Goal: Task Accomplishment & Management: Use online tool/utility

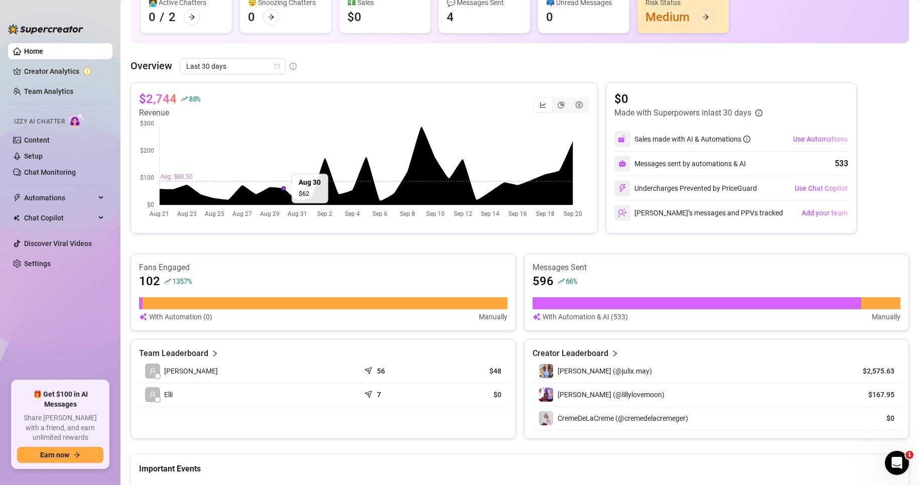
scroll to position [100, 0]
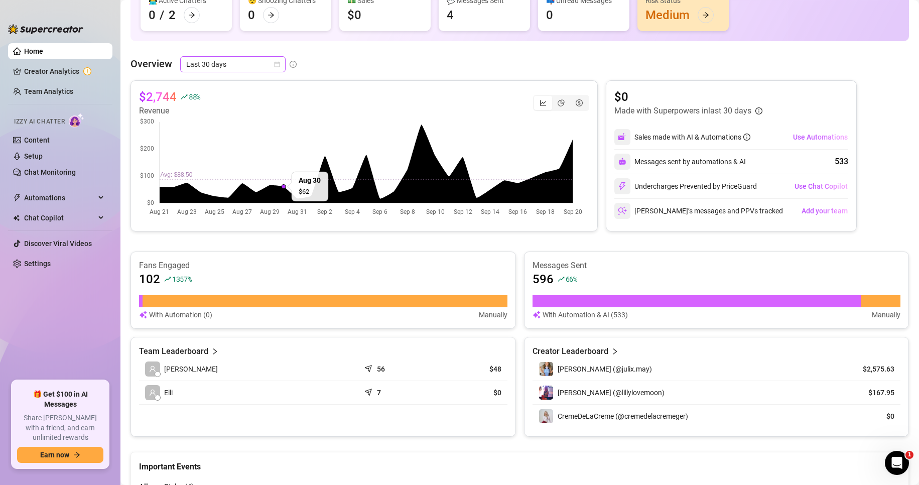
click at [245, 66] on span "Last 30 days" at bounding box center [232, 64] width 93 height 15
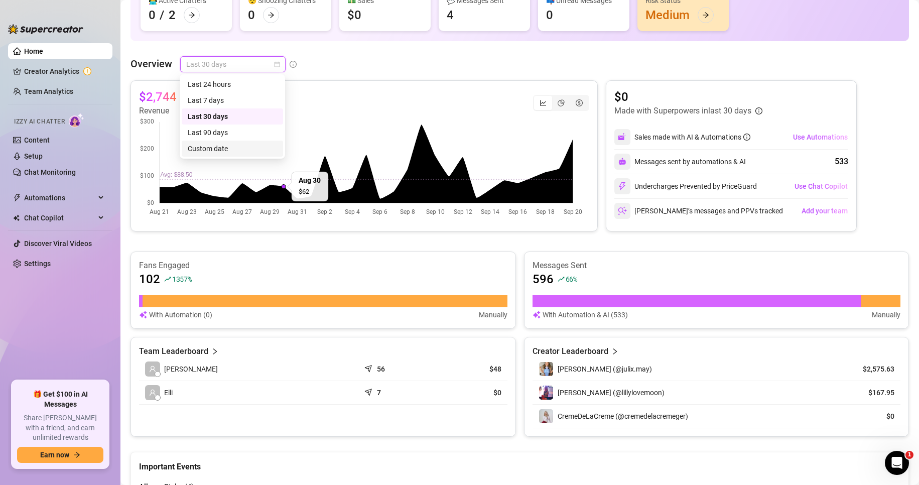
click at [224, 149] on div "Custom date" at bounding box center [232, 148] width 89 height 11
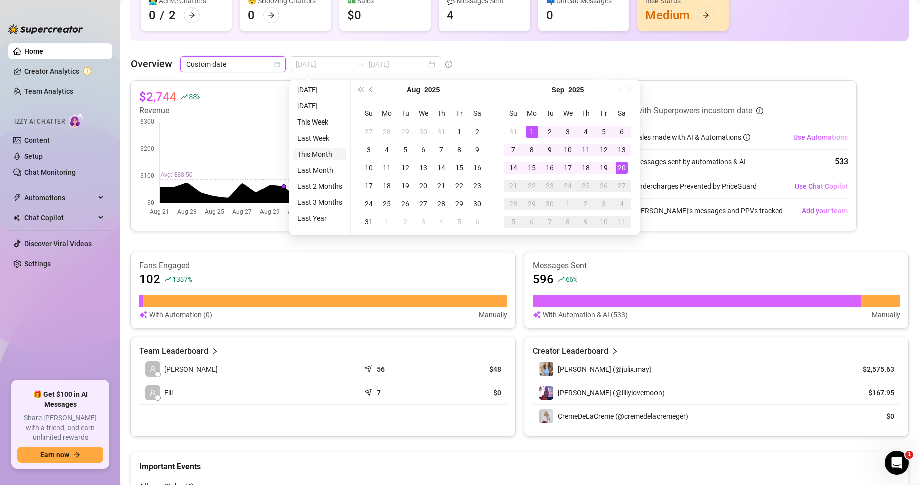
type input "2025-09-01"
click at [314, 155] on li "This Month" at bounding box center [319, 154] width 53 height 12
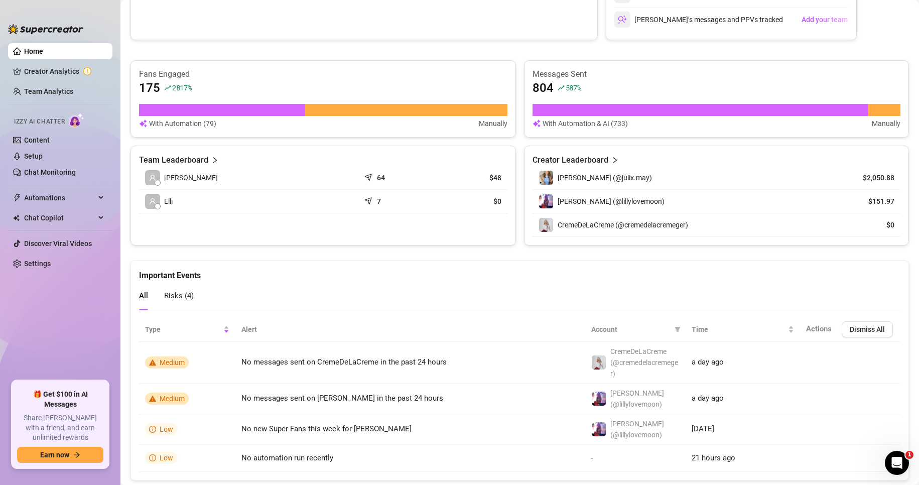
scroll to position [301, 0]
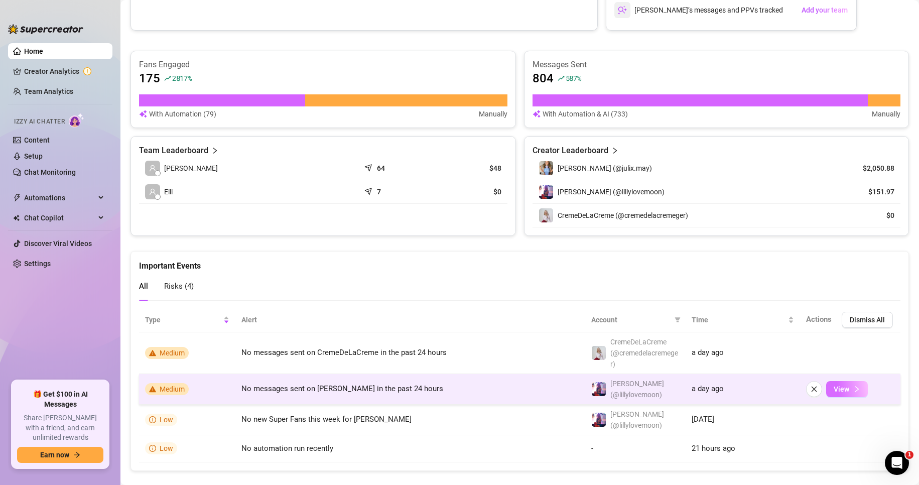
click at [837, 385] on span "View" at bounding box center [842, 389] width 16 height 8
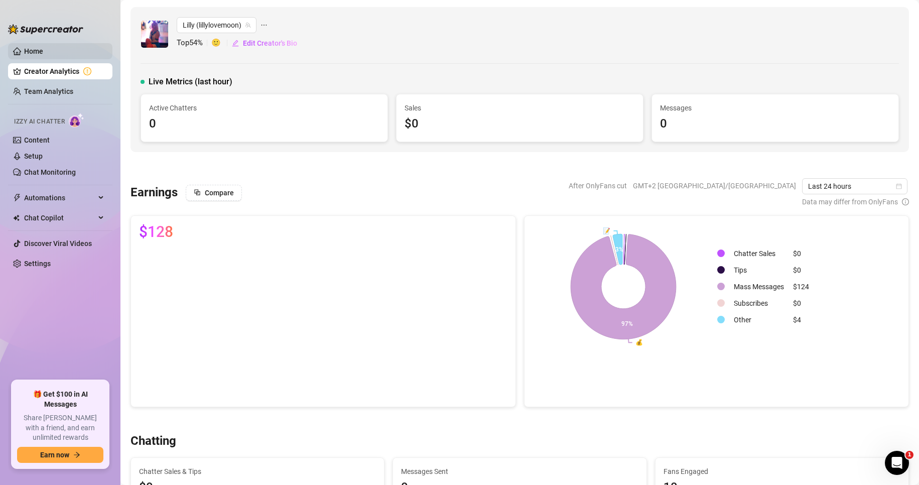
click at [43, 47] on link "Home" at bounding box center [33, 51] width 19 height 8
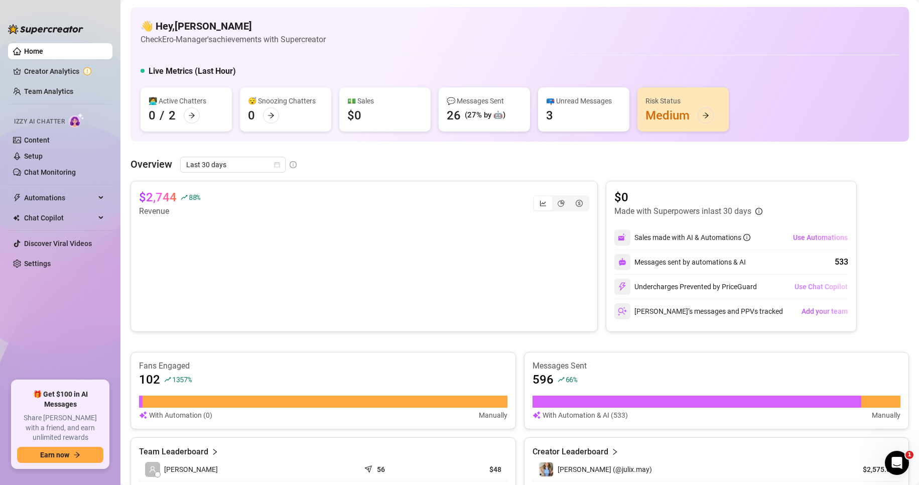
click at [825, 288] on span "Use Chat Copilot" at bounding box center [821, 287] width 53 height 8
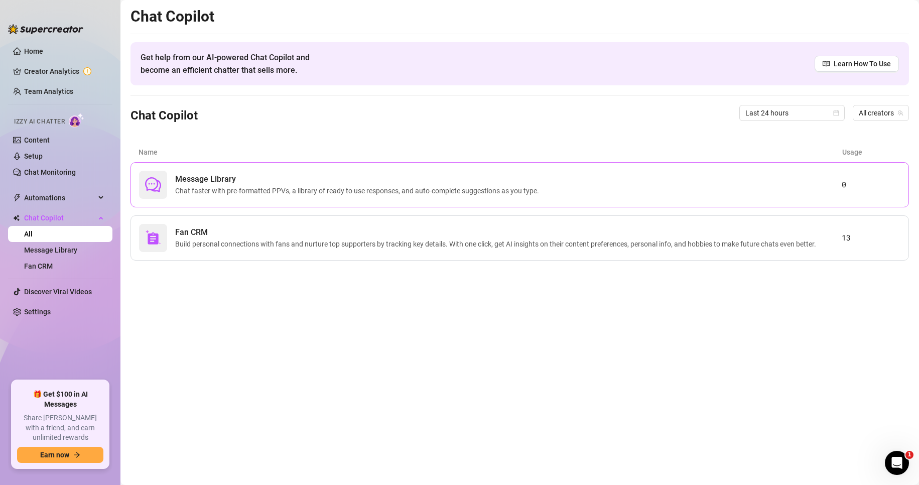
click at [238, 183] on span "Message Library" at bounding box center [359, 179] width 368 height 12
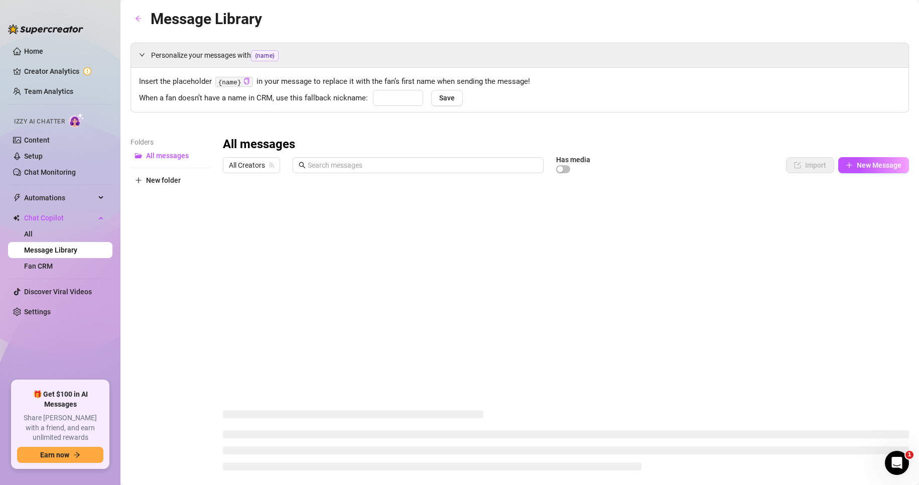
type input "babe"
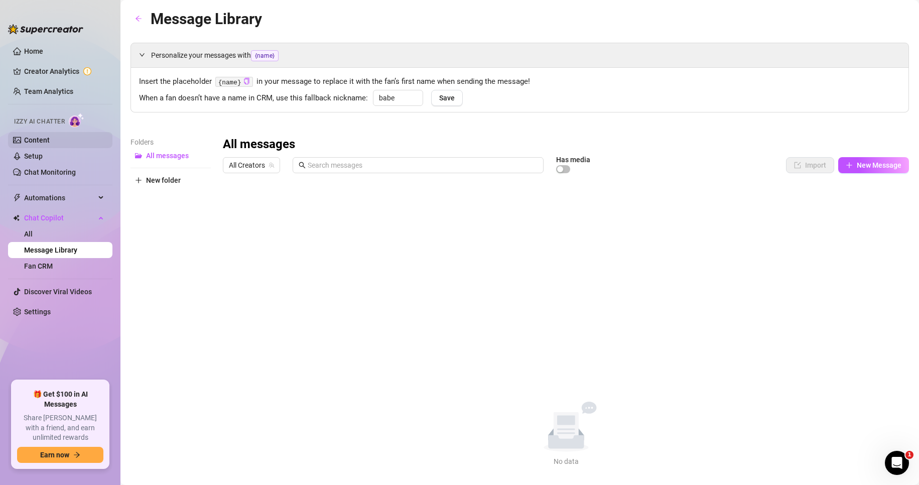
click at [50, 141] on link "Content" at bounding box center [37, 140] width 26 height 8
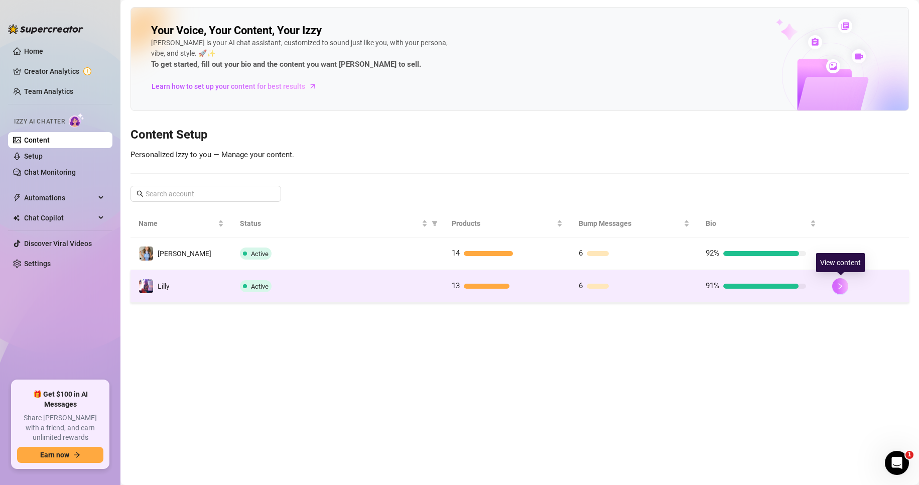
click at [837, 285] on icon "right" at bounding box center [840, 286] width 7 height 7
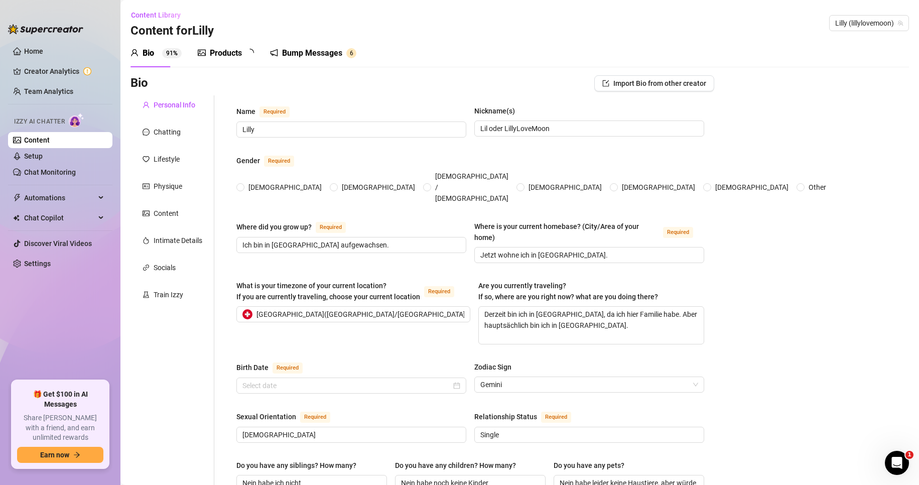
radio input "true"
type input "May 30th, 2007"
click at [335, 55] on div "Bump Messages" at bounding box center [319, 53] width 60 height 12
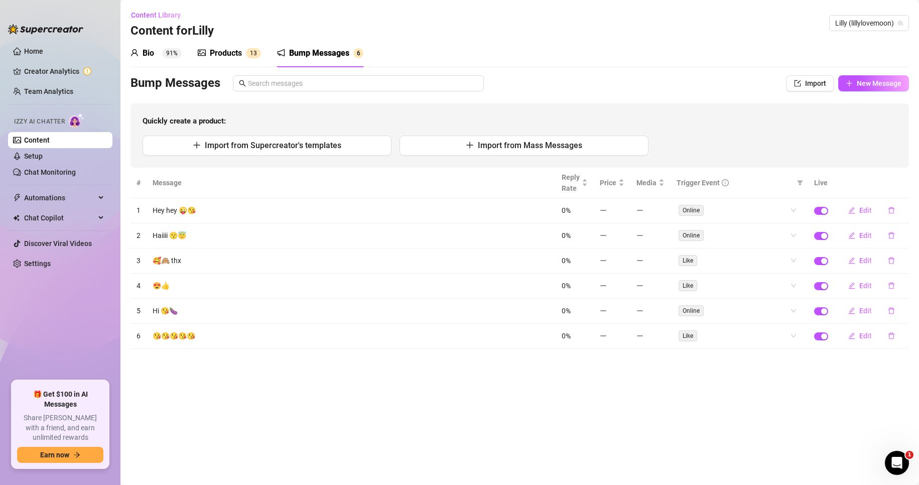
click at [144, 72] on div "Bio 91% Products 1 3 Bump Messages 6 Bio Import Bio from other creator Personal…" at bounding box center [520, 194] width 779 height 310
click at [147, 53] on div "Bio" at bounding box center [149, 53] width 12 height 12
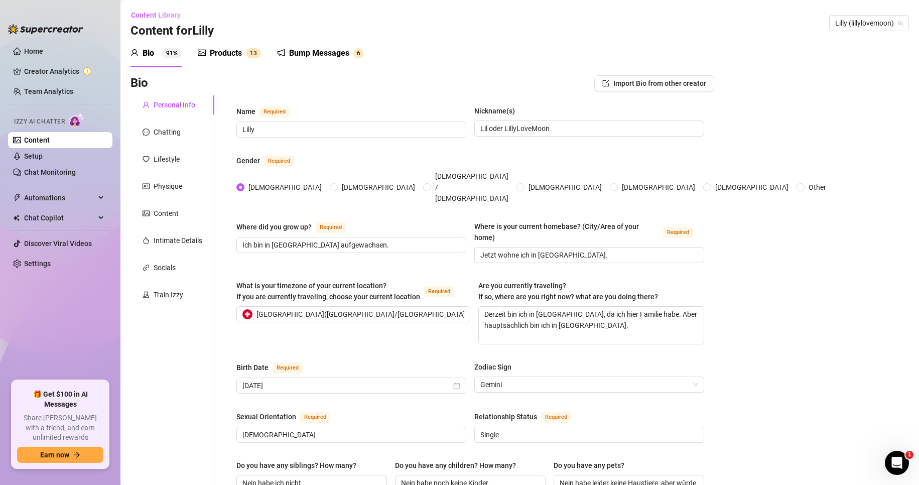
click at [217, 49] on div "Products" at bounding box center [226, 53] width 32 height 12
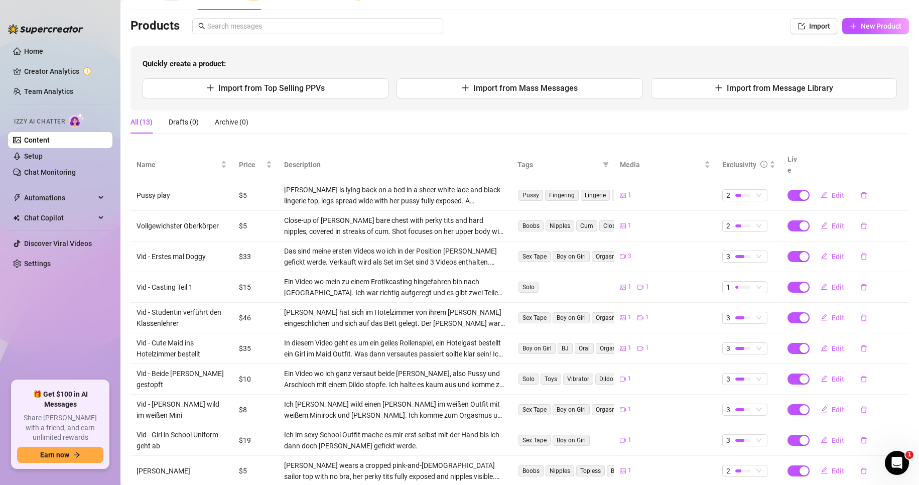
scroll to position [56, 0]
click at [861, 24] on span "New Product" at bounding box center [881, 28] width 41 height 8
type textarea "Type your message here..."
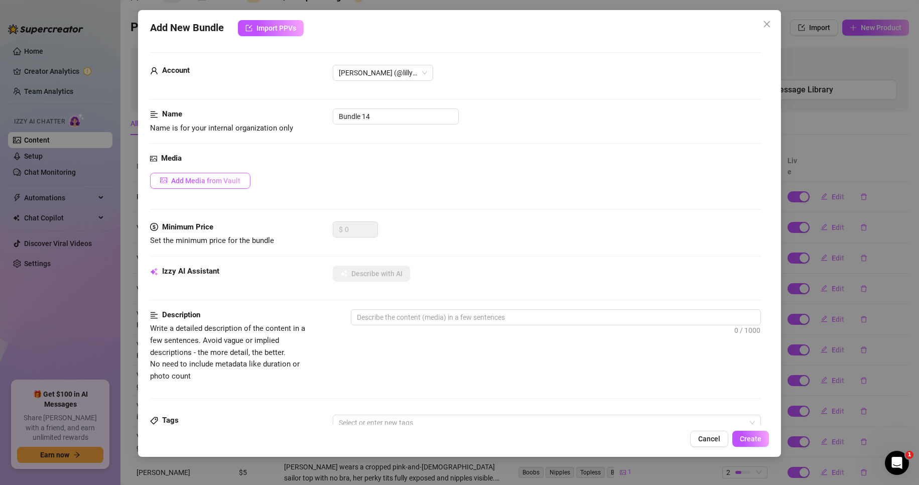
click at [196, 183] on span "Add Media from Vault" at bounding box center [205, 181] width 69 height 8
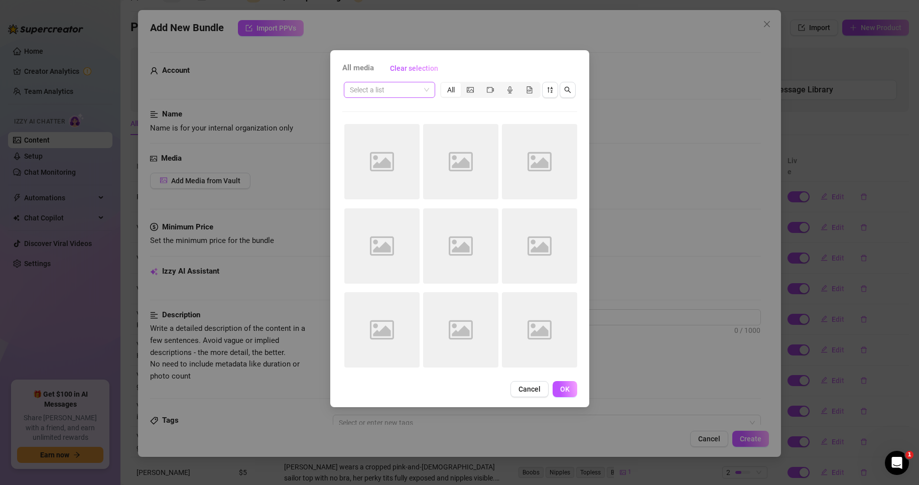
click at [378, 92] on input "search" at bounding box center [385, 89] width 70 height 15
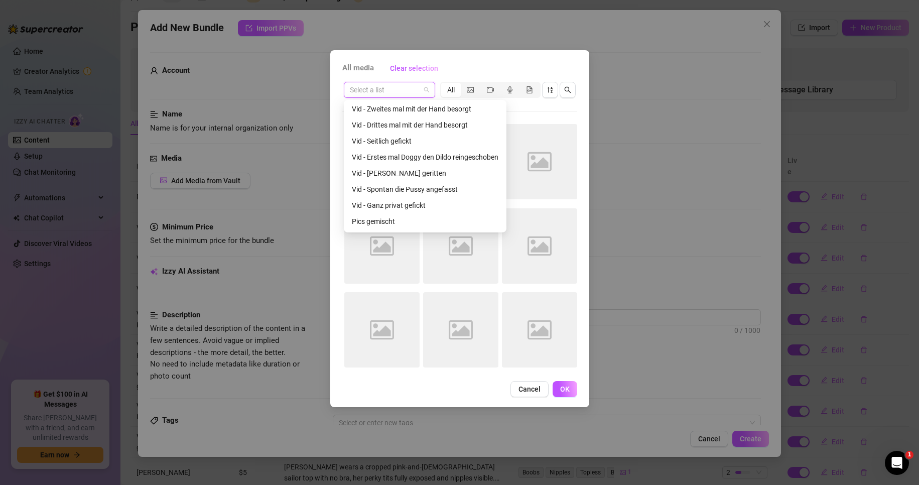
scroll to position [177, 0]
click at [441, 175] on div "Vid - Ganz privat gefickt" at bounding box center [425, 174] width 147 height 11
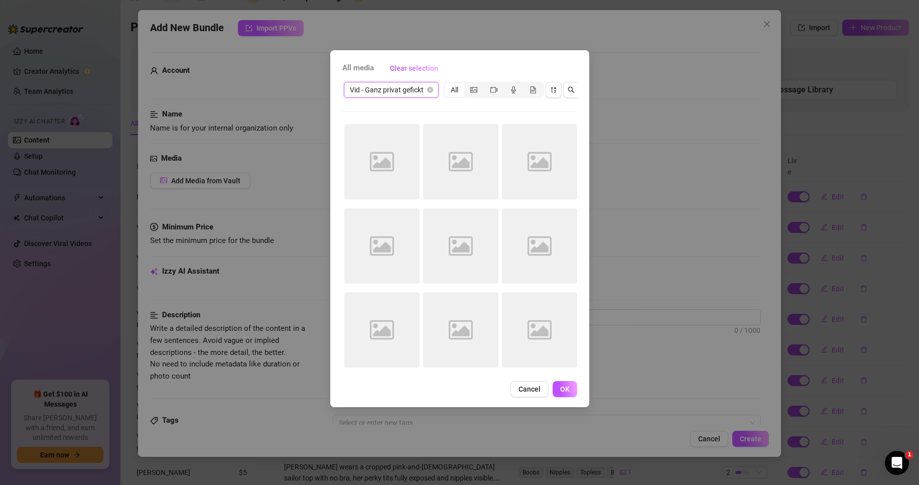
click at [414, 108] on div "Vid - Ganz privat gefickt Vid - Ganz privat gefickt All Image placeholder Image…" at bounding box center [459, 227] width 235 height 295
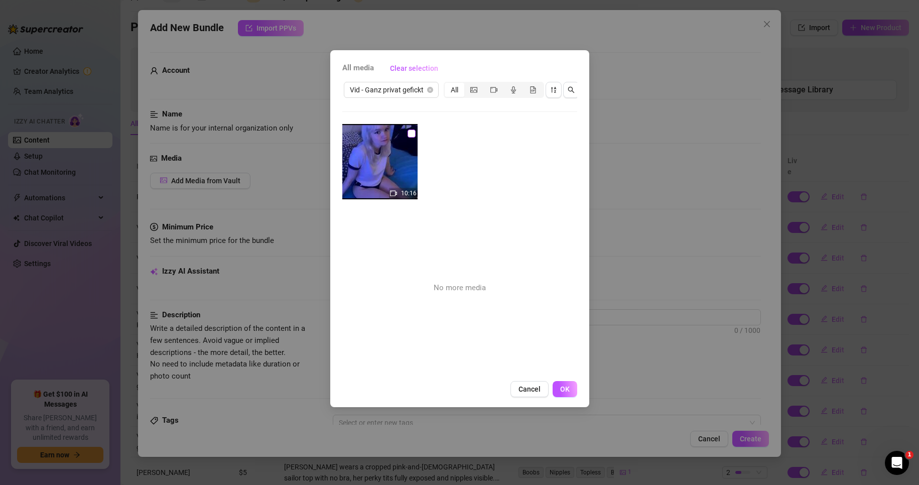
click at [410, 133] on input "checkbox" at bounding box center [412, 134] width 8 height 8
checkbox input "true"
click at [573, 396] on button "OK" at bounding box center [565, 389] width 25 height 16
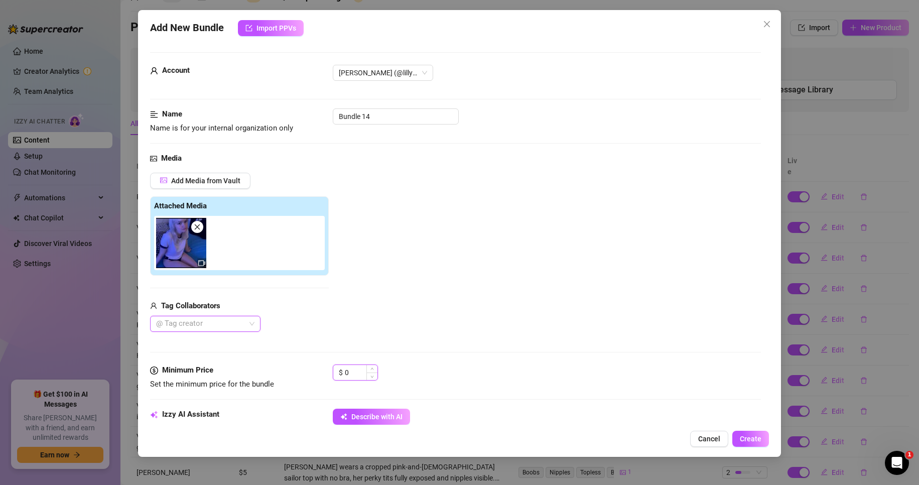
click at [365, 369] on input "0" at bounding box center [361, 372] width 33 height 15
click at [364, 371] on input "0" at bounding box center [361, 372] width 33 height 15
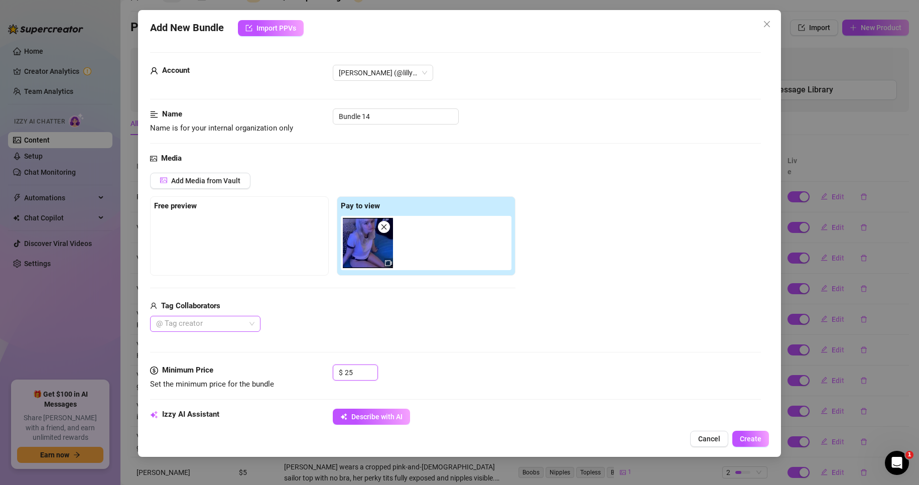
click at [233, 324] on div at bounding box center [200, 324] width 96 height 14
type input "25"
click at [219, 345] on div "Usagi" at bounding box center [205, 344] width 94 height 11
click at [384, 296] on div "Add Media from Vault Free preview Pay to view Tag Collaborators Usagi" at bounding box center [333, 253] width 366 height 160
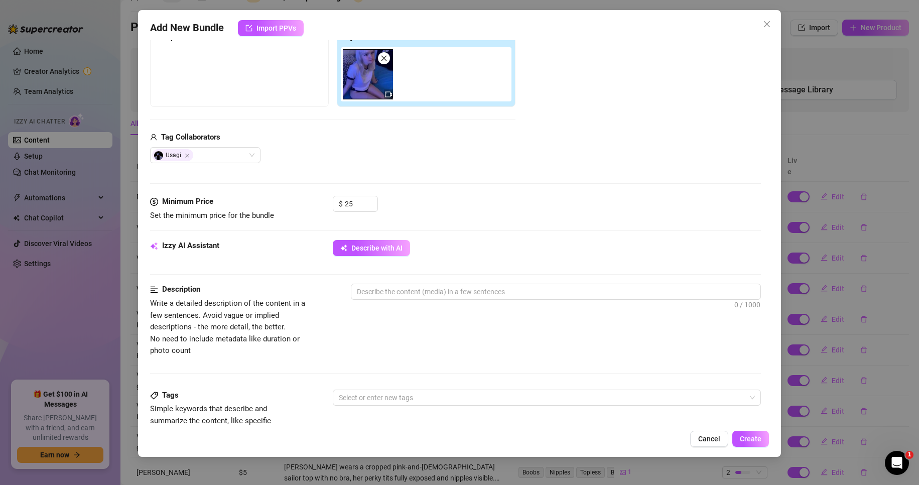
scroll to position [201, 0]
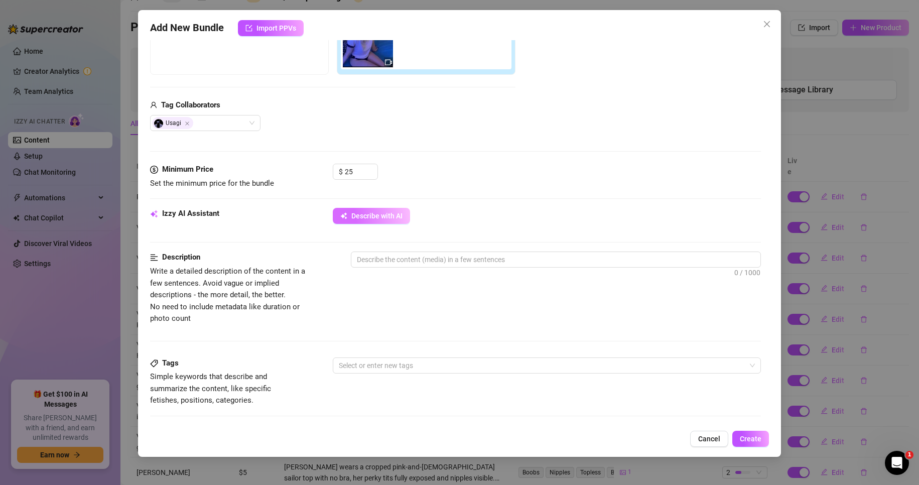
click at [367, 219] on span "Describe with AI" at bounding box center [377, 216] width 51 height 8
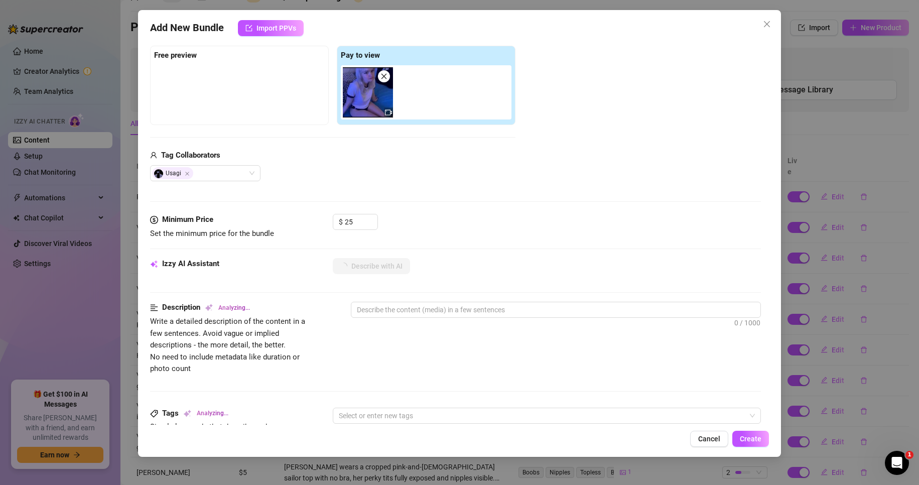
scroll to position [100, 0]
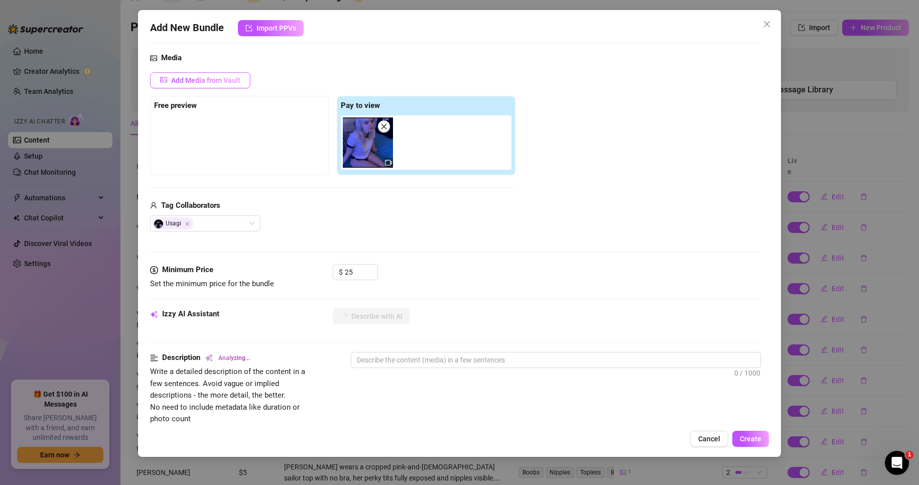
click at [237, 87] on button "Add Media from Vault" at bounding box center [200, 80] width 100 height 16
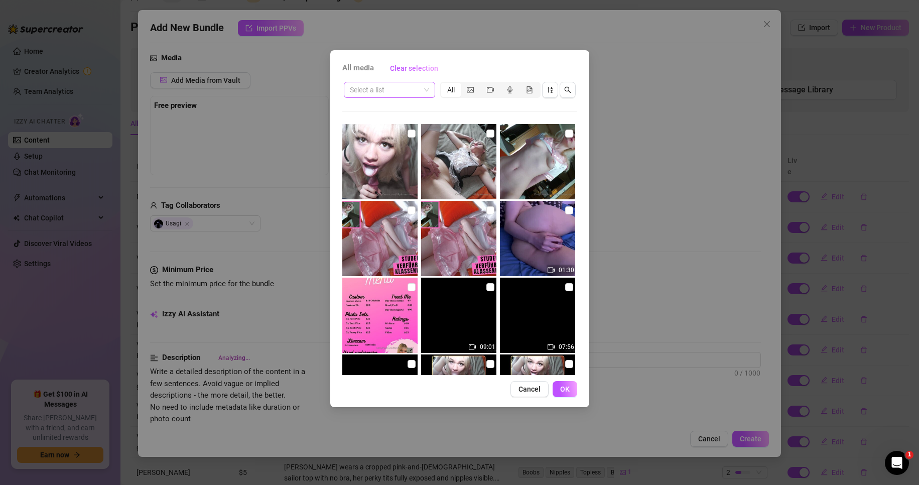
click at [403, 90] on input "search" at bounding box center [385, 89] width 70 height 15
click at [530, 69] on div "All media Clear selection" at bounding box center [459, 68] width 235 height 16
click at [532, 389] on span "Cancel" at bounding box center [530, 389] width 22 height 8
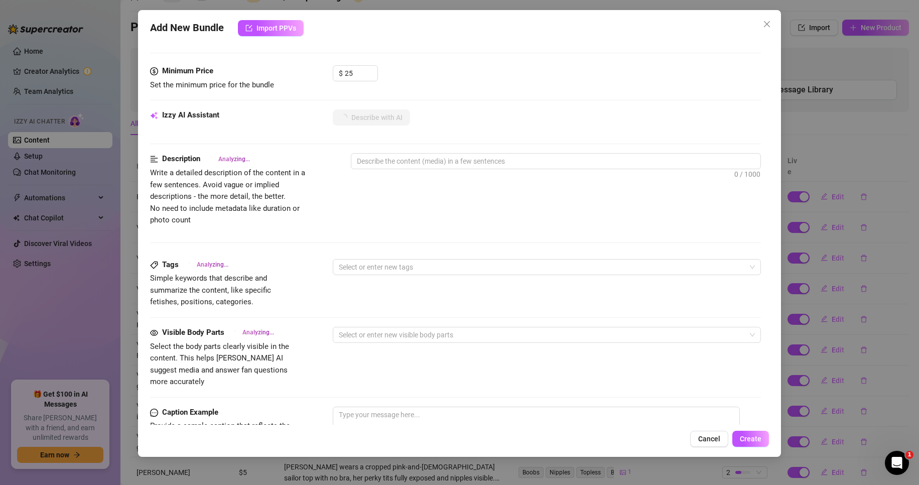
scroll to position [301, 0]
type textarea "Lilly"
type textarea "Lilly starts"
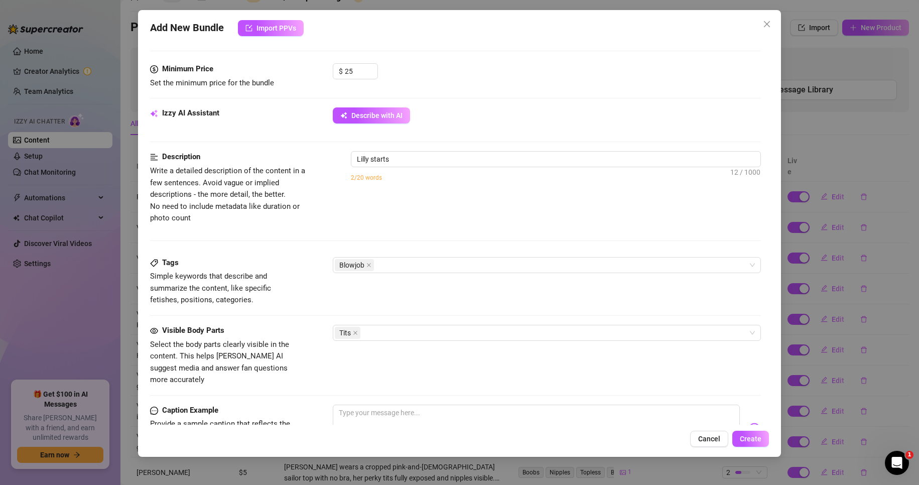
type textarea "Lilly starts in"
type textarea "Lilly starts in a"
type textarea "Lilly starts in a casual"
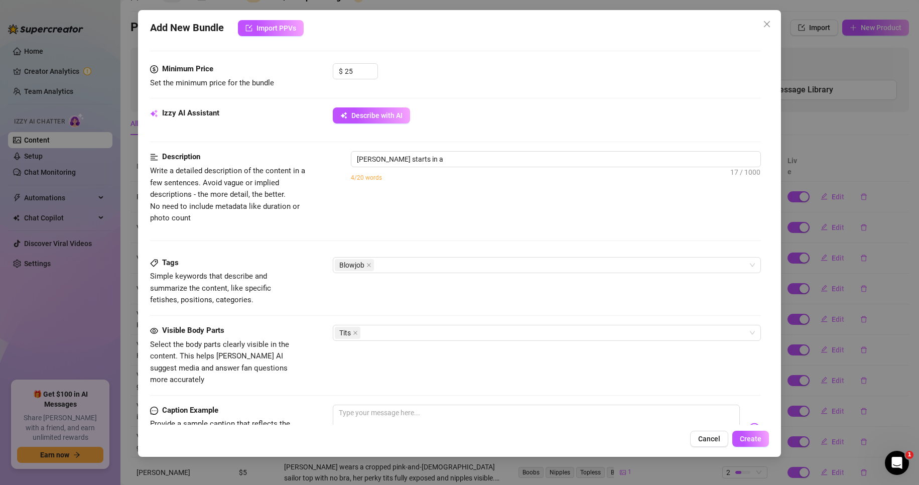
type textarea "Lilly starts in a casual"
type textarea "Lilly starts in a casual white"
type textarea "Lilly starts in a casual white t-shirt"
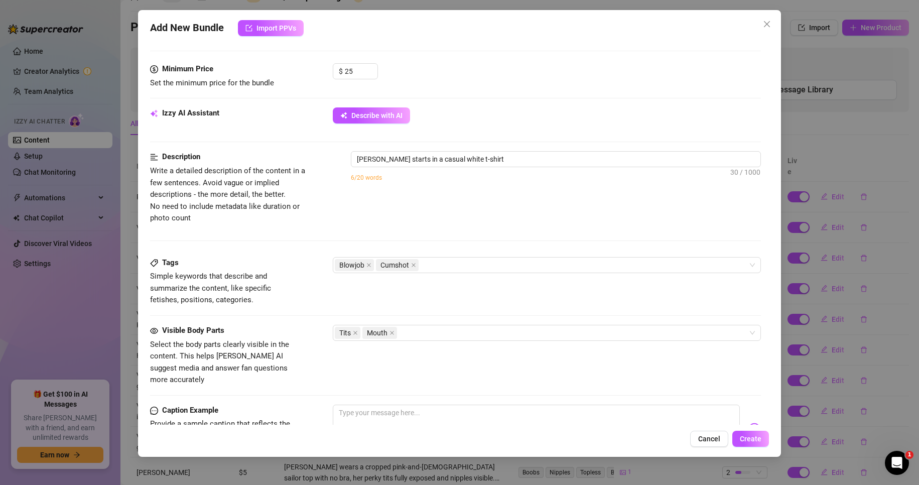
type textarea "Lilly starts in a casual white t-shirt before"
type textarea "Lilly starts in a casual white t-shirt before stripping"
type textarea "Lilly starts in a casual white t-shirt before stripping fully"
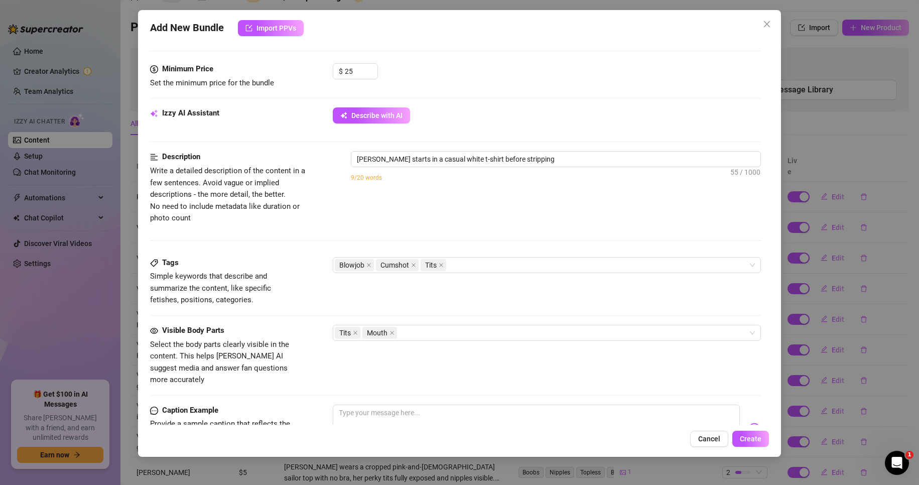
type textarea "Lilly starts in a casual white t-shirt before stripping fully"
type textarea "Lilly starts in a casual white t-shirt before stripping fully naked,"
type textarea "Lilly starts in a casual white t-shirt before stripping fully naked, showing"
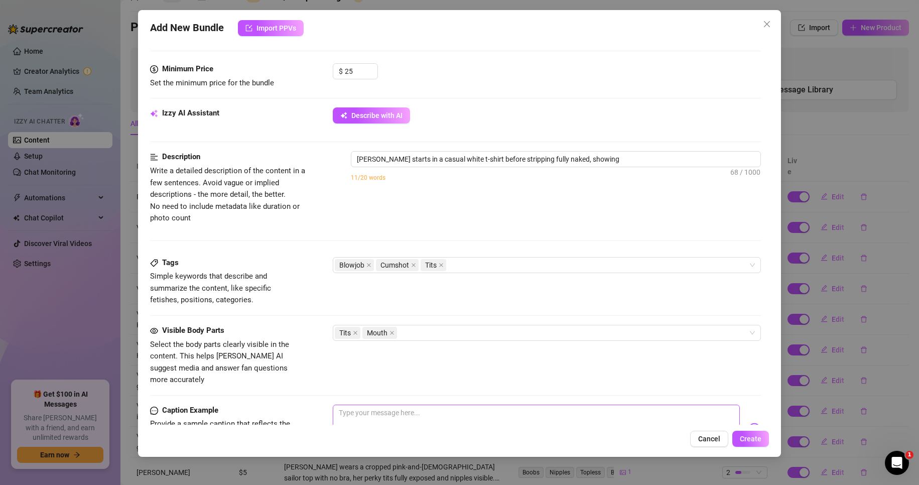
type textarea "Lilly starts in a casual white t-shirt before stripping fully naked, showing off"
type textarea "Lilly starts in a casual white t-shirt before stripping fully naked, showing of…"
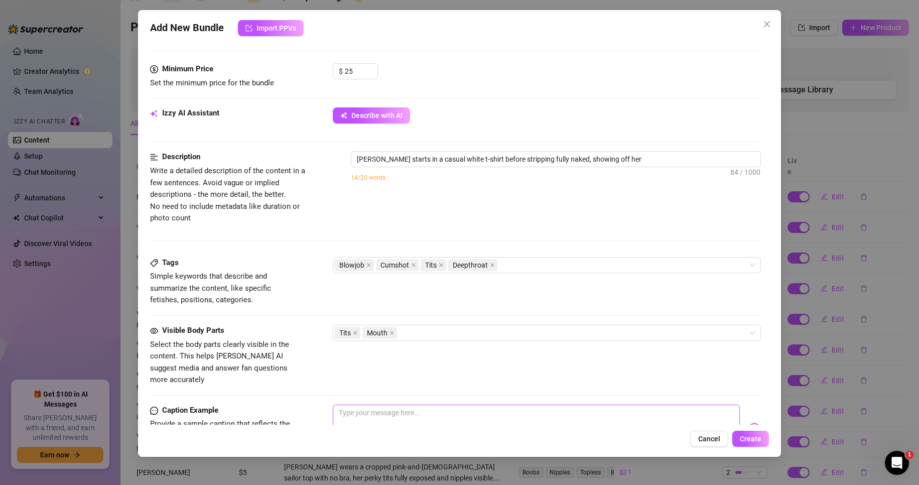
type textarea "Lilly starts in a casual white t-shirt before stripping fully naked, showing of…"
click at [403, 419] on textarea at bounding box center [537, 425] width 408 height 40
type textarea "Lilly starts in a casual white t-shirt before stripping fully naked, showing of…"
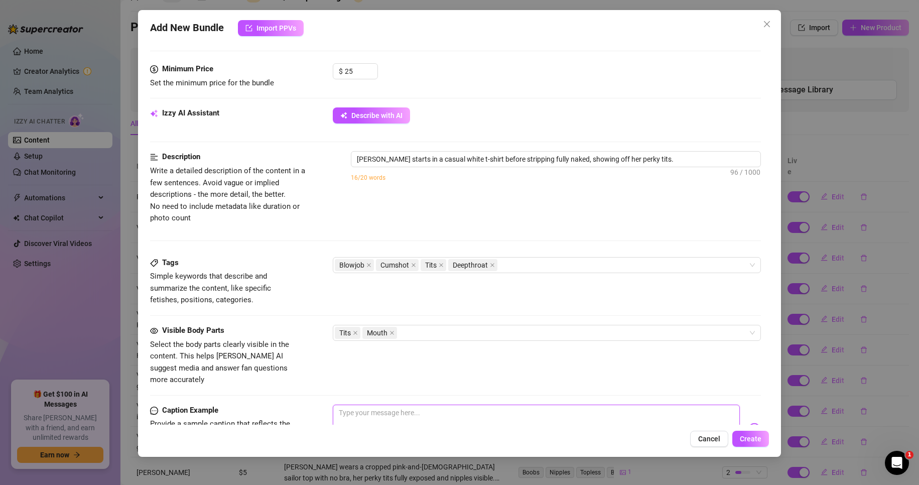
type textarea "Lilly starts in a casual white t-shirt before stripping fully naked, showing of…"
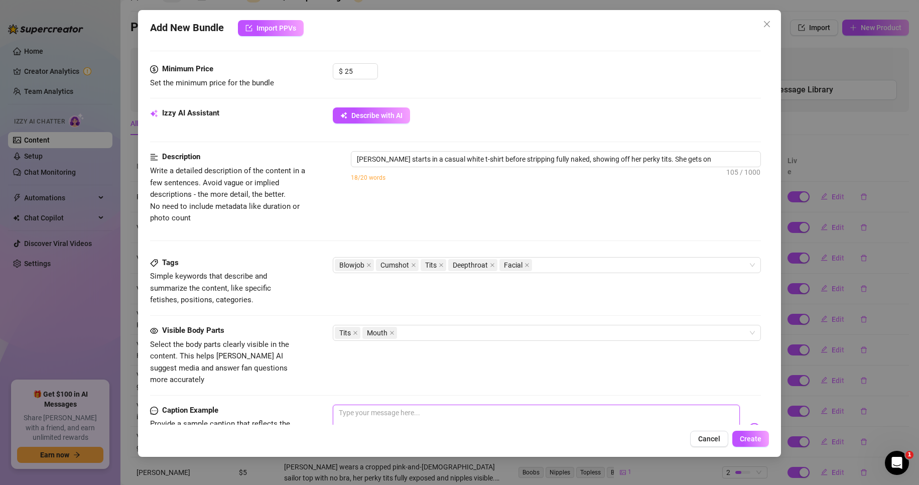
type textarea "Lilly starts in a casual white t-shirt before stripping fully naked, showing of…"
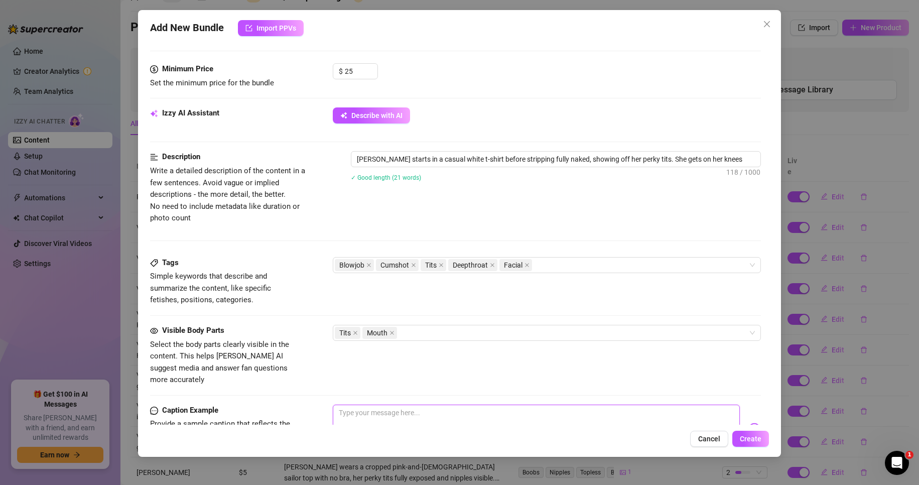
type textarea "Lilly starts in a casual white t-shirt before stripping fully naked, showing of…"
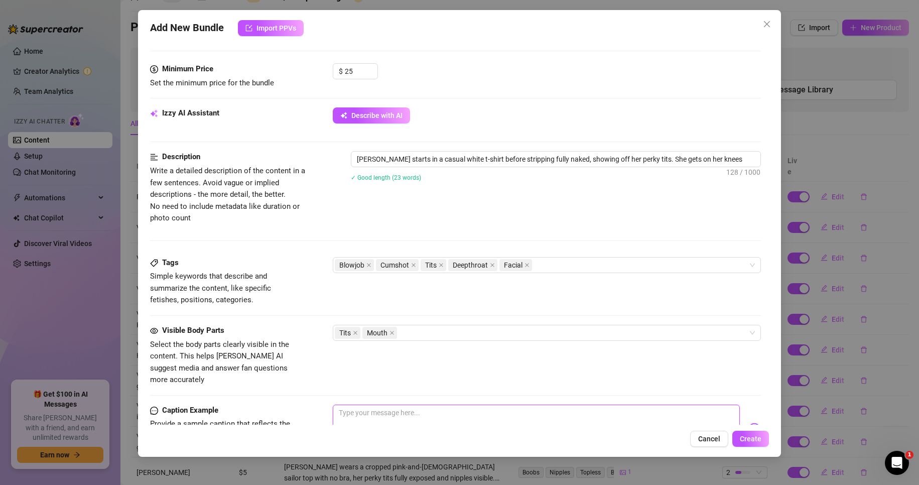
type textarea "Lilly starts in a casual white t-shirt before stripping fully naked, showing of…"
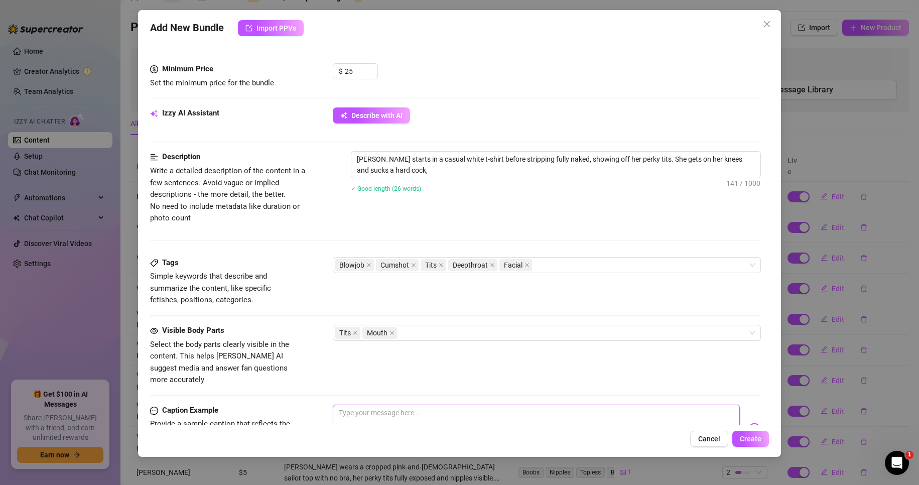
type textarea "Lilly starts in a casual white t-shirt before stripping fully naked, showing of…"
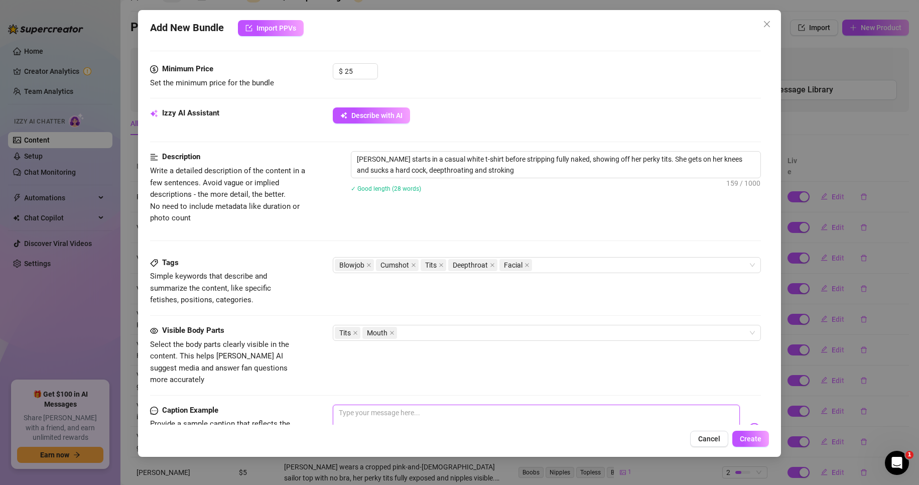
type textarea "Lilly starts in a casual white t-shirt before stripping fully naked, showing of…"
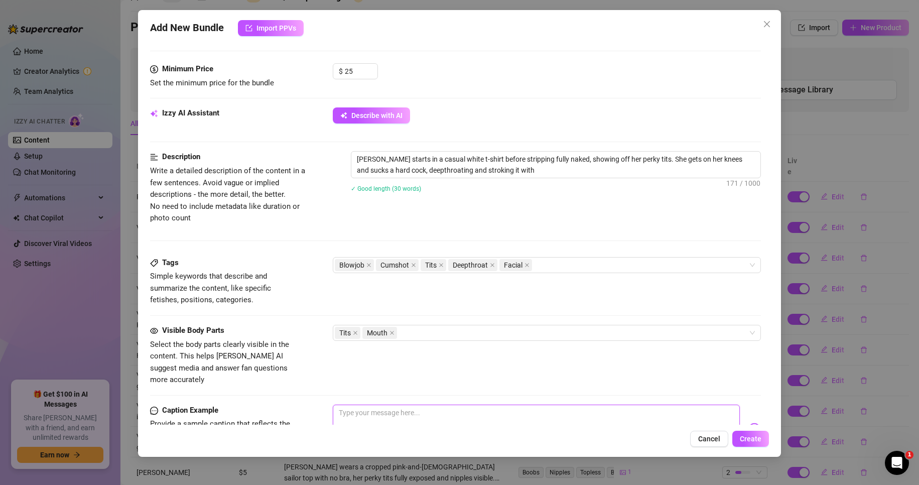
type textarea "Lilly starts in a casual white t-shirt before stripping fully naked, showing of…"
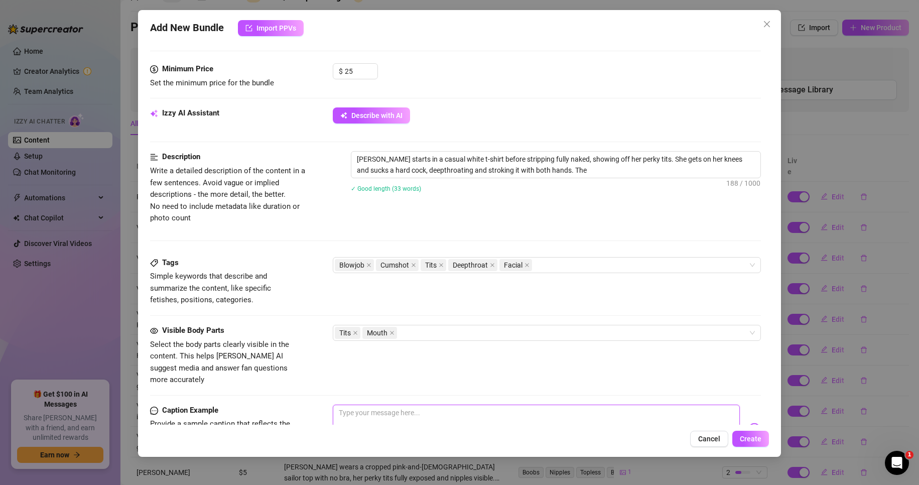
type textarea "I"
type textarea "Lilly starts in a casual white t-shirt before stripping fully naked, showing of…"
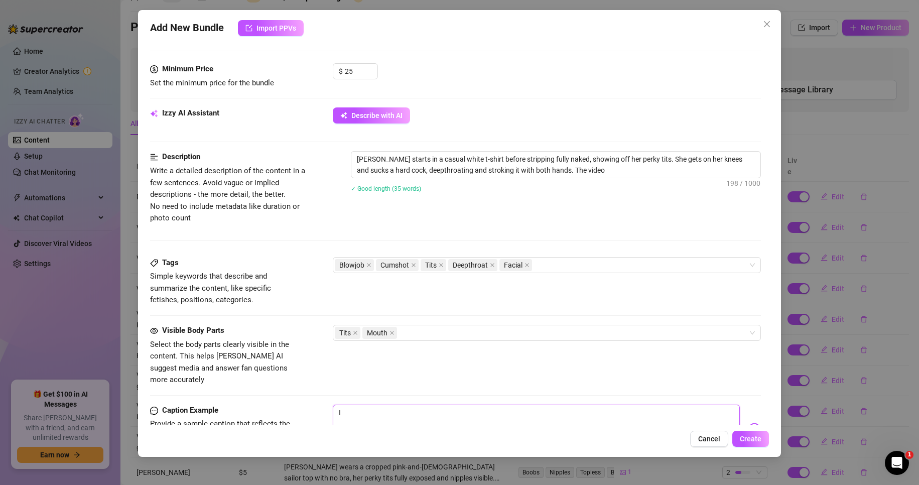
type textarea "Lilly starts in a casual white t-shirt before stripping fully naked, showing of…"
type textarea "In"
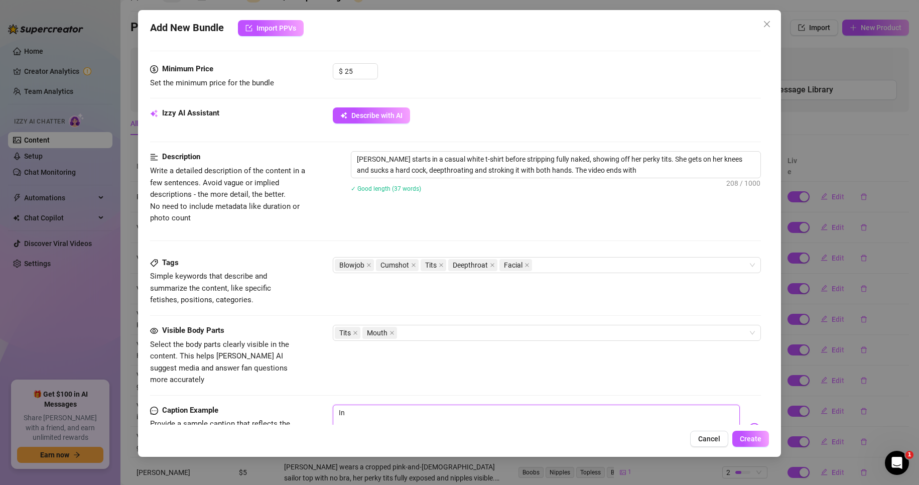
type textarea "Lilly starts in a casual white t-shirt before stripping fully naked, showing of…"
type textarea "In"
type textarea "Lilly starts in a casual white t-shirt before stripping fully naked, showing of…"
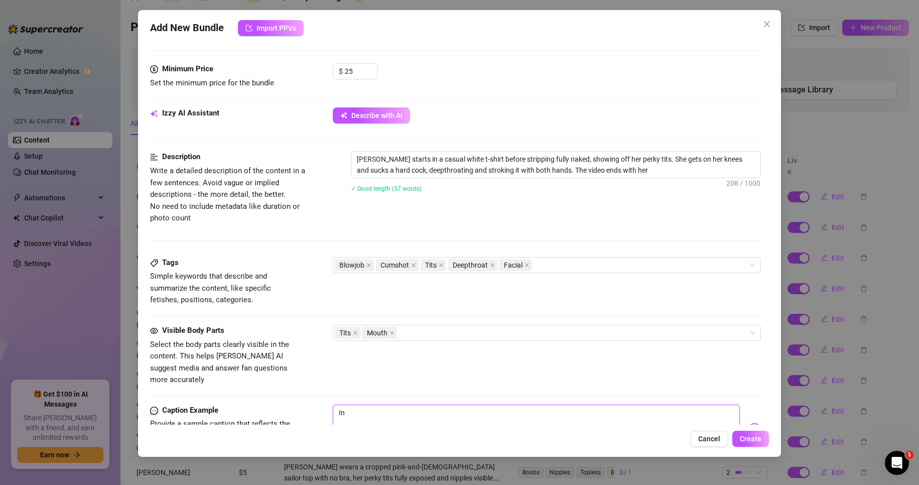
type textarea "Lilly starts in a casual white t-shirt before stripping fully naked, showing of…"
type textarea "In d"
type textarea "Lilly starts in a casual white t-shirt before stripping fully naked, showing of…"
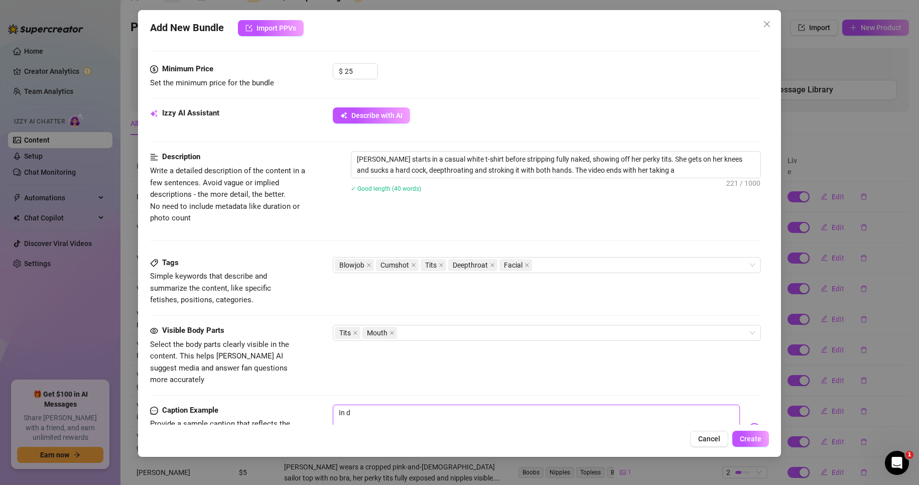
type textarea "In di"
type textarea "Lilly starts in a casual white t-shirt before stripping fully naked, showing of…"
type textarea "In die"
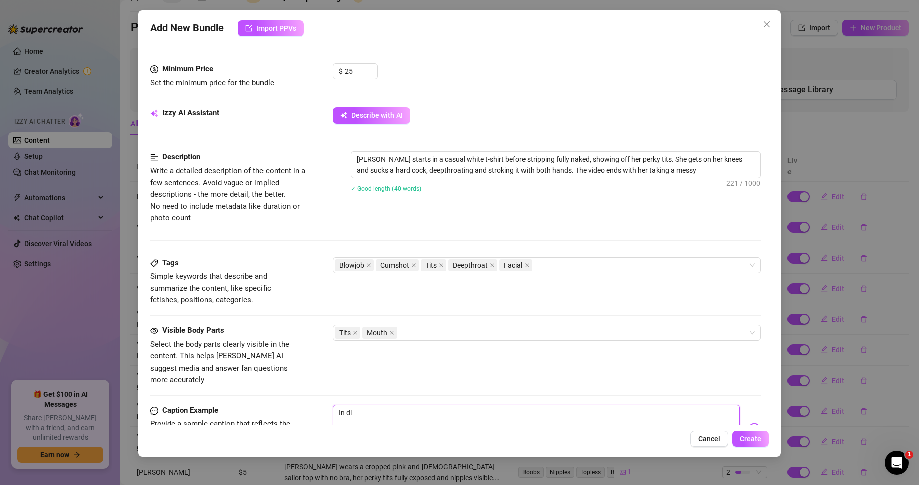
type textarea "In die"
type textarea "Lilly starts in a casual white t-shirt before stripping fully naked, showing of…"
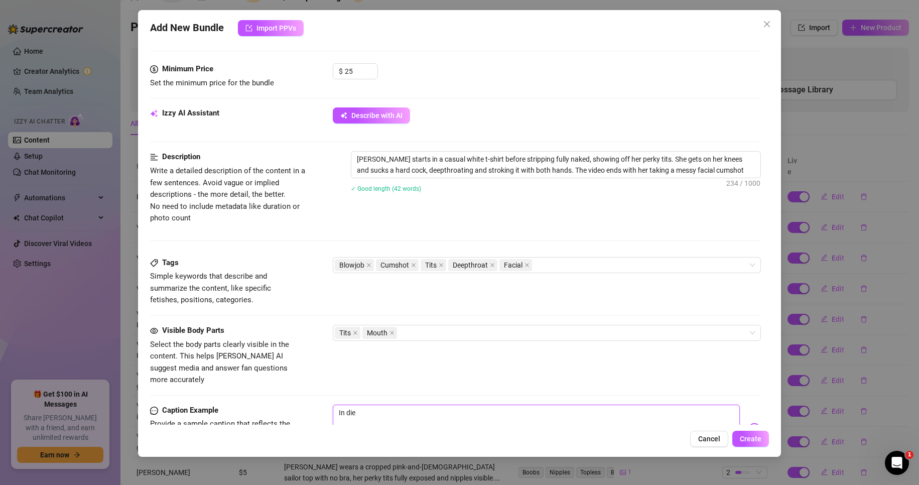
type textarea "In dies"
type textarea "Lilly starts in a casual white t-shirt before stripping fully naked, showing of…"
type textarea "In diese"
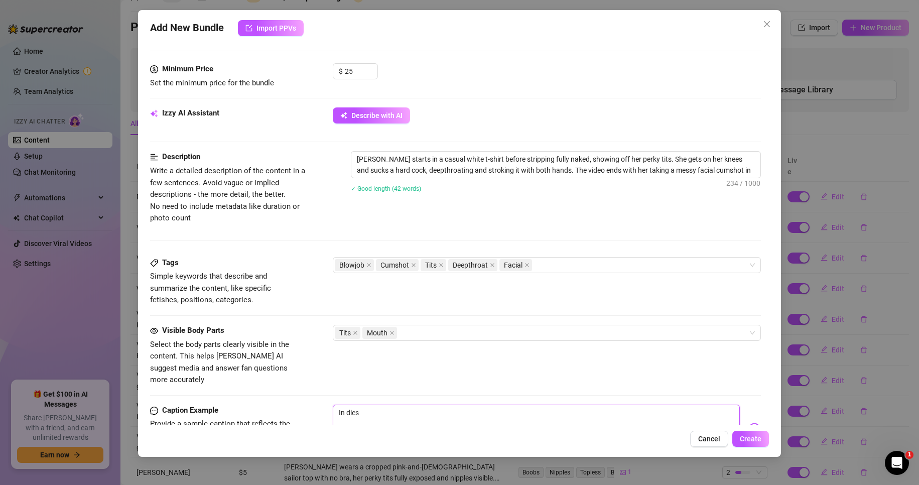
type textarea "In diese"
type textarea "Lilly starts in a casual white t-shirt before stripping fully naked, showing of…"
type textarea "In diesem"
type textarea "Lilly starts in a casual white t-shirt before stripping fully naked, showing of…"
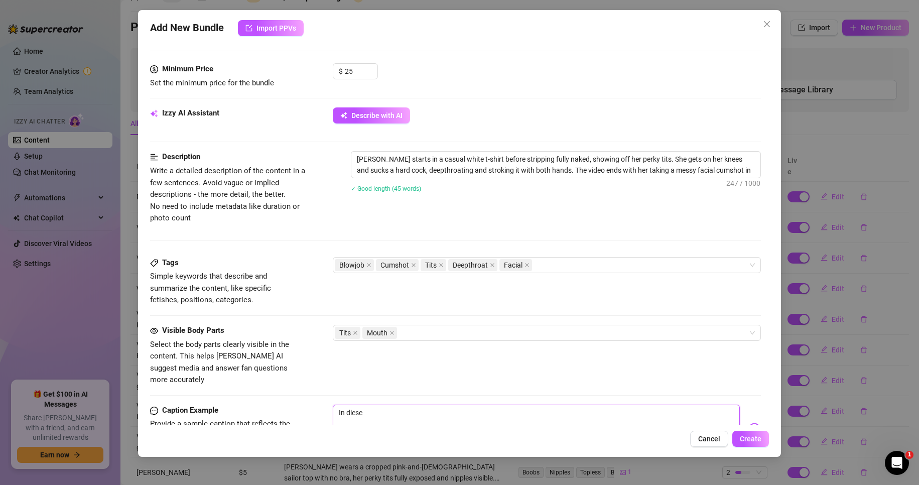
type textarea "In diesem"
type textarea "Lilly starts in a casual white t-shirt before stripping fully naked, showing of…"
type textarea "In diesem"
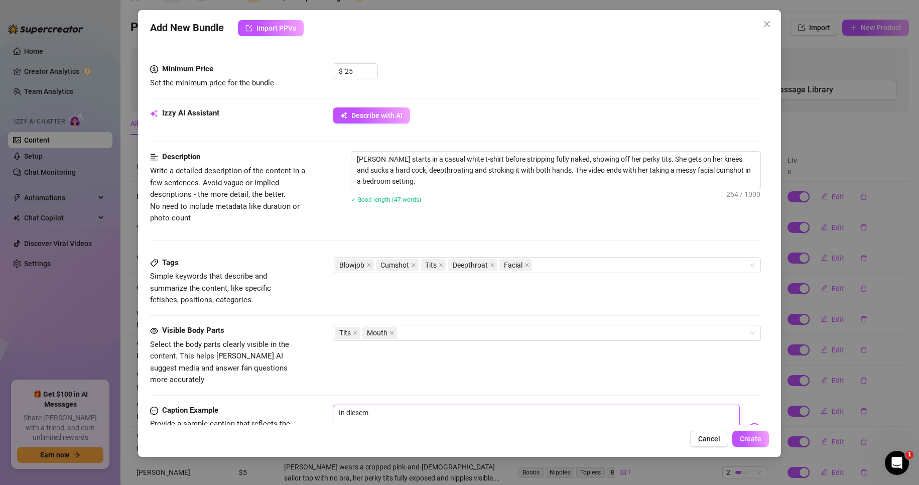
type textarea "In diesem 1"
type textarea "In diesem 10"
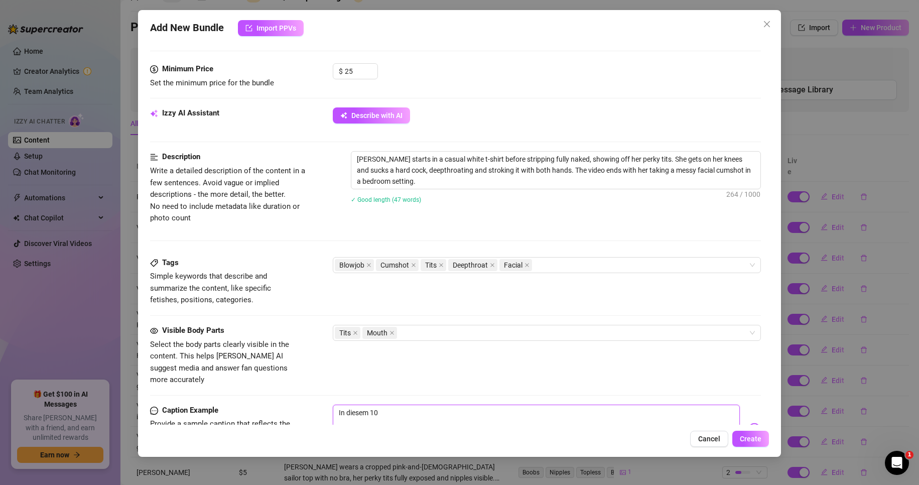
type textarea "In diesem 10"
type textarea "In diesem 10 M"
type textarea "In diesem 10 Mi"
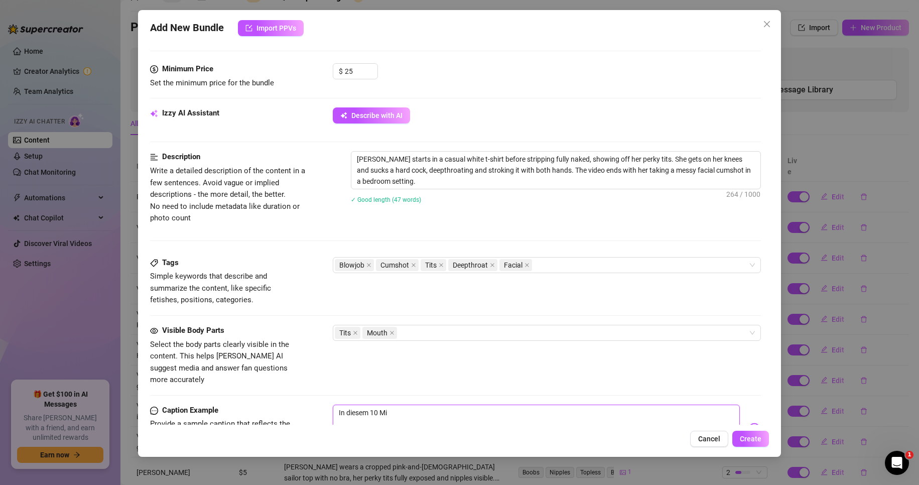
type textarea "In diesem 10 Min"
type textarea "In diesem 10 Minu"
type textarea "In diesem 10 Minut"
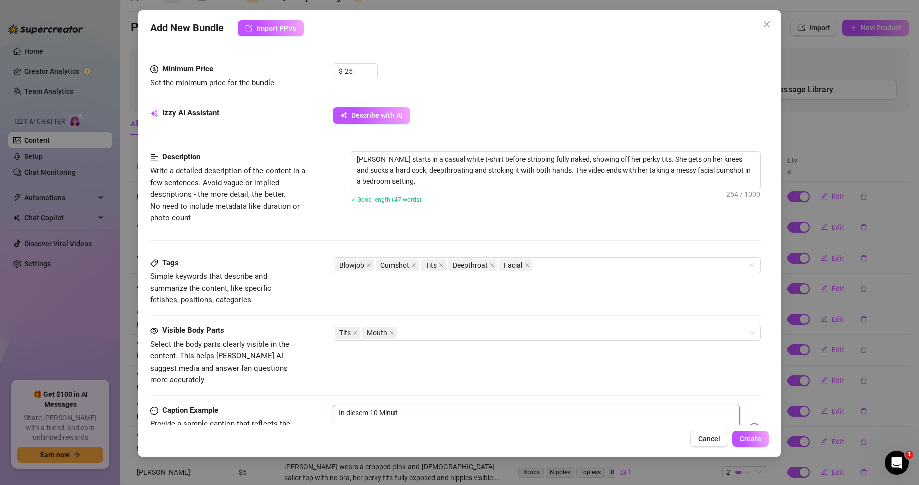
type textarea "In diesem 10 Minute"
type textarea "In diesem 10 Minuten"
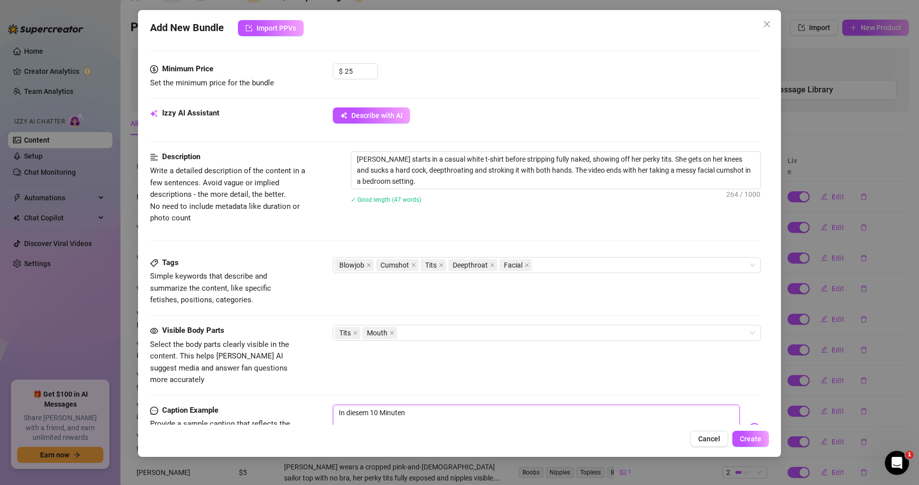
type textarea "In diesem 10 Minuten F"
type textarea "In diesem 10 Minuten Fi"
type textarea "In diesem 10 Minuten Fic"
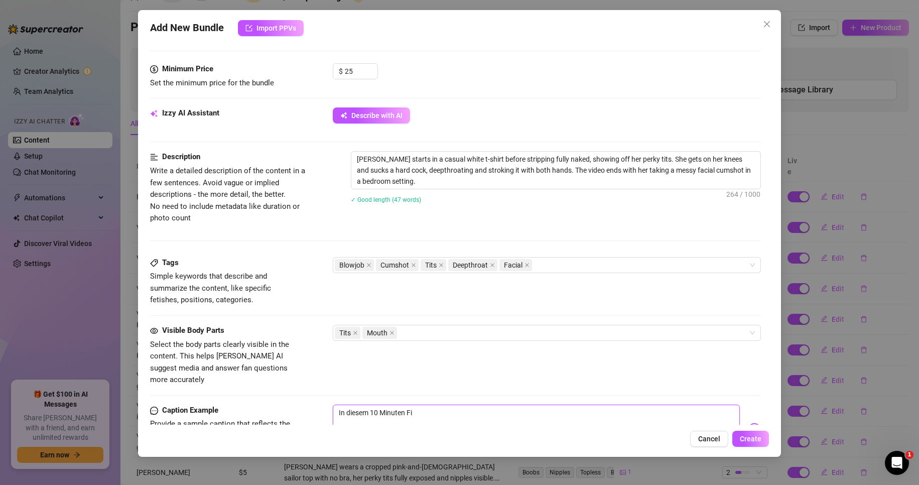
type textarea "In diesem 10 Minuten Fic"
type textarea "In diesem 10 Minuten Fick"
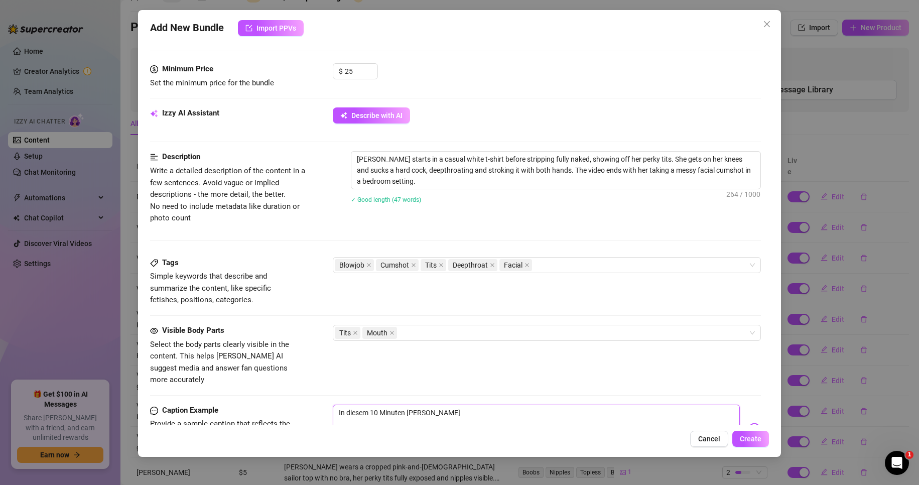
type textarea "In diesem 10 Minuten Fick V"
type textarea "In diesem 10 Minuten Fick Vi"
type textarea "In diesem 10 Minuten Fick Vid"
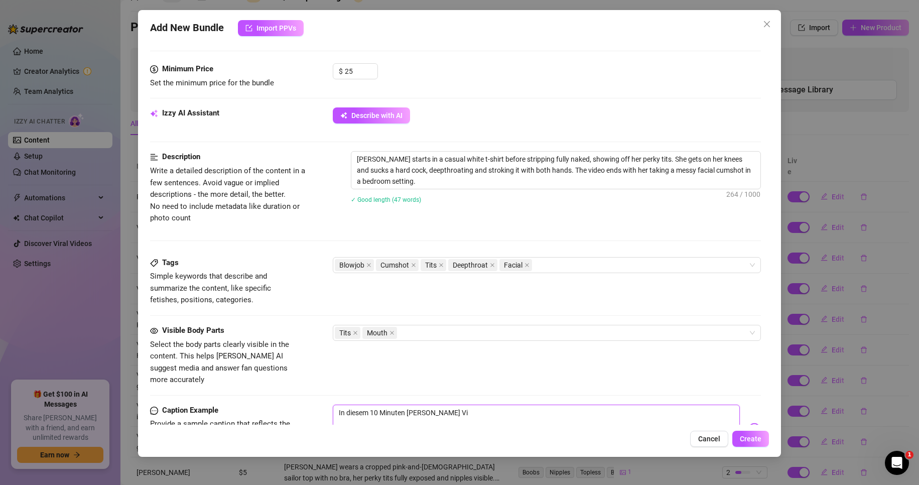
type textarea "In diesem 10 Minuten Fick Vid"
type textarea "In diesem 10 Minuten Fick Vide"
type textarea "In diesem 10 Minuten Fick Video"
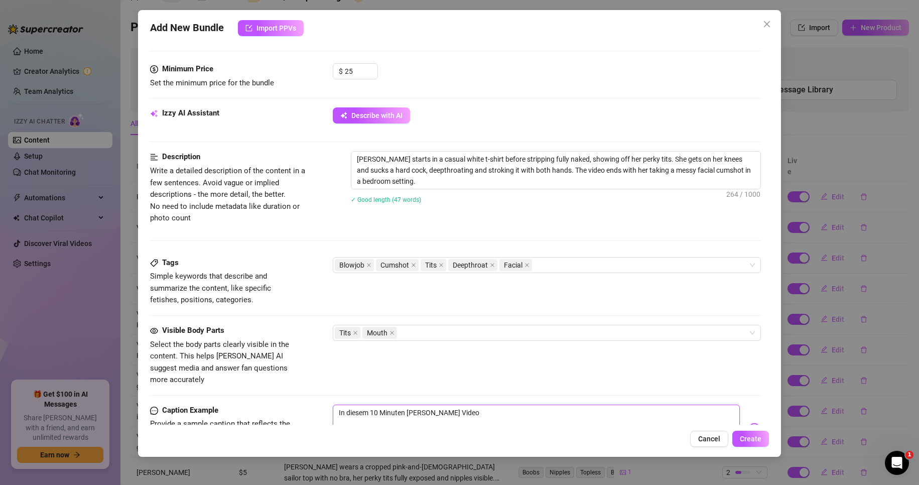
type textarea "In diesem 10 Minuten Fick Video"
click at [486, 405] on textarea "In diesem 10 Minuten Fick Video" at bounding box center [537, 425] width 408 height 40
type textarea "In diesem 10 Minuten Fick Video b"
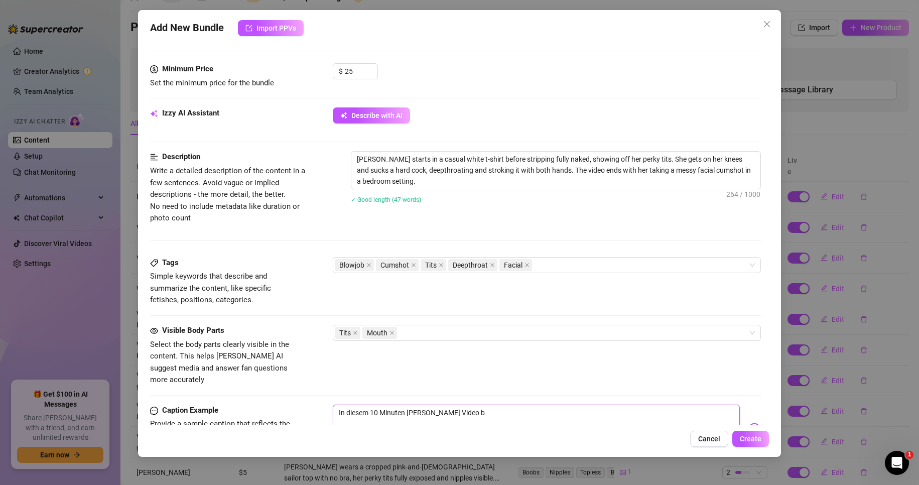
type textarea "In diesem 10 Minuten Fick Video bl"
type textarea "In diesem 10 Minuten Fick Video bla"
type textarea "In diesem 10 Minuten Fick Video blas"
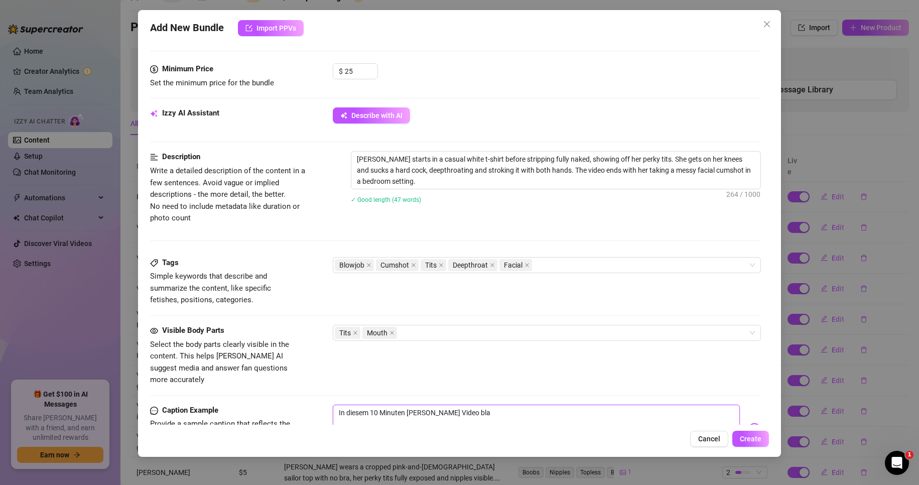
type textarea "In diesem 10 Minuten Fick Video blas"
type textarea "In diesem 10 Minuten Fick Video blase"
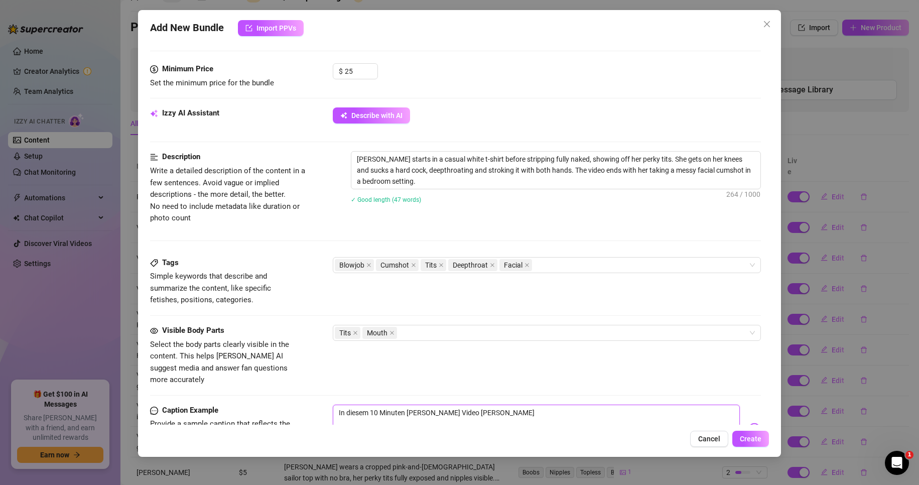
type textarea "In diesem 10 Minuten Fick Video blase i"
type textarea "In diesem 10 Minuten Fick Video blase ic"
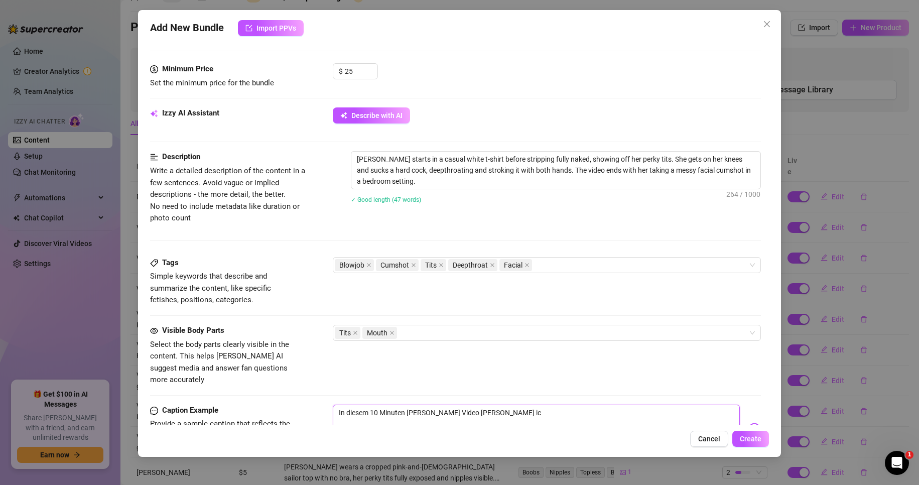
type textarea "In diesem 10 Minuten Fick Video blase ic"
type textarea "In diesem 10 Minuten Fick Video blase ic d"
type textarea "In diesem 10 Minuten Fick Video blase ic"
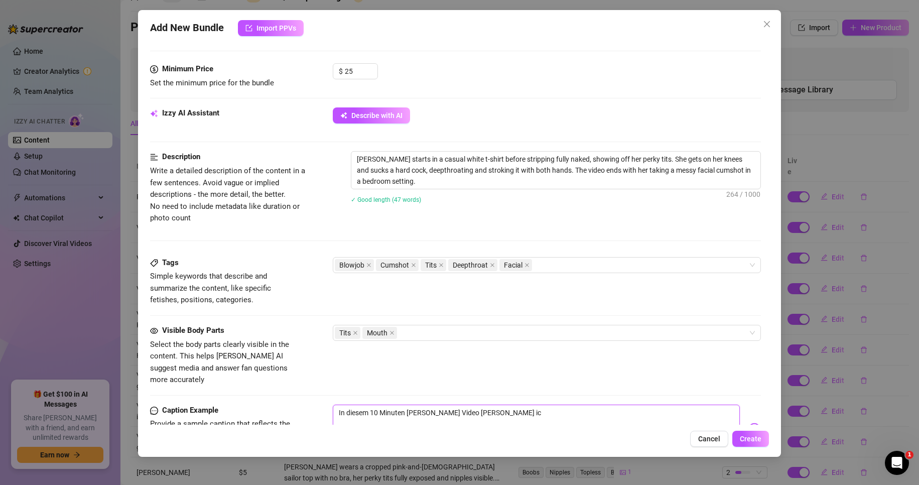
type textarea "In diesem 10 Minuten Fick Video blase ic"
type textarea "In diesem 10 Minuten Fick Video blase ich"
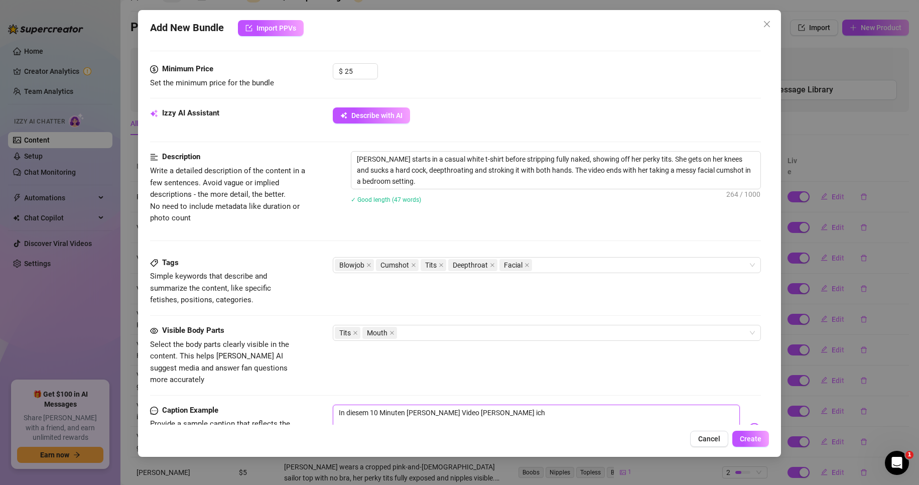
type textarea "In diesem 10 Minuten Fick Video blase ich"
type textarea "In diesem 10 Minuten Fick Video blase ich d"
type textarea "In diesem 10 Minuten Fick Video blase ich de"
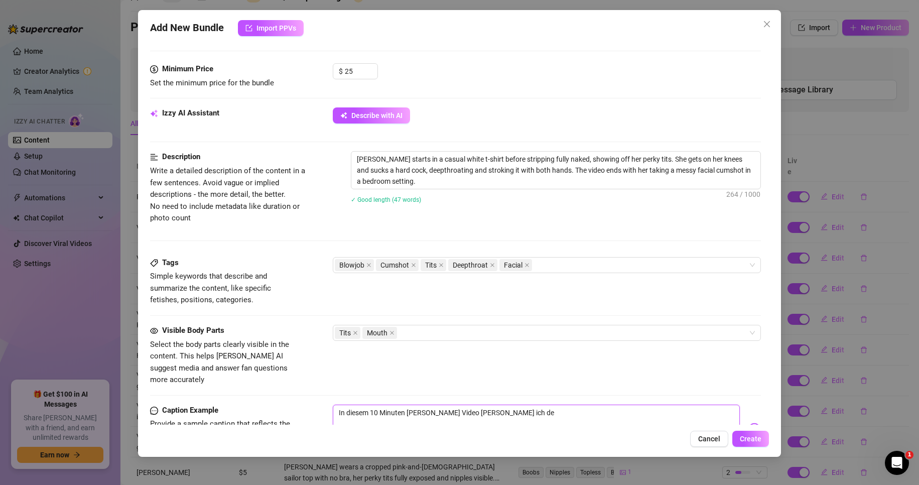
type textarea "In diesem 10 Minuten Fick Video blase ich den"
type textarea "In diesem 10 Minuten Fick Video blase ich den S"
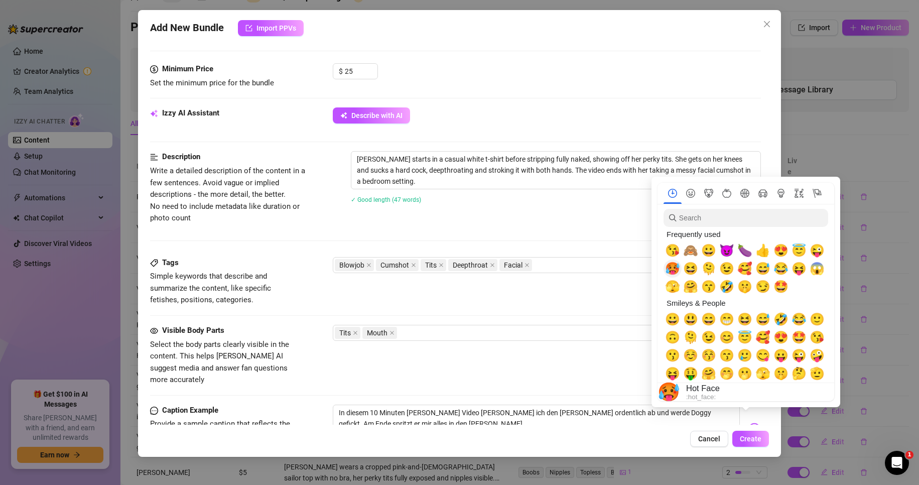
click at [675, 271] on span "🥵" at bounding box center [672, 269] width 15 height 14
click at [728, 250] on span "😈" at bounding box center [727, 251] width 15 height 14
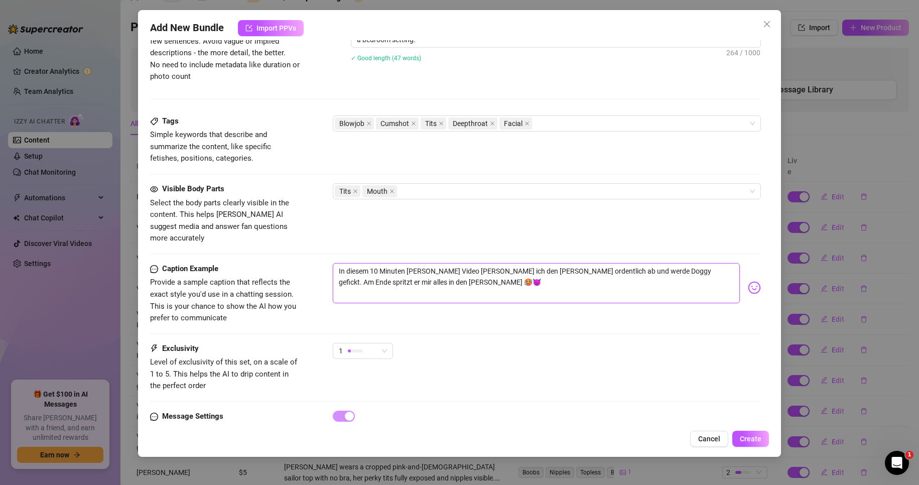
scroll to position [452, 0]
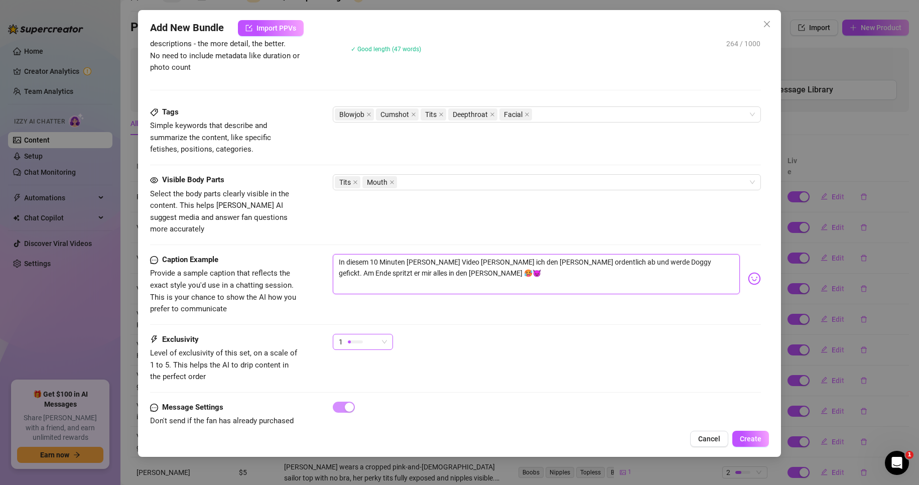
click at [364, 335] on div "1" at bounding box center [358, 341] width 39 height 15
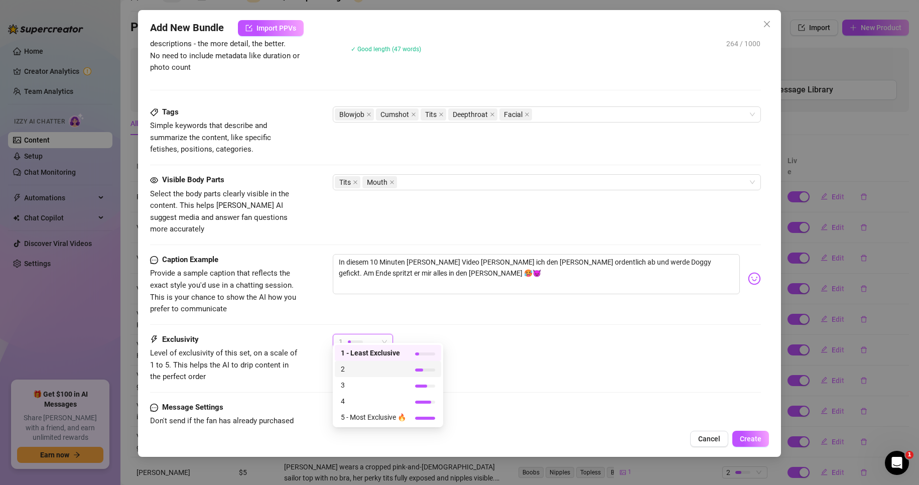
click at [372, 370] on span "2" at bounding box center [373, 369] width 65 height 11
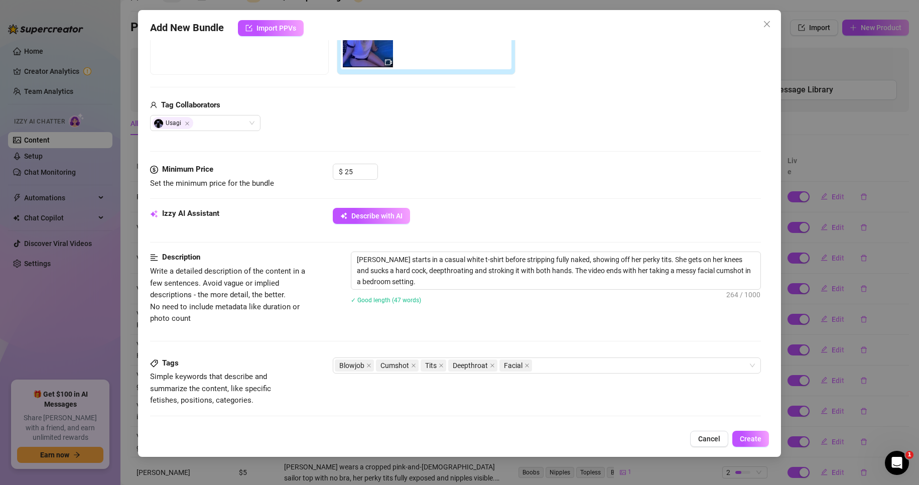
scroll to position [477, 0]
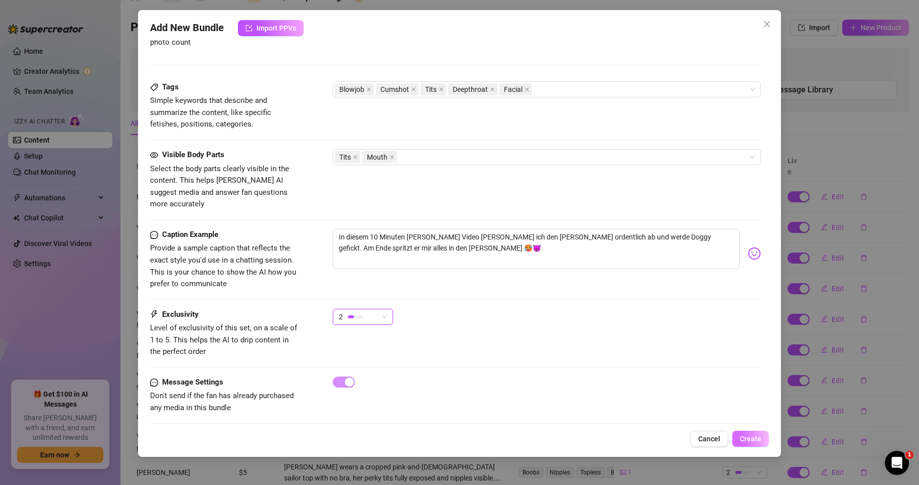
click at [759, 442] on span "Create" at bounding box center [751, 439] width 22 height 8
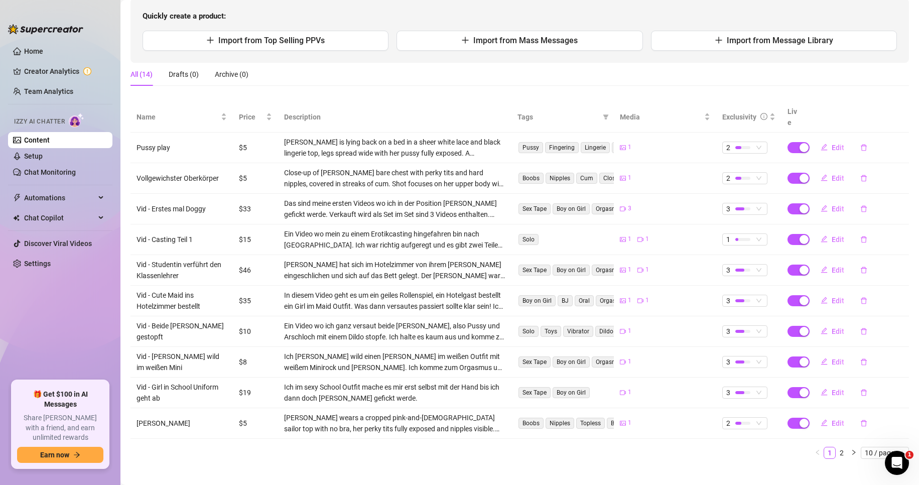
scroll to position [106, 0]
click at [874, 446] on span "10 / page" at bounding box center [885, 451] width 40 height 11
click at [874, 428] on div "100 / page" at bounding box center [886, 433] width 34 height 11
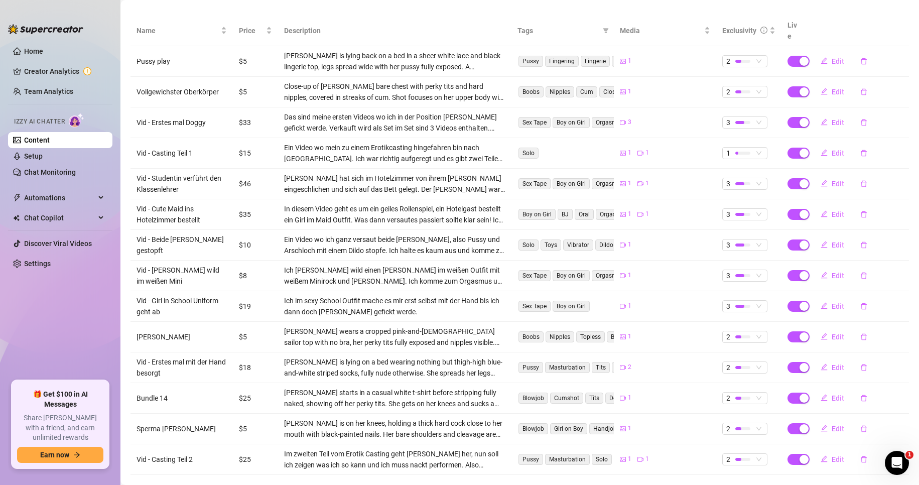
scroll to position [200, 0]
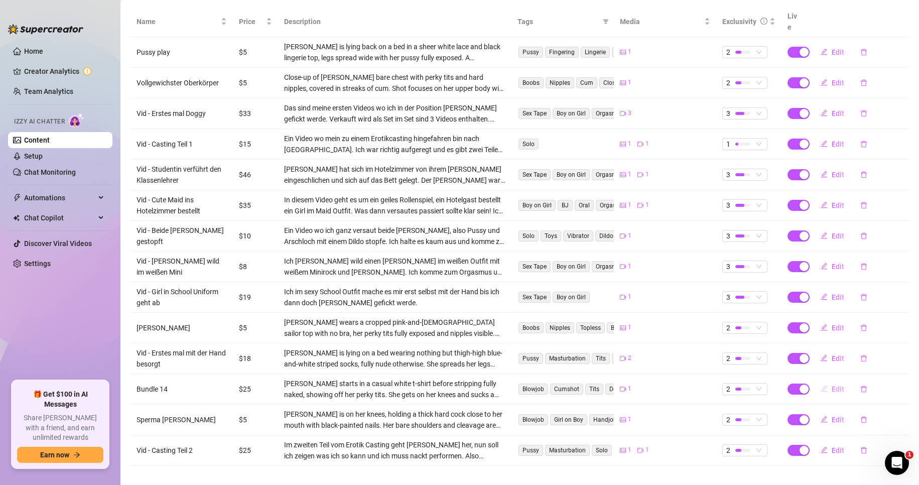
click at [832, 385] on span "Edit" at bounding box center [838, 389] width 13 height 8
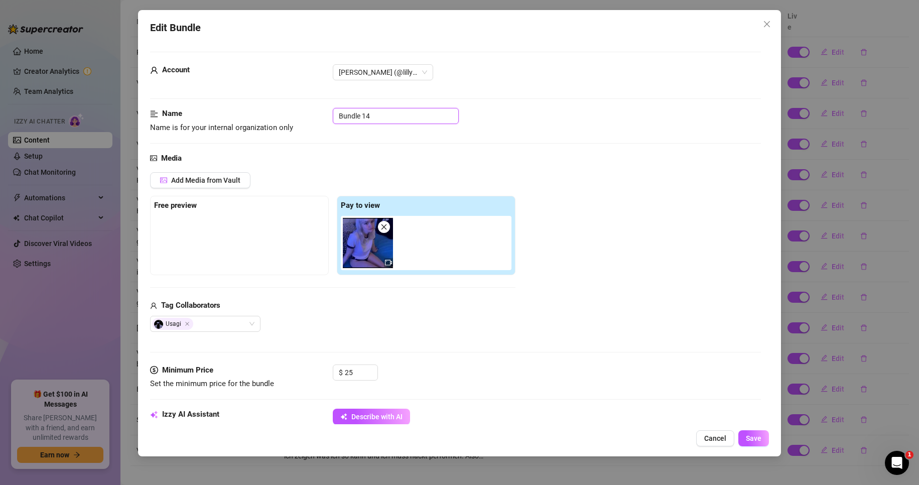
click at [389, 114] on input "Bundle 14" at bounding box center [396, 116] width 126 height 16
paste input "Vid - Ganz privat gefickt"
drag, startPoint x: 425, startPoint y: 117, endPoint x: 230, endPoint y: 115, distance: 195.3
click at [230, 115] on div "Name Name is for your internal organization only Vid - Ganz privat gefickt" at bounding box center [456, 121] width 612 height 26
click at [594, 151] on div "Name Name is for your internal organization only Vid - Ganz privat gefickt" at bounding box center [456, 130] width 612 height 44
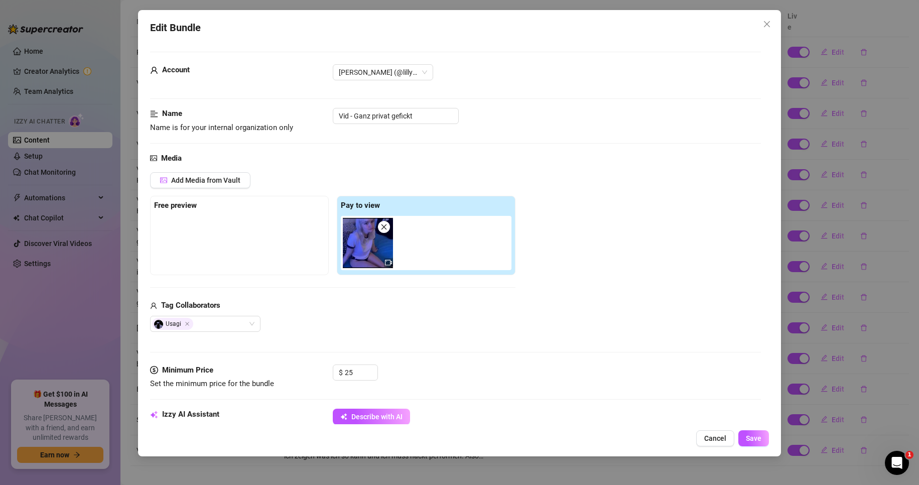
scroll to position [50, 0]
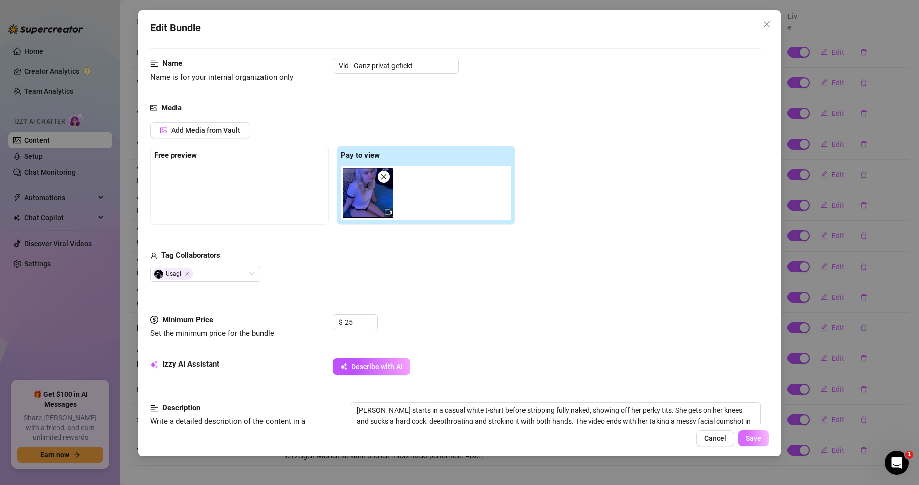
click at [751, 442] on span "Save" at bounding box center [754, 438] width 16 height 8
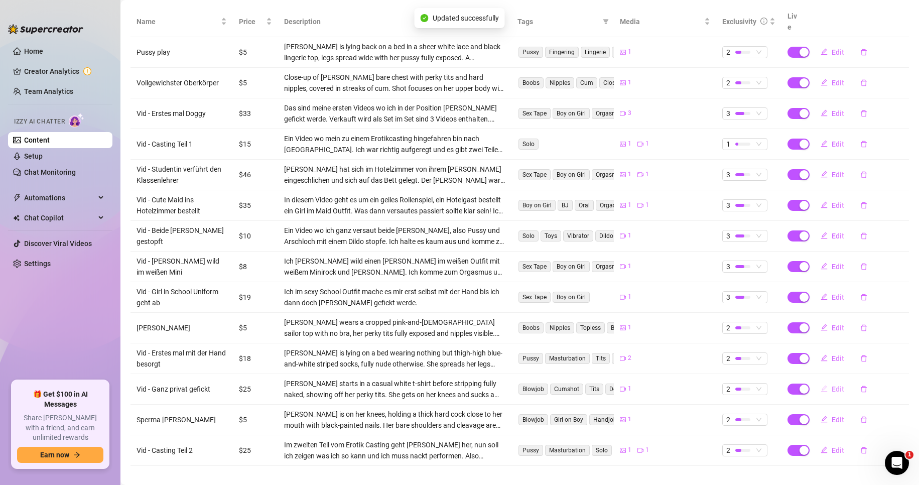
click at [832, 385] on span "Edit" at bounding box center [838, 389] width 13 height 8
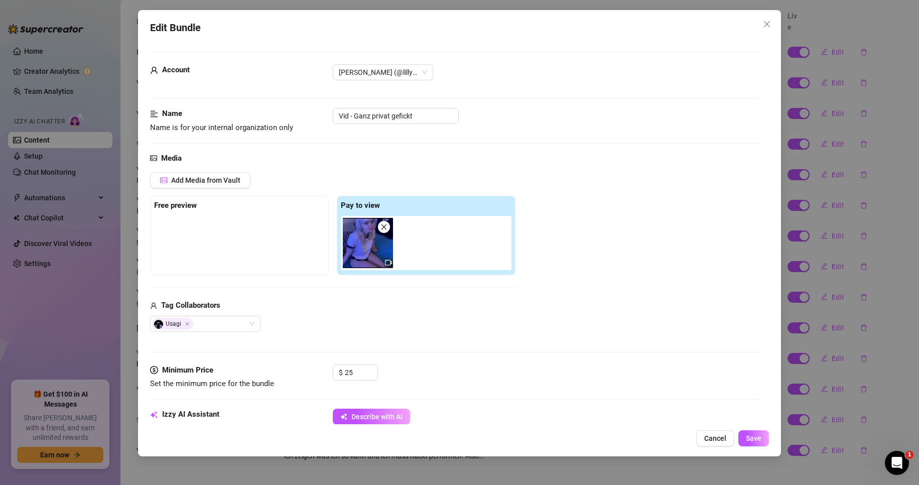
scroll to position [201, 0]
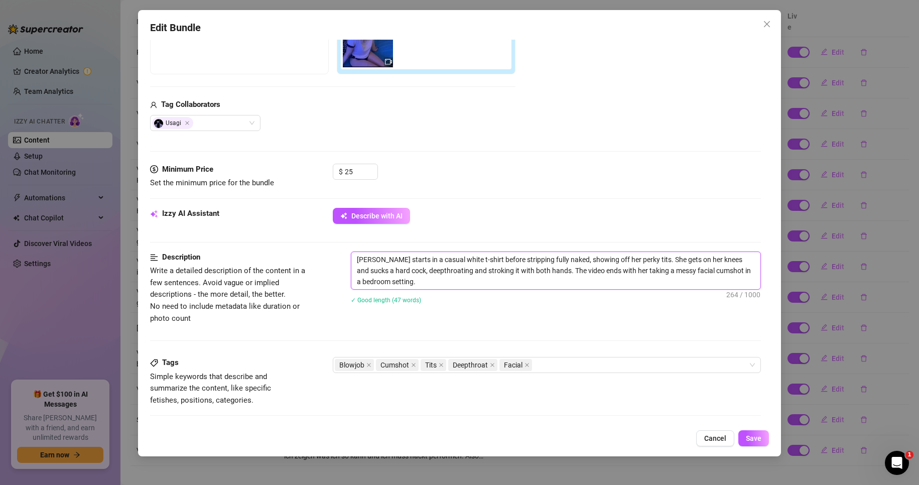
drag, startPoint x: 715, startPoint y: 270, endPoint x: 408, endPoint y: 287, distance: 307.3
click at [408, 287] on textarea "Lilly starts in a casual white t-shirt before stripping fully naked, showing of…" at bounding box center [557, 270] width 410 height 37
drag, startPoint x: 763, startPoint y: 448, endPoint x: 763, endPoint y: 442, distance: 5.5
click at [763, 444] on div "Edit Bundle Account Lilly (@lillylovemoon) Name Name is for your internal organ…" at bounding box center [460, 233] width 644 height 446
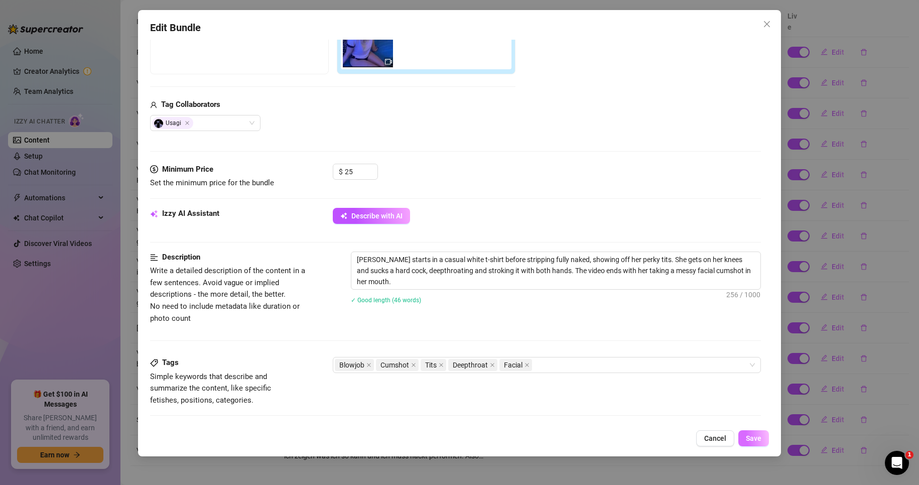
click at [762, 439] on button "Save" at bounding box center [754, 438] width 31 height 16
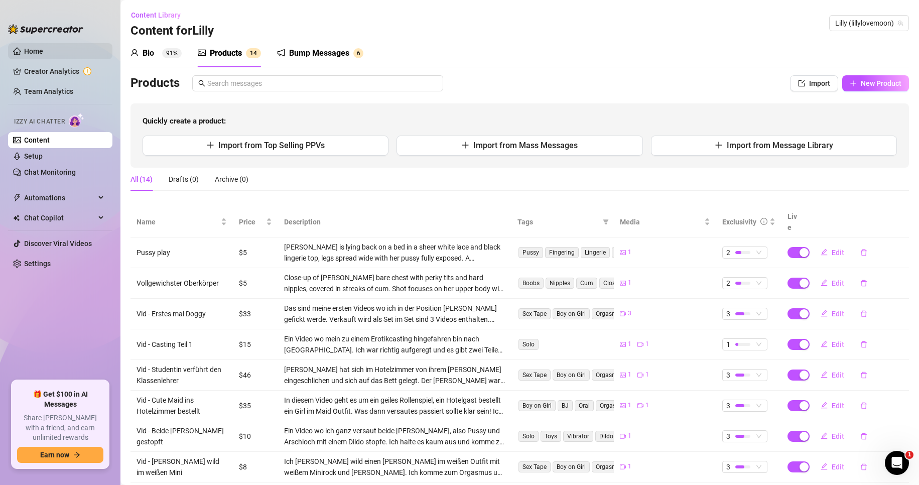
click at [27, 48] on link "Home" at bounding box center [33, 51] width 19 height 8
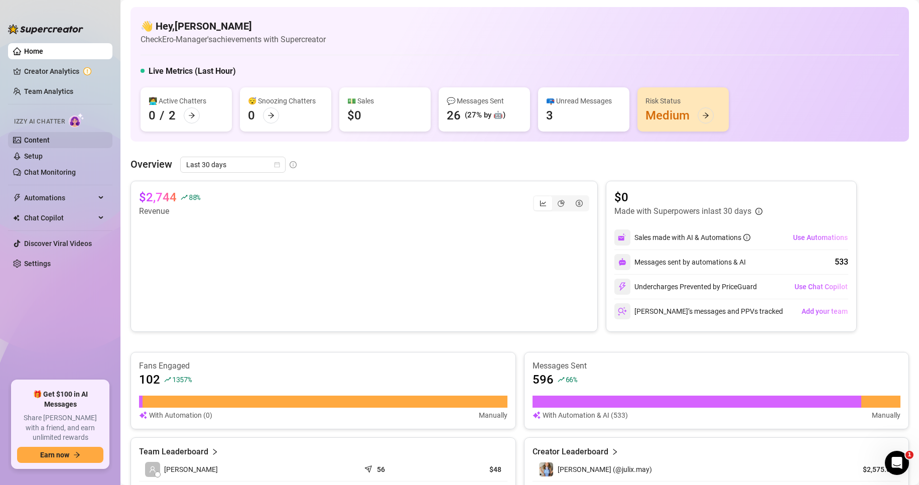
click at [49, 141] on link "Content" at bounding box center [37, 140] width 26 height 8
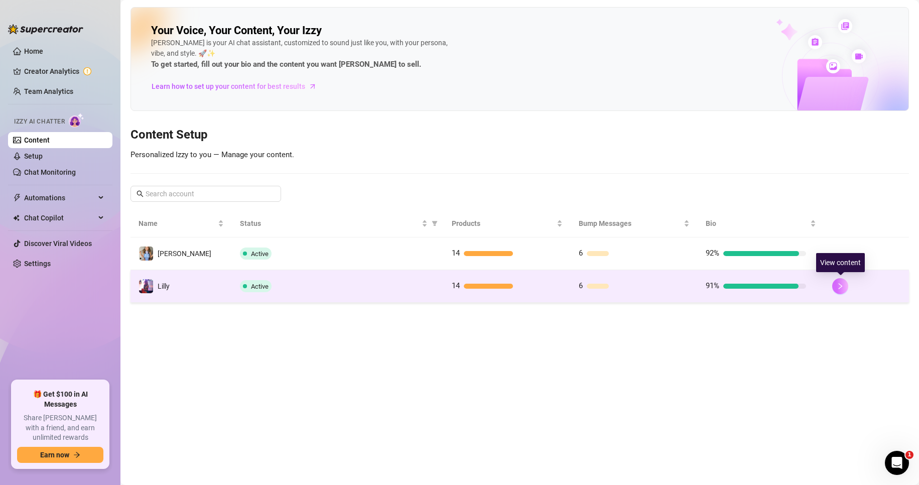
click at [842, 287] on icon "right" at bounding box center [841, 286] width 4 height 6
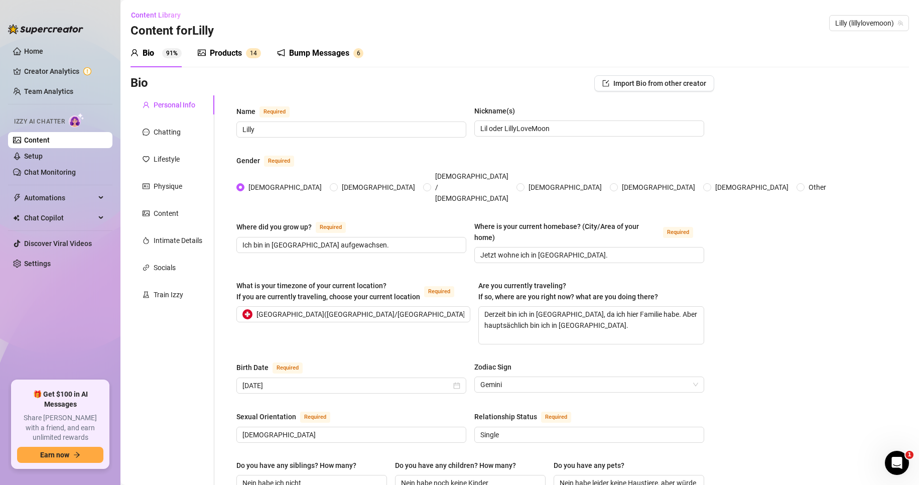
click at [217, 61] on div "Products 1 4" at bounding box center [229, 53] width 63 height 28
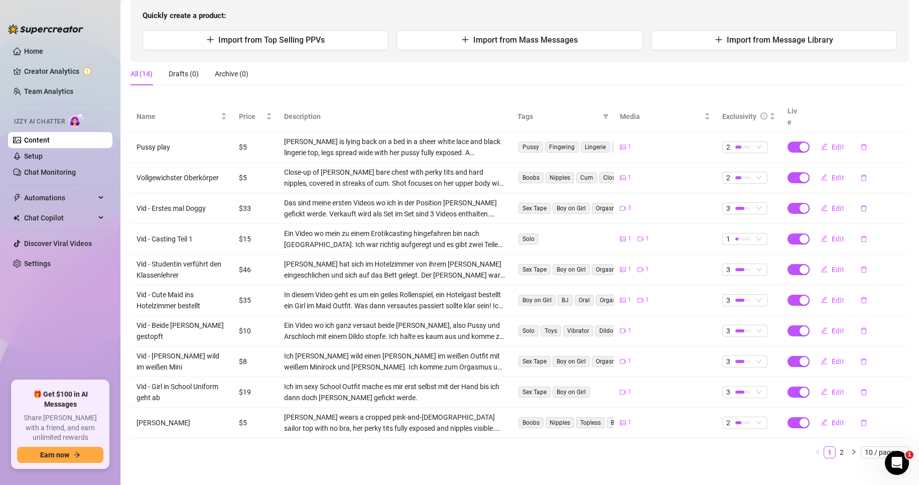
scroll to position [106, 0]
click at [870, 446] on span "10 / page" at bounding box center [885, 451] width 40 height 11
click at [872, 428] on div "100 / page" at bounding box center [886, 433] width 34 height 11
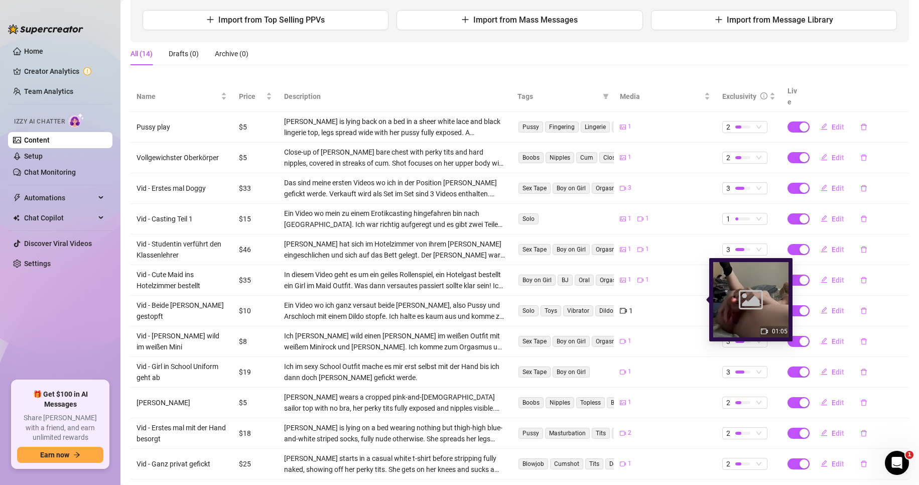
scroll to position [150, 0]
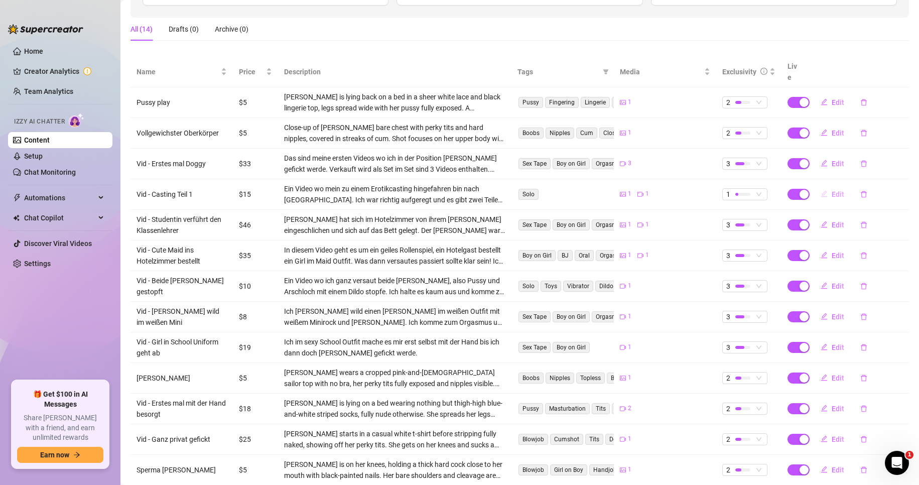
click at [832, 190] on span "Edit" at bounding box center [838, 194] width 13 height 8
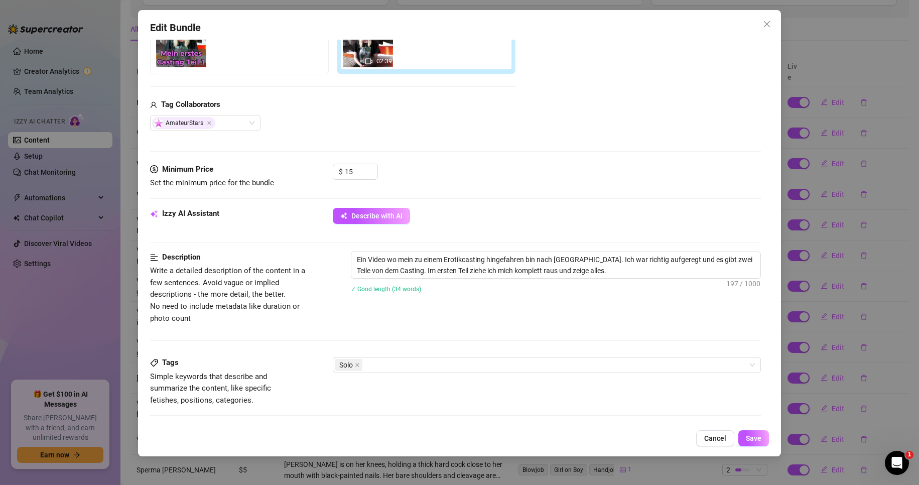
scroll to position [0, 0]
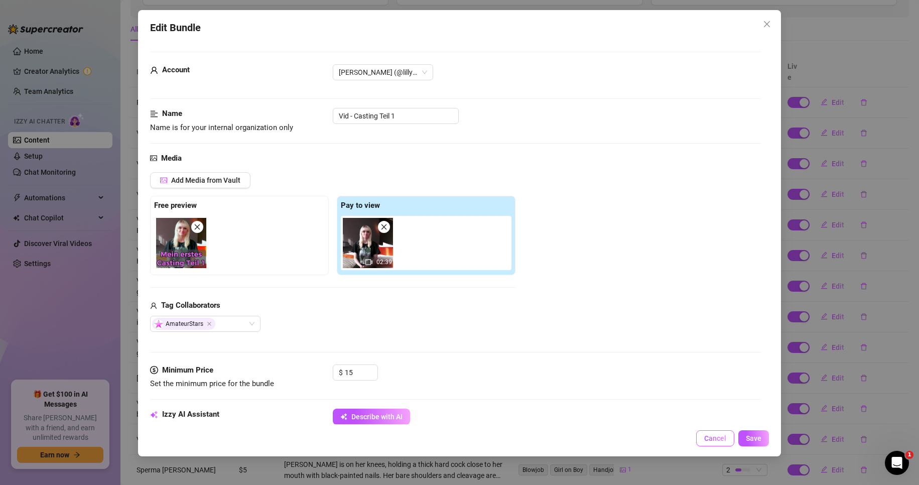
click at [724, 442] on span "Cancel" at bounding box center [716, 438] width 22 height 8
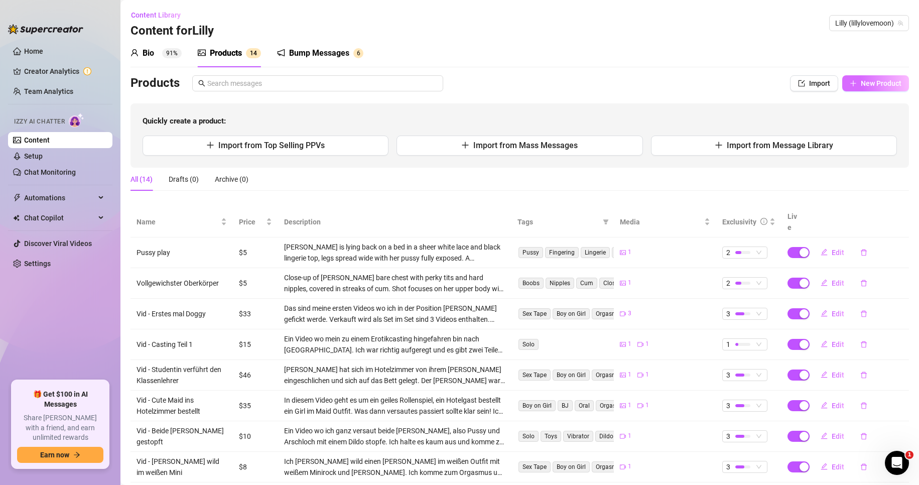
click at [866, 84] on span "New Product" at bounding box center [881, 83] width 41 height 8
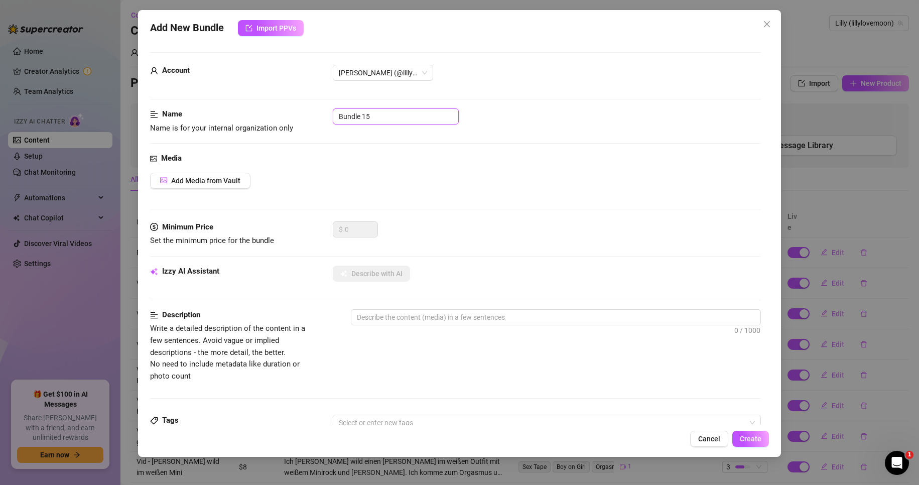
click at [403, 124] on input "Bundle 15" at bounding box center [396, 116] width 126 height 16
paste input "Vid - Spontan die Pussy angefasst"
drag, startPoint x: 485, startPoint y: 170, endPoint x: 428, endPoint y: 174, distance: 56.9
click at [485, 170] on div "Media Add Media from Vault" at bounding box center [456, 187] width 612 height 69
click at [185, 184] on span "Add Media from Vault" at bounding box center [205, 181] width 69 height 8
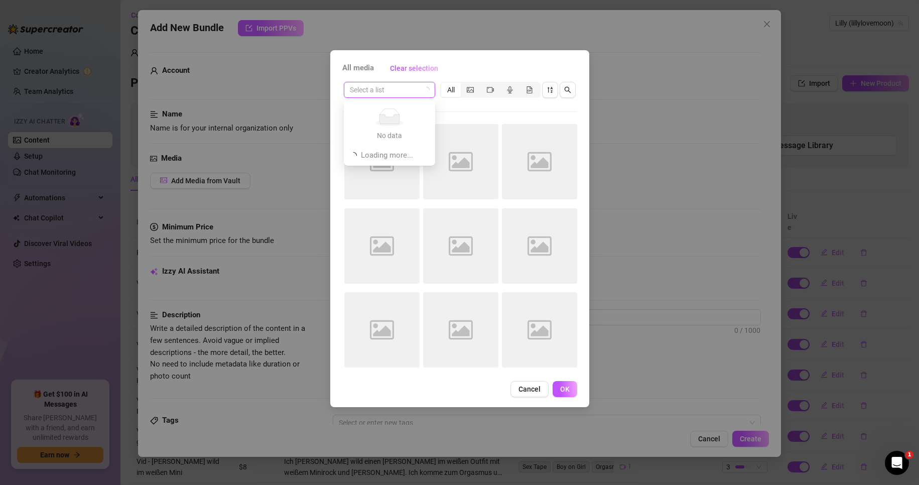
click at [385, 94] on input "search" at bounding box center [385, 89] width 70 height 15
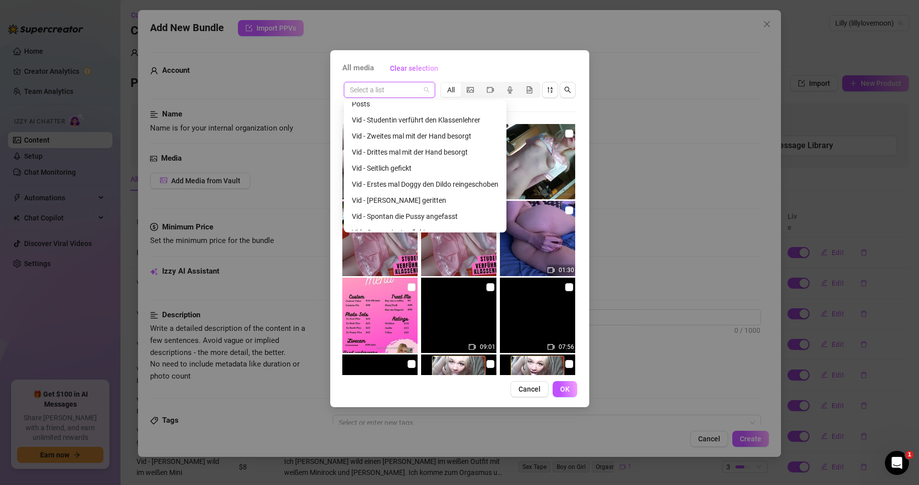
scroll to position [133, 0]
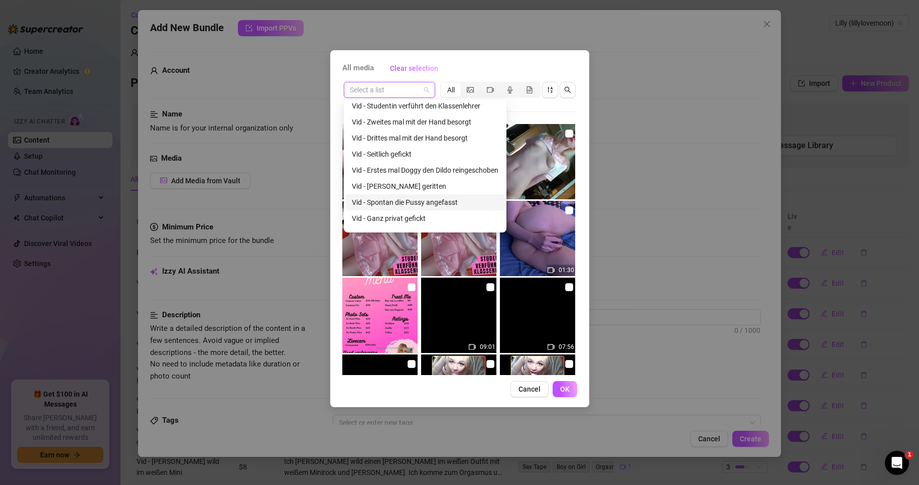
click at [418, 202] on div "Vid - Spontan die Pussy angefasst" at bounding box center [425, 202] width 147 height 11
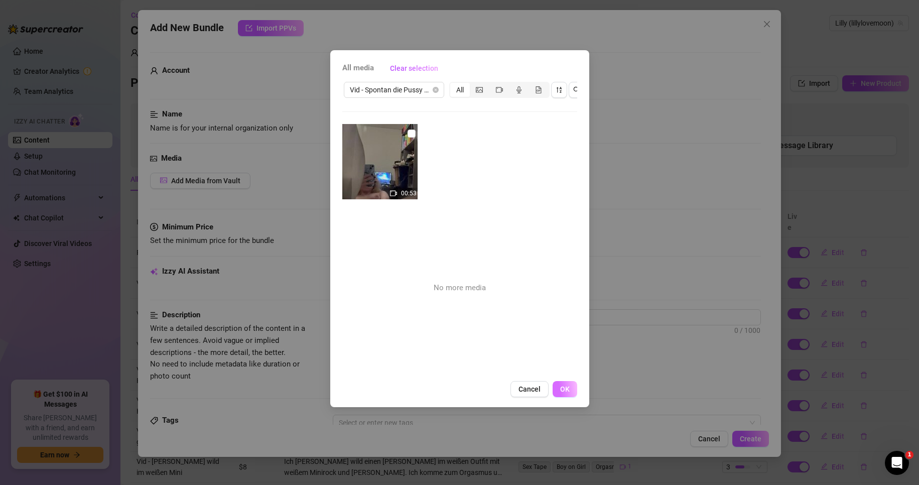
click at [576, 394] on button "OK" at bounding box center [565, 389] width 25 height 16
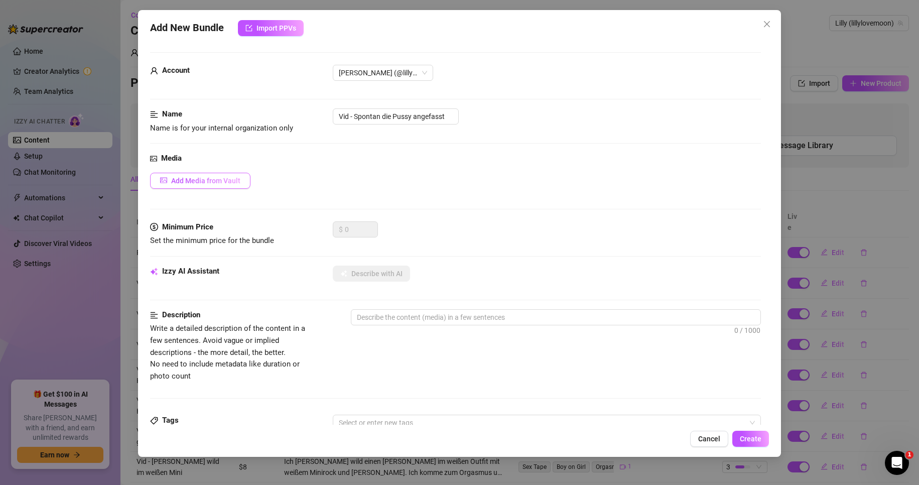
click at [203, 181] on span "Add Media from Vault" at bounding box center [205, 181] width 69 height 8
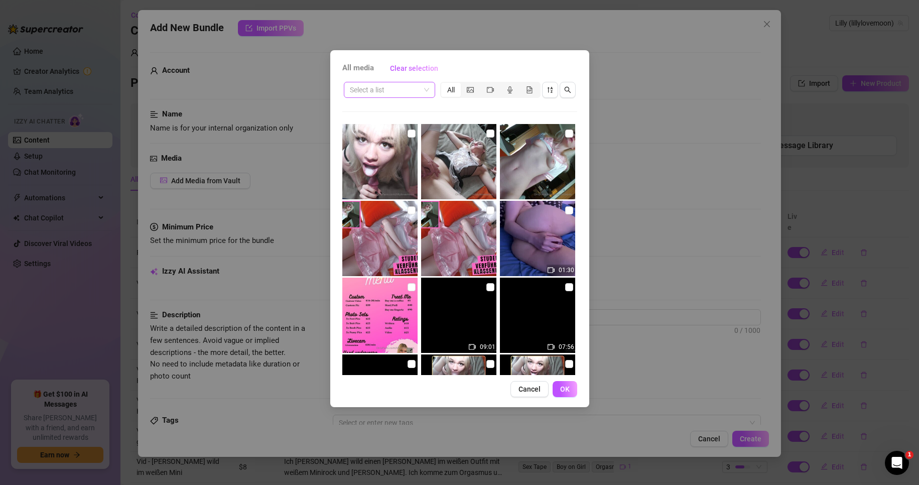
click at [421, 93] on span at bounding box center [389, 89] width 79 height 15
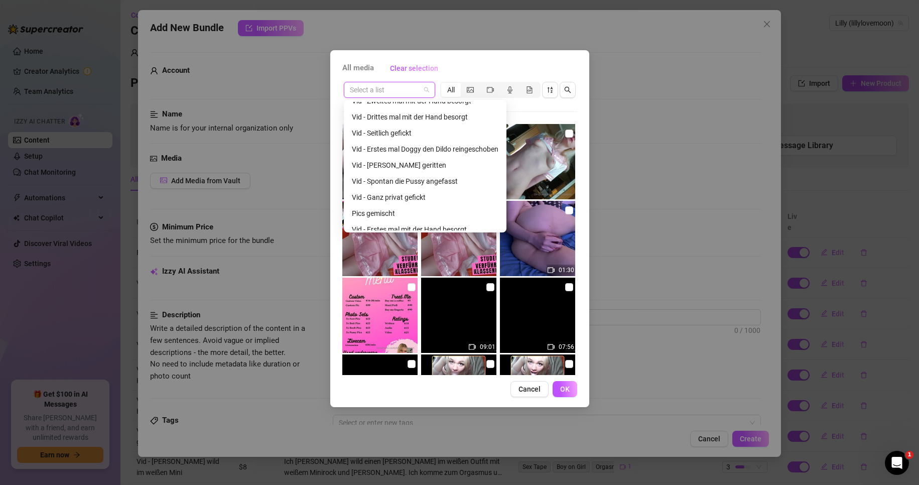
scroll to position [177, 0]
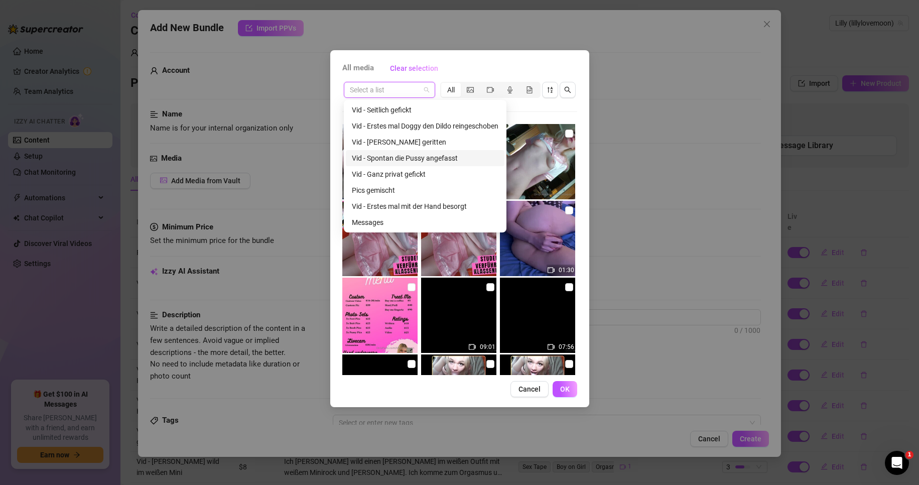
click at [423, 158] on div "Vid - Spontan die Pussy angefasst" at bounding box center [425, 158] width 147 height 11
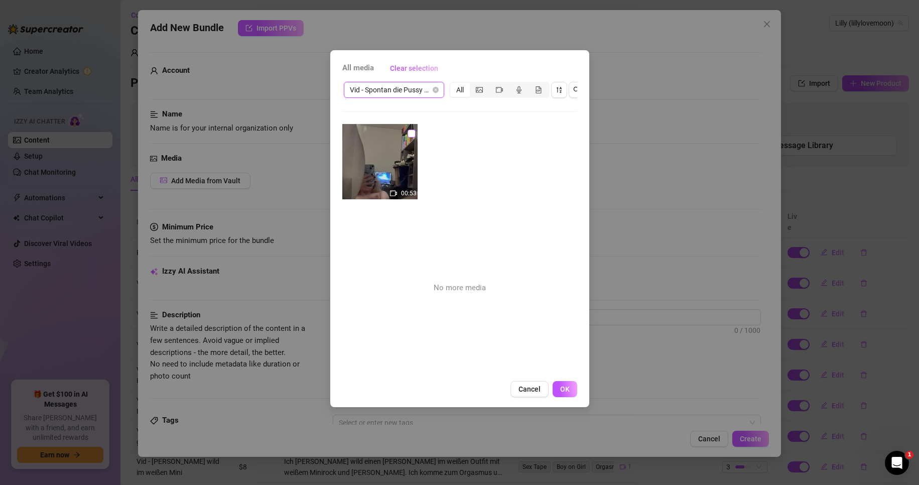
click at [408, 134] on input "checkbox" at bounding box center [412, 134] width 8 height 8
click at [568, 393] on span "OK" at bounding box center [565, 389] width 10 height 8
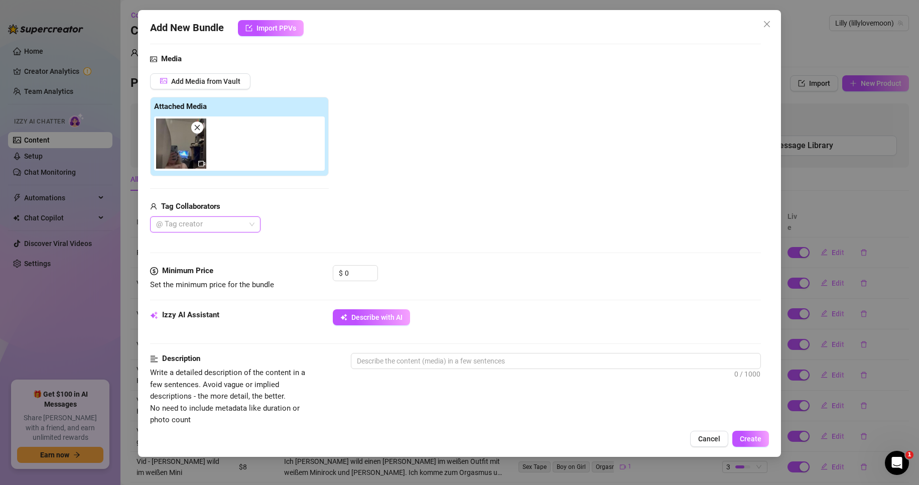
scroll to position [100, 0]
click at [354, 269] on input "0" at bounding box center [361, 272] width 33 height 15
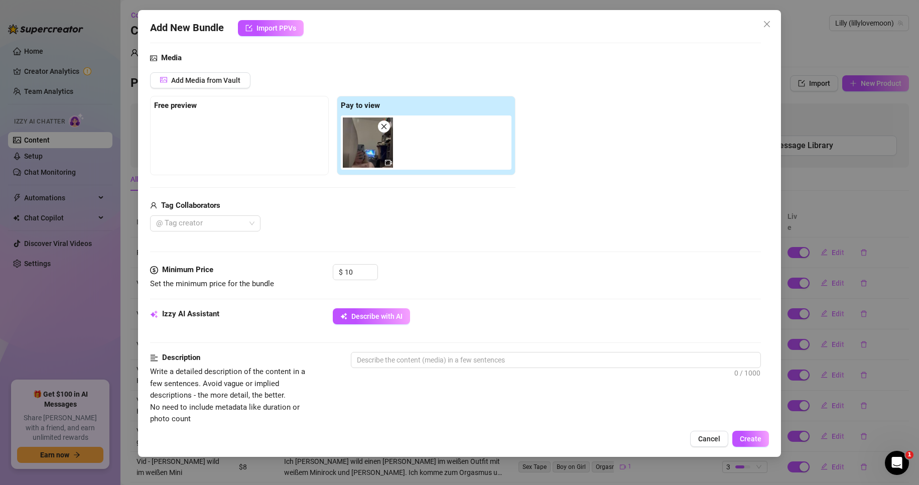
click at [447, 230] on div "@ Tag creator" at bounding box center [333, 223] width 366 height 16
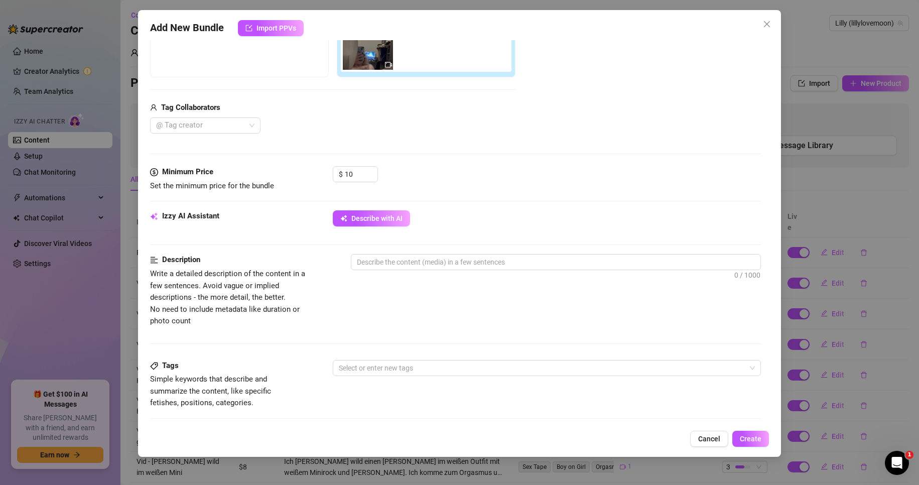
scroll to position [201, 0]
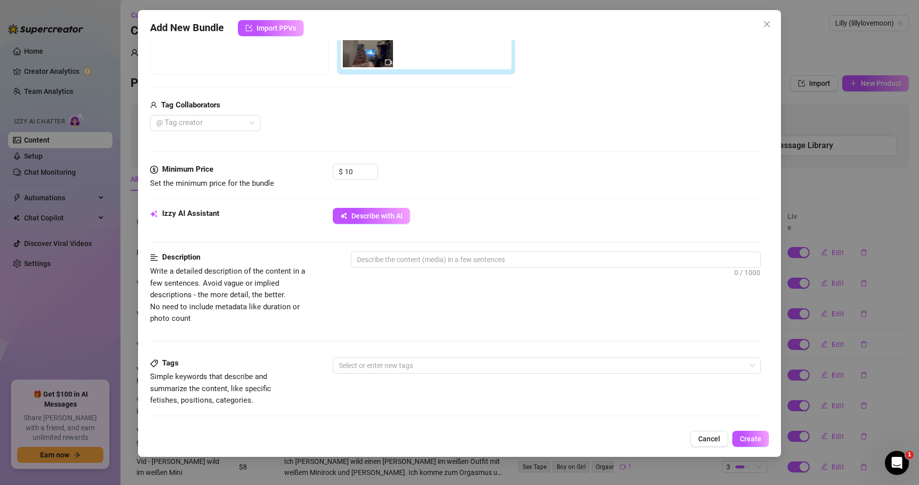
click at [365, 203] on div "Minimum Price Set the minimum price for the bundle $ 10" at bounding box center [456, 186] width 612 height 44
click at [370, 211] on button "Describe with AI" at bounding box center [371, 216] width 77 height 16
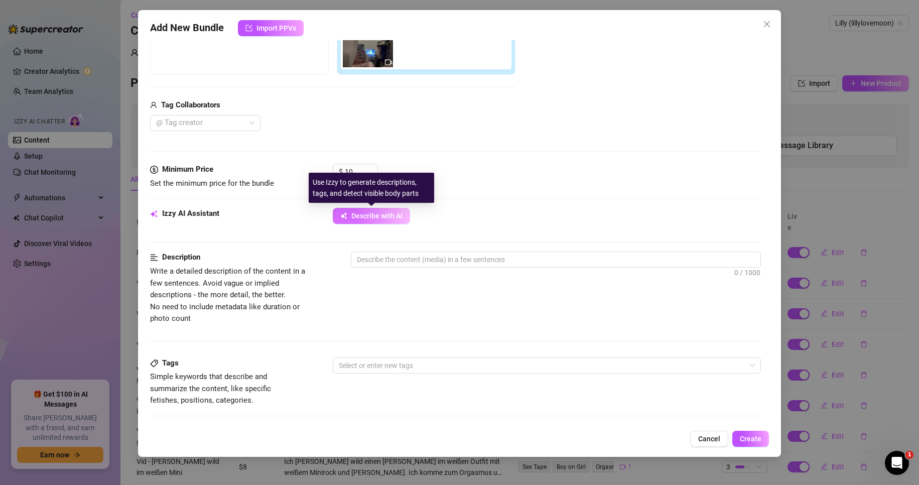
click at [393, 217] on span "Describe with AI" at bounding box center [377, 216] width 51 height 8
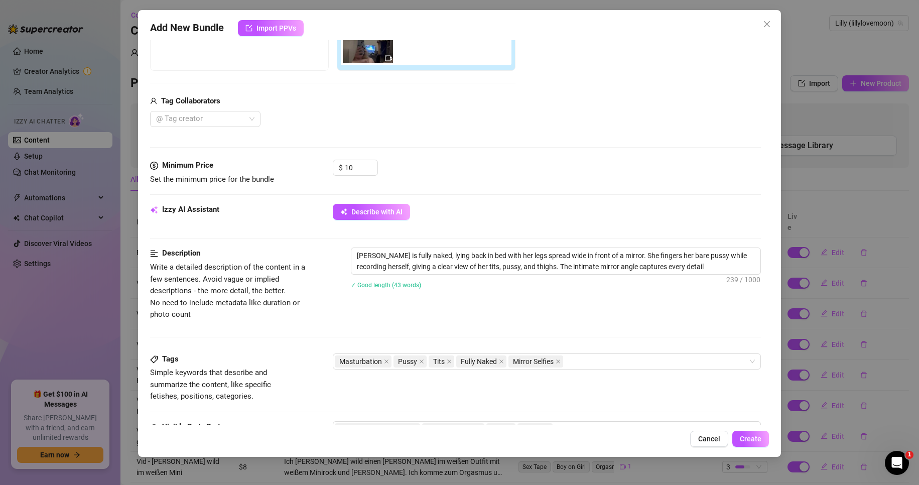
scroll to position [352, 0]
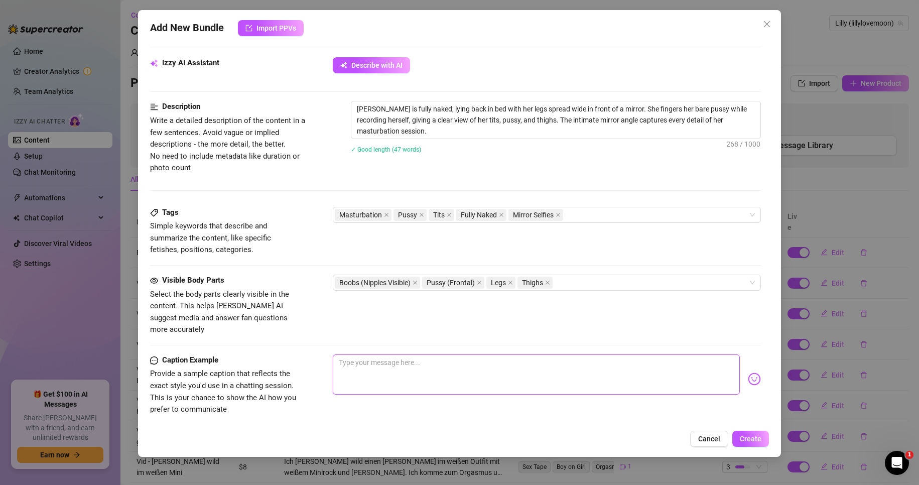
click at [442, 374] on textarea at bounding box center [537, 375] width 408 height 40
click at [522, 365] on textarea "Ich war so Notgeil, da musste ich mir" at bounding box center [537, 375] width 408 height 40
click at [751, 373] on img at bounding box center [754, 379] width 13 height 13
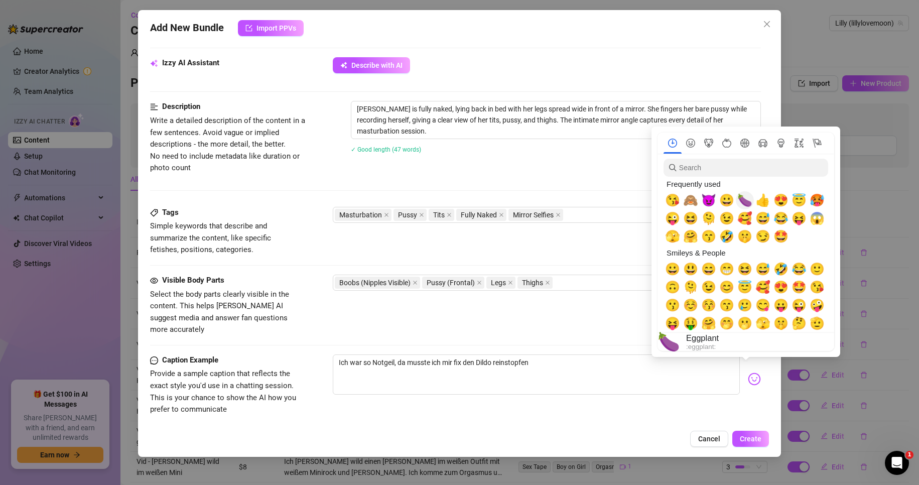
drag, startPoint x: 753, startPoint y: 200, endPoint x: 747, endPoint y: 201, distance: 6.1
click at [753, 200] on span "🍆" at bounding box center [745, 200] width 15 height 14
click at [785, 200] on span "😍" at bounding box center [781, 200] width 15 height 14
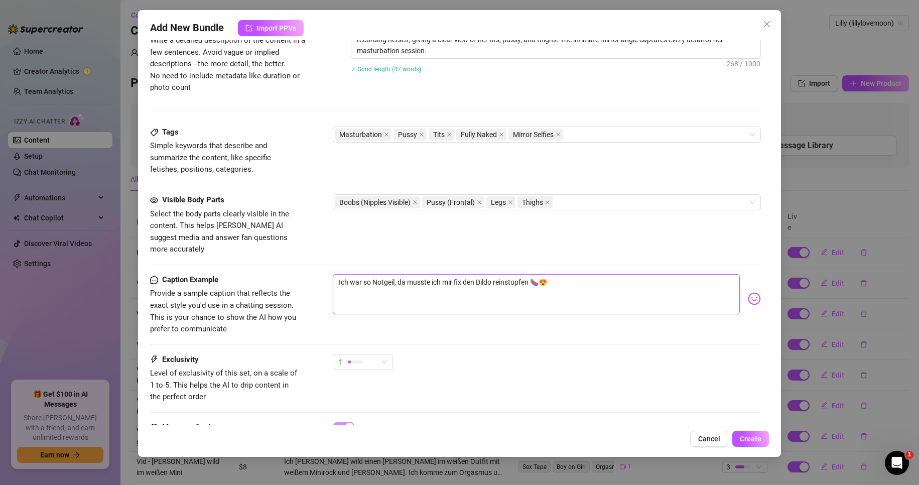
scroll to position [477, 0]
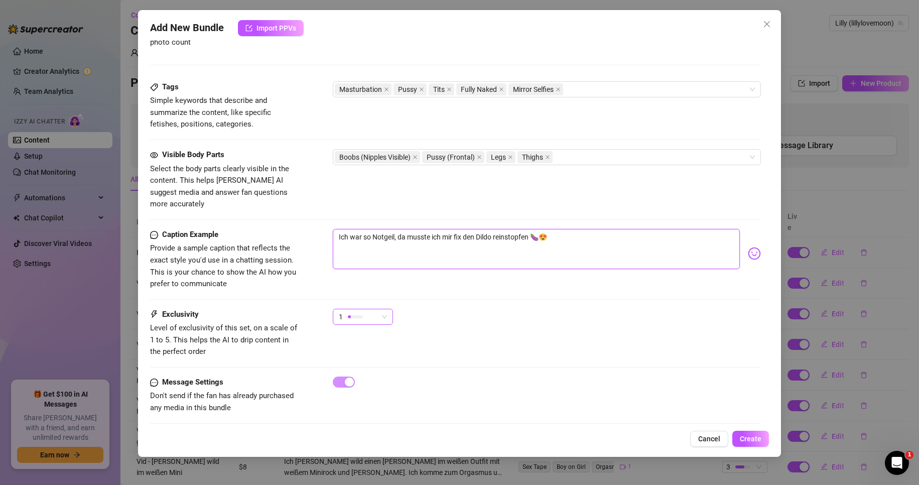
click at [348, 309] on div "1" at bounding box center [358, 316] width 39 height 15
click at [541, 318] on div "1" at bounding box center [547, 321] width 429 height 25
click at [763, 439] on button "Create" at bounding box center [751, 439] width 37 height 16
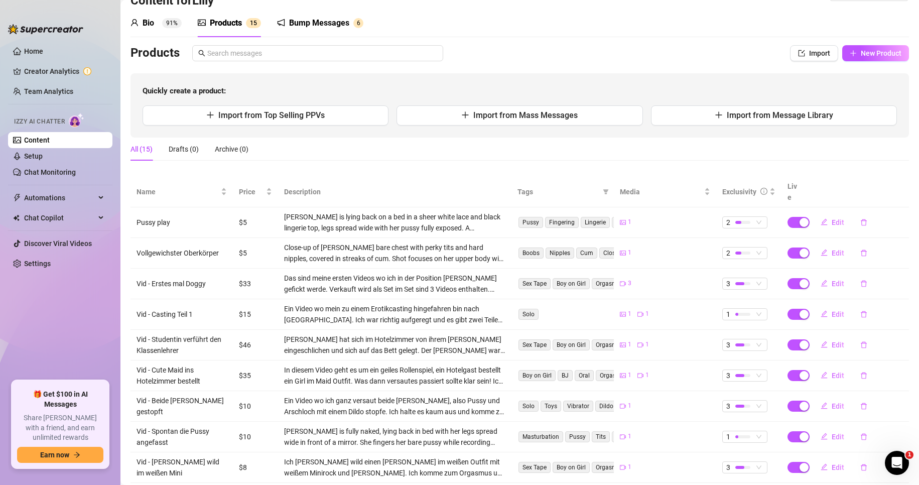
scroll to position [0, 0]
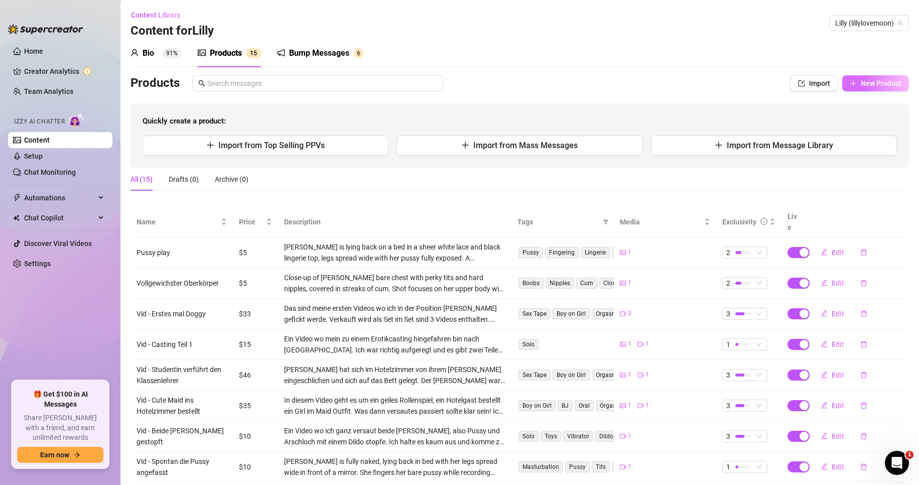
click at [869, 86] on span "New Product" at bounding box center [881, 83] width 41 height 8
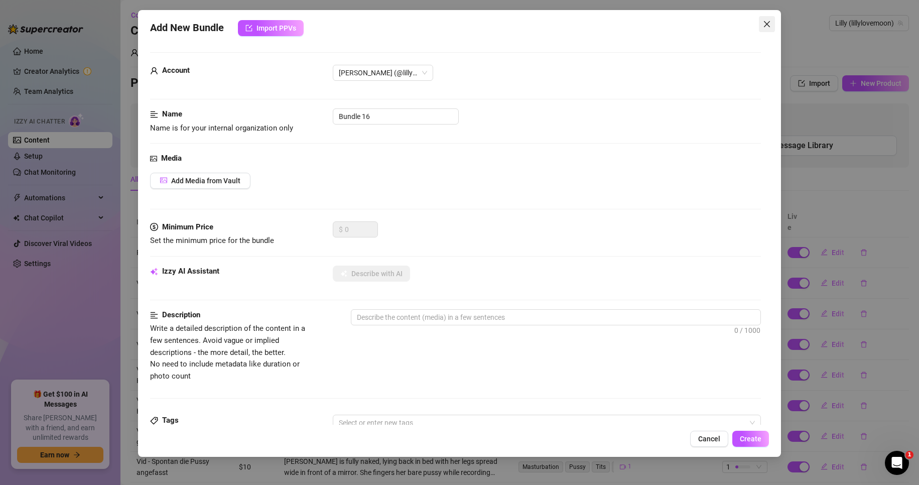
click at [761, 25] on span "Close" at bounding box center [767, 24] width 16 height 8
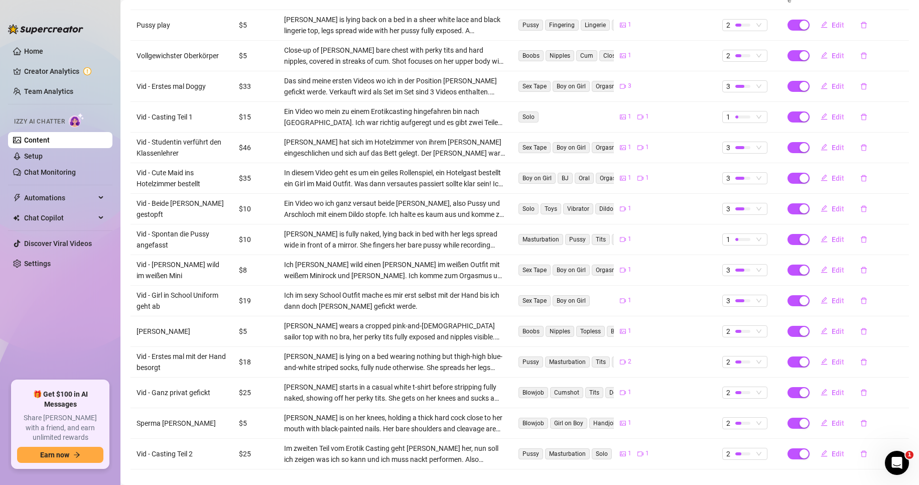
scroll to position [231, 0]
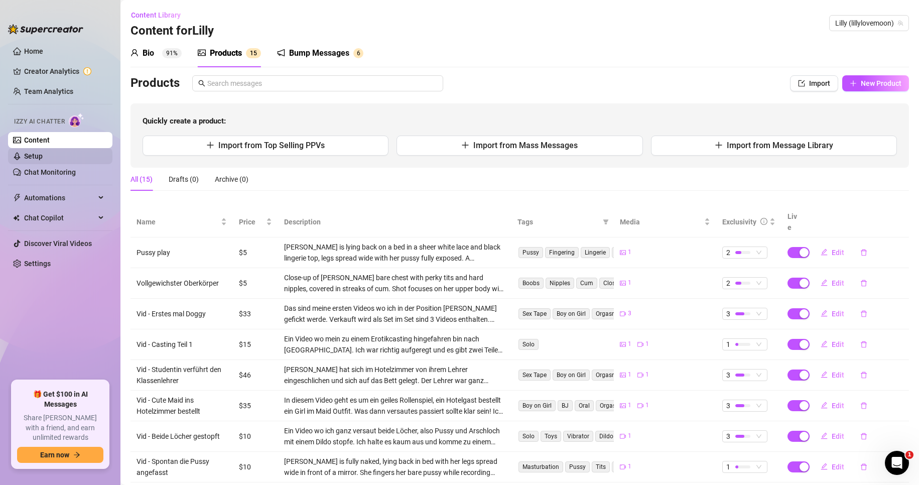
click at [43, 156] on link "Setup" at bounding box center [33, 156] width 19 height 8
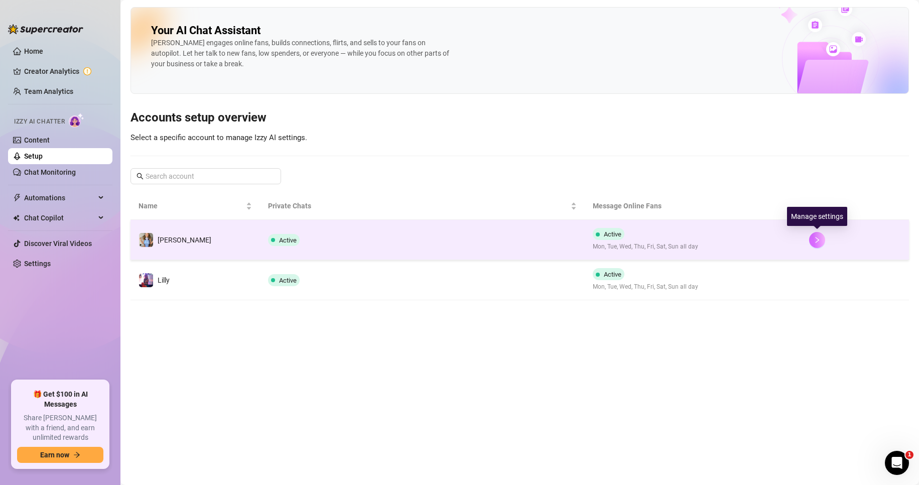
click at [822, 236] on button "button" at bounding box center [817, 240] width 16 height 16
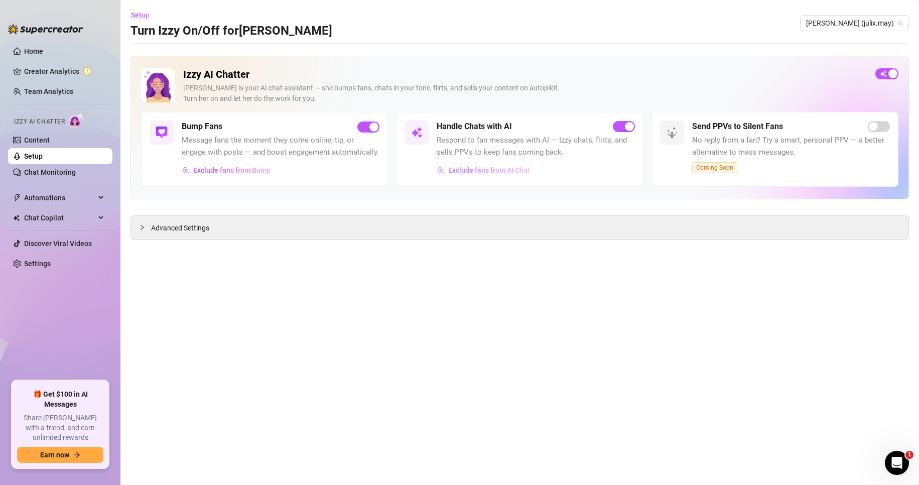
click at [522, 174] on span "Exclude fans from AI Chat" at bounding box center [489, 170] width 82 height 8
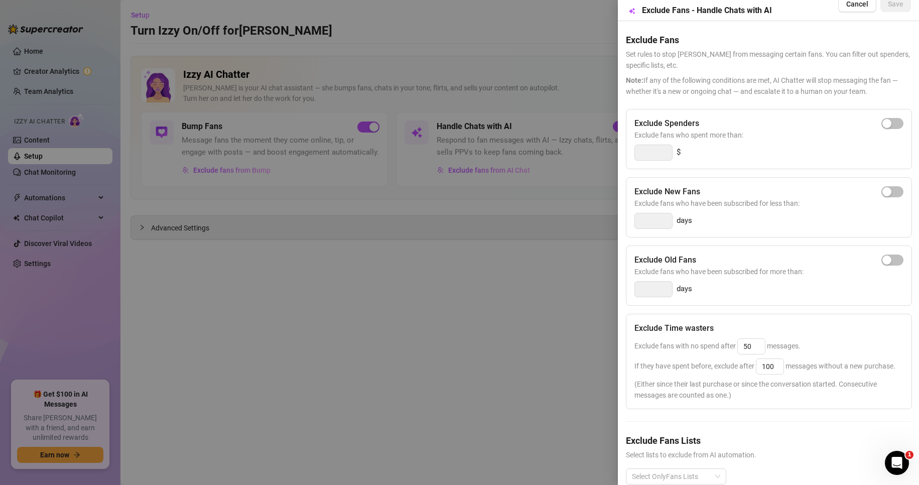
scroll to position [51, 0]
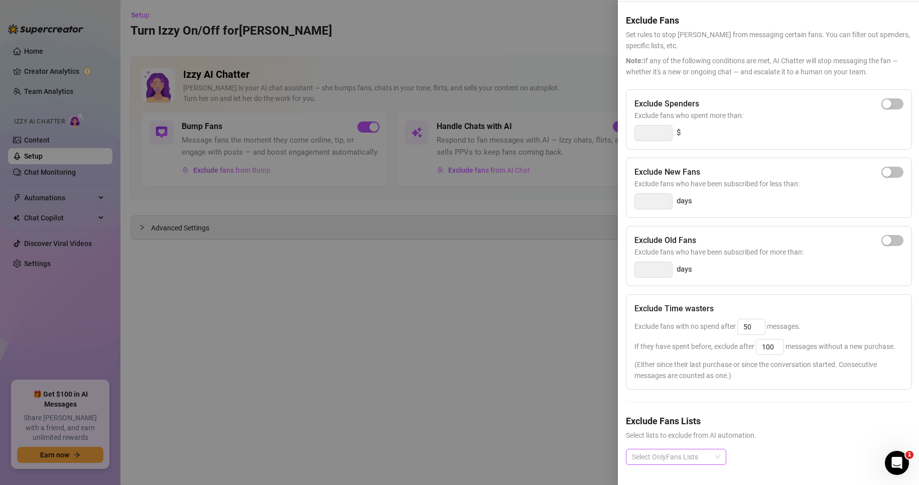
click at [670, 450] on div at bounding box center [671, 457] width 86 height 14
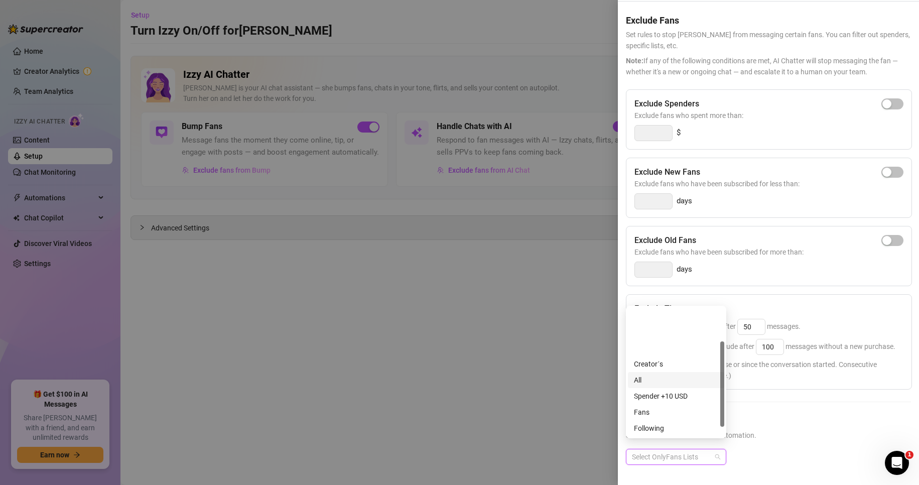
scroll to position [64, 0]
click at [673, 431] on div "Tagged" at bounding box center [676, 428] width 84 height 11
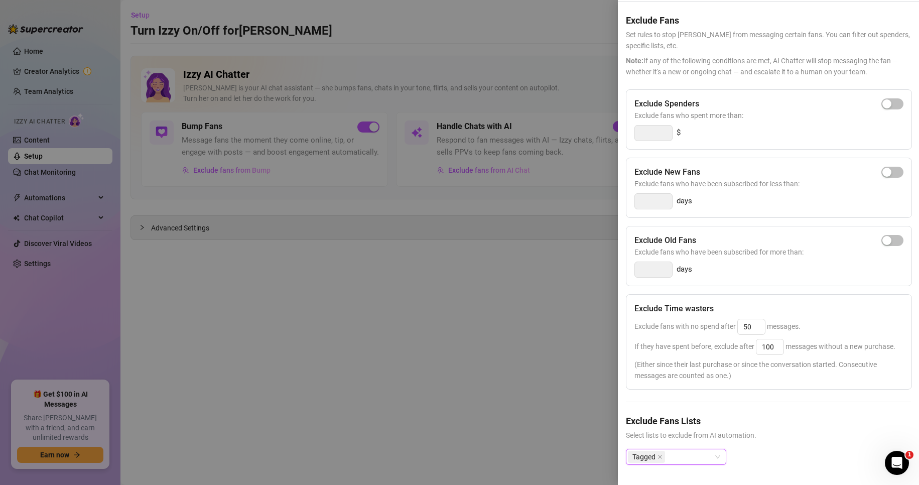
click at [747, 454] on div "Tagged Tagged" at bounding box center [768, 465] width 285 height 32
click at [662, 455] on icon "close" at bounding box center [660, 457] width 4 height 4
click at [658, 450] on div at bounding box center [671, 457] width 86 height 14
type input "Zah"
click at [791, 414] on h5 "Exclude Fans Lists" at bounding box center [768, 421] width 285 height 14
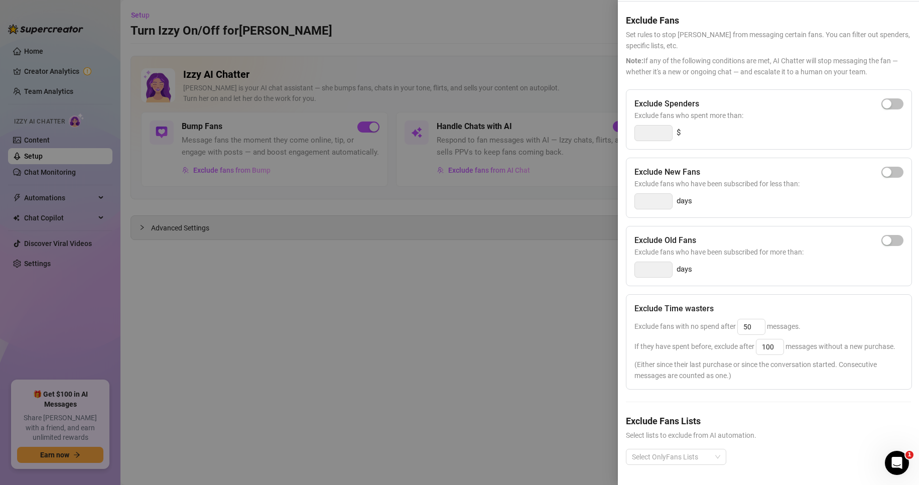
click at [791, 414] on h5 "Exclude Fans Lists" at bounding box center [768, 421] width 285 height 14
click at [471, 333] on div at bounding box center [459, 242] width 919 height 485
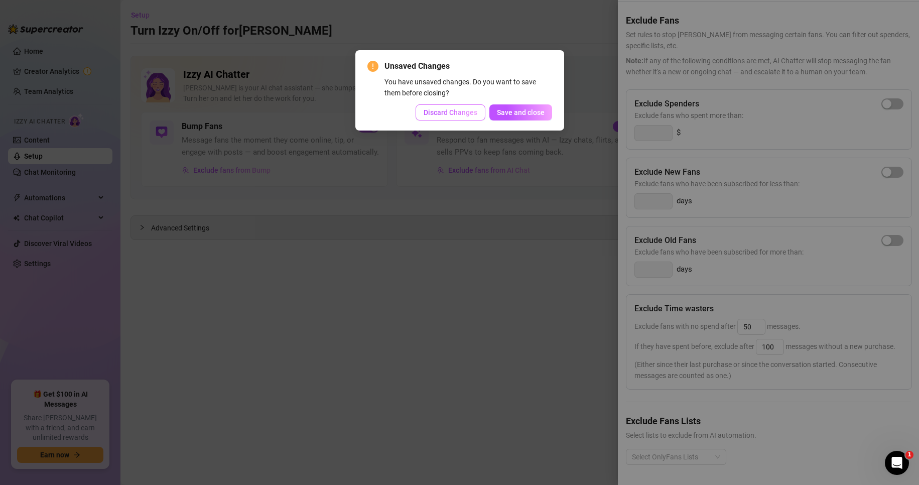
click at [456, 113] on span "Discard Changes" at bounding box center [451, 112] width 54 height 8
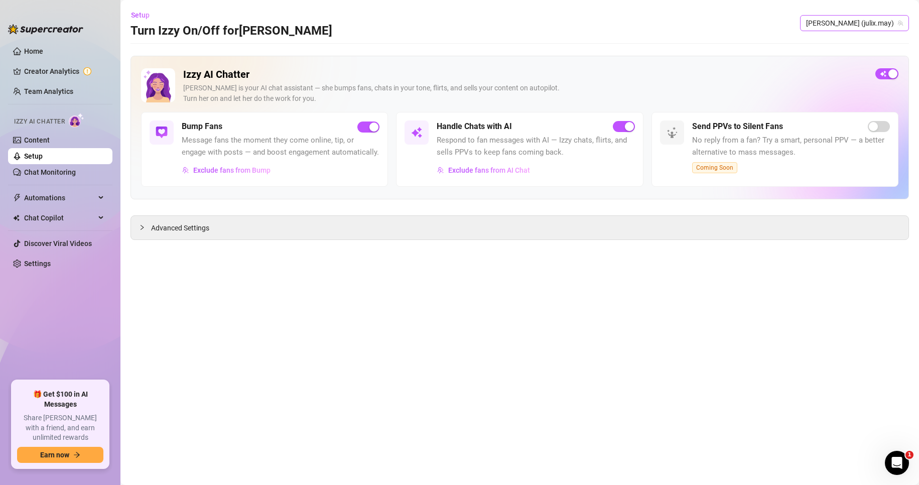
click at [902, 27] on span "[PERSON_NAME] (julix.may)" at bounding box center [854, 23] width 97 height 15
click at [862, 61] on span "( lillylovemoon )" at bounding box center [849, 60] width 45 height 11
click at [490, 167] on span "Exclude fans from AI Chat" at bounding box center [489, 170] width 82 height 8
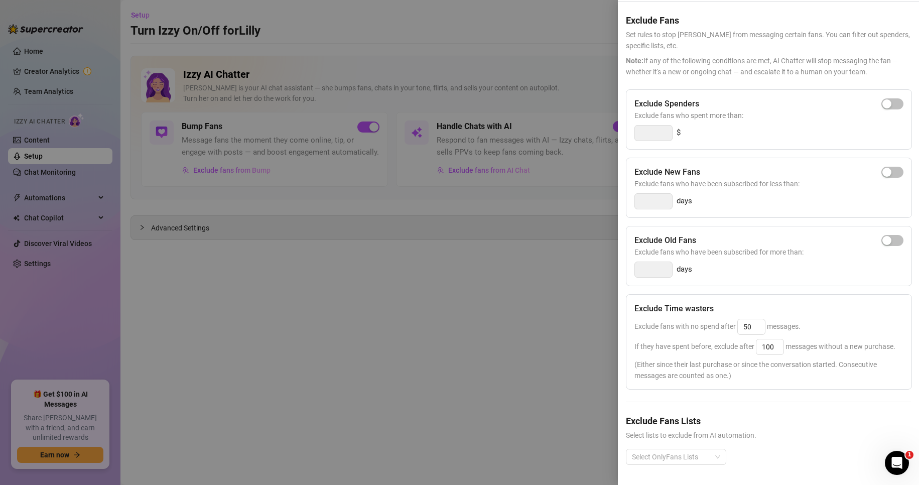
scroll to position [51, 0]
click at [678, 450] on div at bounding box center [671, 457] width 86 height 14
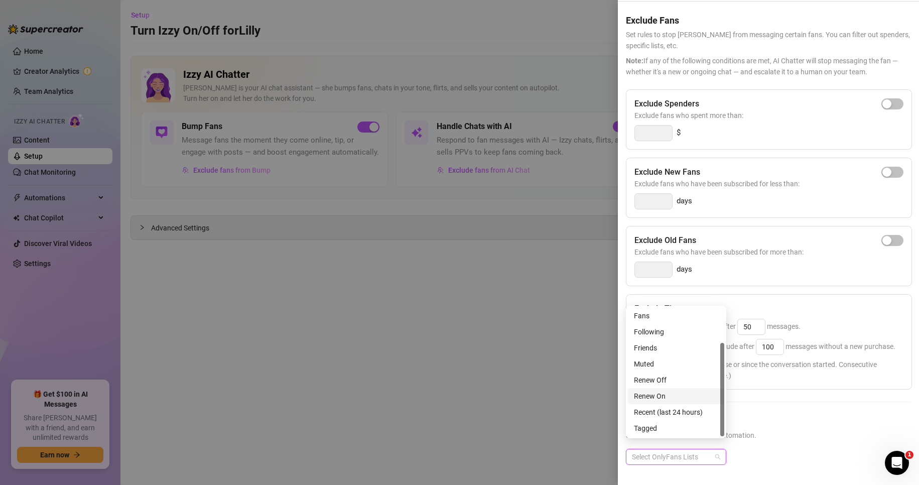
scroll to position [0, 0]
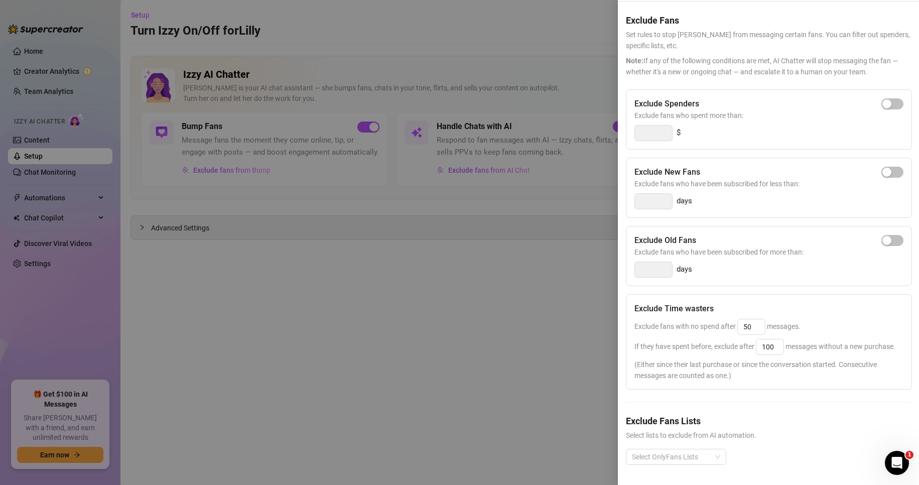
click at [797, 390] on div "Exclude Spenders Exclude fans who spent more than: $ Exclude New Fans Exclude f…" at bounding box center [768, 285] width 285 height 392
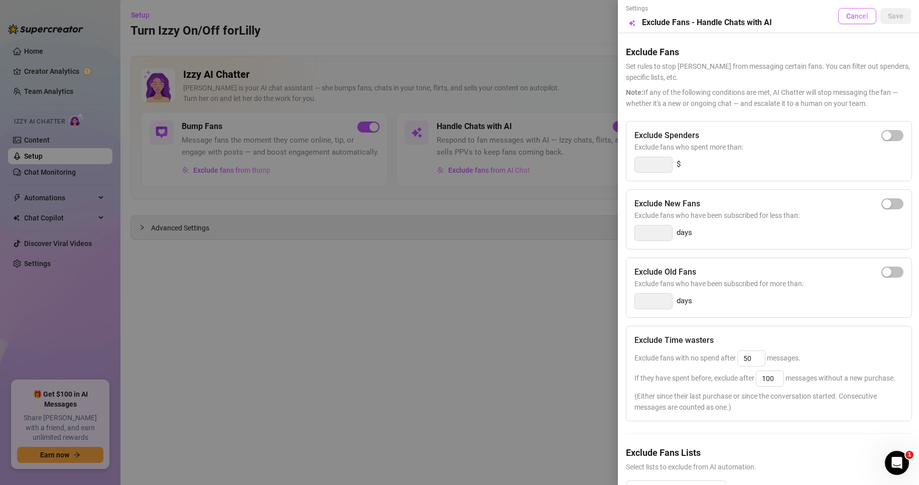
click at [850, 12] on span "Cancel" at bounding box center [858, 16] width 22 height 8
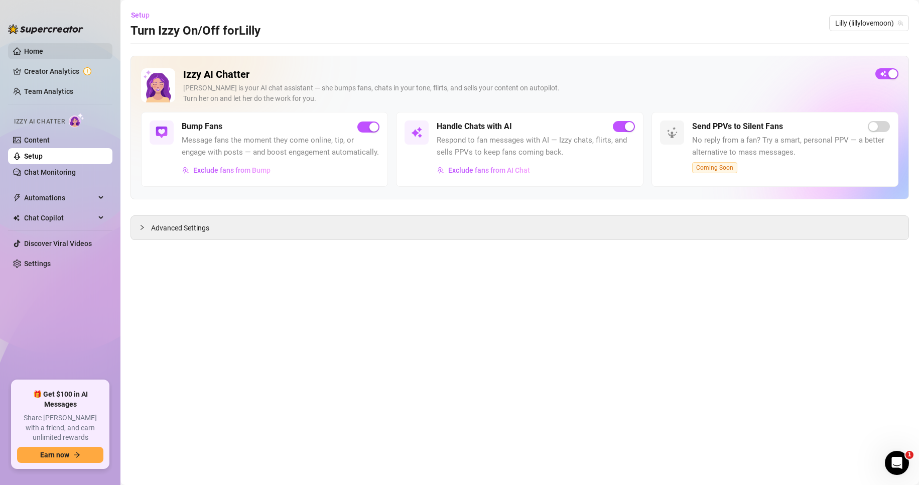
click at [43, 49] on link "Home" at bounding box center [33, 51] width 19 height 8
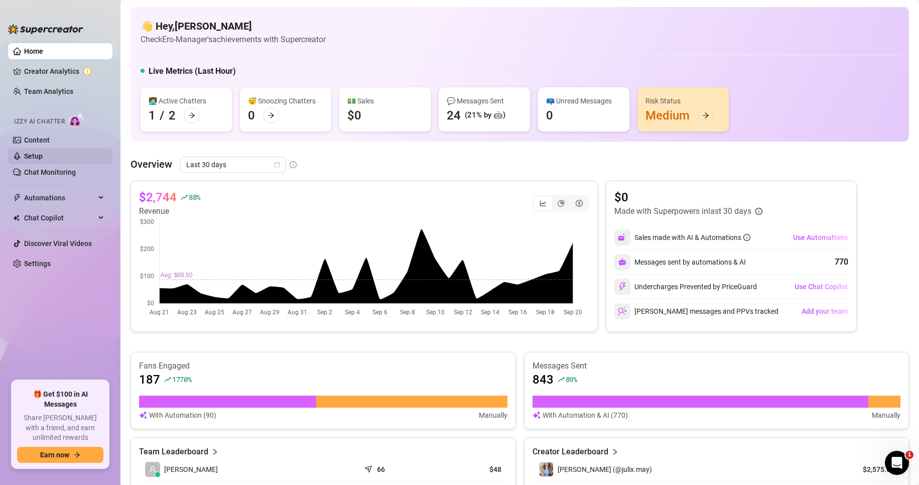
click at [43, 154] on link "Setup" at bounding box center [33, 156] width 19 height 8
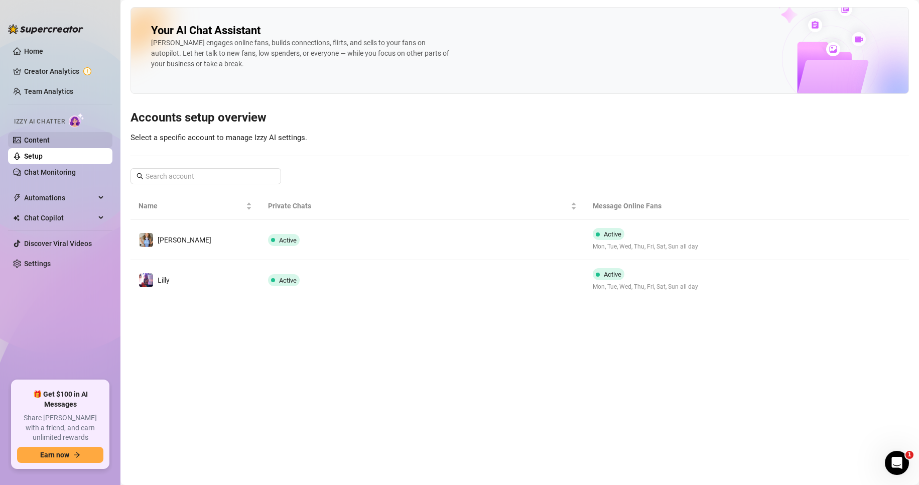
click at [45, 142] on link "Content" at bounding box center [37, 140] width 26 height 8
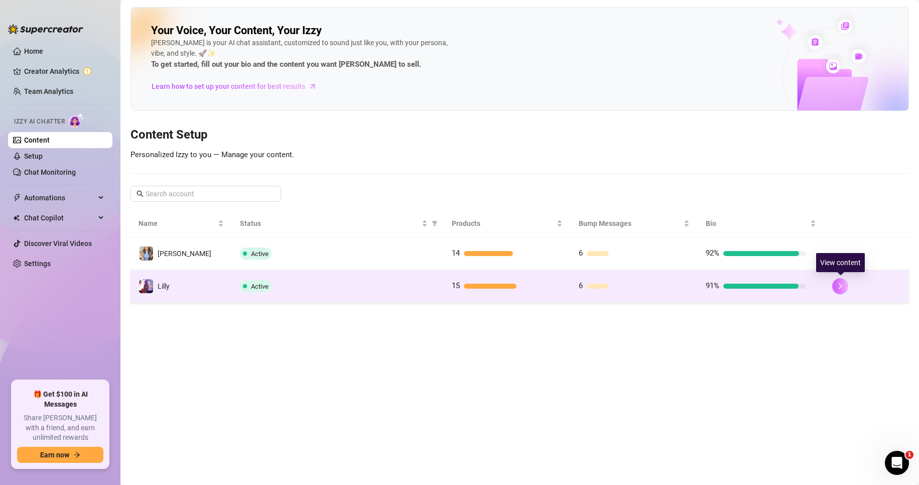
click at [843, 287] on icon "right" at bounding box center [840, 286] width 7 height 7
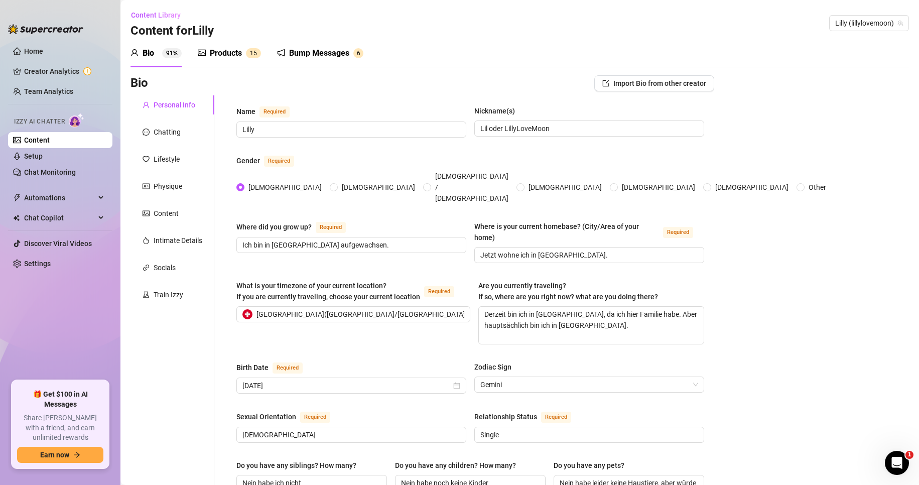
click at [220, 55] on div "Products" at bounding box center [226, 53] width 32 height 12
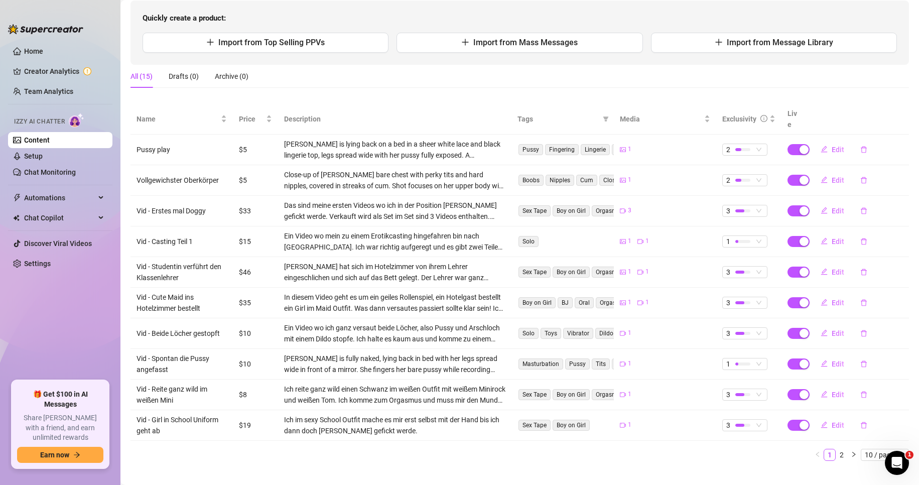
scroll to position [106, 0]
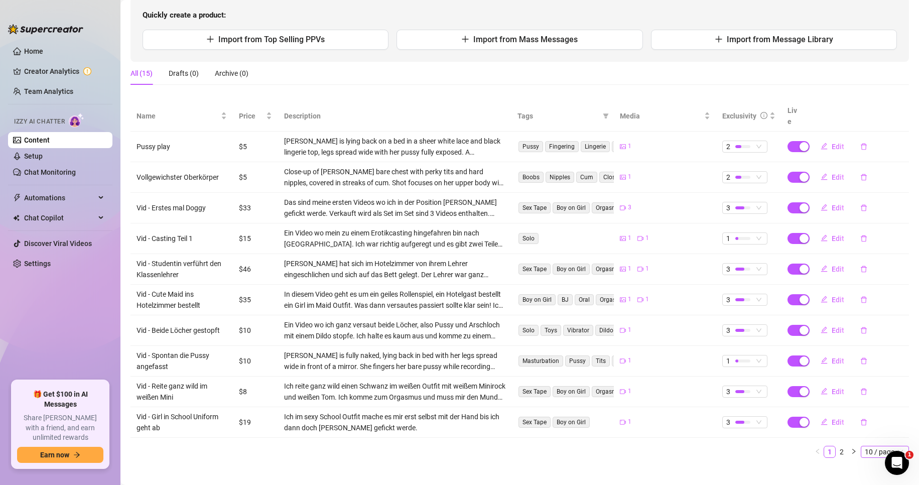
click at [883, 446] on span "10 / page" at bounding box center [885, 451] width 40 height 11
click at [871, 428] on div "100 / page" at bounding box center [886, 433] width 34 height 11
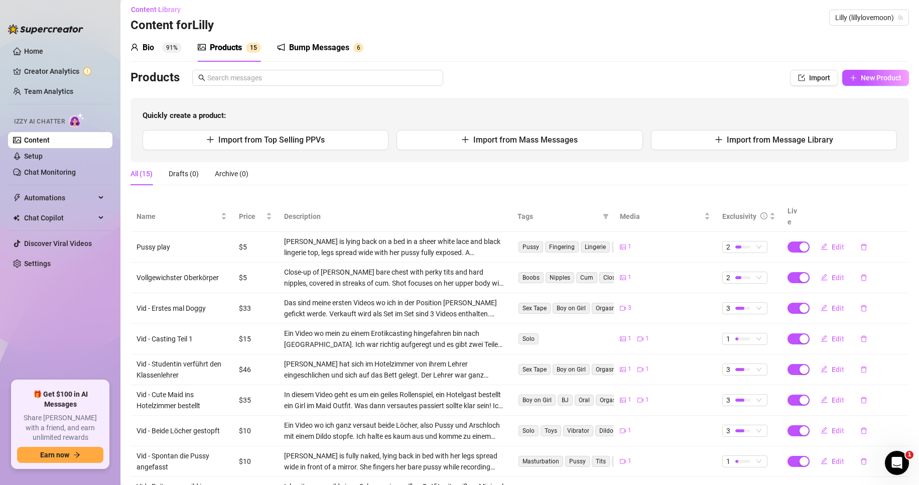
scroll to position [0, 0]
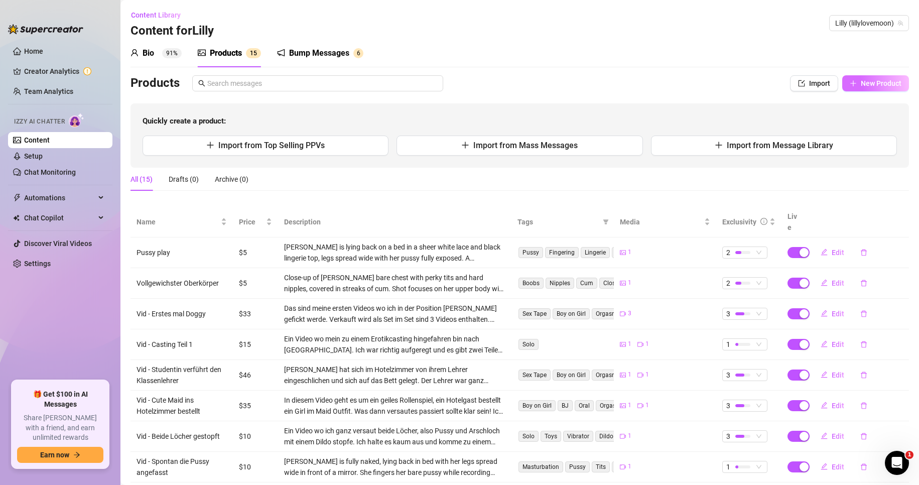
click at [861, 81] on span "New Product" at bounding box center [881, 83] width 41 height 8
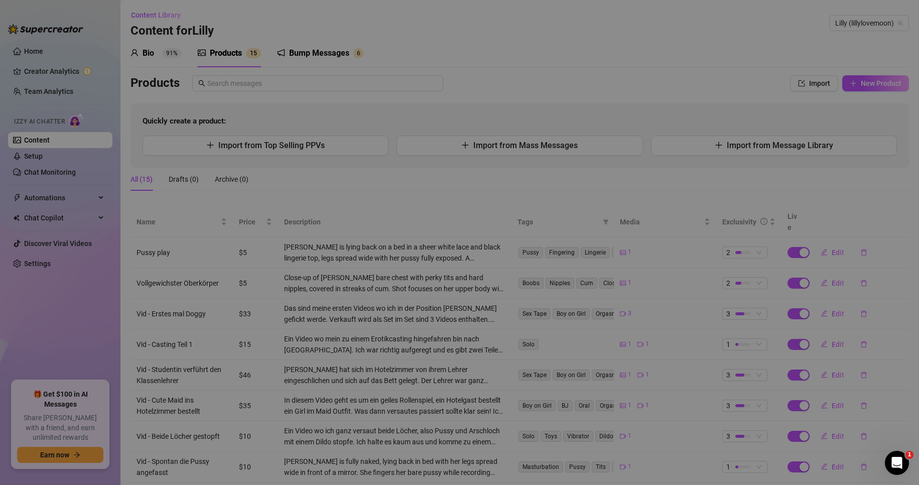
type textarea "Type your message here..."
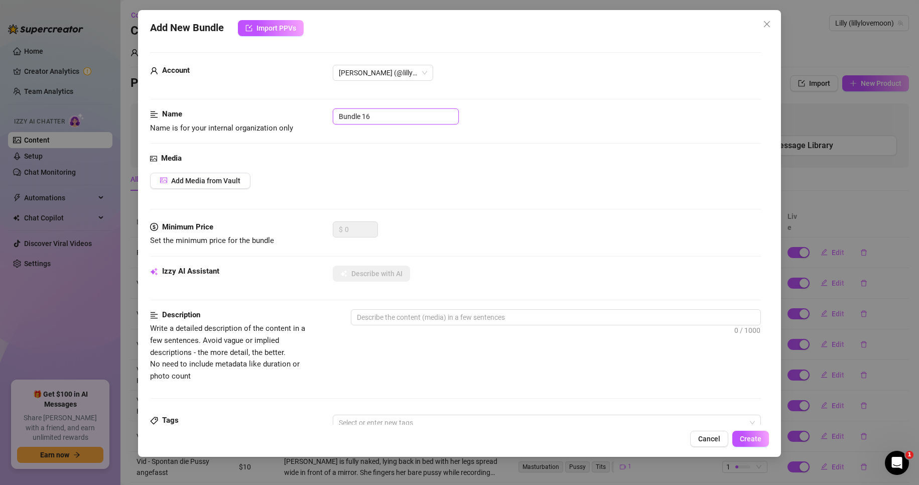
click at [394, 119] on input "Bundle 16" at bounding box center [396, 116] width 126 height 16
paste input "Vid - Kurz geritten"
type input "Vid - Kurz geritten"
click at [221, 185] on span "Add Media from Vault" at bounding box center [205, 181] width 69 height 8
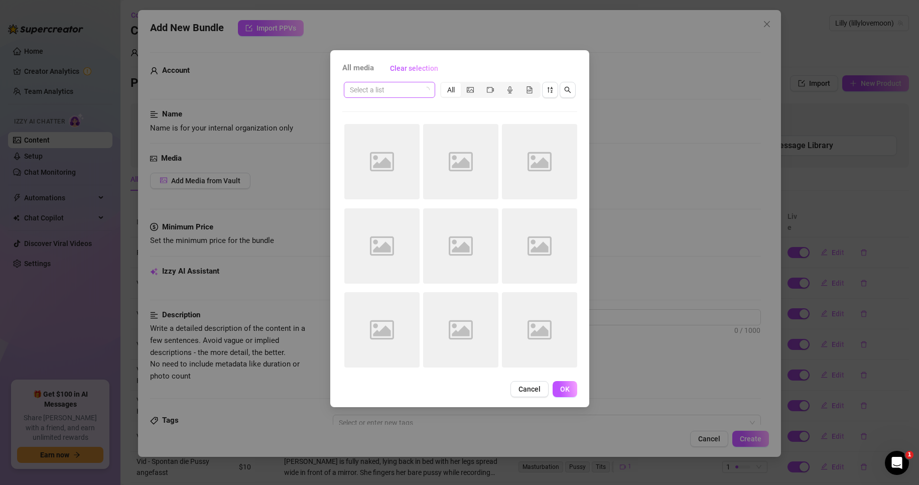
click at [377, 93] on input "search" at bounding box center [385, 89] width 70 height 15
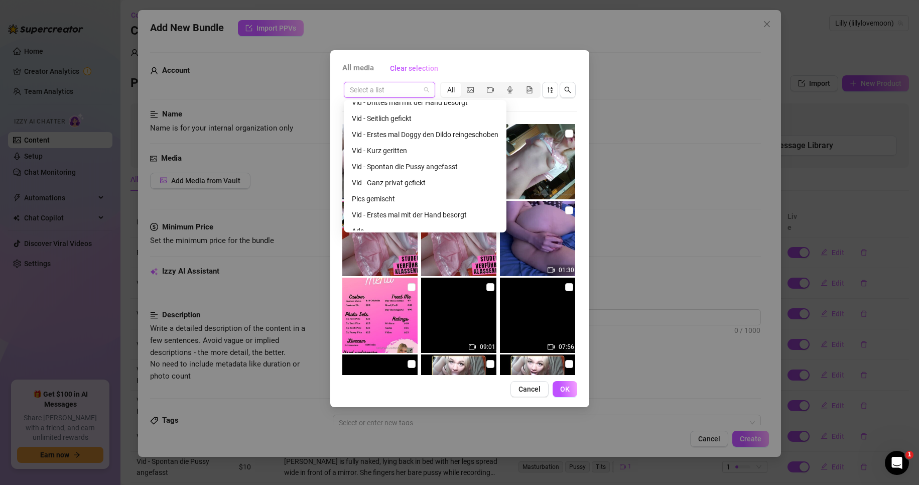
scroll to position [183, 0]
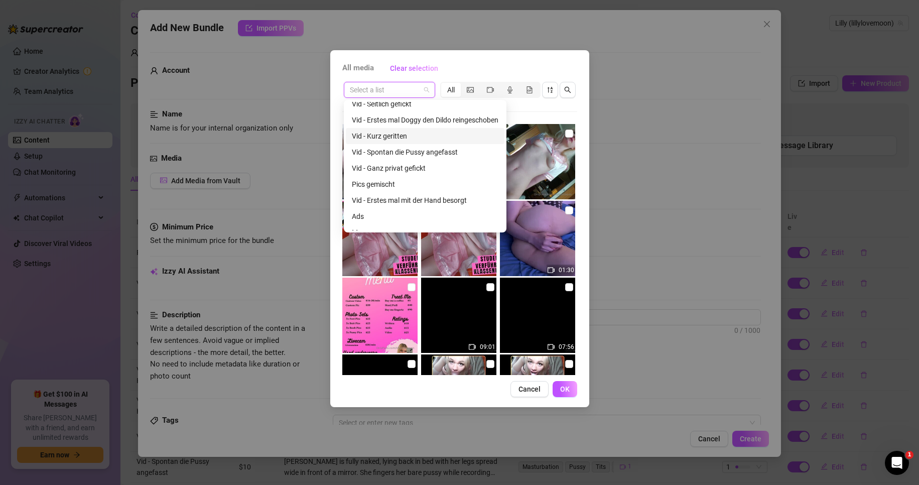
click at [433, 131] on div "Vid - Kurz geritten" at bounding box center [425, 136] width 147 height 11
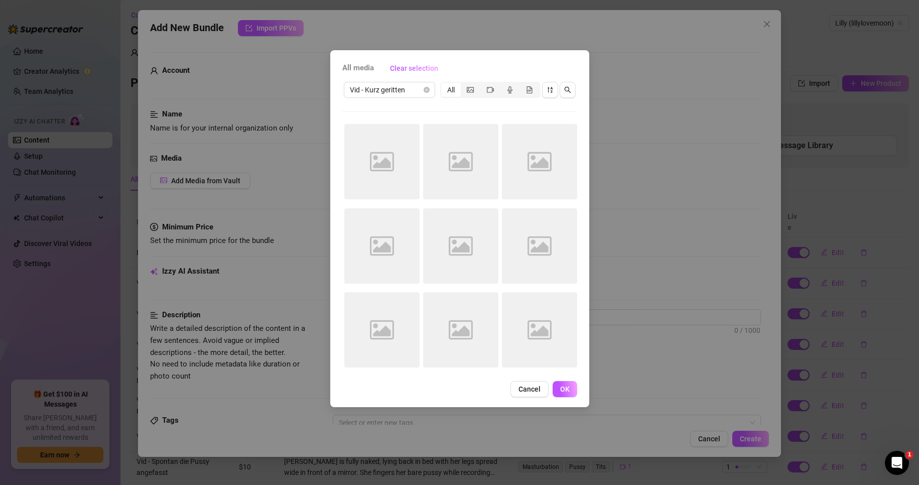
click at [435, 109] on div "Vid - Kurz geritten All Image placeholder Image placeholder Image placeholder I…" at bounding box center [459, 227] width 235 height 295
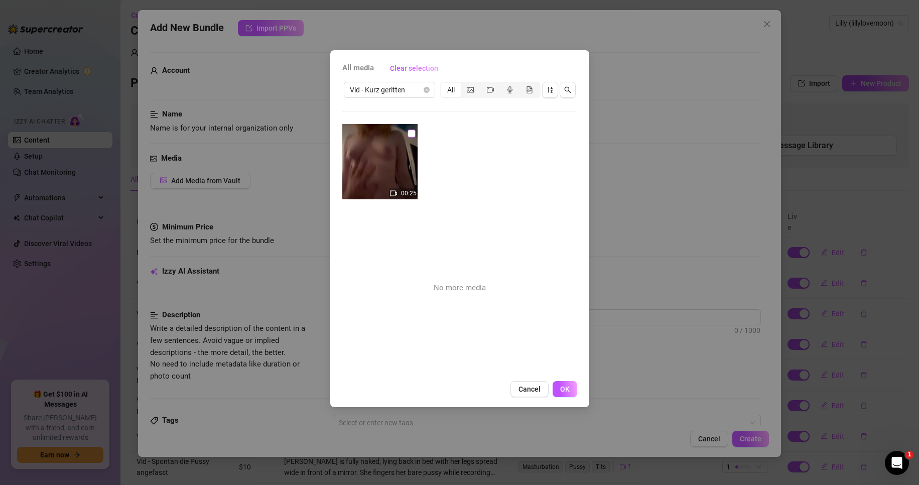
click at [409, 135] on input "checkbox" at bounding box center [412, 134] width 8 height 8
checkbox input "true"
click at [576, 395] on button "OK" at bounding box center [565, 389] width 25 height 16
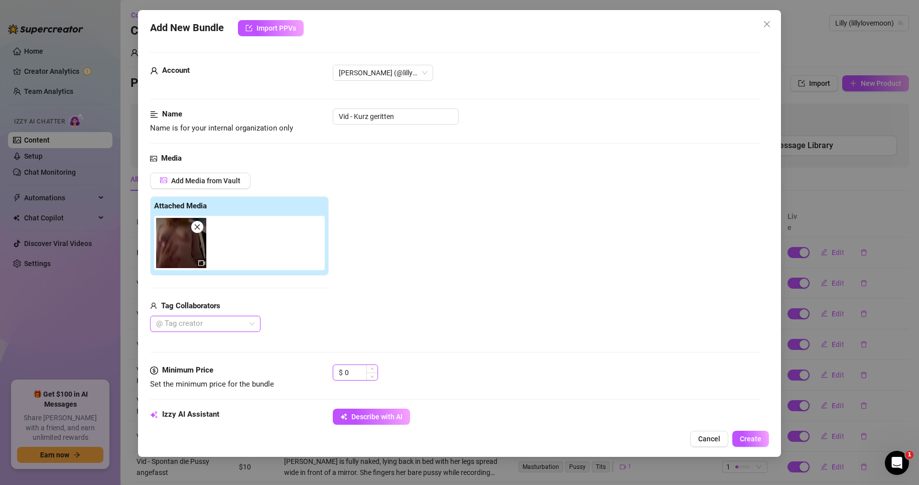
click at [355, 369] on input "0" at bounding box center [361, 372] width 33 height 15
click at [354, 370] on input "0" at bounding box center [361, 372] width 33 height 15
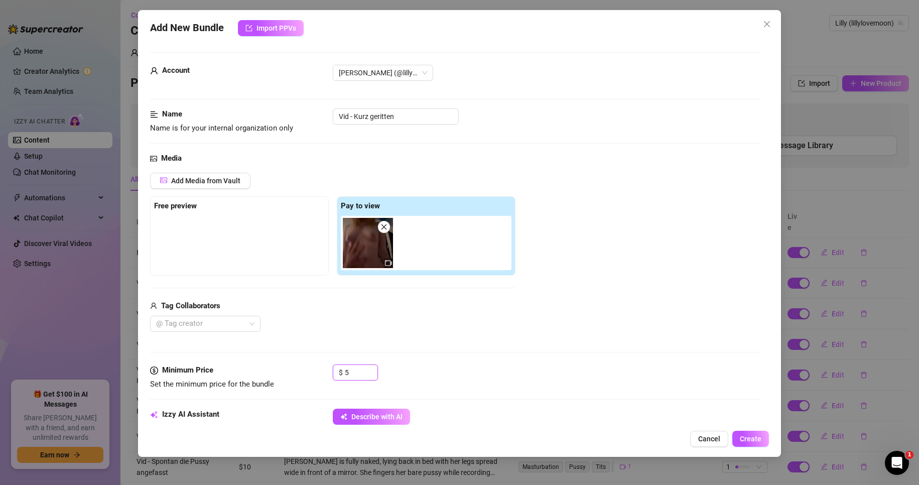
type input "5"
click at [385, 340] on div "Media Add Media from Vault Free preview Pay to view Tag Collaborators @ Tag cre…" at bounding box center [456, 259] width 612 height 212
click at [240, 316] on div "@ Tag creator" at bounding box center [205, 324] width 110 height 16
click at [212, 345] on div "Usagi" at bounding box center [205, 344] width 94 height 11
click at [356, 326] on div "Usagi" at bounding box center [333, 324] width 366 height 16
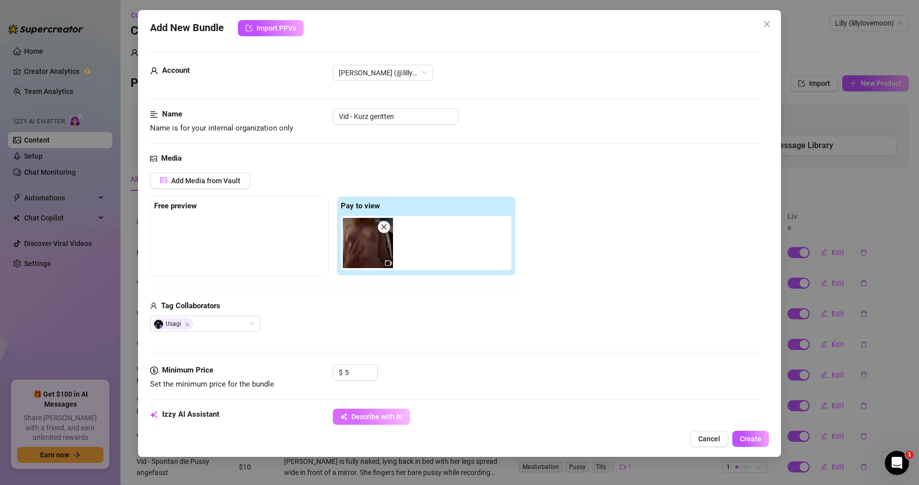
click at [379, 417] on span "Describe with AI" at bounding box center [377, 417] width 51 height 8
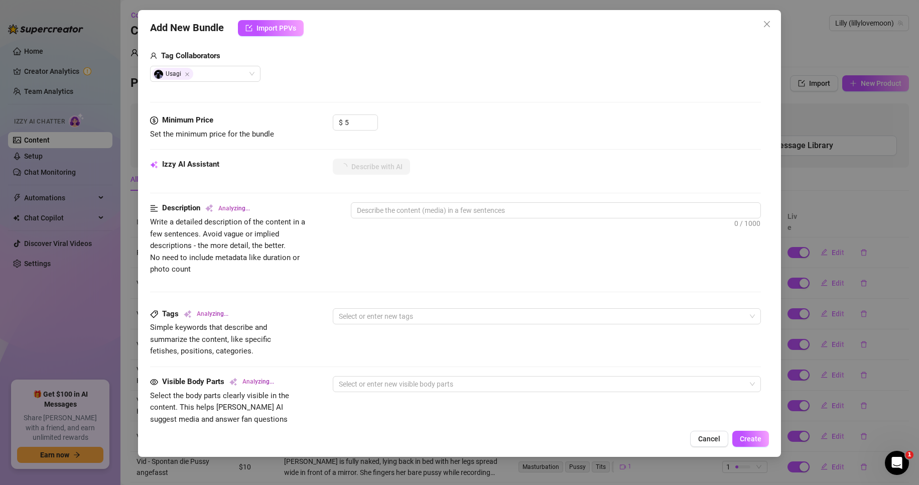
scroll to position [251, 0]
type textarea "Lilly"
type textarea "Lilly is"
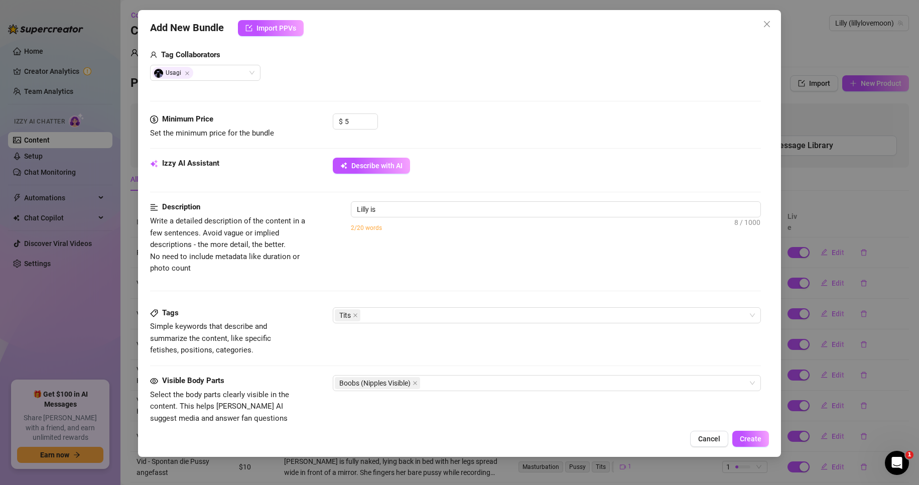
type textarea "Lilly is completely"
type textarea "Lilly is completely naked,"
type textarea "Lilly is completely naked, showing"
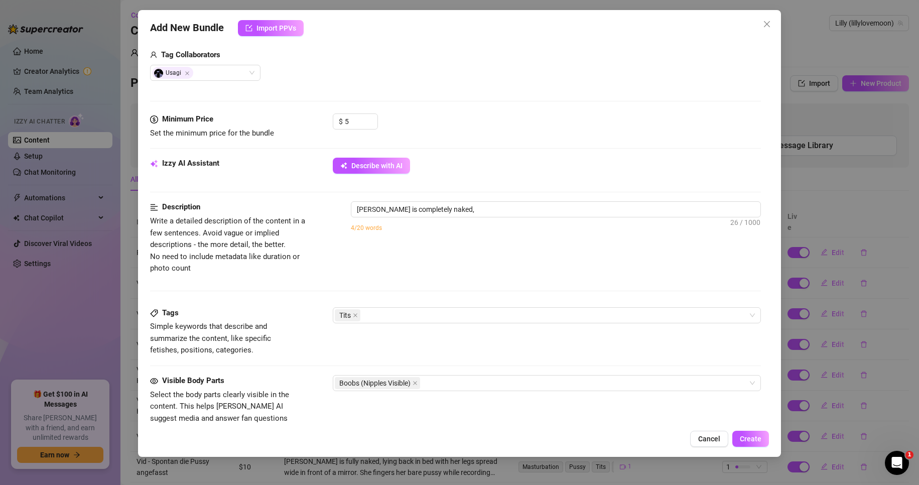
type textarea "Lilly is completely naked, showing"
type textarea "Lilly is completely naked, showing off"
type textarea "Lilly is completely naked, showing off her"
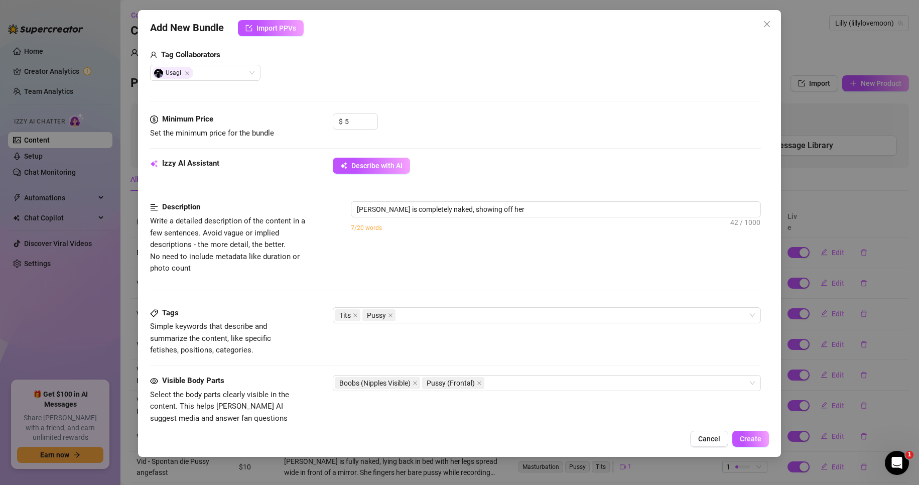
type textarea "Lilly is completely naked, showing off her perky"
type textarea "Lilly is completely naked, showing off her perky tits"
type textarea "Lilly is completely naked, showing off her perky tits and"
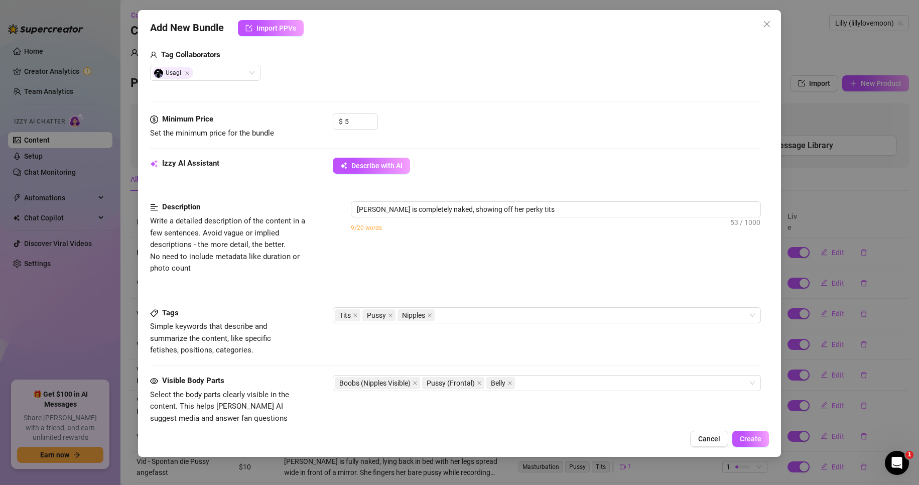
type textarea "Lilly is completely naked, showing off her perky tits and"
type textarea "Lilly is completely naked, showing off her perky tits and smooth"
type textarea "Lilly is completely naked, showing off her perky tits and smooth belly"
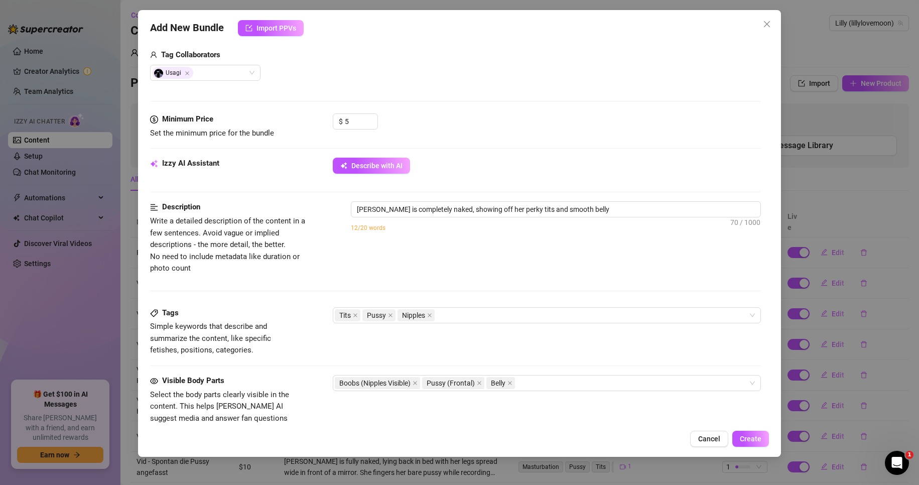
type textarea "Lilly is completely naked, showing off her perky tits and smooth belly while"
type textarea "Lilly is completely naked, showing off her perky tits and smooth belly while a"
type textarea "Lilly is completely naked, showing off her perky tits and smooth belly while a …"
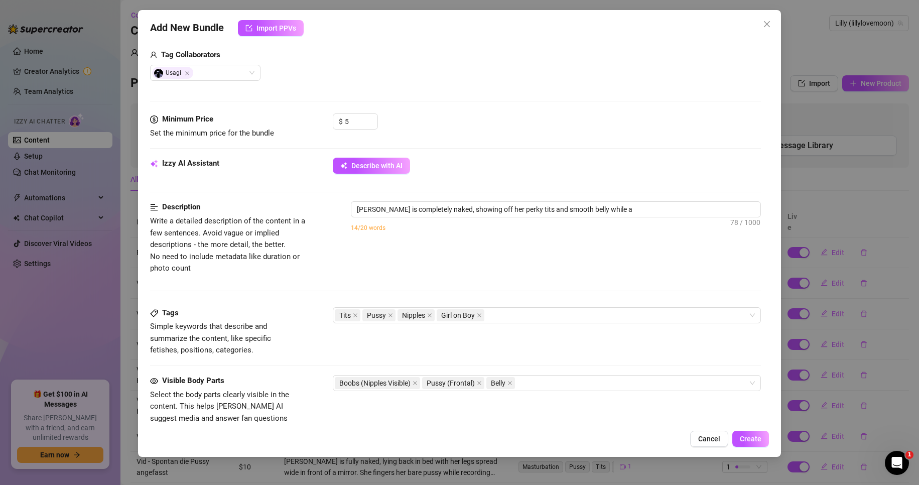
type textarea "Lilly is completely naked, showing off her perky tits and smooth belly while a …"
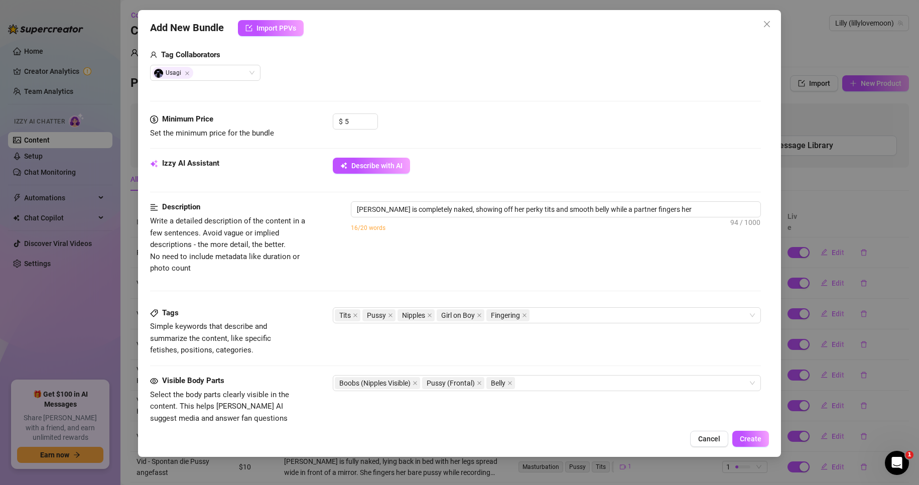
type textarea "Lilly is completely naked, showing off her perky tits and smooth belly while a …"
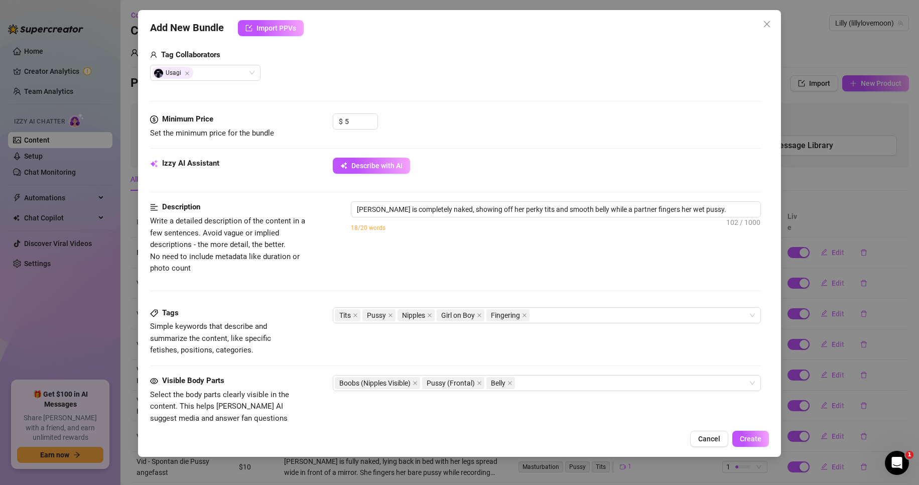
type textarea "Lilly is completely naked, showing off her perky tits and smooth belly while a …"
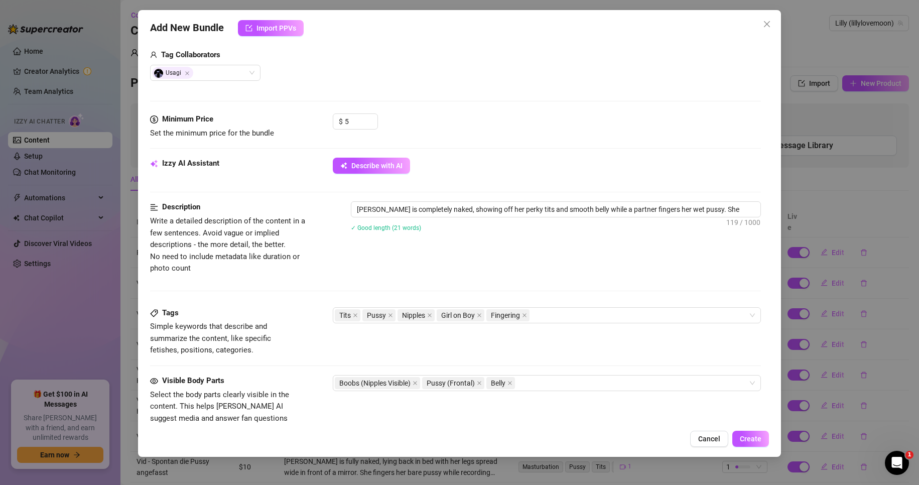
type textarea "Lilly is completely naked, showing off her perky tits and smooth belly while a …"
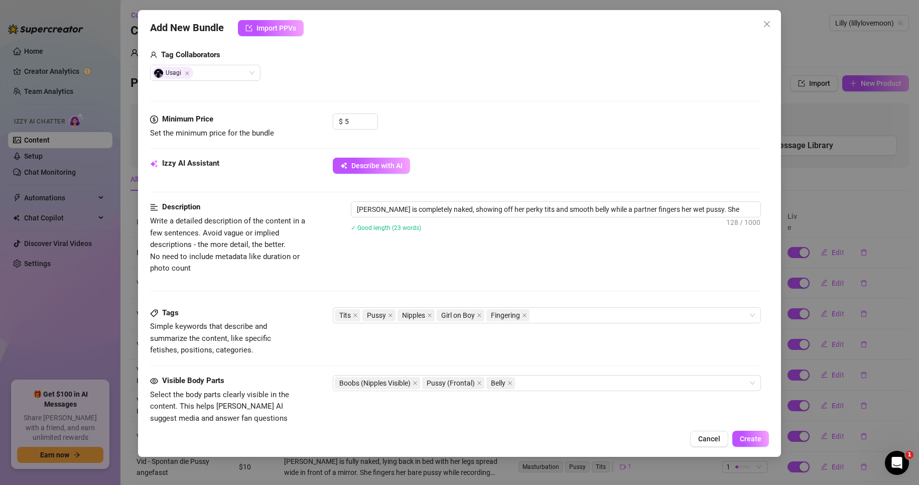
type textarea "Lilly is completely naked, showing off her perky tits and smooth belly while a …"
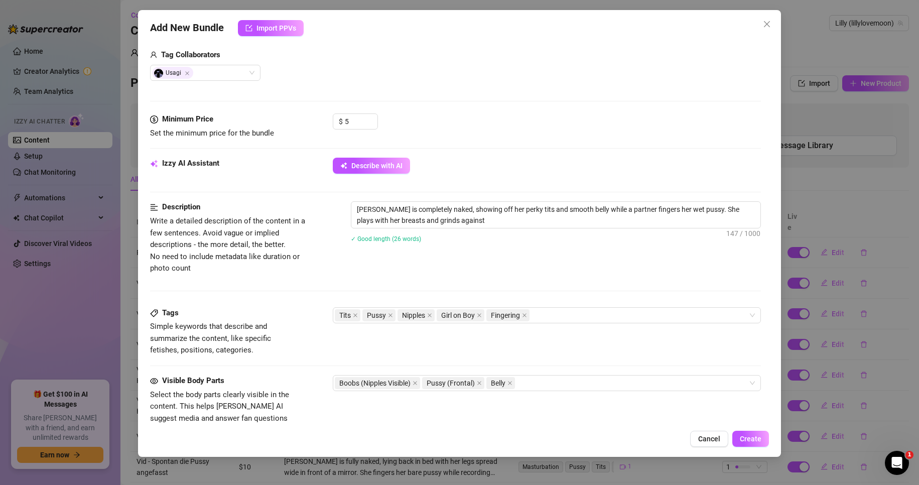
type textarea "Lilly is completely naked, showing off her perky tits and smooth belly while a …"
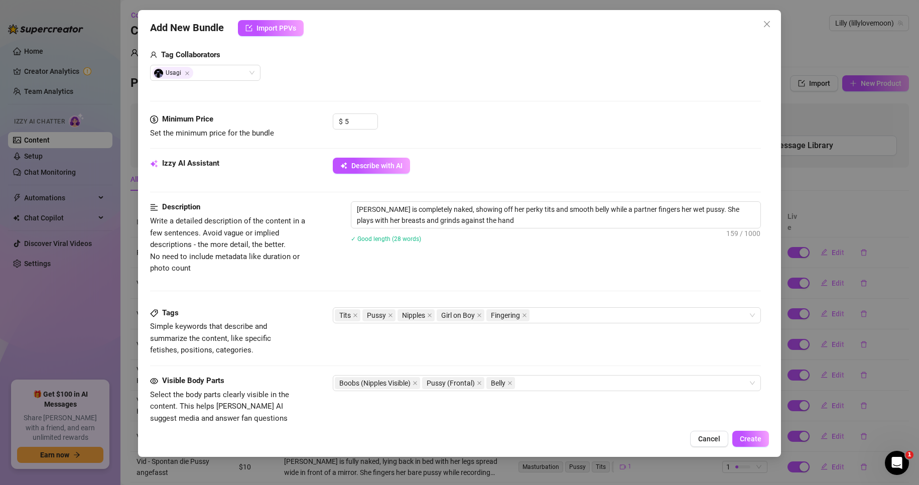
type textarea "Lilly is completely naked, showing off her perky tits and smooth belly while a …"
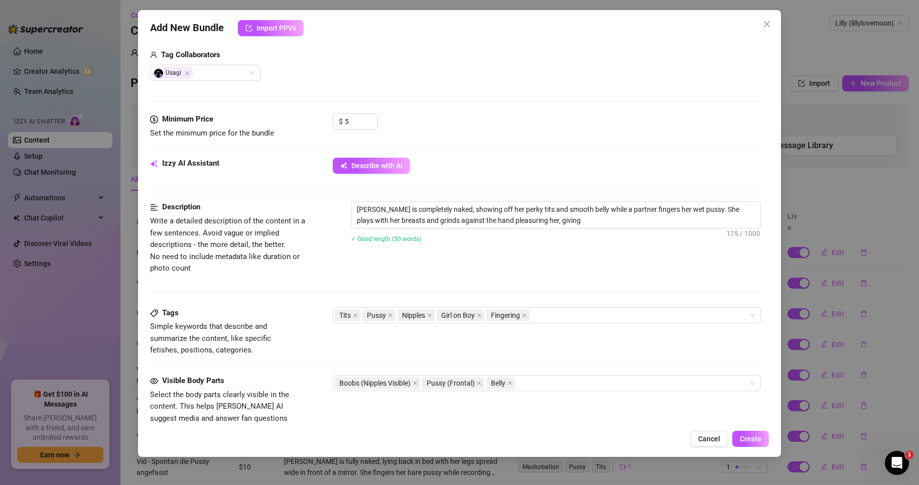
type textarea "Lilly is completely naked, showing off her perky tits and smooth belly while a …"
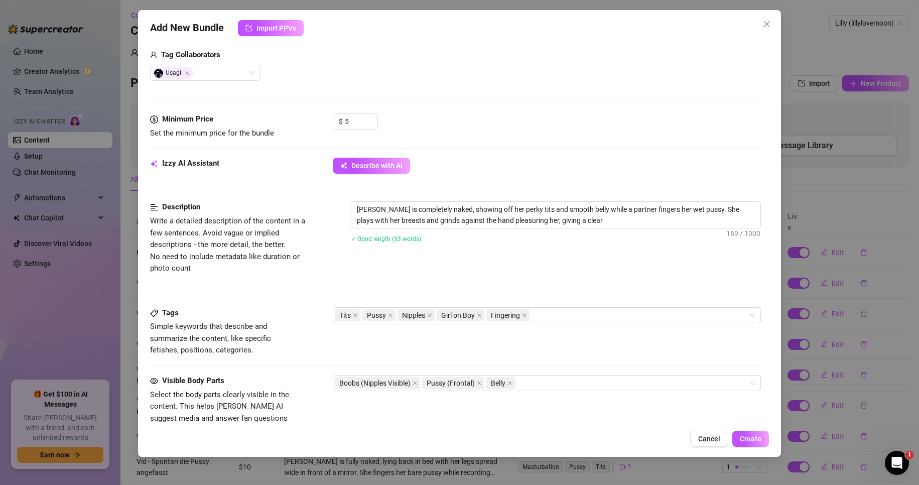
type textarea "Lilly is completely naked, showing off her perky tits and smooth belly while a …"
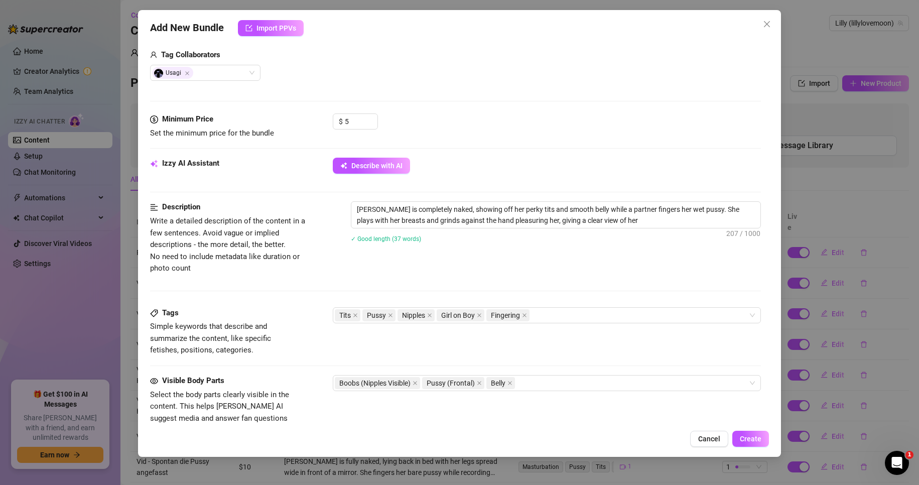
type textarea "Lilly is completely naked, showing off her perky tits and smooth belly while a …"
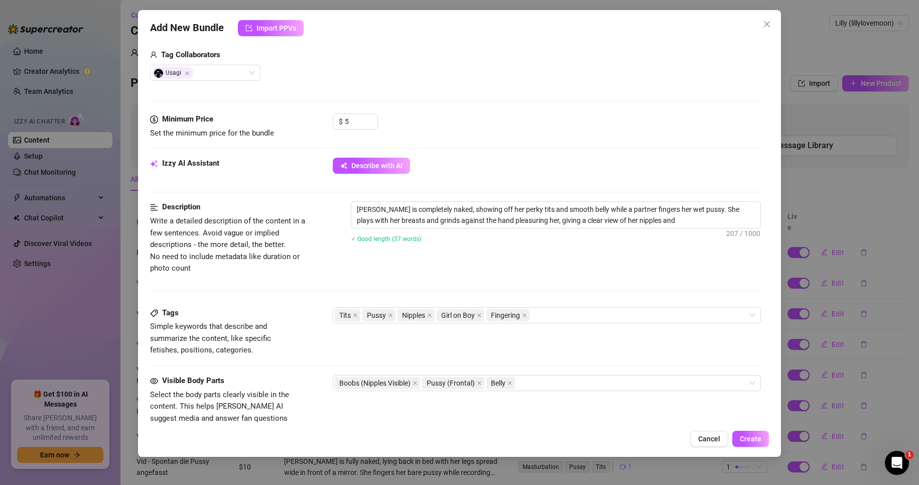
type textarea "Lilly is completely naked, showing off her perky tits and smooth belly while a …"
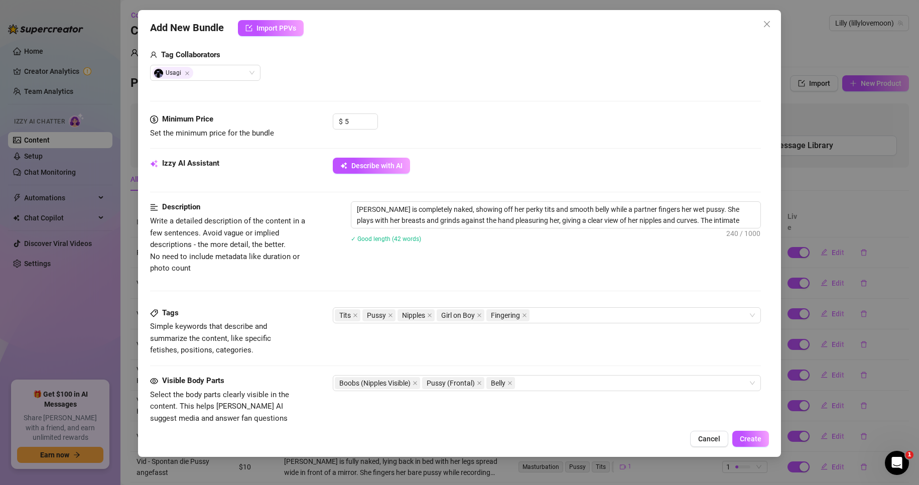
type textarea "Lilly is completely naked, showing off her perky tits and smooth belly while a …"
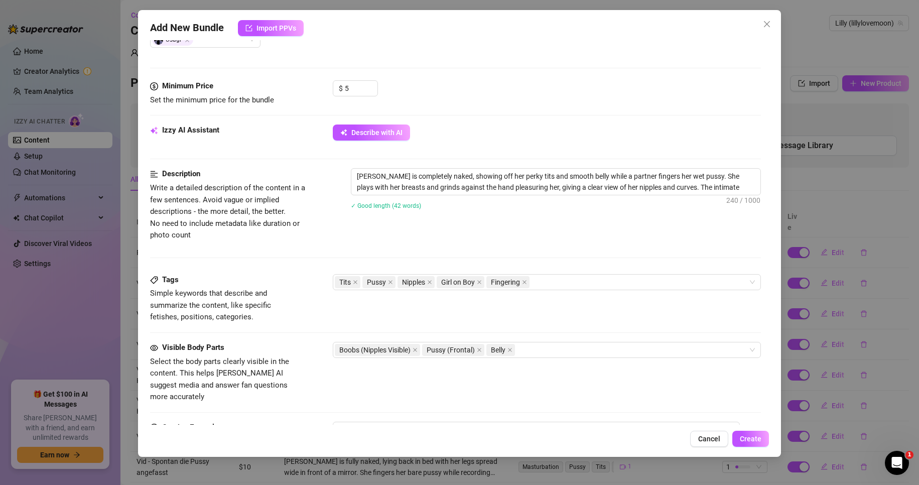
scroll to position [402, 0]
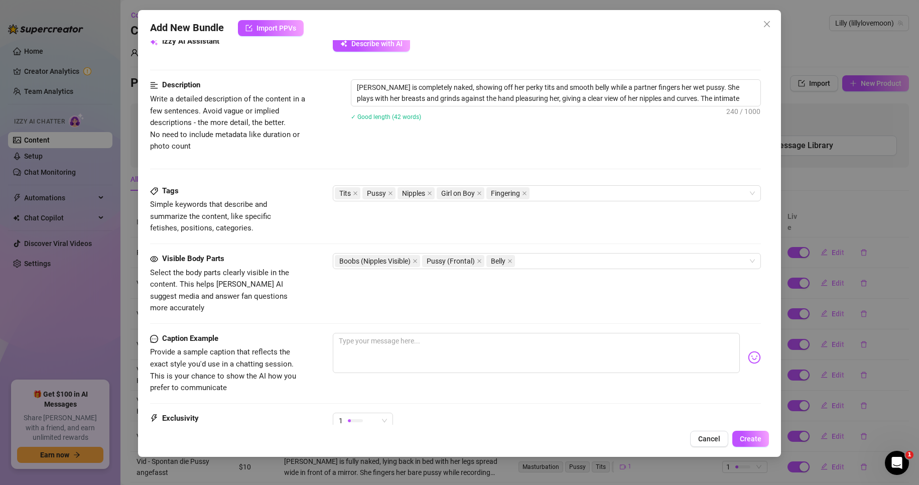
type textarea "Lilly is completely naked, showing off her perky tits and smooth belly while a …"
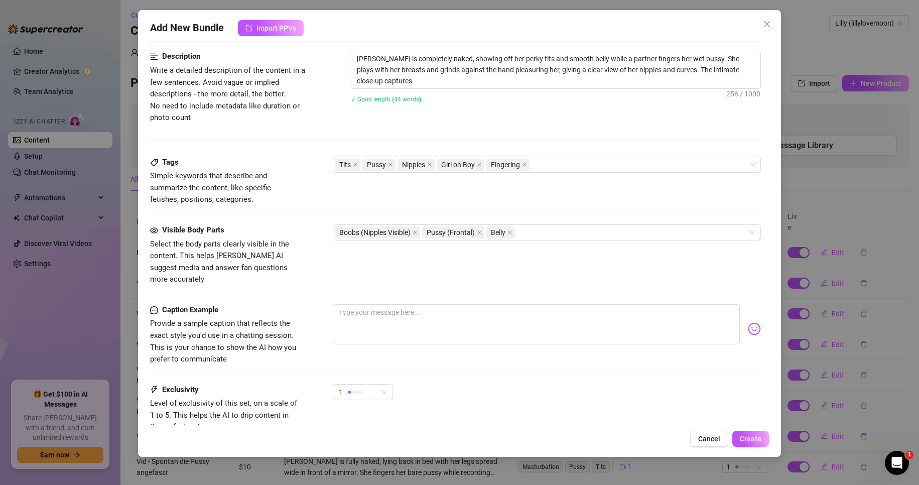
type textarea "Lilly is completely naked, showing off her perky tits and smooth belly while a …"
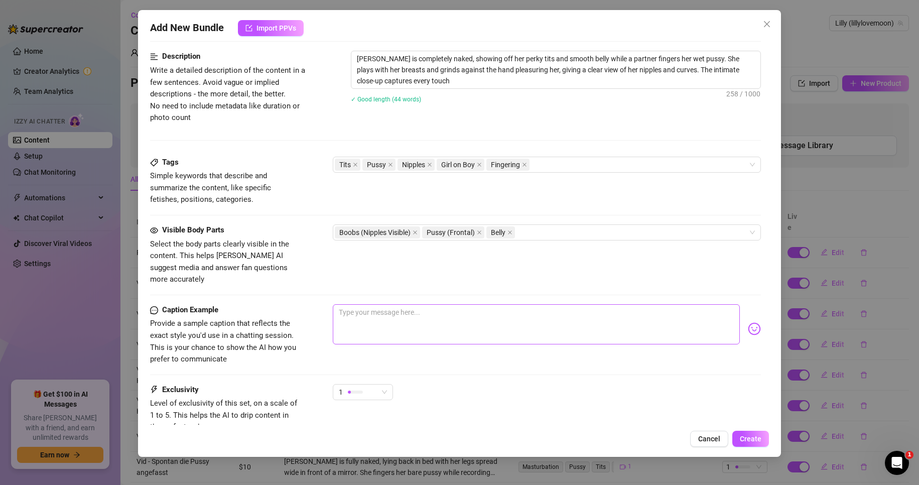
type textarea "Lilly is completely naked, showing off her perky tits and smooth belly while a …"
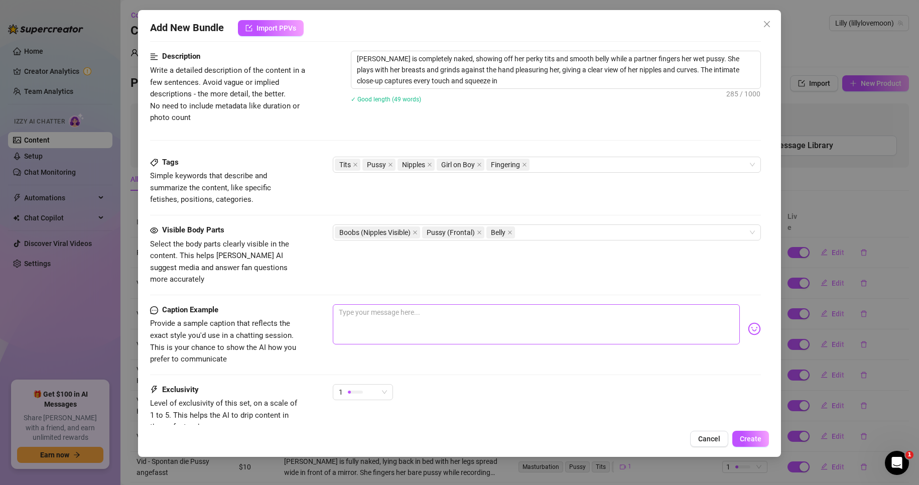
type textarea "Lilly is completely naked, showing off her perky tits and smooth belly while a …"
click at [421, 314] on textarea at bounding box center [537, 324] width 408 height 40
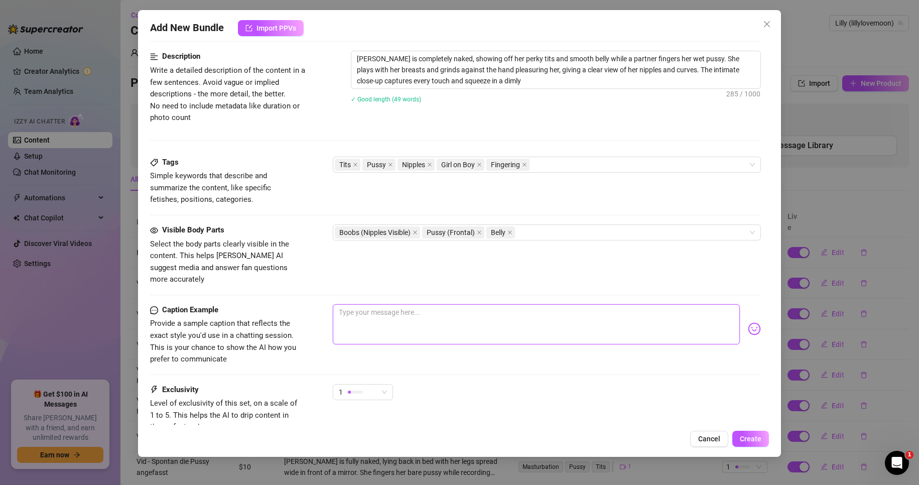
type textarea "Lilly is completely naked, showing off her perky tits and smooth belly while a …"
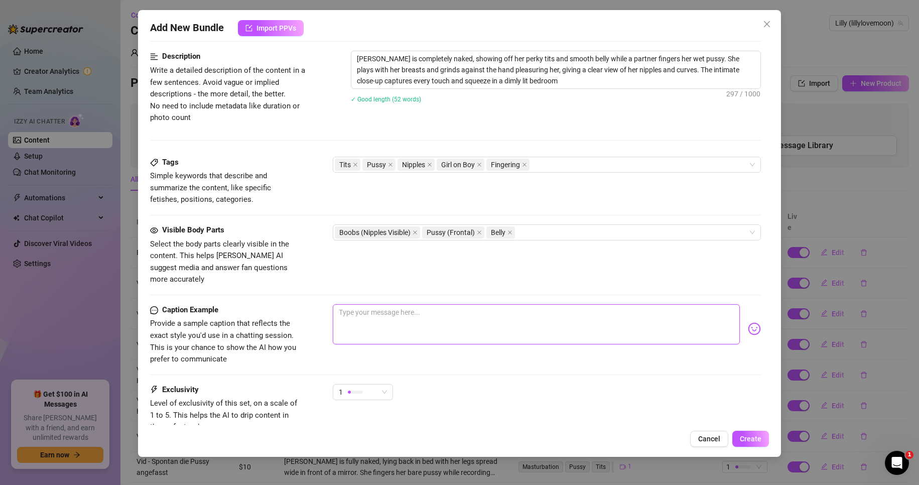
type textarea "Lilly is completely naked, showing off her perky tits and smooth belly while a …"
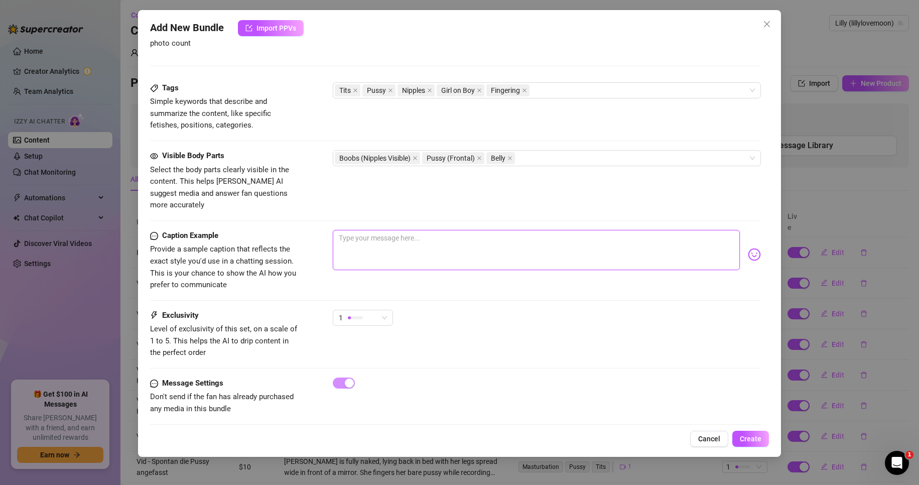
scroll to position [477, 0]
type textarea "H"
type textarea "Hi"
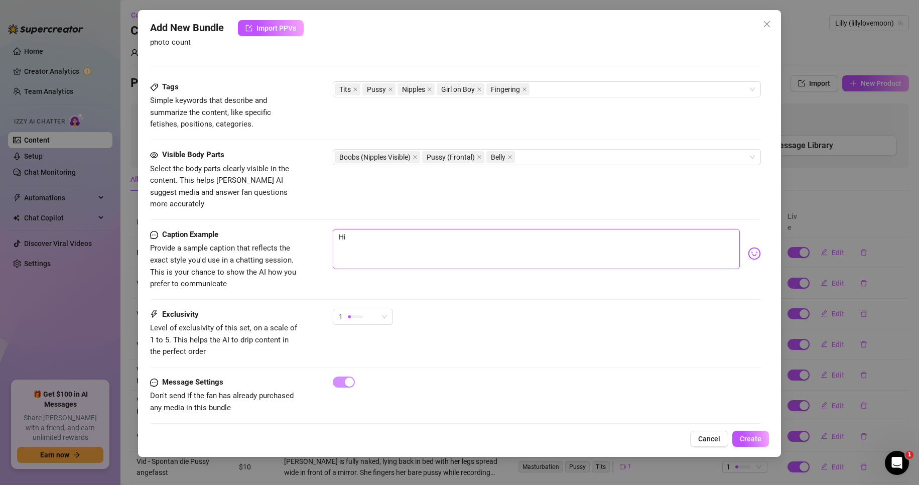
type textarea "Hie"
type textarea "Hier"
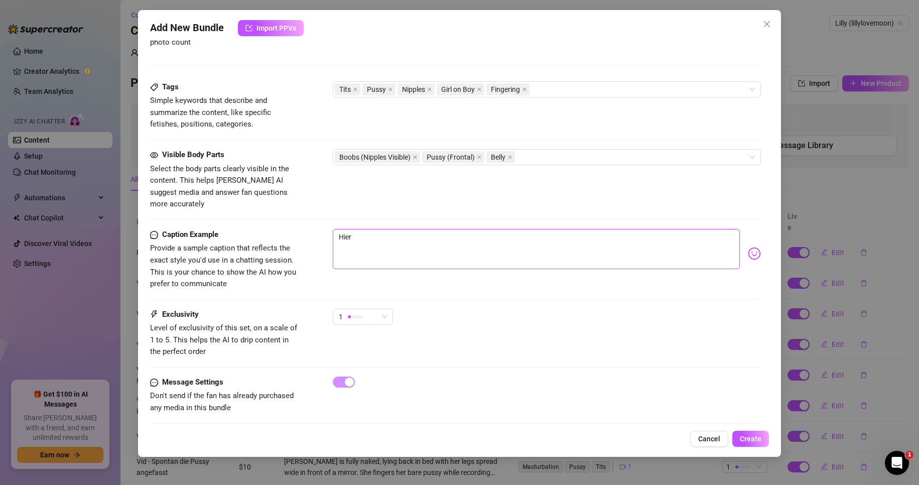
type textarea "Hier m"
type textarea "Hier ma"
type textarea "Hier mal"
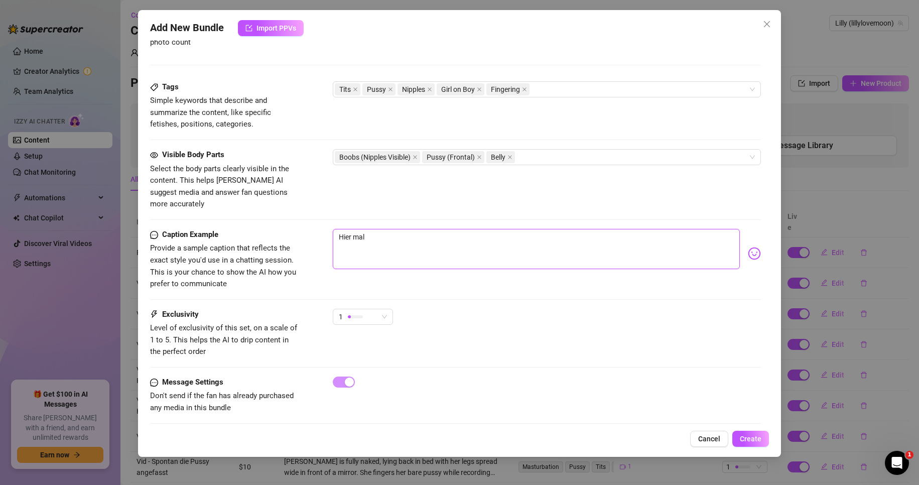
type textarea "Hier mal"
type textarea "Hier mal e"
type textarea "Hier mal ei"
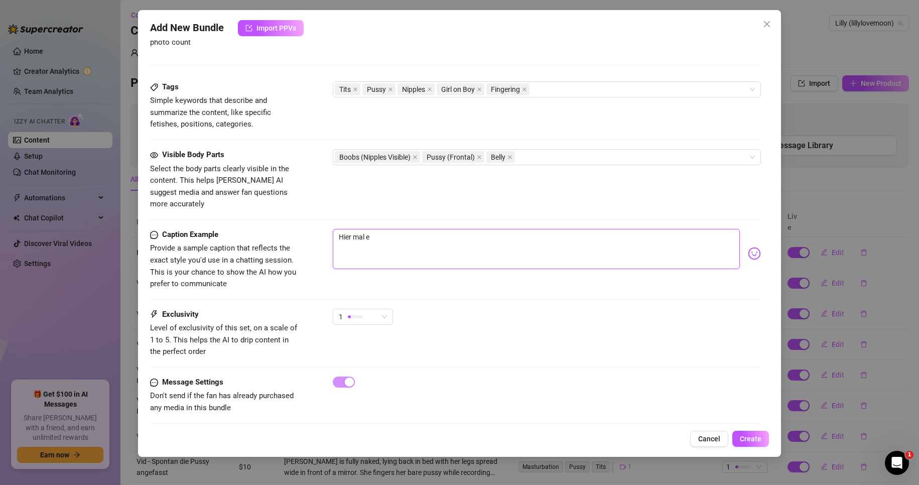
type textarea "Hier mal ei"
type textarea "Hier mal ein"
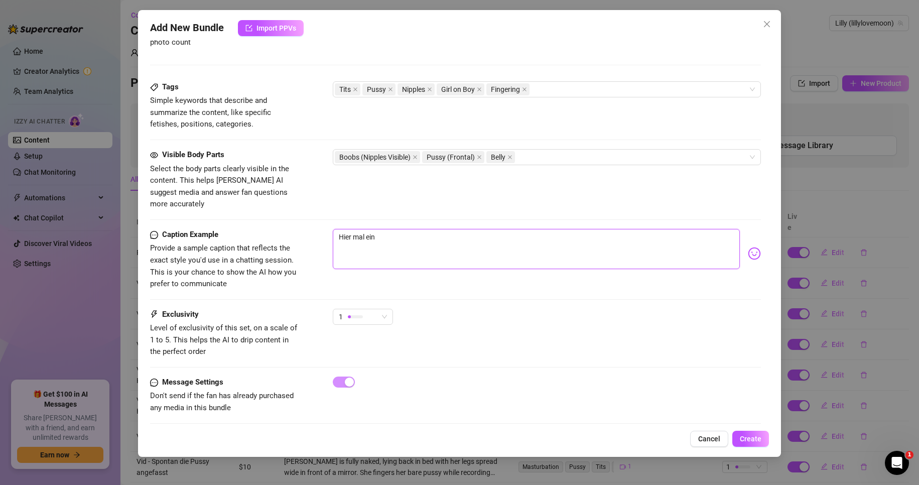
type textarea "Hier mal ein k"
type textarea "Hier mal ein kl"
type textarea "Hier mal ein kle"
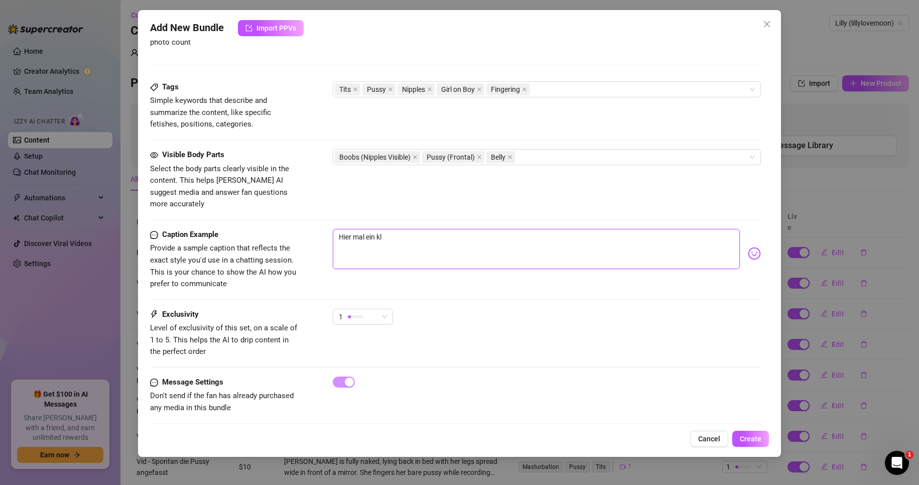
type textarea "Hier mal ein kle"
type textarea "Hier mal ein klei"
type textarea "Hier mal ein klein"
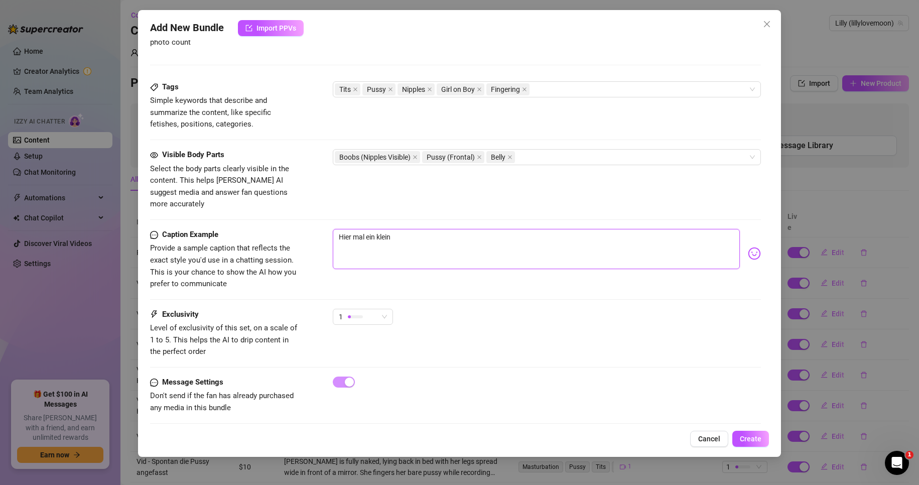
type textarea "Hier mal ein kleine"
type textarea "Hier mal ein kleines"
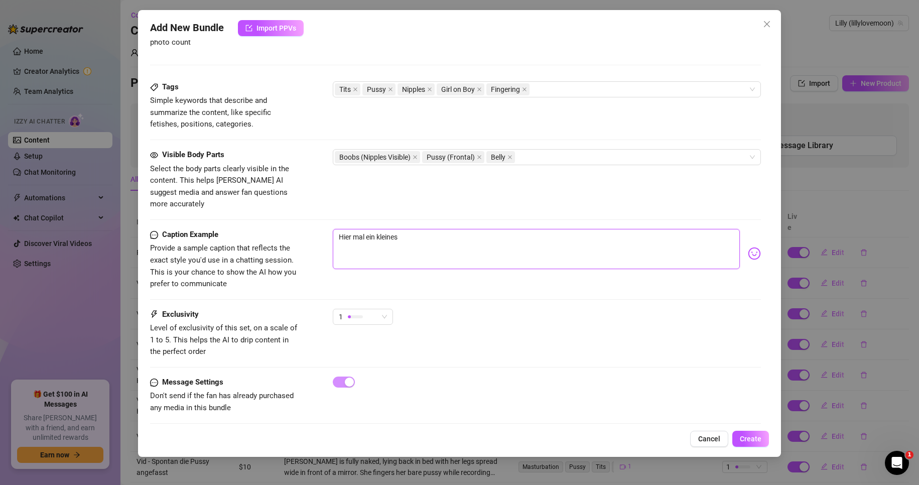
type textarea "Hier mal ein kleines"
type textarea "Hier mal ein kleines g"
type textarea "Hier mal ein kleines ge"
type textarea "Hier mal ein kleines gei"
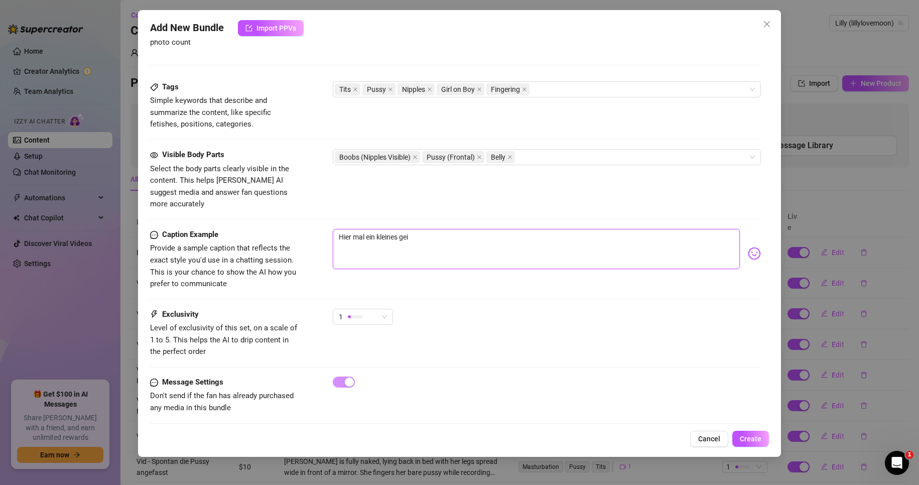
type textarea "Hier mal ein kleines geil"
type textarea "Hier mal ein kleines geile"
type textarea "Hier mal ein kleines geiles"
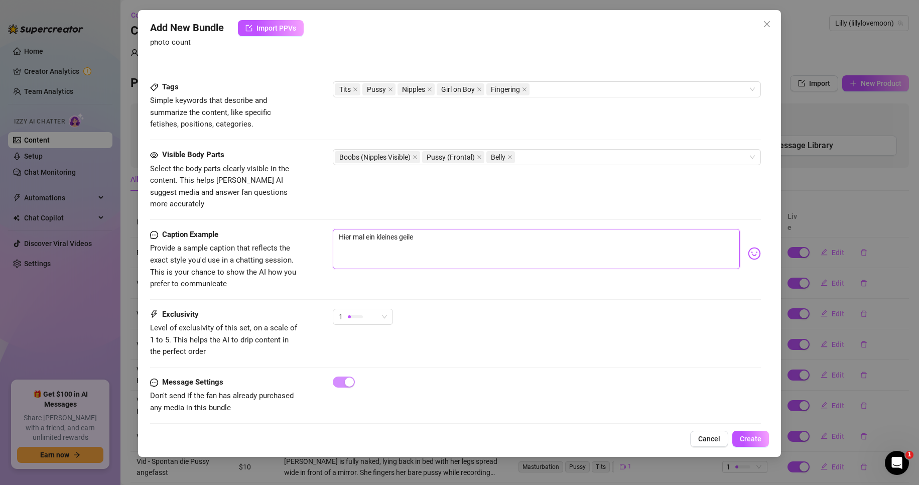
type textarea "Hier mal ein kleines geiles"
type textarea "Hier mal ein kleines geiles K"
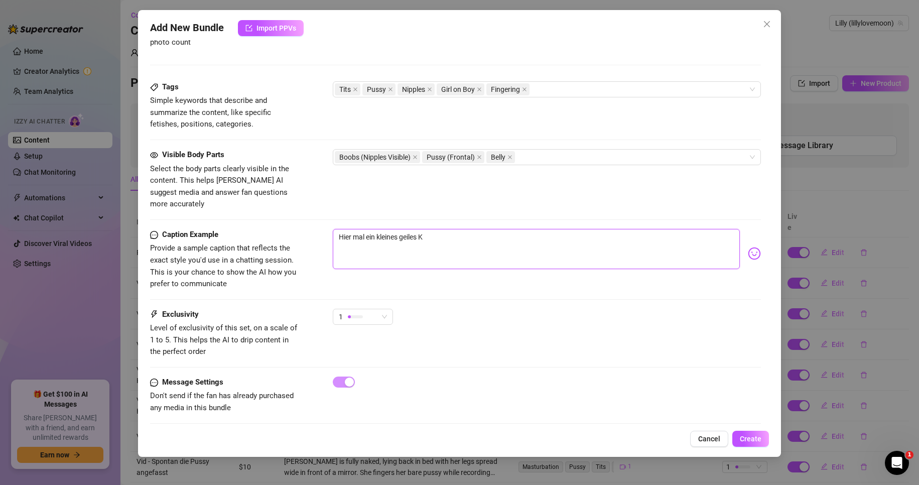
type textarea "Hier mal ein kleines geiles Ku"
type textarea "Hier mal ein kleines geiles Kur"
type textarea "Hier mal ein kleines geiles Kurz"
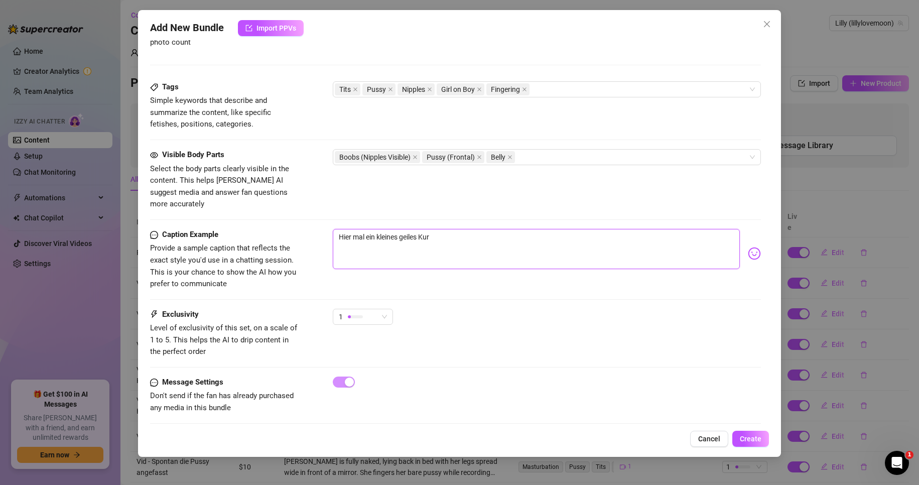
type textarea "Hier mal ein kleines geiles Kurz"
type textarea "Hier mal ein kleines geiles Kurzv"
type textarea "Hier mal ein kleines geiles Kurzvi"
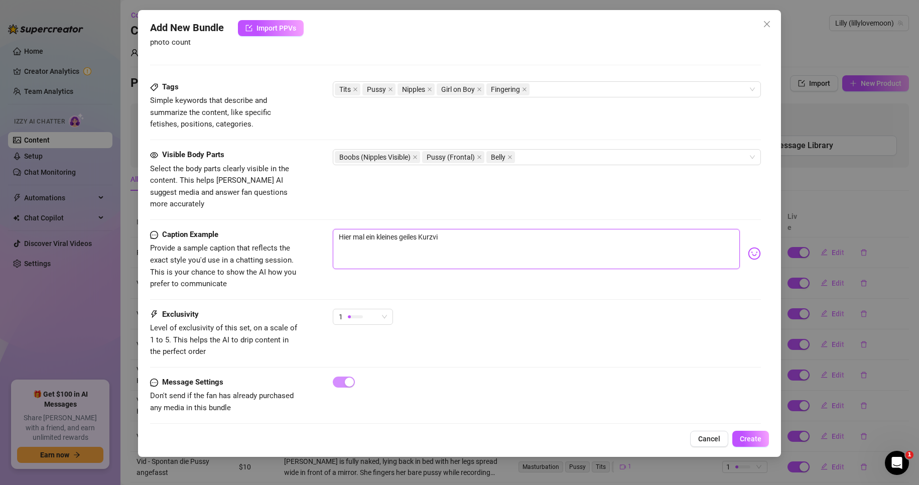
type textarea "Hier mal ein kleines geiles Kurzvid"
type textarea "Hier mal ein kleines geiles Kurzvide"
type textarea "Hier mal ein kleines geiles Kurzvideo"
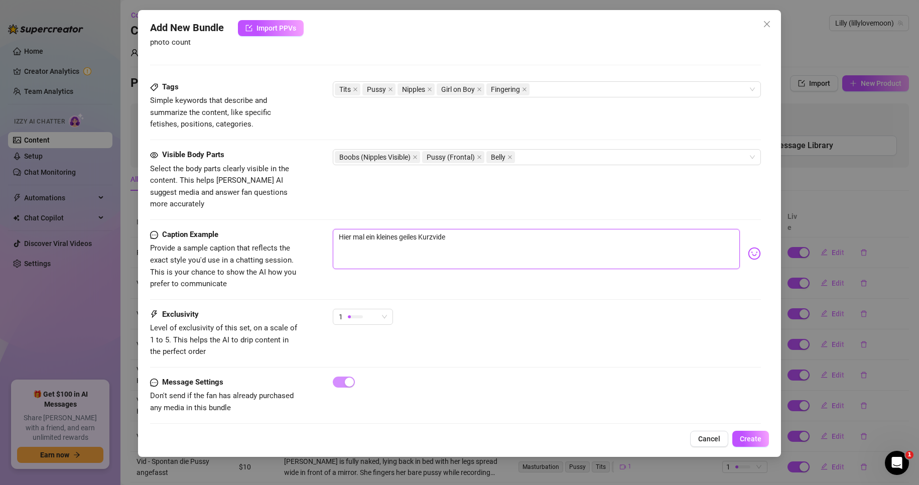
type textarea "Hier mal ein kleines geiles Kurzvideo"
type textarea "Hier mal ein kleines geiles Kurzvideo v"
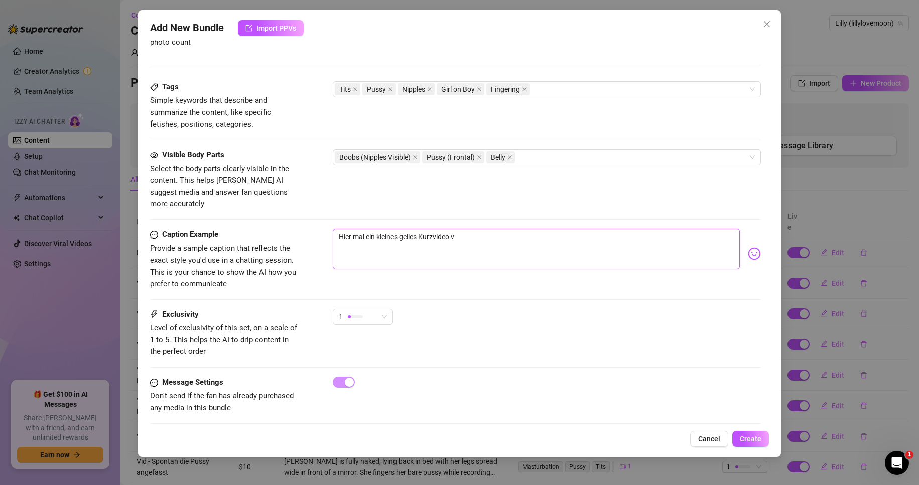
type textarea "Hier mal ein kleines geiles Kurzvideo vo"
type textarea "Hier mal ein kleines geiles Kurzvideo von"
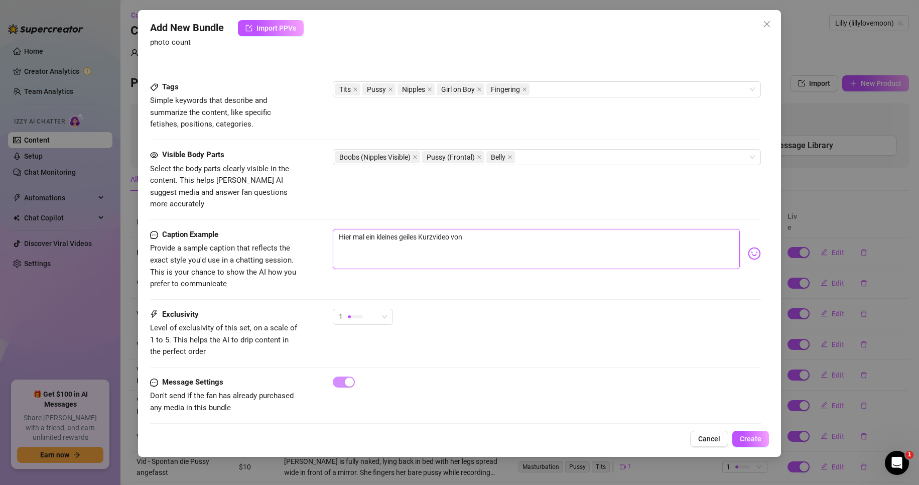
type textarea "Hier mal ein kleines geiles Kurzvideo von"
type textarea "Hier mal ein kleines geiles Kurzvideo von 2"
type textarea "Hier mal ein kleines geiles Kurzvideo von 25"
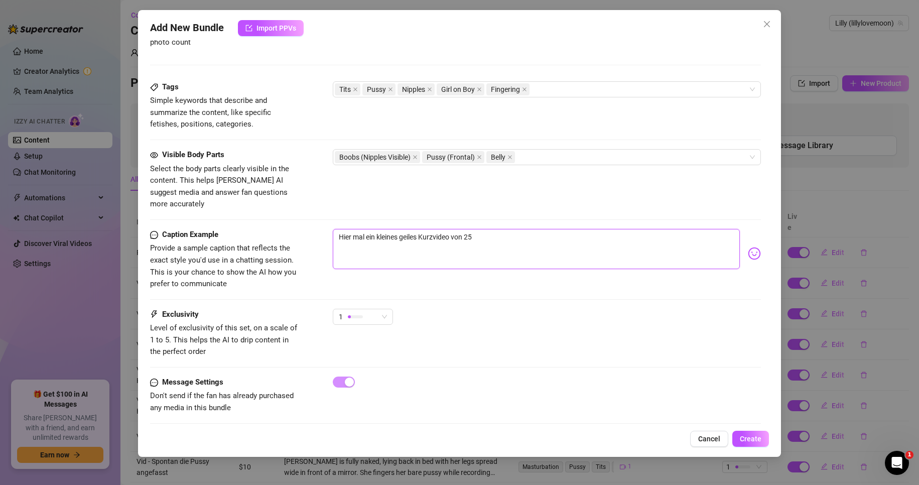
type textarea "Hier mal ein kleines geiles Kurzvideo von 25"
click at [739, 241] on div "Hier mal ein kleines geiles Kurzvideo von 25 Sekunden wie ich wild ein Schwanz …" at bounding box center [547, 253] width 429 height 49
click at [748, 247] on img at bounding box center [754, 253] width 13 height 13
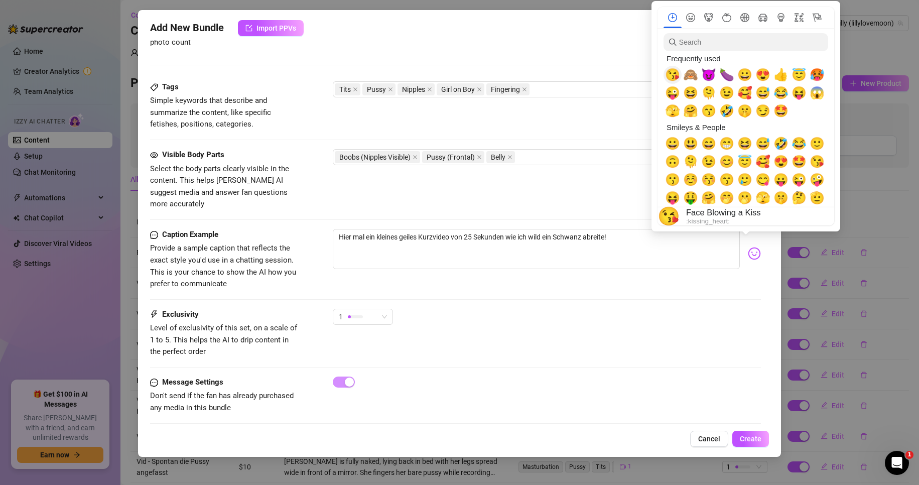
click at [678, 75] on span "😘" at bounding box center [672, 75] width 15 height 14
click at [692, 71] on span "🙈" at bounding box center [690, 75] width 15 height 14
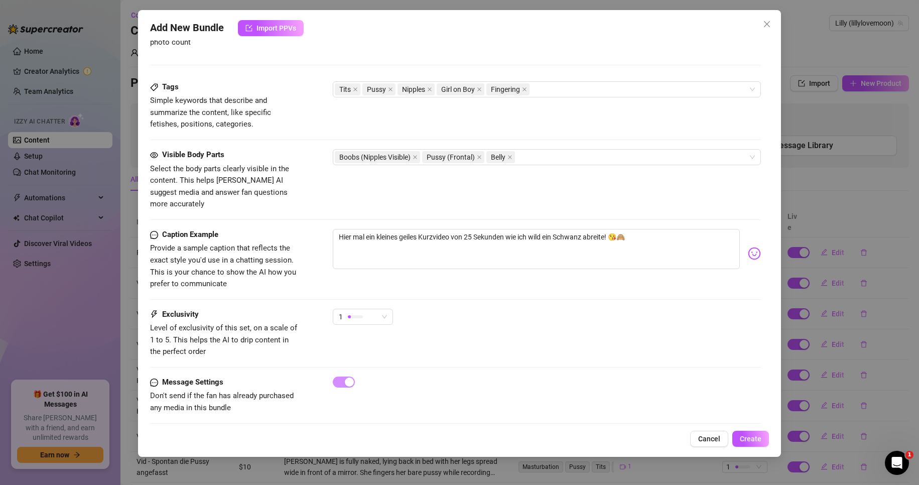
click at [668, 309] on div "1" at bounding box center [547, 321] width 429 height 25
click at [755, 444] on button "Create" at bounding box center [751, 439] width 37 height 16
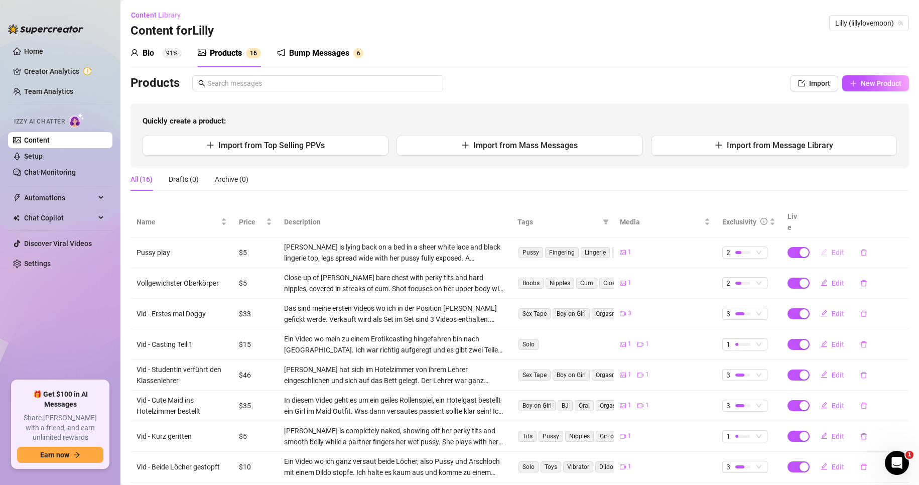
click at [832, 249] on span "Edit" at bounding box center [838, 253] width 13 height 8
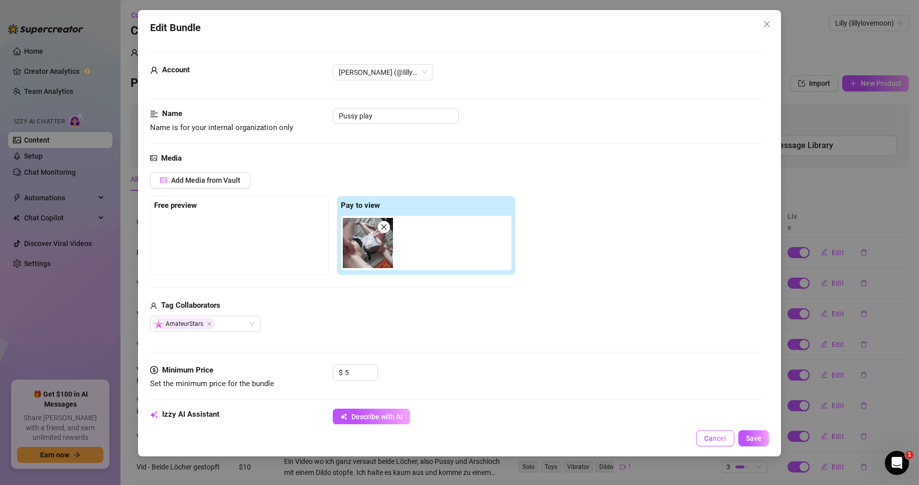
click at [706, 443] on button "Cancel" at bounding box center [716, 438] width 38 height 16
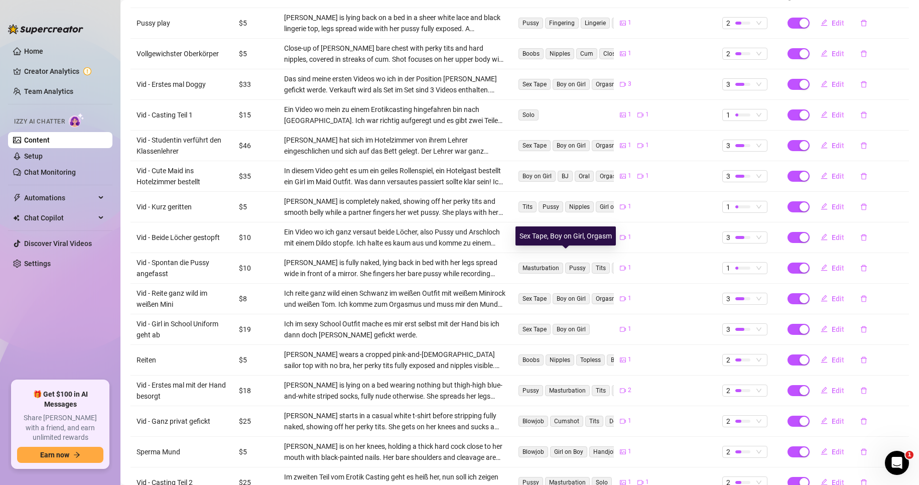
scroll to position [251, 0]
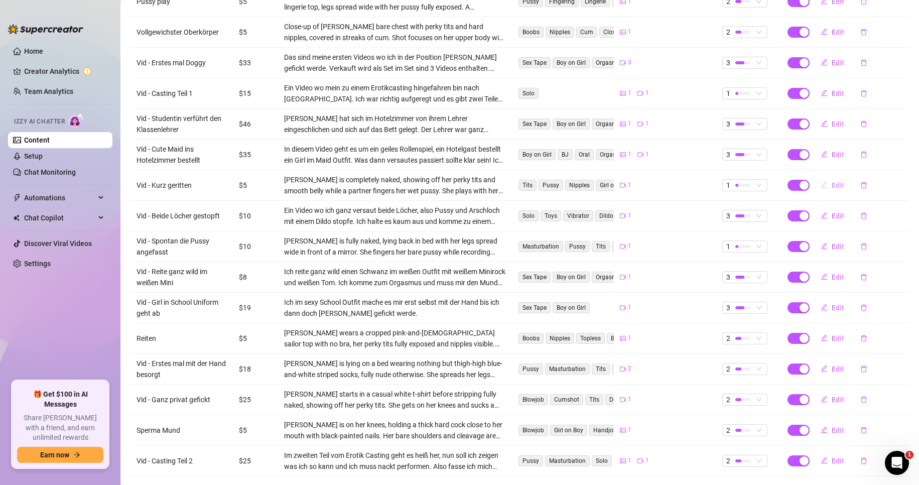
click at [825, 177] on button "Edit" at bounding box center [833, 185] width 40 height 16
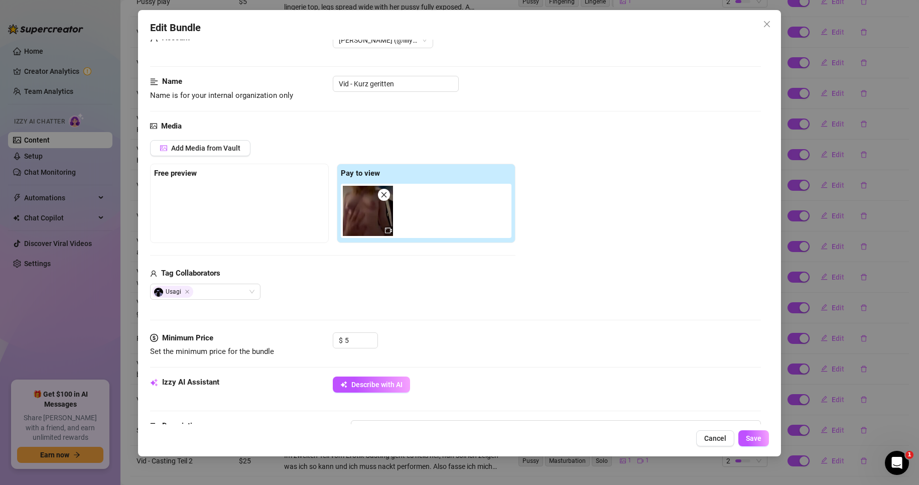
scroll to position [201, 0]
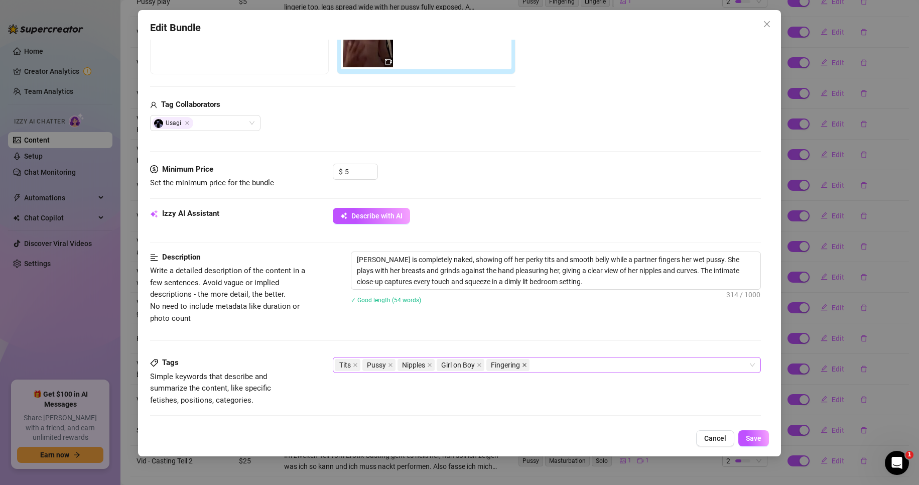
click at [527, 366] on icon "close" at bounding box center [524, 365] width 5 height 5
click at [763, 435] on button "Save" at bounding box center [754, 438] width 31 height 16
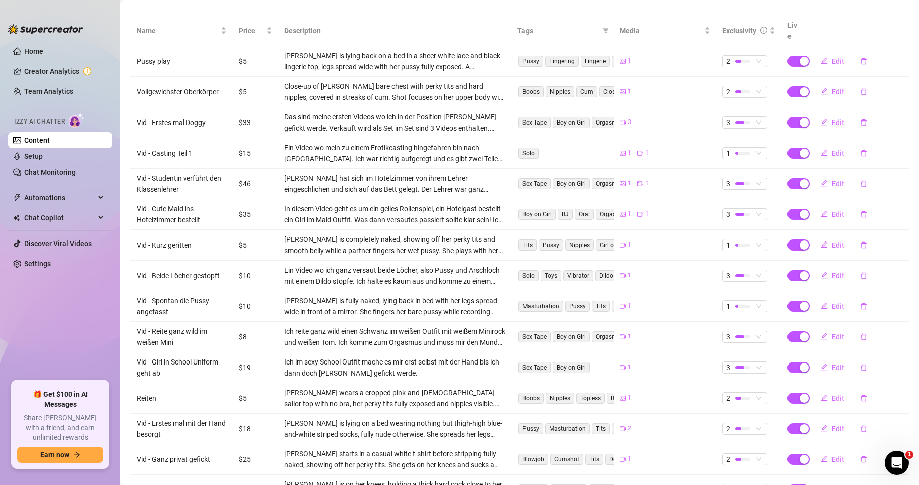
scroll to position [0, 0]
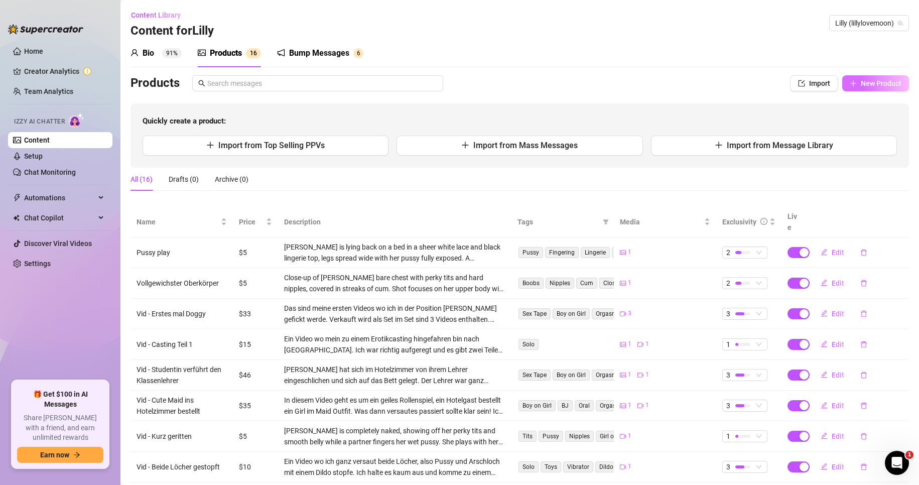
click at [861, 86] on span "New Product" at bounding box center [881, 83] width 41 height 8
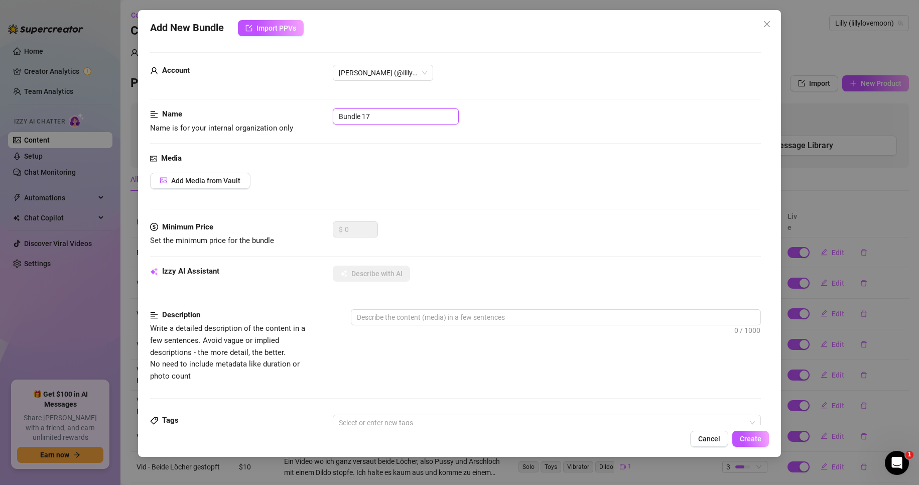
click at [382, 120] on input "Bundle 17" at bounding box center [396, 116] width 126 height 16
paste input "Vid - Erstes mal Doggy den Dildo reingeschoben"
click at [415, 160] on div "Media" at bounding box center [456, 159] width 612 height 12
click at [181, 181] on span "Add Media from Vault" at bounding box center [205, 181] width 69 height 8
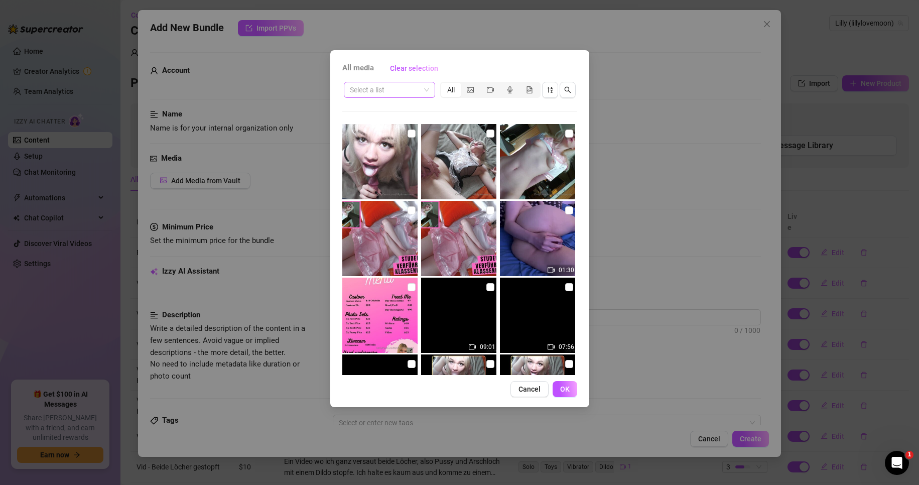
click at [393, 89] on input "search" at bounding box center [385, 89] width 70 height 15
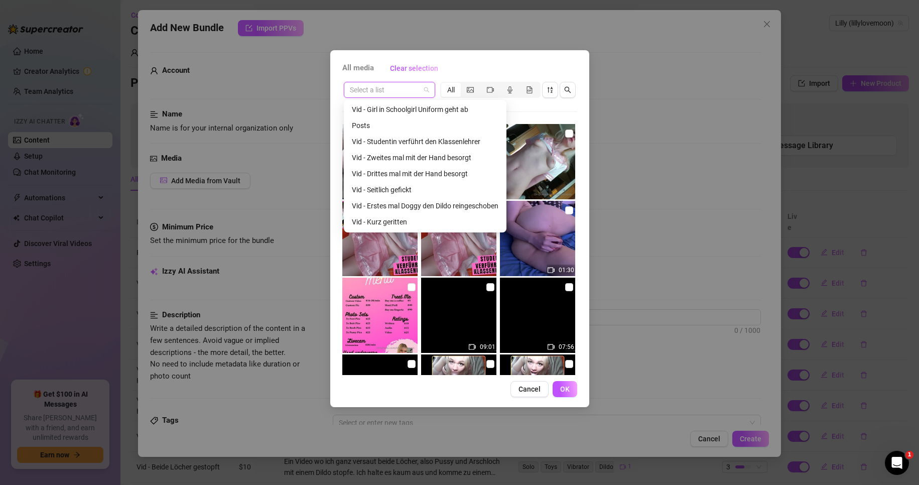
scroll to position [100, 0]
click at [430, 203] on div "Vid - Erstes mal Doggy den Dildo reingeschoben" at bounding box center [425, 202] width 147 height 11
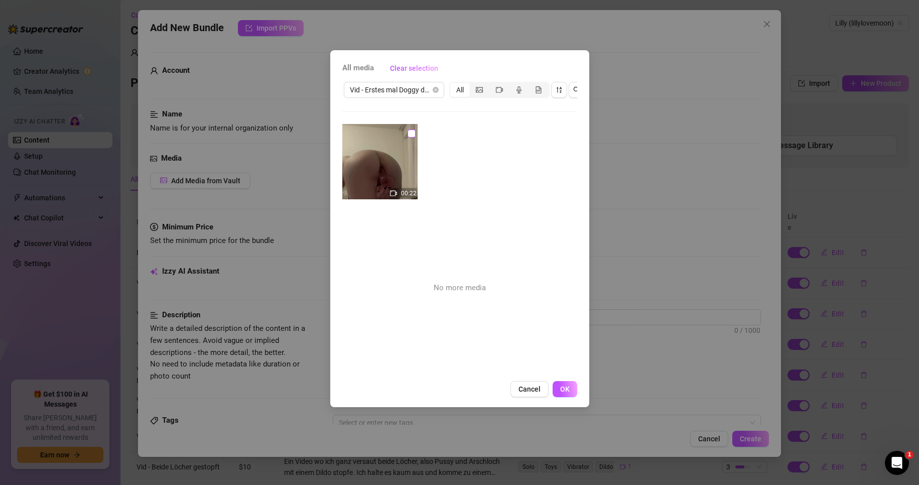
click at [410, 134] on input "checkbox" at bounding box center [412, 134] width 8 height 8
click at [570, 397] on button "OK" at bounding box center [565, 389] width 25 height 16
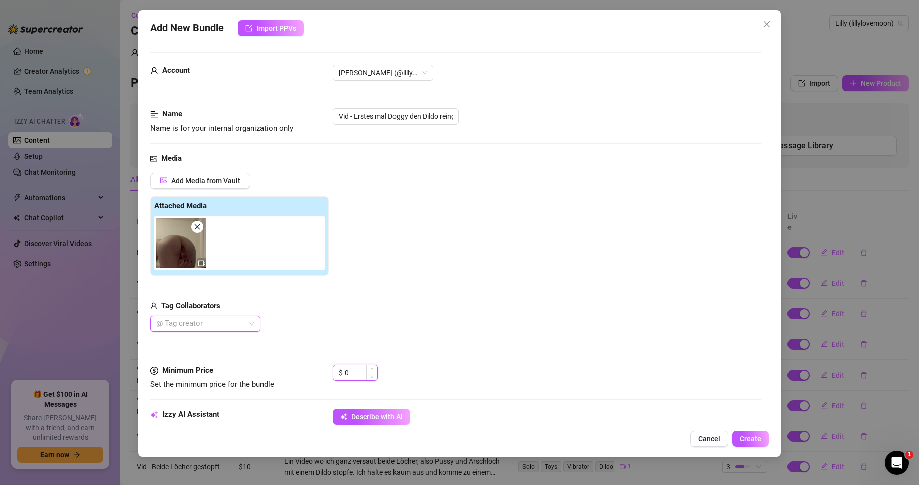
click at [366, 375] on input "0" at bounding box center [361, 372] width 33 height 15
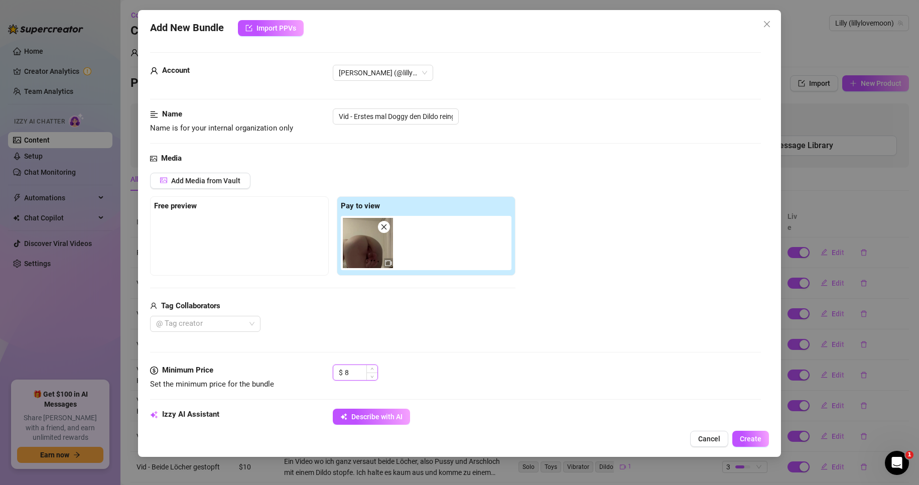
click at [358, 371] on input "8" at bounding box center [361, 372] width 33 height 15
click at [379, 312] on div "Tag Collaborators" at bounding box center [333, 306] width 366 height 12
click at [196, 322] on div at bounding box center [200, 324] width 96 height 14
click at [377, 309] on div "Tag Collaborators" at bounding box center [333, 306] width 366 height 12
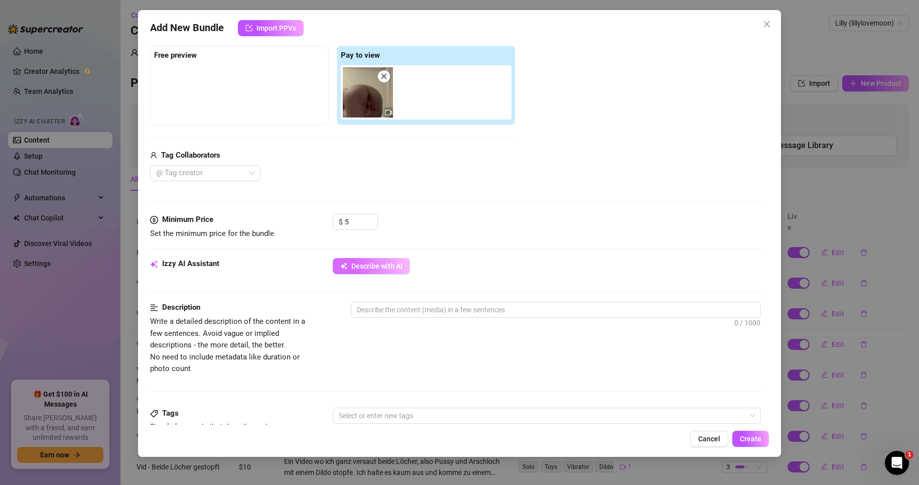
drag, startPoint x: 356, startPoint y: 267, endPoint x: 368, endPoint y: 266, distance: 11.6
click at [357, 266] on span "Describe with AI" at bounding box center [377, 266] width 51 height 8
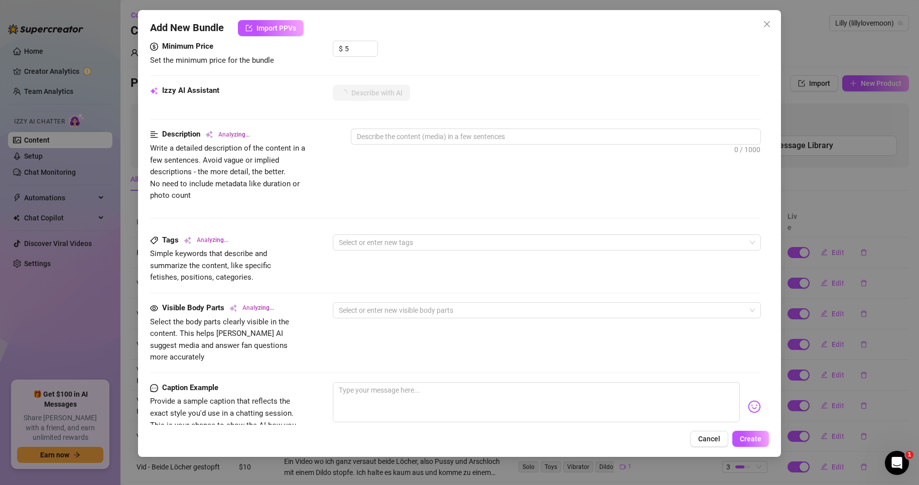
scroll to position [402, 0]
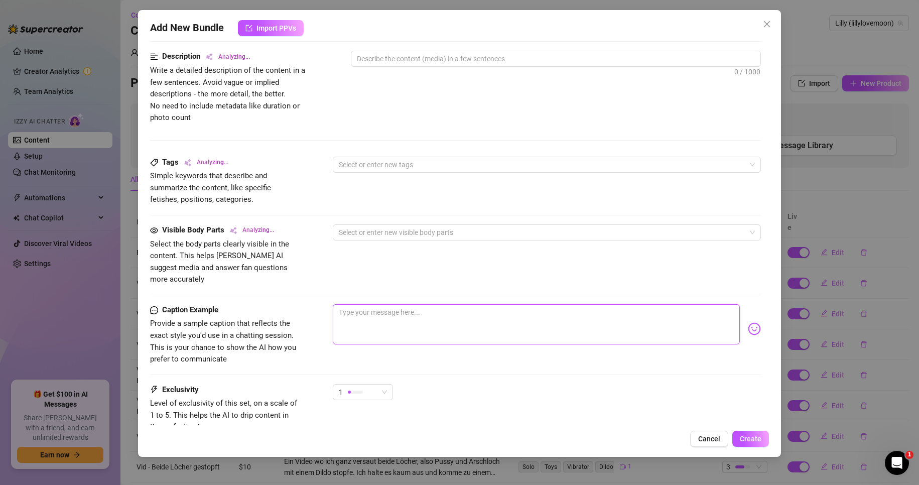
click at [402, 319] on textarea at bounding box center [537, 324] width 408 height 40
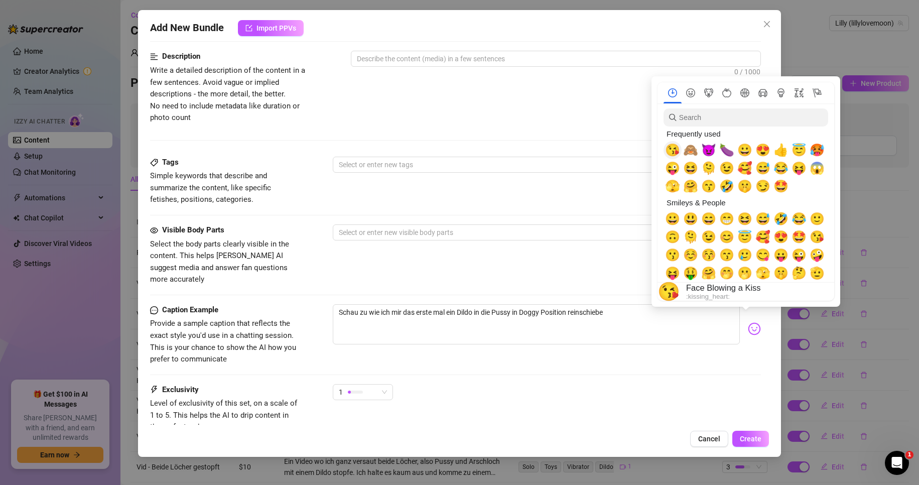
click at [673, 149] on span "😘" at bounding box center [672, 150] width 15 height 14
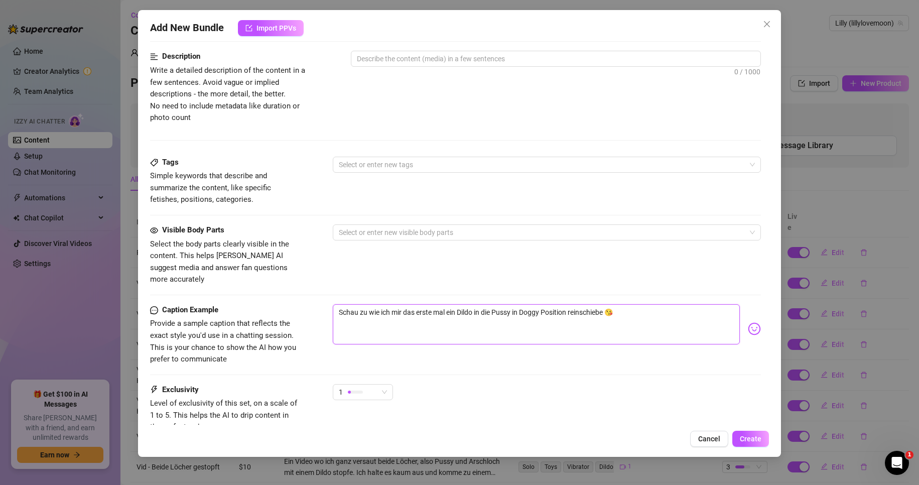
click at [588, 314] on textarea "Schau zu wie ich mir das erste mal ein Dildo in die Pussy in Doggy Position rei…" at bounding box center [537, 324] width 408 height 40
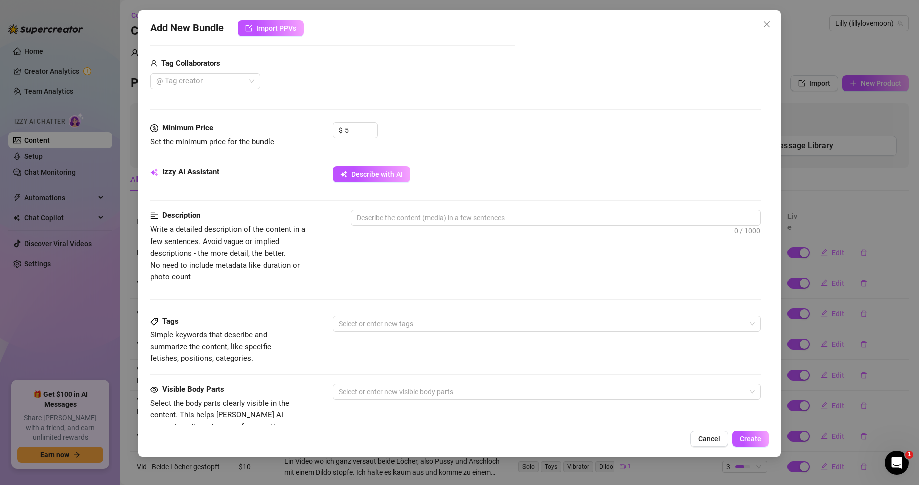
scroll to position [201, 0]
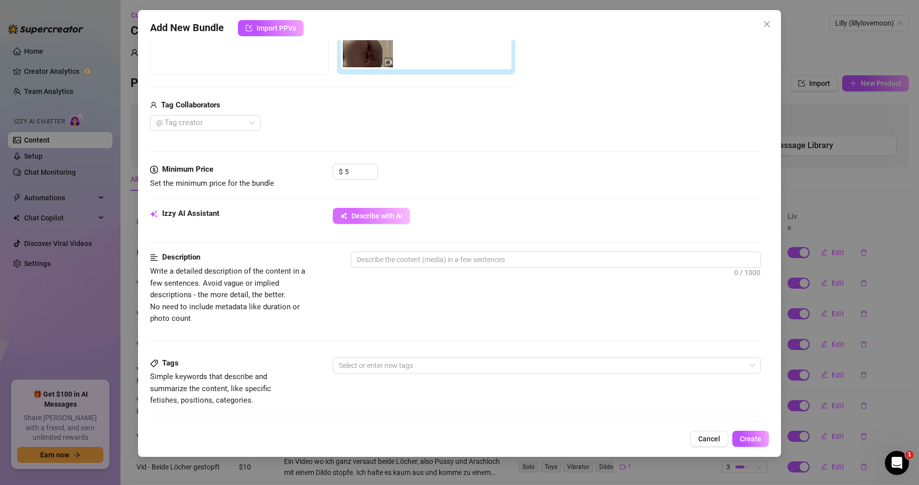
click at [379, 214] on span "Describe with AI" at bounding box center [377, 216] width 51 height 8
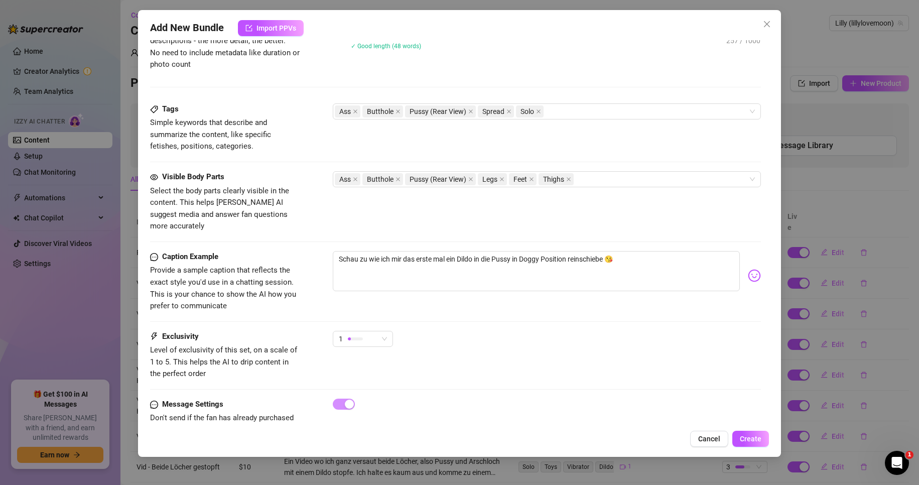
scroll to position [477, 0]
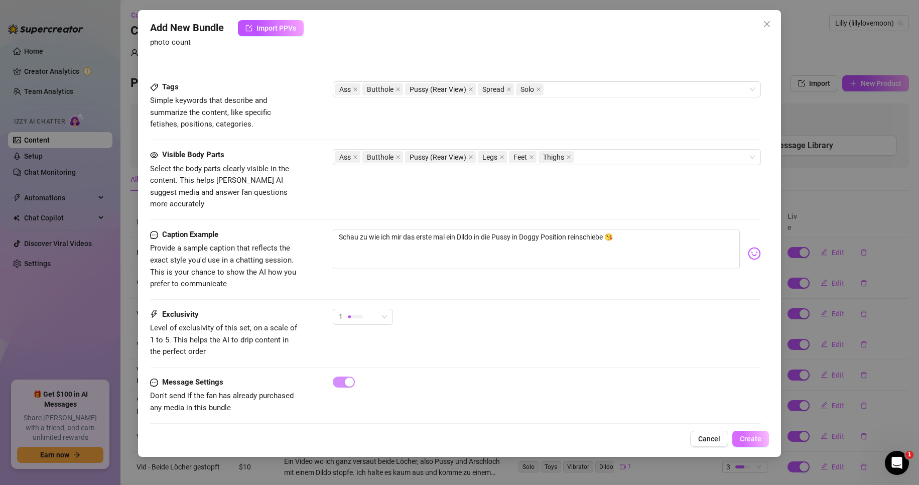
click at [744, 439] on span "Create" at bounding box center [751, 439] width 22 height 8
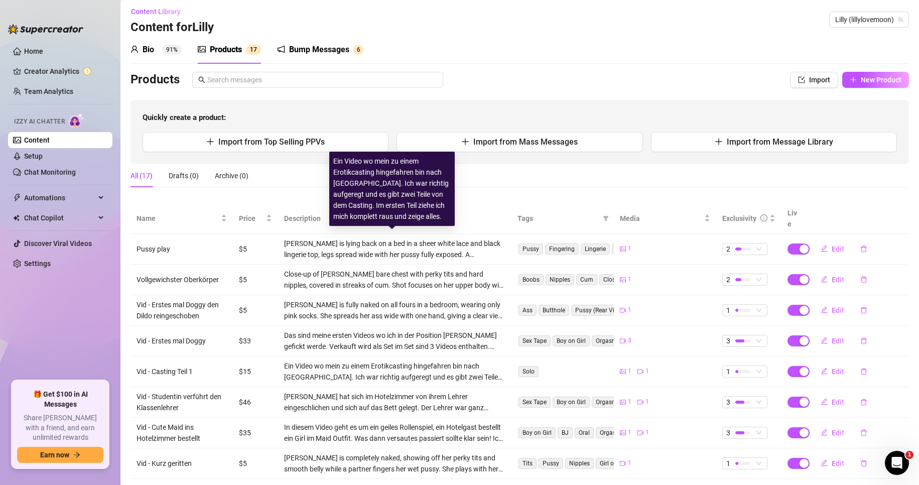
scroll to position [0, 0]
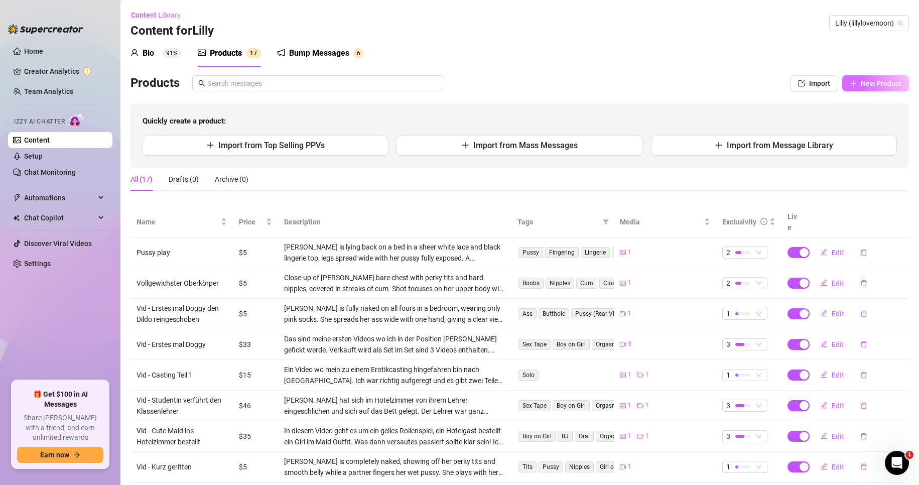
click at [889, 80] on span "New Product" at bounding box center [881, 83] width 41 height 8
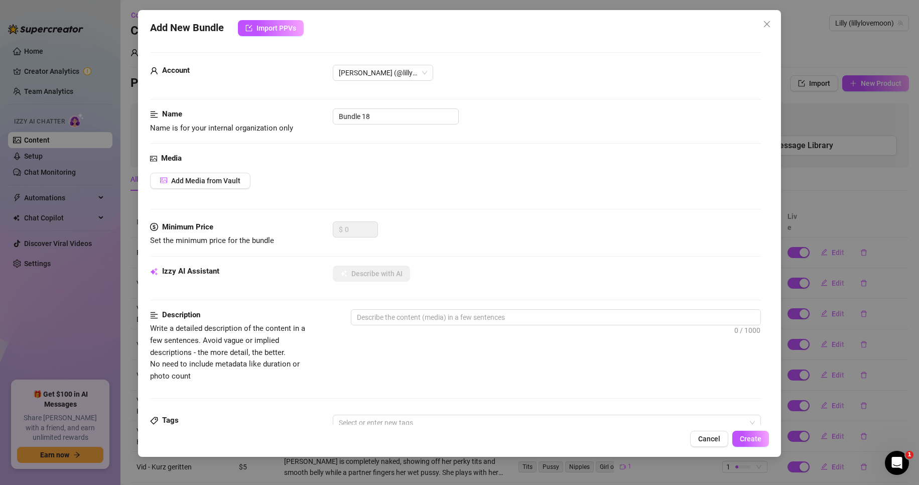
click at [412, 127] on div "Name Name is for your internal organization only Bundle 18" at bounding box center [456, 121] width 612 height 26
click at [408, 118] on input "Bundle 18" at bounding box center [396, 116] width 126 height 16
paste input "Vid - Seitlich gefickt"
click at [242, 186] on button "Add Media from Vault" at bounding box center [200, 181] width 100 height 16
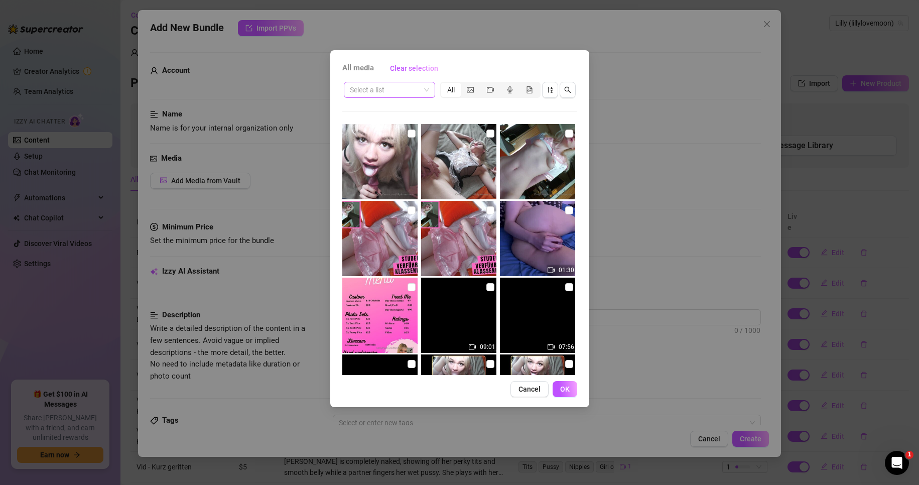
click at [398, 88] on input "search" at bounding box center [385, 89] width 70 height 15
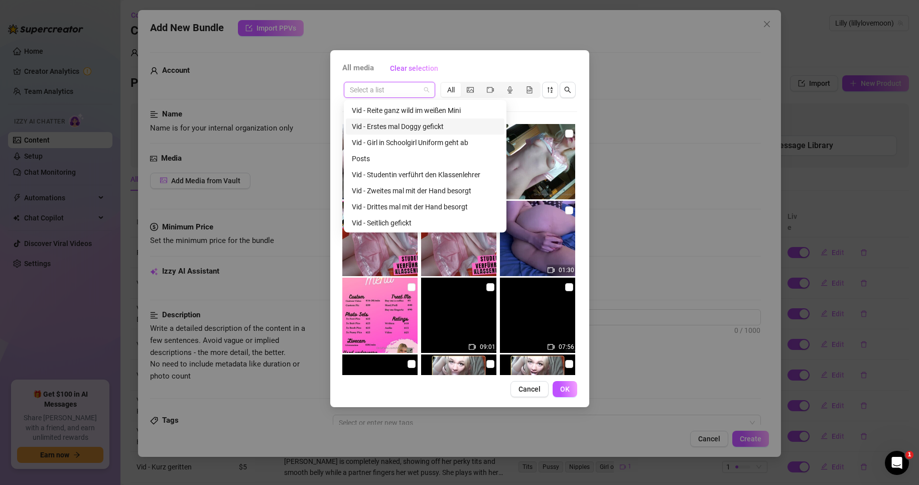
scroll to position [100, 0]
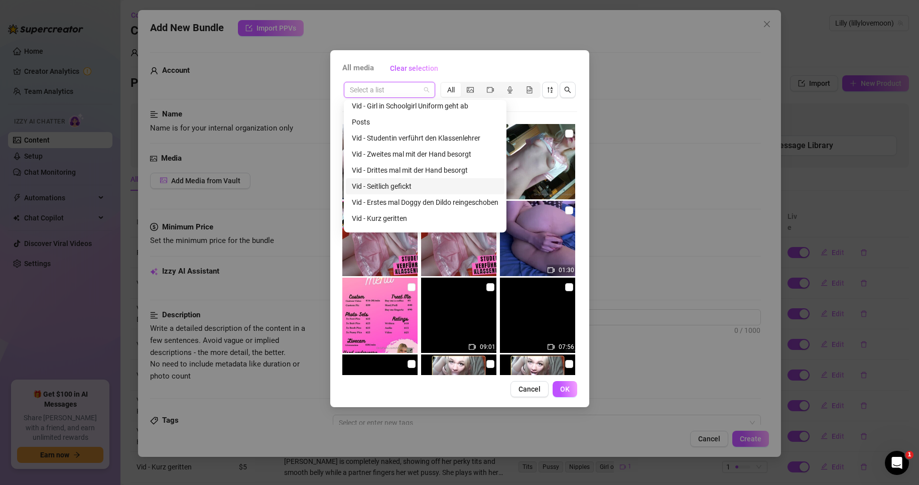
click at [408, 184] on div "Vid - Seitlich gefickt" at bounding box center [425, 186] width 147 height 11
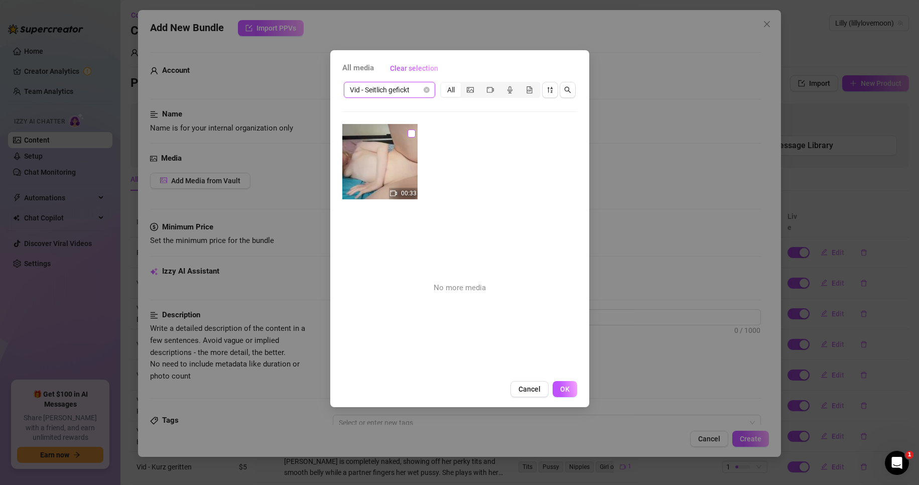
click at [408, 132] on input "checkbox" at bounding box center [412, 134] width 8 height 8
click at [569, 395] on button "OK" at bounding box center [565, 389] width 25 height 16
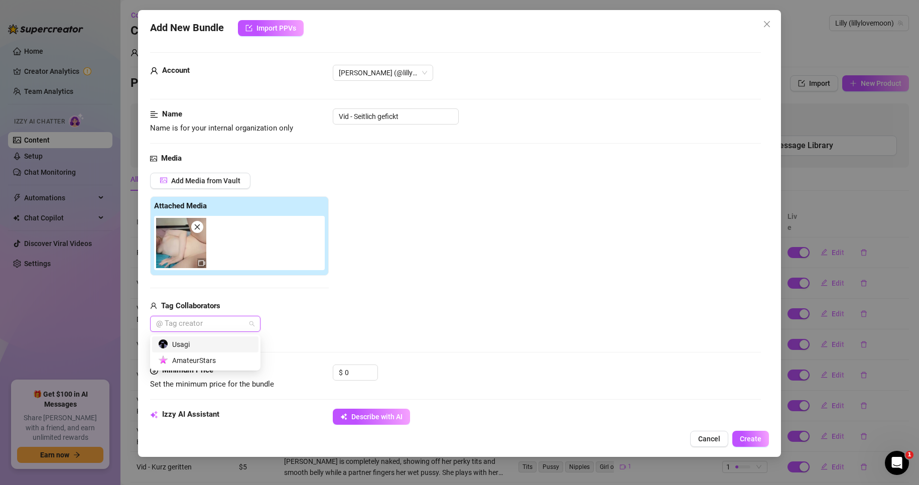
click at [235, 326] on div at bounding box center [200, 324] width 96 height 14
click at [204, 343] on div "Usagi" at bounding box center [205, 344] width 94 height 11
click at [369, 300] on div "Add Media from Vault Attached Media Tag Collaborators Usagi" at bounding box center [456, 253] width 612 height 160
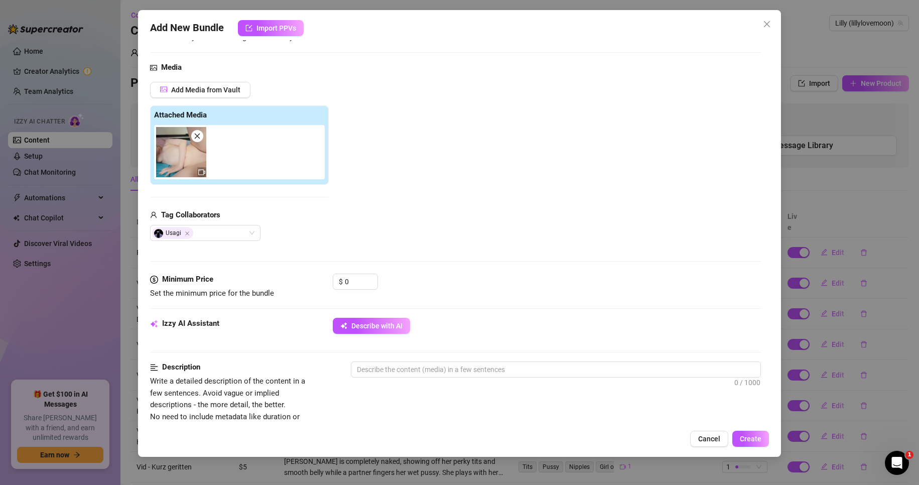
scroll to position [151, 0]
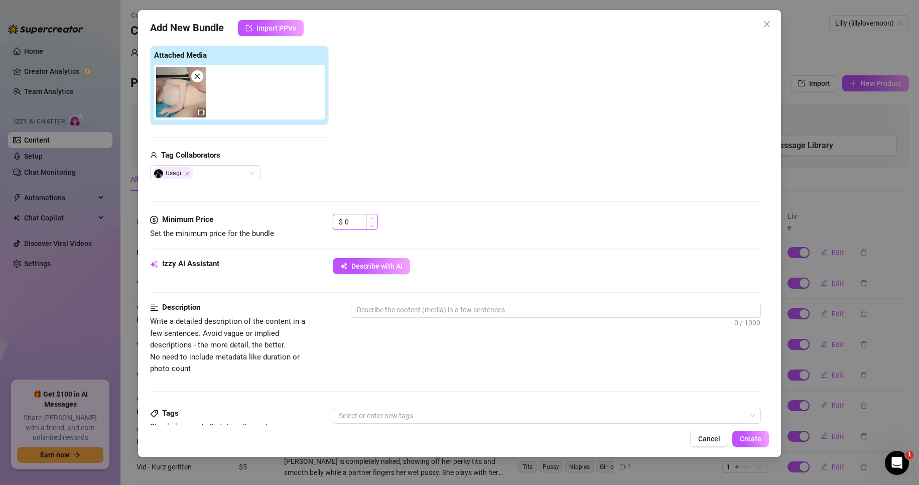
click at [364, 222] on input "0" at bounding box center [361, 221] width 33 height 15
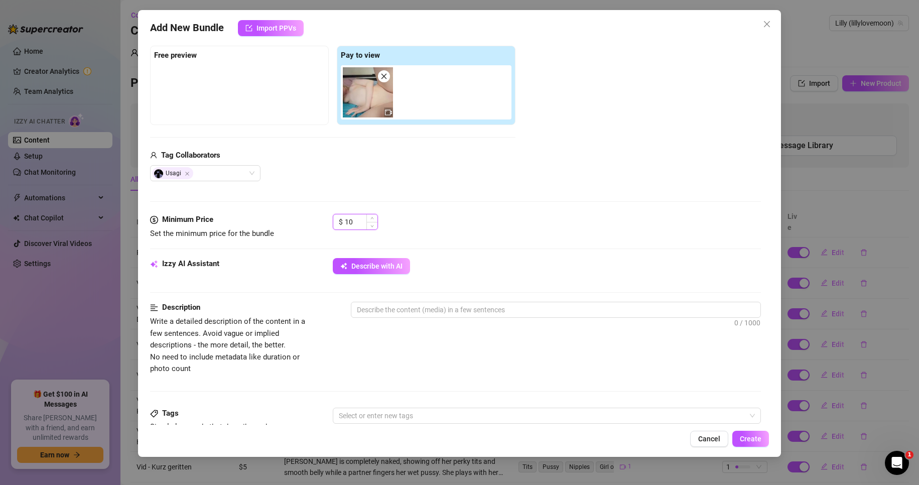
click at [361, 220] on input "10" at bounding box center [361, 221] width 33 height 15
click at [483, 218] on div "$ 9" at bounding box center [547, 226] width 429 height 25
drag, startPoint x: 389, startPoint y: 256, endPoint x: 386, endPoint y: 262, distance: 7.0
click at [389, 256] on div "Minimum Price Set the minimum price for the bundle $ 9" at bounding box center [456, 236] width 612 height 44
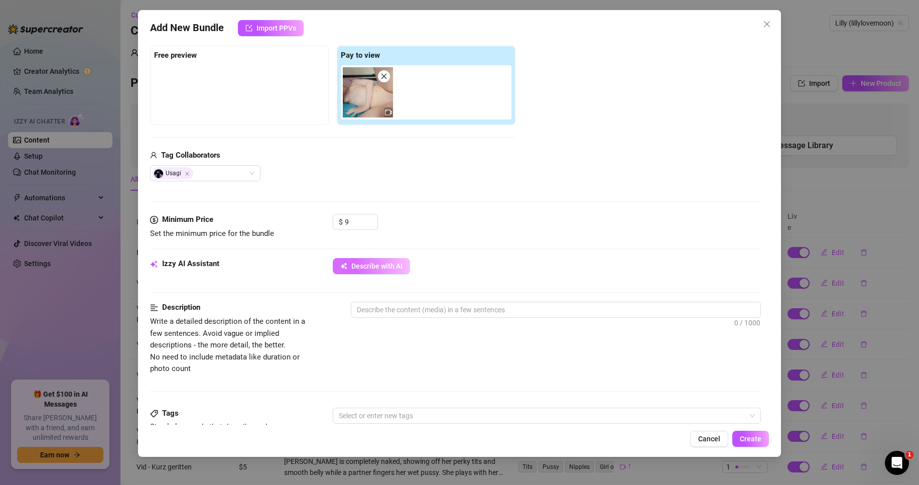
click at [385, 262] on span "Describe with AI" at bounding box center [377, 266] width 51 height 8
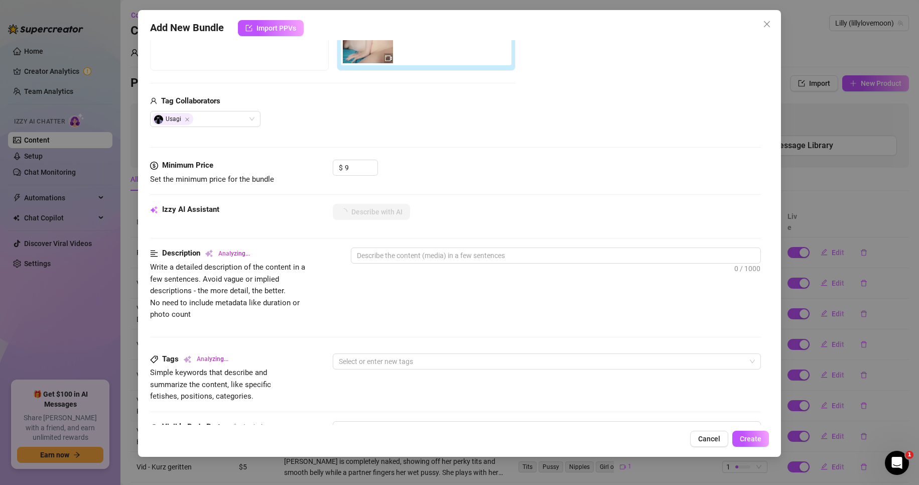
scroll to position [402, 0]
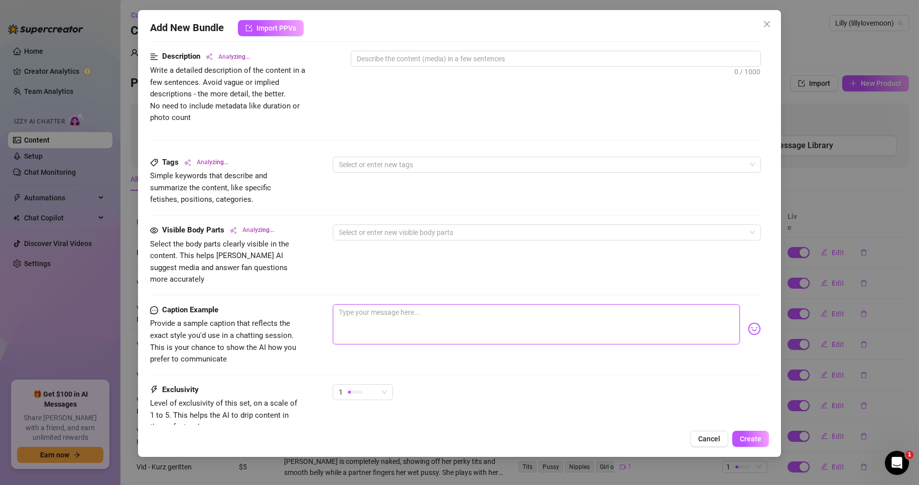
click at [402, 314] on textarea at bounding box center [537, 324] width 408 height 40
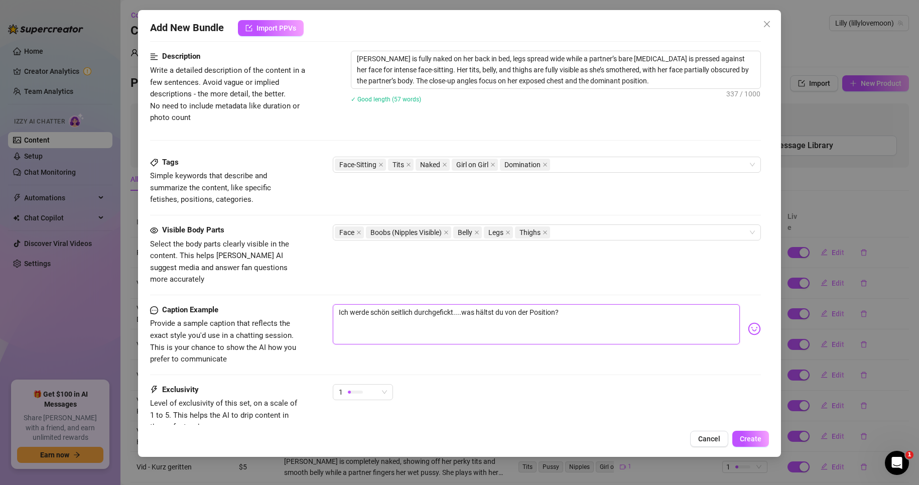
click at [581, 310] on textarea "Ich werde schön seitlich durchgefickt....was hältst du von der Position?" at bounding box center [537, 324] width 408 height 40
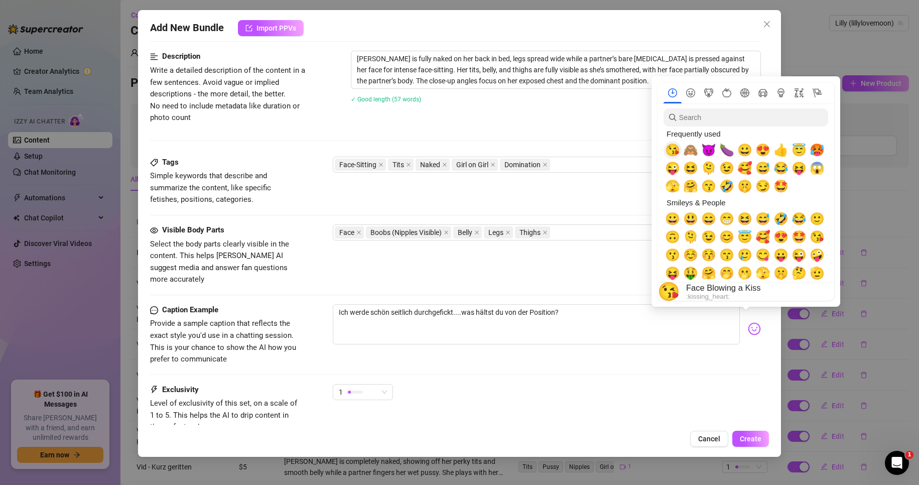
click at [676, 151] on span "😘" at bounding box center [672, 150] width 15 height 14
click at [692, 148] on span "🙈" at bounding box center [690, 150] width 15 height 14
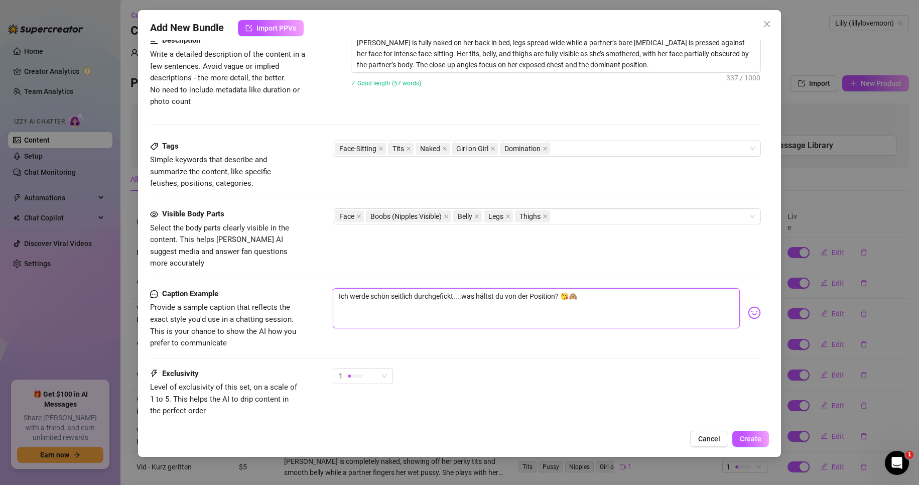
scroll to position [477, 0]
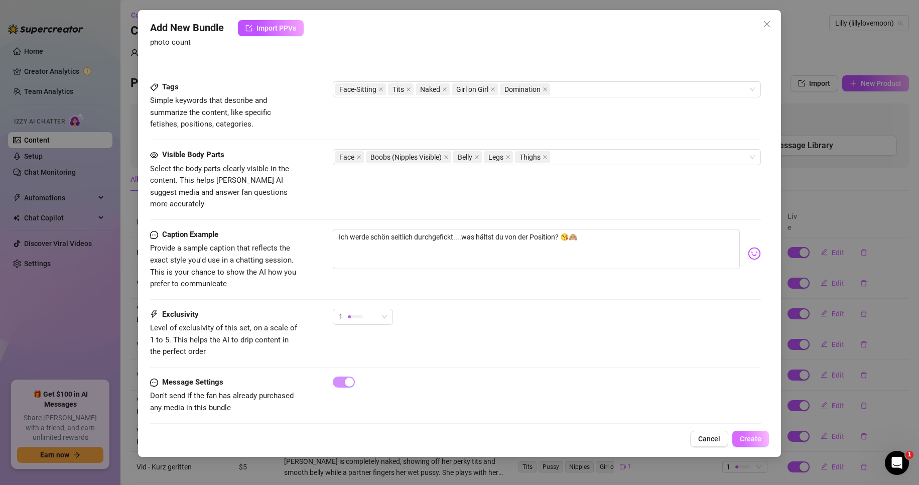
click at [751, 436] on span "Create" at bounding box center [751, 439] width 22 height 8
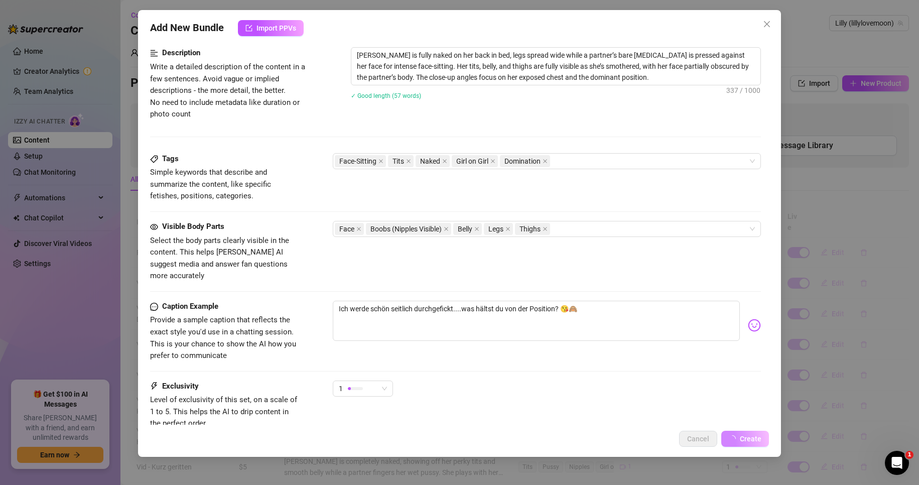
scroll to position [226, 0]
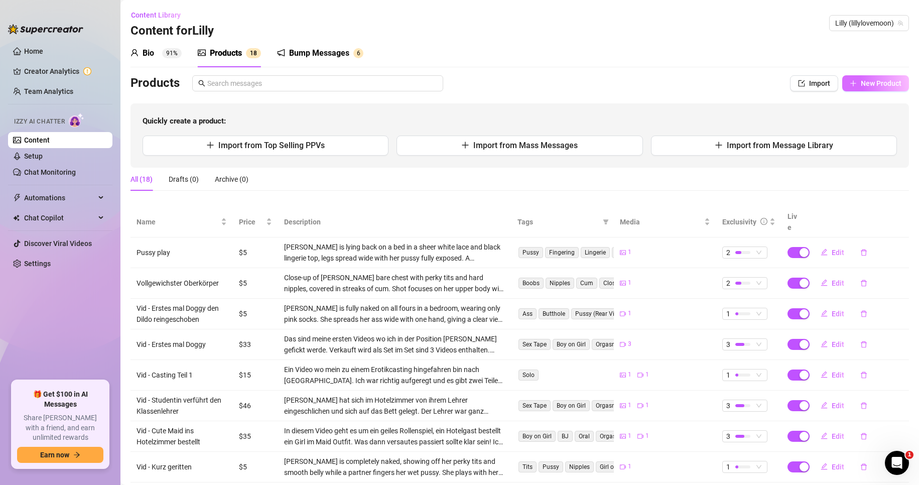
click at [867, 86] on span "New Product" at bounding box center [881, 83] width 41 height 8
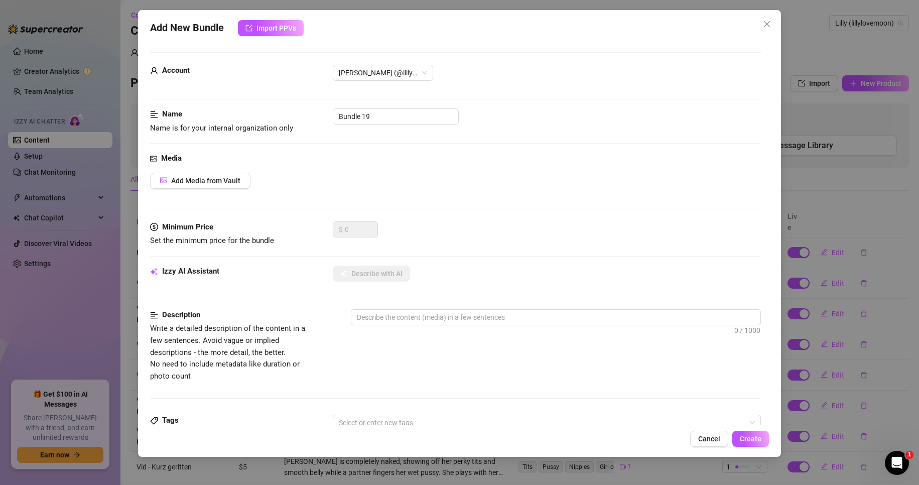
click at [776, 25] on div "Add New Bundle Import PPVs Account Lilly (@lillylovemoon) Name Name is for your…" at bounding box center [460, 233] width 644 height 447
click at [768, 25] on icon "close" at bounding box center [767, 24] width 6 height 6
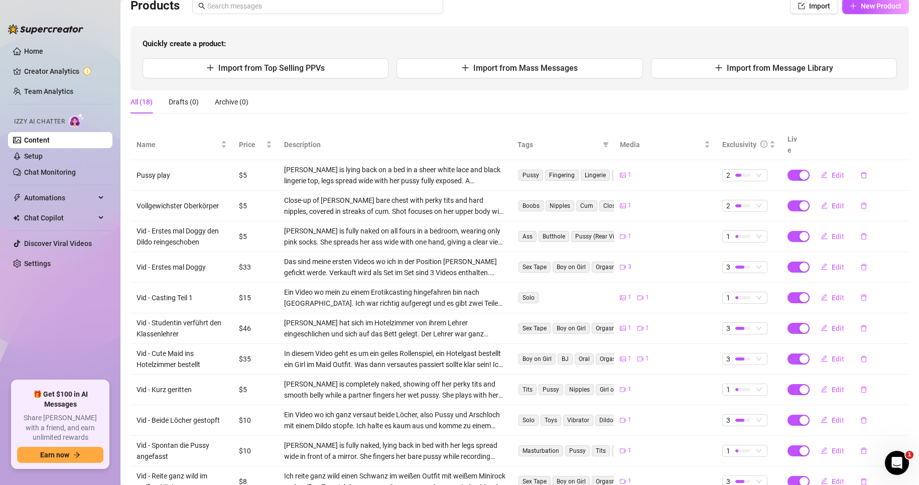
scroll to position [22, 0]
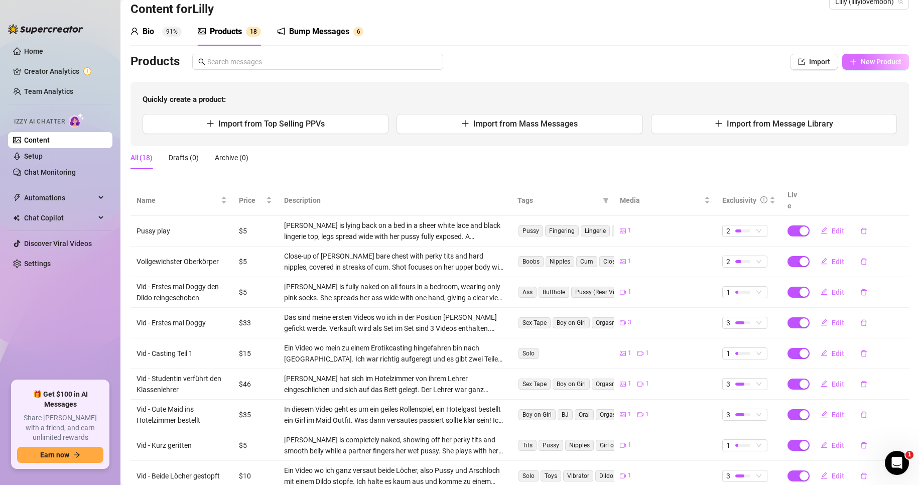
click at [863, 62] on span "New Product" at bounding box center [881, 62] width 41 height 8
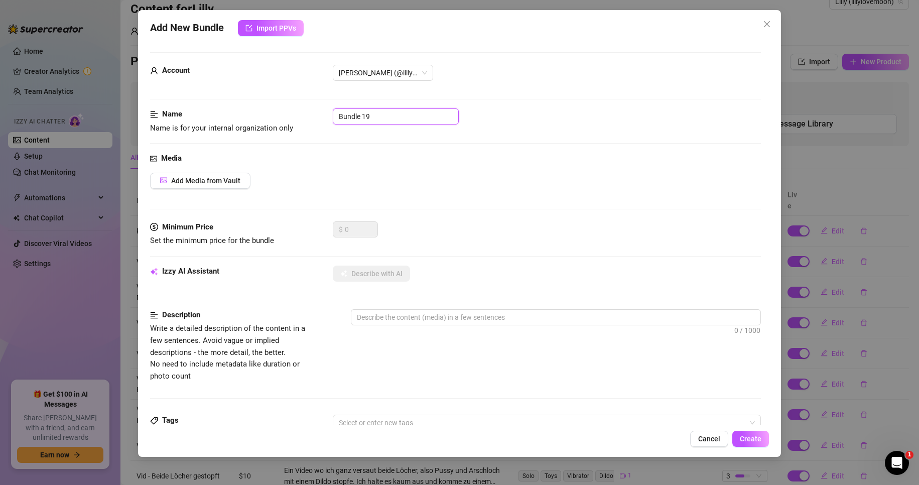
click at [424, 116] on input "Bundle 19" at bounding box center [396, 116] width 126 height 16
paste input "Vid - Drittes mal mit der Hand besorgt"
click at [207, 190] on div "Media Add Media from Vault" at bounding box center [456, 187] width 612 height 69
click at [208, 183] on span "Add Media from Vault" at bounding box center [205, 181] width 69 height 8
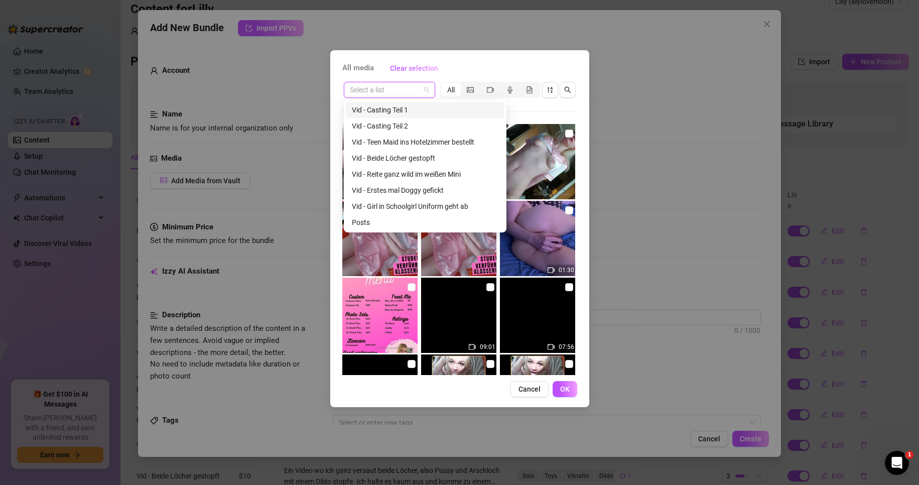
click at [410, 88] on input "search" at bounding box center [385, 89] width 70 height 15
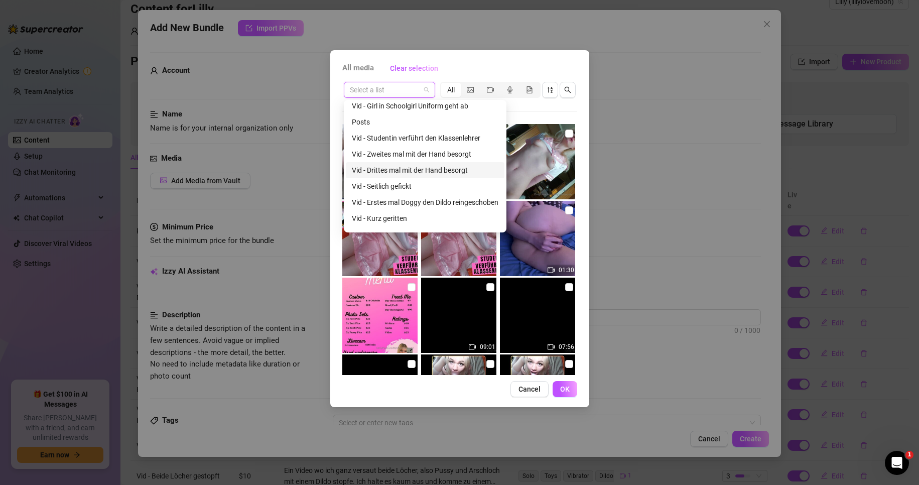
click at [436, 169] on div "Vid - Drittes mal mit der Hand besorgt" at bounding box center [425, 170] width 147 height 11
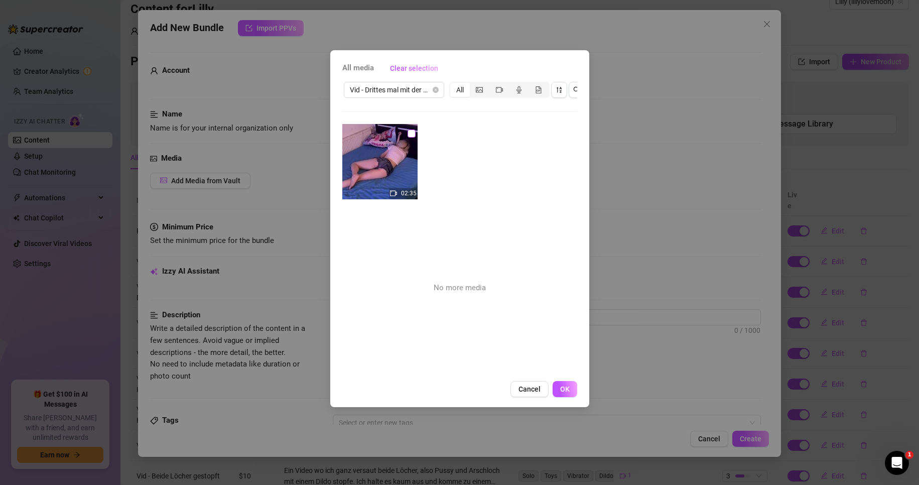
click at [410, 132] on input "checkbox" at bounding box center [412, 134] width 8 height 8
click at [566, 393] on span "OK" at bounding box center [565, 389] width 10 height 8
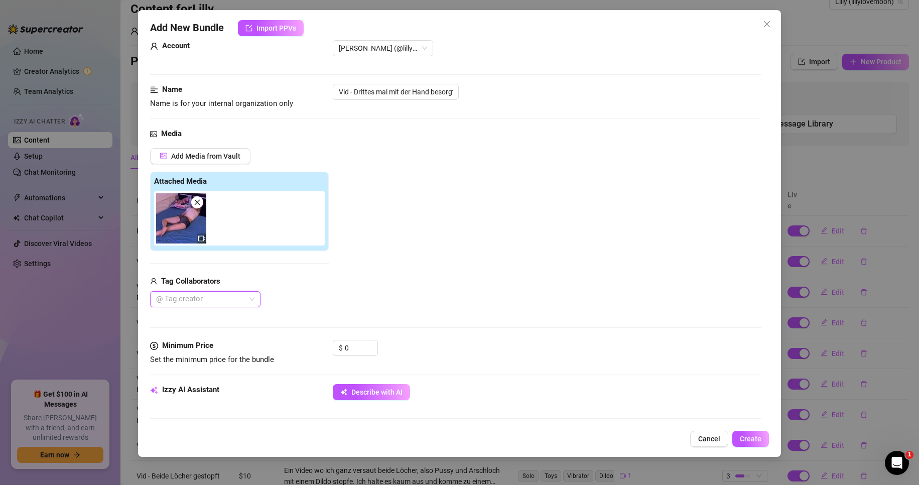
scroll to position [151, 0]
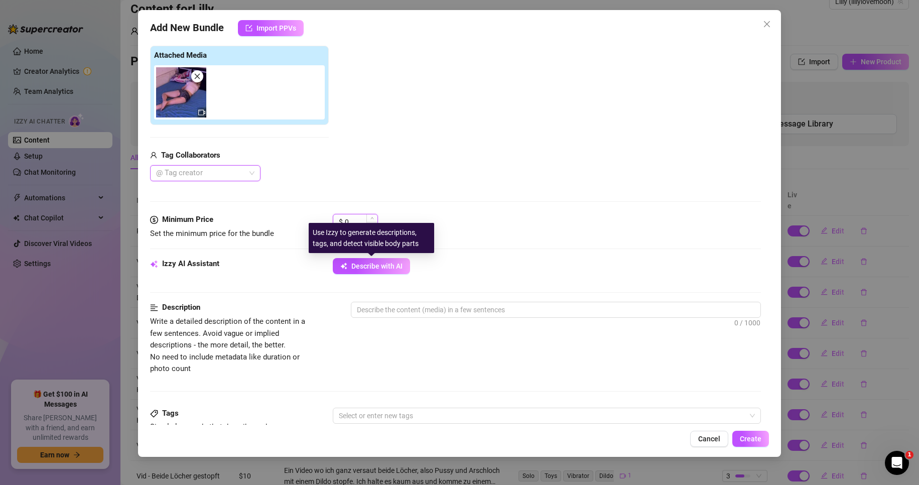
click at [354, 219] on input "0" at bounding box center [361, 221] width 33 height 15
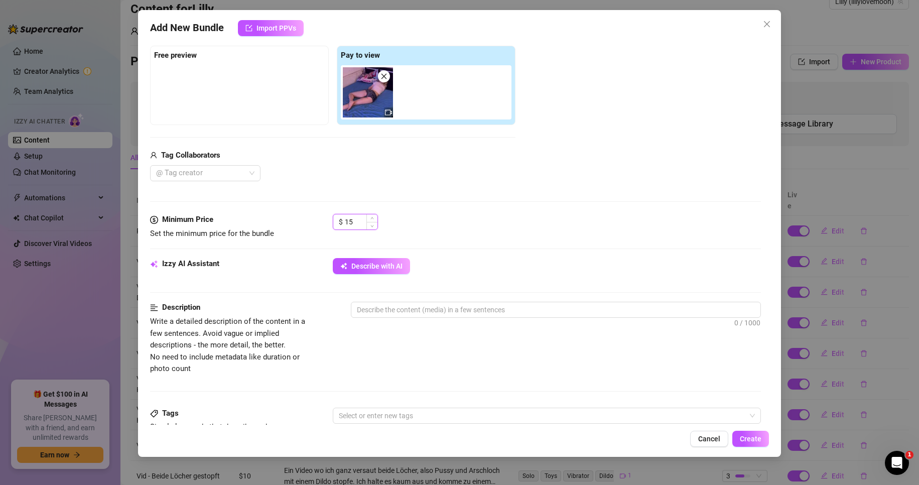
click at [350, 224] on input "15" at bounding box center [361, 221] width 33 height 15
click at [415, 207] on div "Media Add Media from Vault Free preview Pay to view Tag Collaborators @ Tag cre…" at bounding box center [456, 108] width 612 height 212
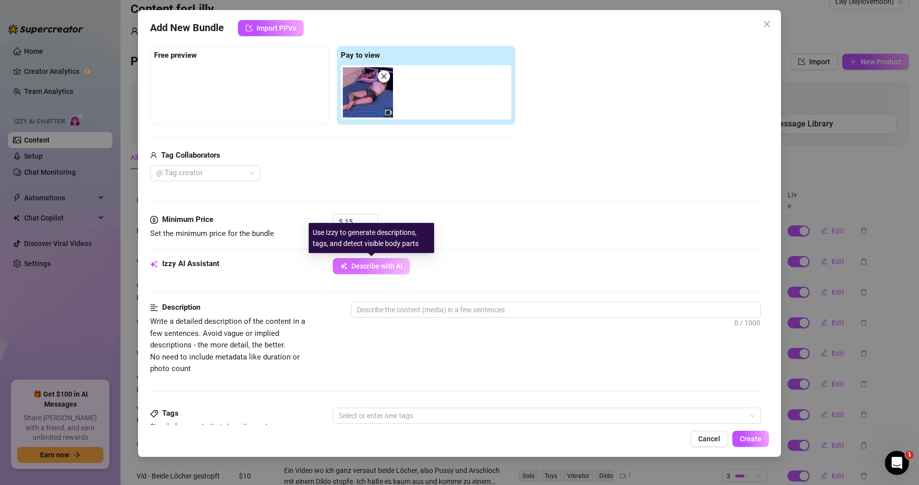
click at [387, 264] on span "Describe with AI" at bounding box center [377, 266] width 51 height 8
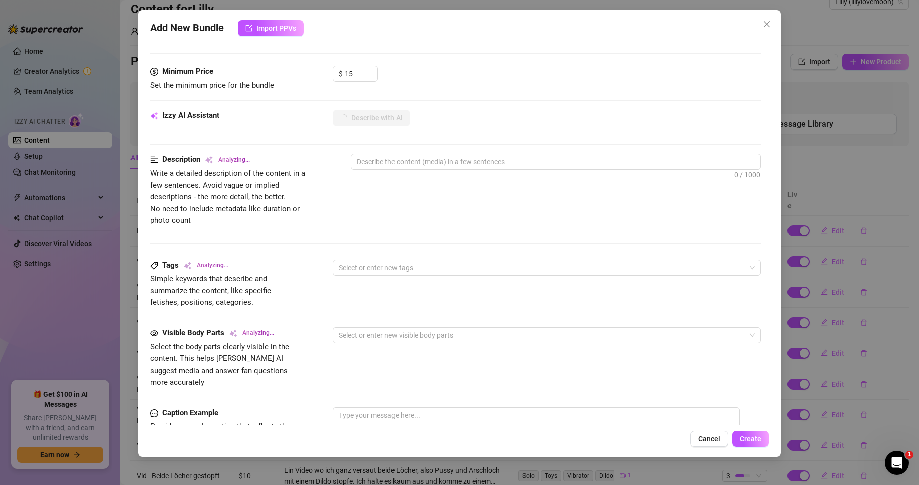
scroll to position [301, 0]
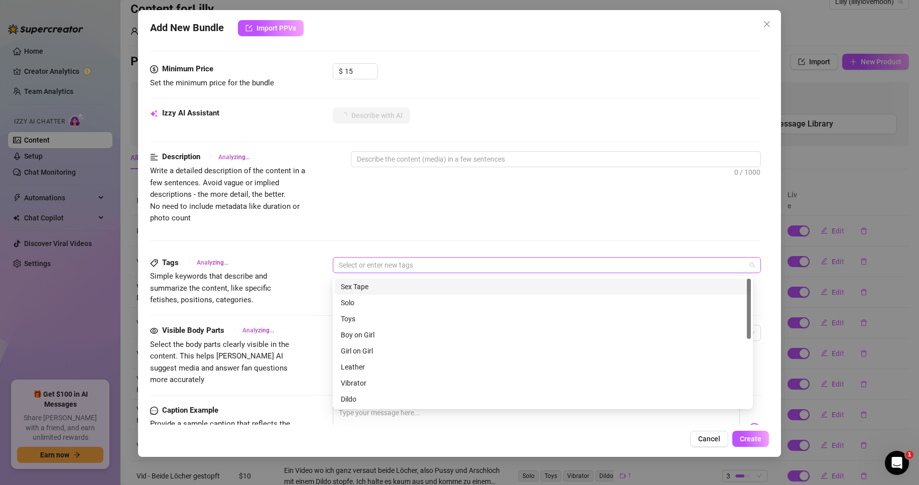
click at [392, 261] on div at bounding box center [542, 265] width 414 height 14
click at [394, 224] on div "Description Analyzing... Write a detailed description of the content in a few s…" at bounding box center [456, 187] width 612 height 73
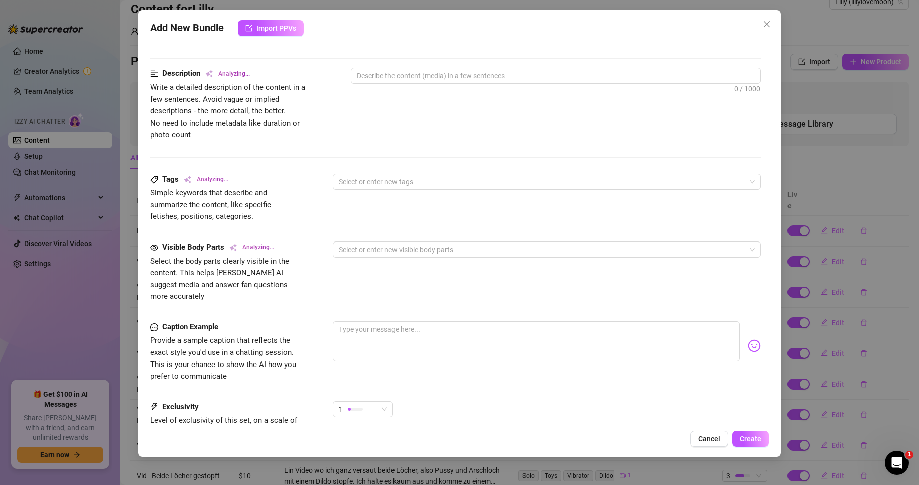
scroll to position [402, 0]
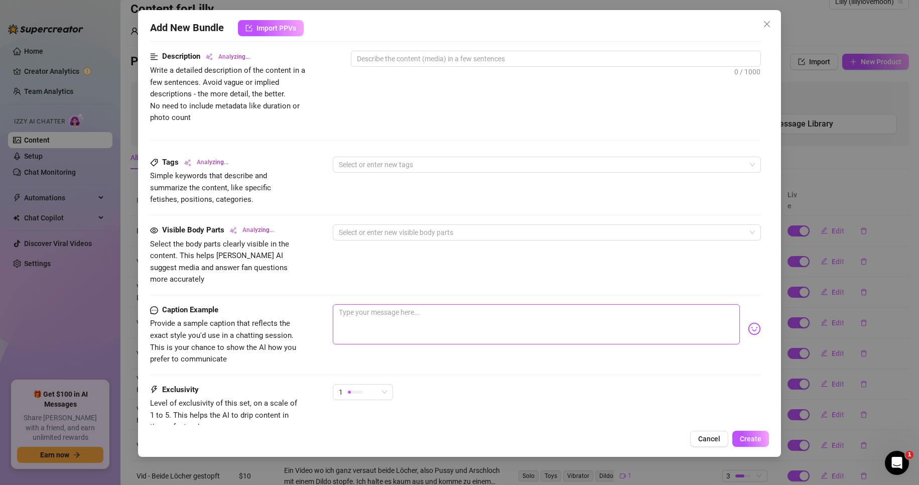
click at [408, 322] on textarea at bounding box center [537, 324] width 408 height 40
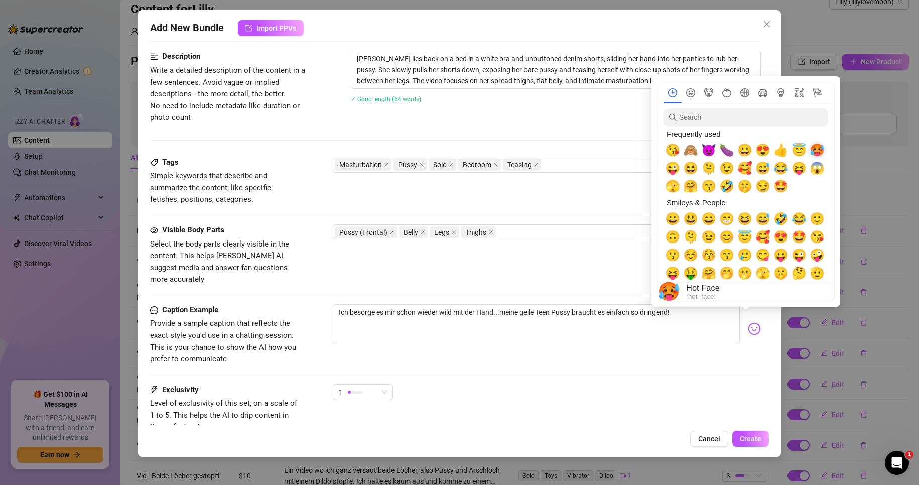
click at [820, 149] on span "🥵" at bounding box center [817, 150] width 15 height 14
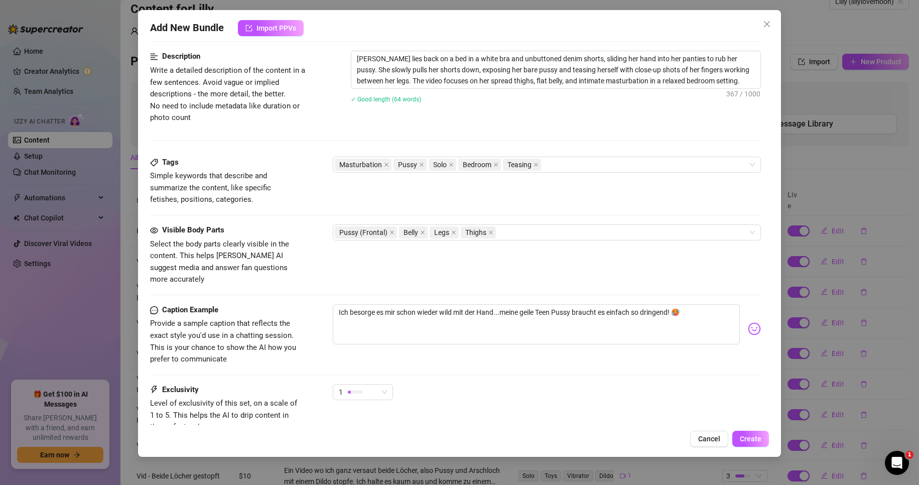
click at [692, 355] on div "Caption Example Provide a sample caption that reflects the exact style you'd us…" at bounding box center [456, 334] width 612 height 61
click at [748, 437] on span "Create" at bounding box center [751, 439] width 22 height 8
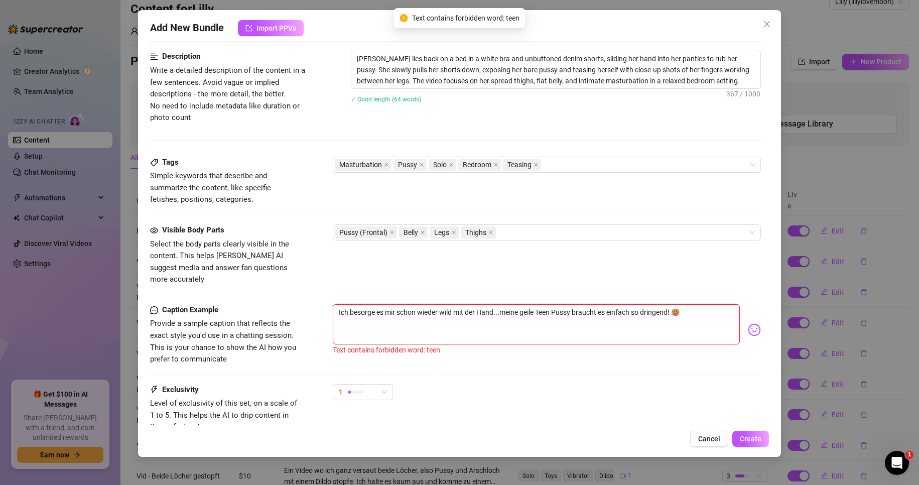
click at [548, 304] on textarea "Ich besorge es mir schon wieder wild mit der Hand...meine geile Teen Pussy brau…" at bounding box center [537, 324] width 408 height 40
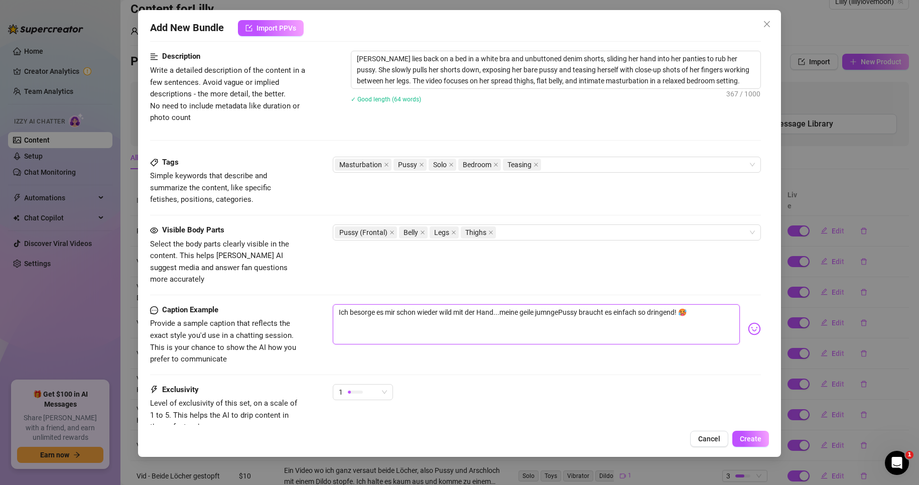
click at [553, 304] on textarea "Ich besorge es mir schon wieder wild mit der Hand...meine geile jumngePussy bra…" at bounding box center [537, 324] width 408 height 40
click at [751, 433] on button "Create" at bounding box center [751, 439] width 37 height 16
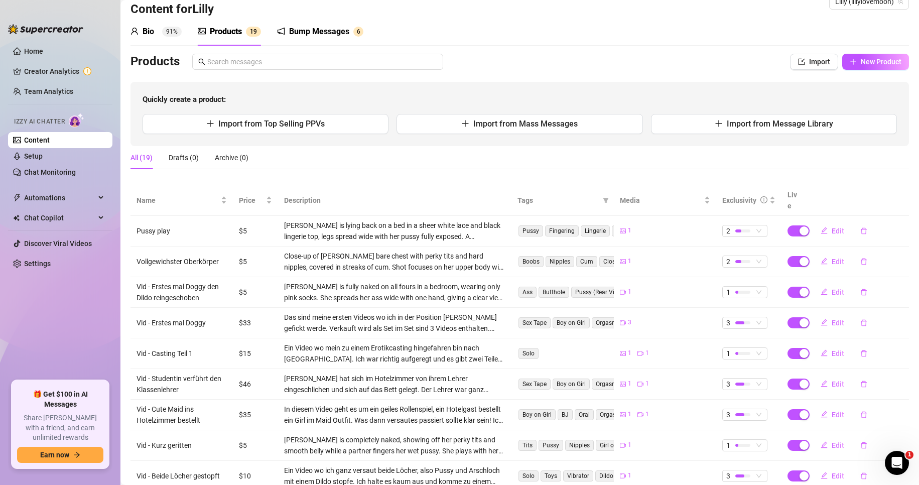
click at [606, 157] on div "All (19) Drafts (0) Archive (0)" at bounding box center [520, 157] width 779 height 23
click at [864, 56] on button "New Product" at bounding box center [876, 62] width 67 height 16
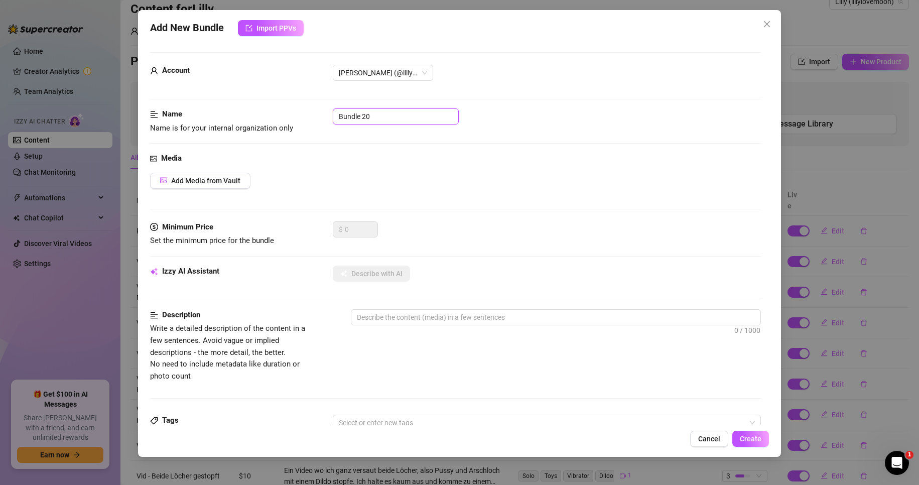
click at [382, 117] on input "Bundle 20" at bounding box center [396, 116] width 126 height 16
paste input "Vid - Zweites mal mit der Hand besorgt"
click at [199, 181] on span "Add Media from Vault" at bounding box center [205, 181] width 69 height 8
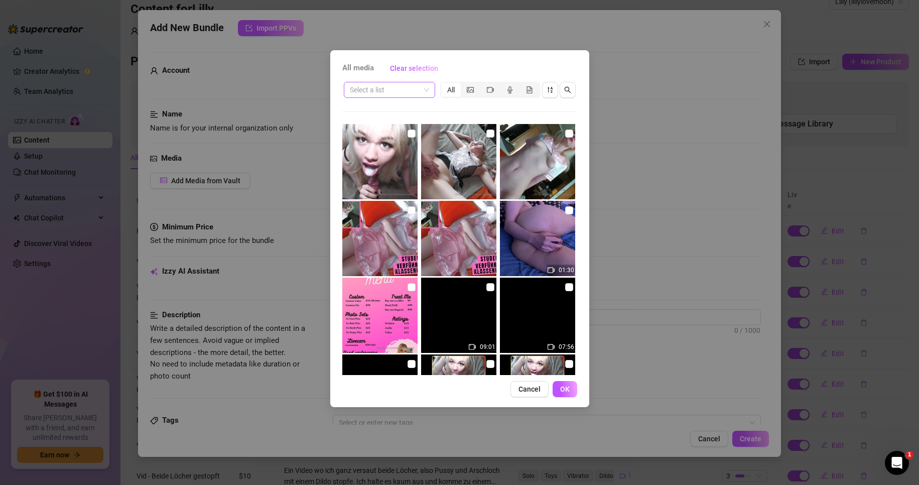
click at [410, 89] on input "search" at bounding box center [385, 89] width 70 height 15
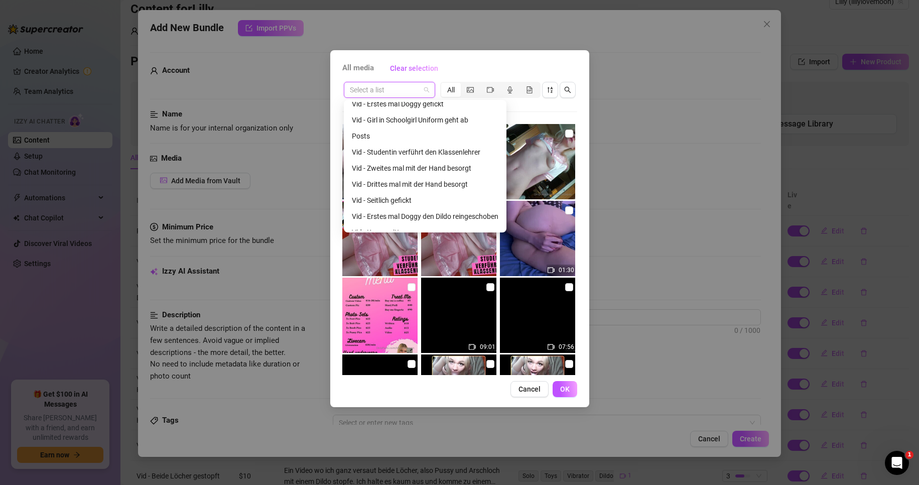
scroll to position [100, 0]
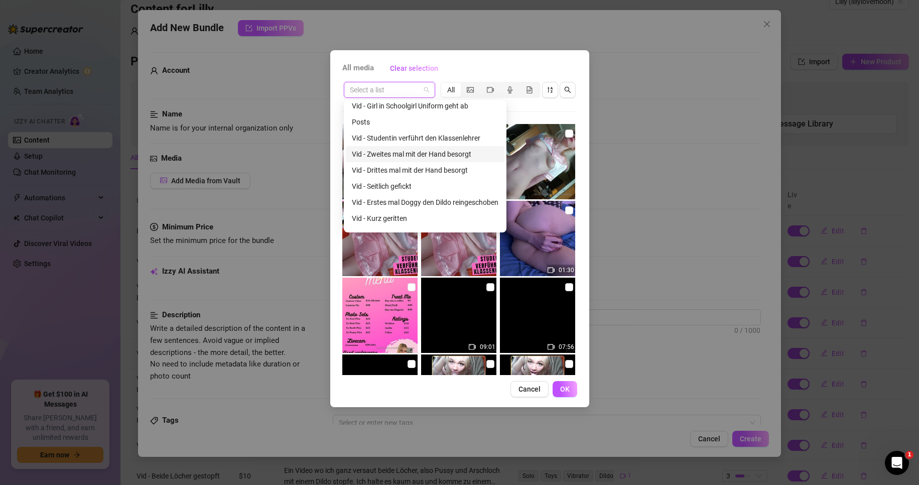
click at [420, 154] on div "Vid - Zweites mal mit der Hand besorgt" at bounding box center [425, 154] width 147 height 11
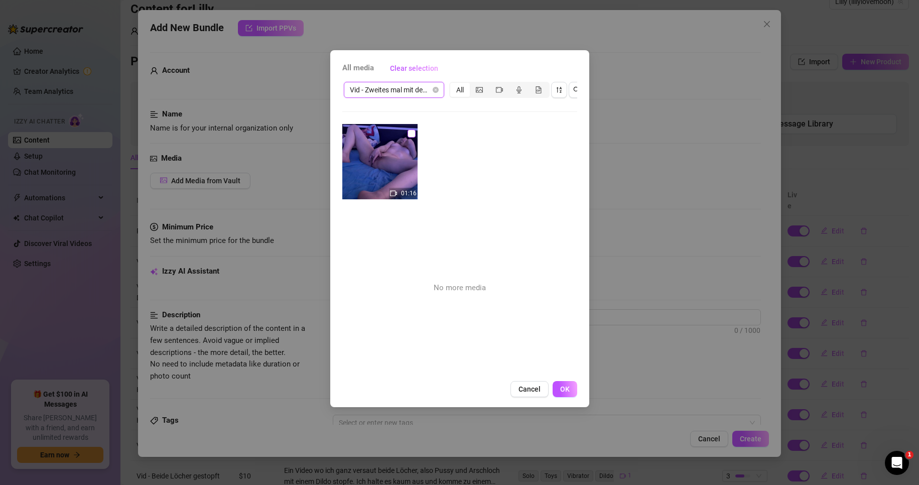
click at [412, 132] on input "checkbox" at bounding box center [412, 134] width 8 height 8
click at [568, 393] on span "OK" at bounding box center [565, 389] width 10 height 8
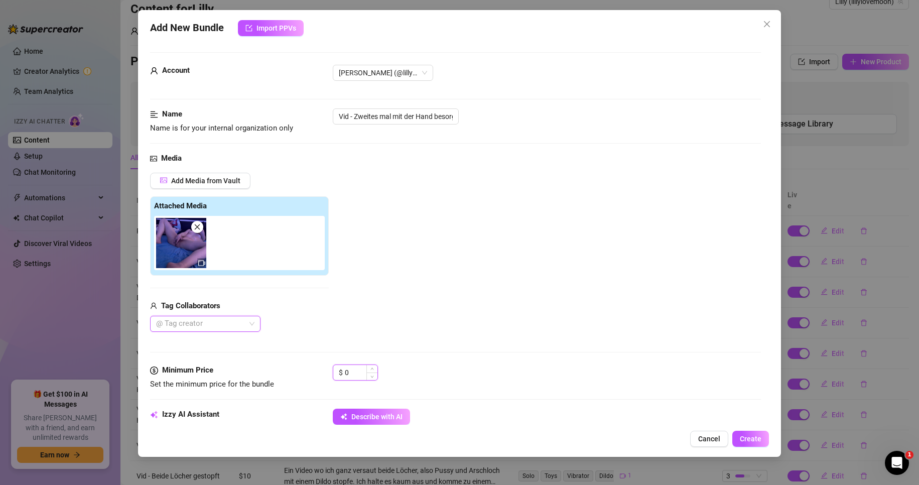
click at [350, 372] on input "0" at bounding box center [361, 372] width 33 height 15
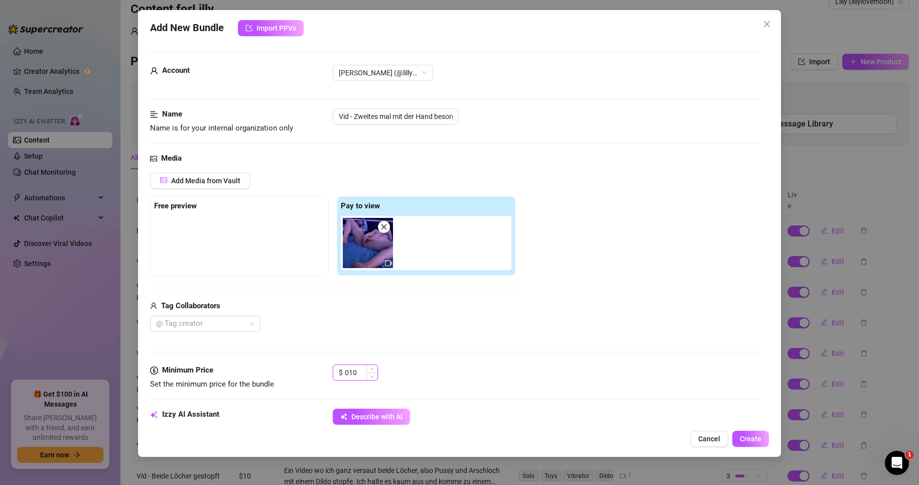
click at [362, 371] on input "010" at bounding box center [361, 372] width 33 height 15
click at [392, 319] on div "@ Tag creator" at bounding box center [333, 324] width 366 height 16
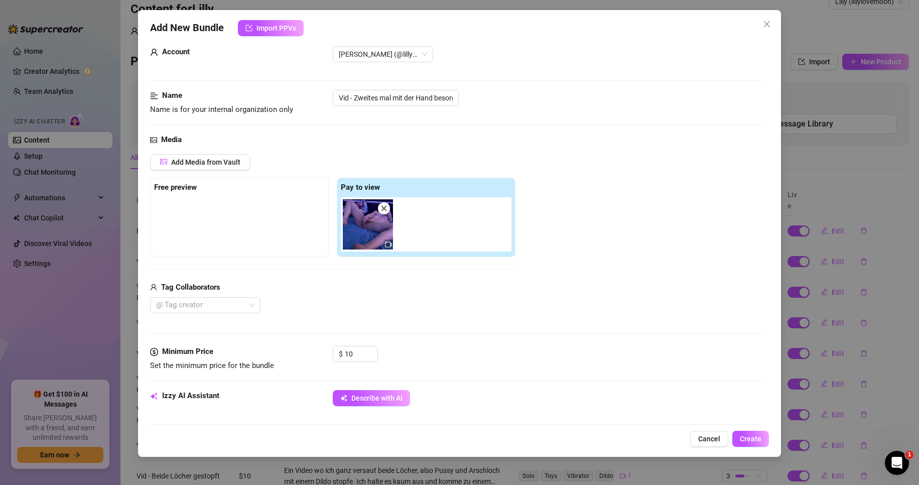
scroll to position [151, 0]
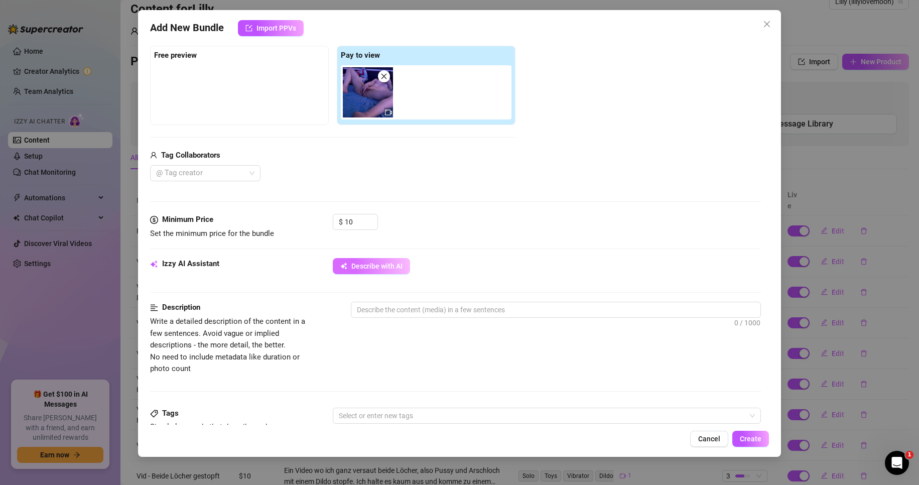
click at [386, 270] on span "Describe with AI" at bounding box center [377, 266] width 51 height 8
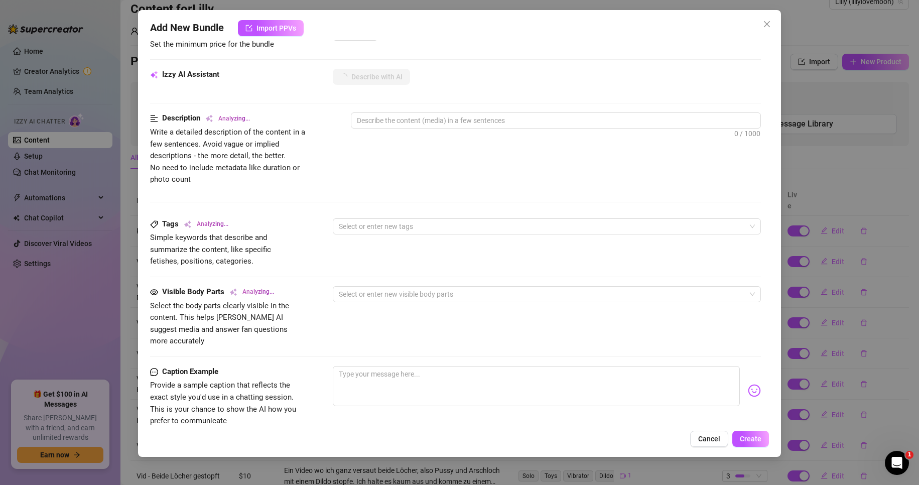
scroll to position [352, 0]
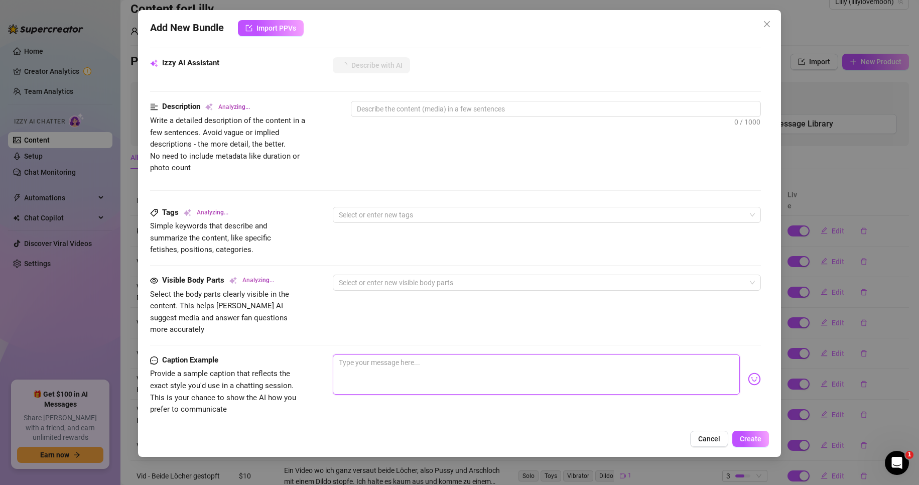
click at [400, 360] on textarea at bounding box center [537, 375] width 408 height 40
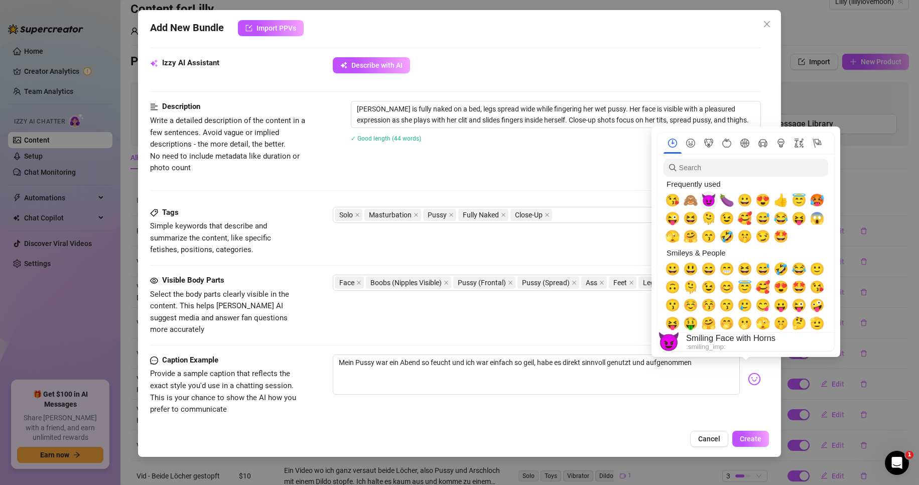
click at [710, 202] on span "😈" at bounding box center [709, 200] width 15 height 14
click at [727, 218] on span "😉" at bounding box center [727, 218] width 15 height 14
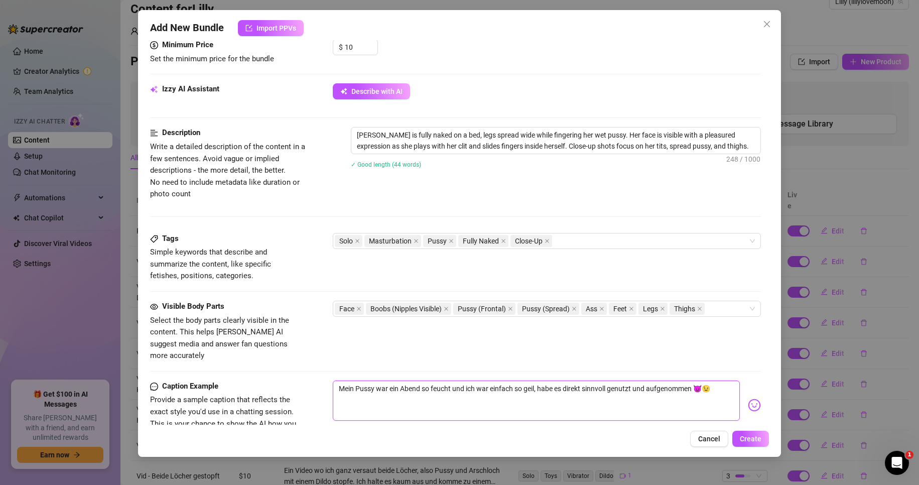
scroll to position [326, 0]
click at [750, 439] on span "Create" at bounding box center [751, 439] width 22 height 8
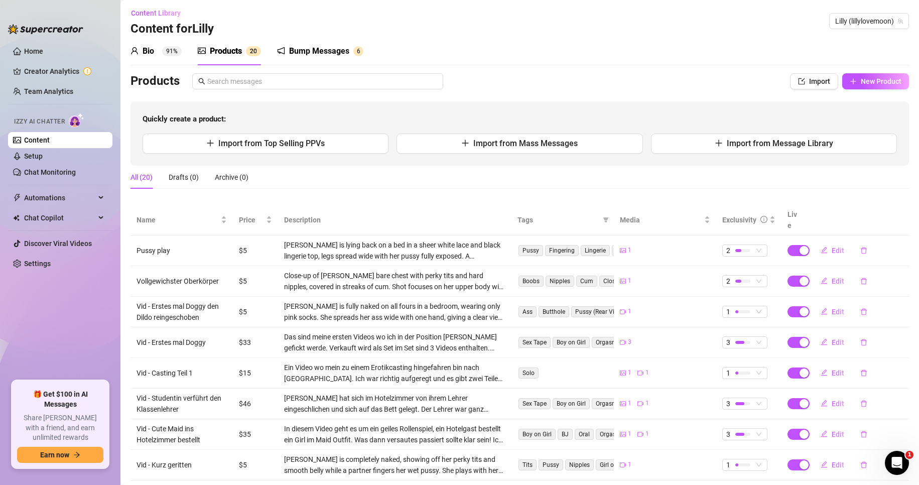
scroll to position [0, 0]
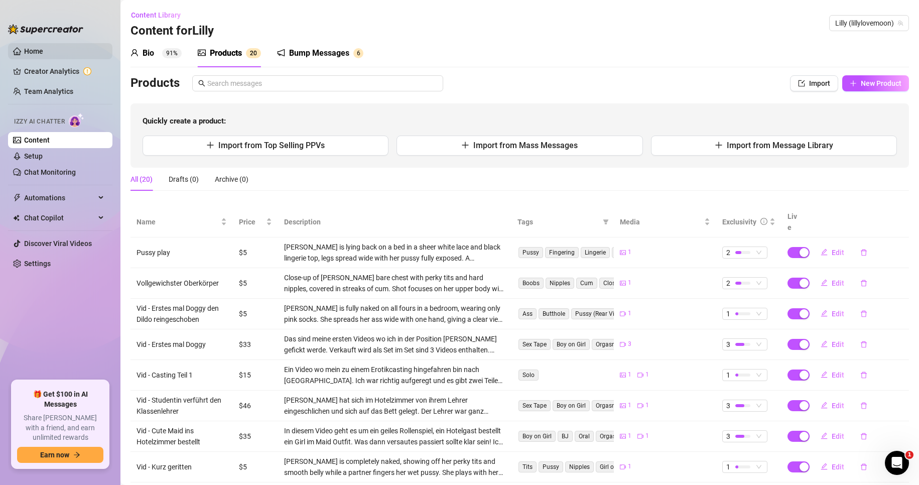
click at [43, 49] on link "Home" at bounding box center [33, 51] width 19 height 8
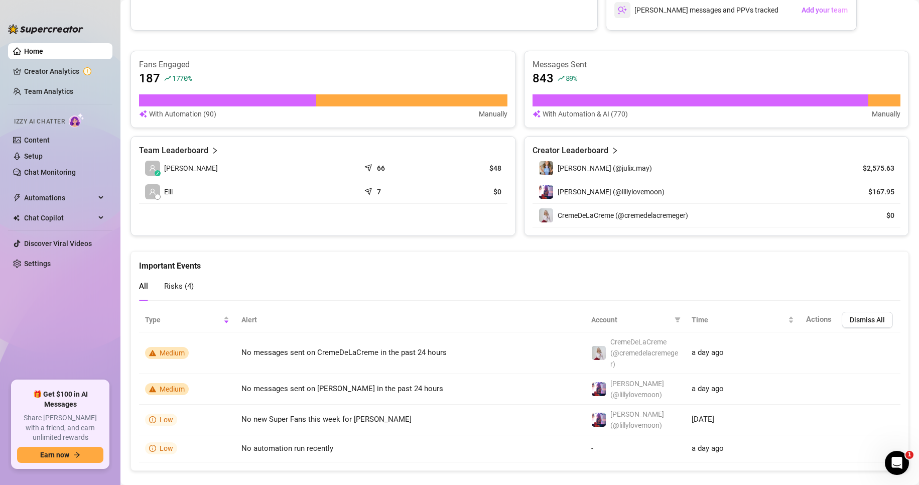
scroll to position [310, 0]
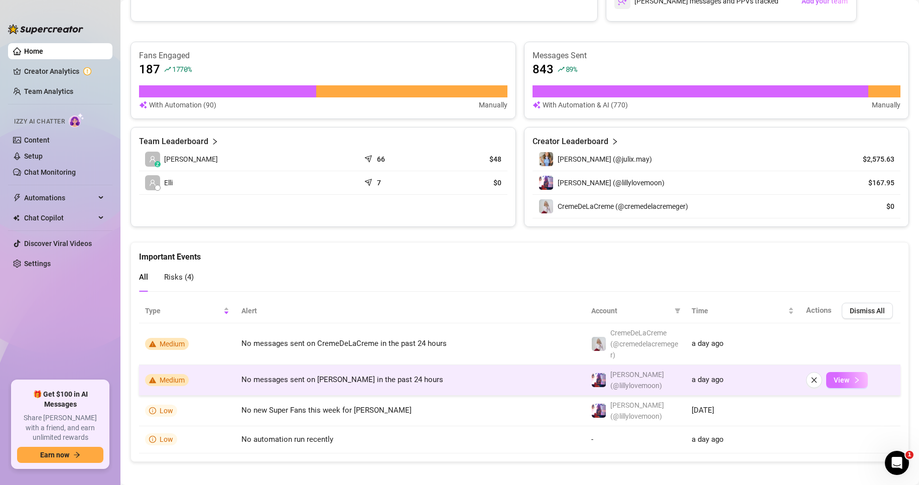
click at [837, 378] on span "View" at bounding box center [842, 380] width 16 height 8
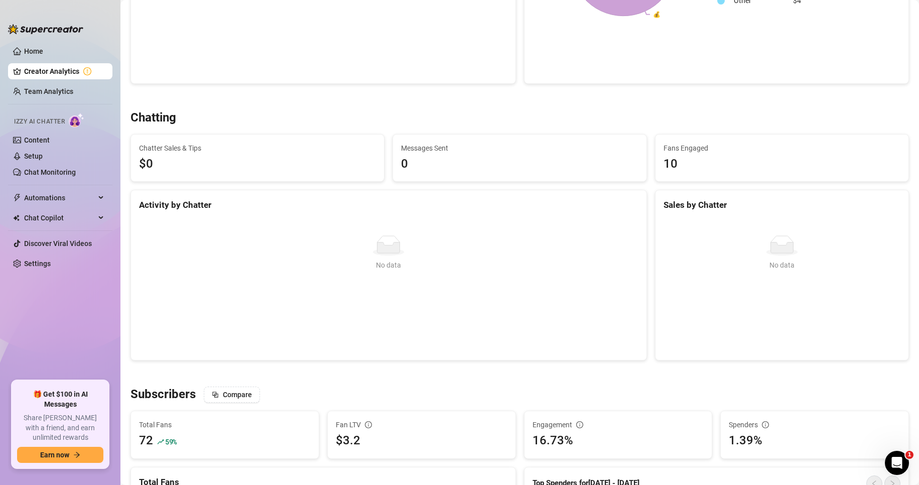
drag, startPoint x: 59, startPoint y: 50, endPoint x: 120, endPoint y: 67, distance: 63.5
click at [43, 50] on link "Home" at bounding box center [33, 51] width 19 height 8
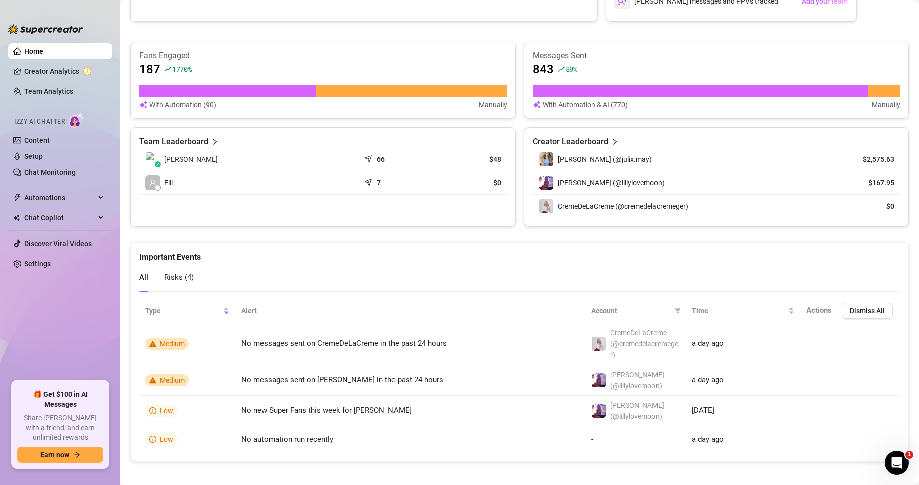
scroll to position [310, 0]
click at [43, 53] on link "Home" at bounding box center [33, 51] width 19 height 8
click at [61, 71] on link "Creator Analytics" at bounding box center [64, 71] width 80 height 16
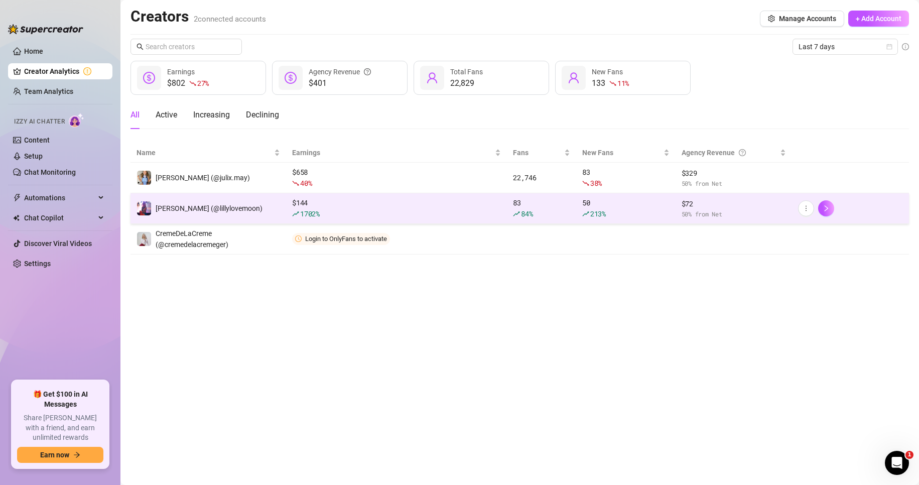
click at [492, 206] on div "$ 144 1702 %" at bounding box center [396, 208] width 209 height 22
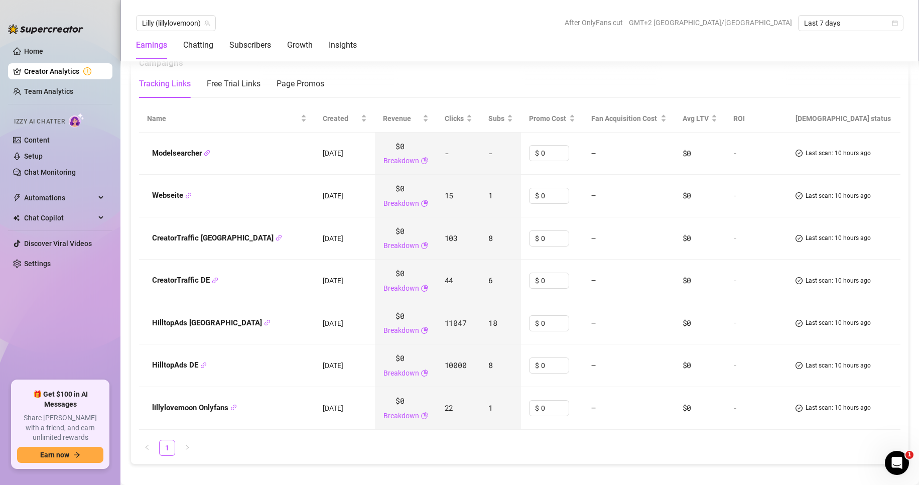
scroll to position [1205, 0]
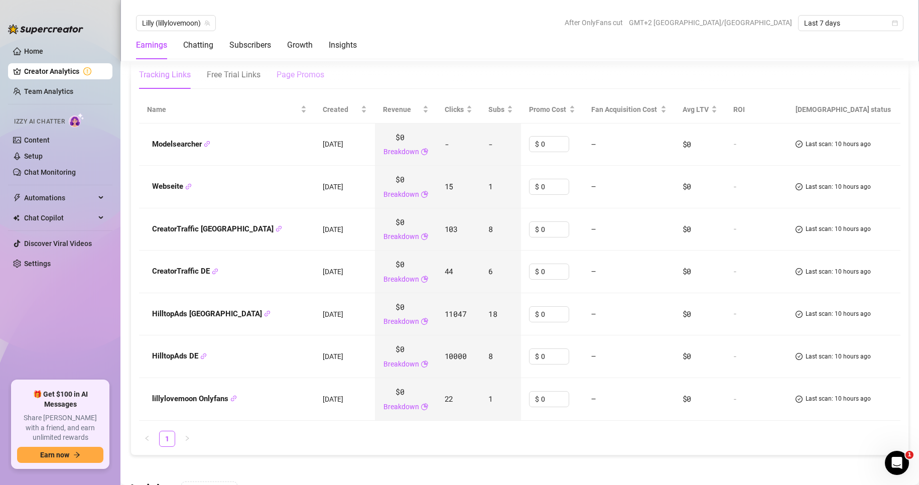
click at [301, 77] on div "Page Promos" at bounding box center [301, 75] width 48 height 12
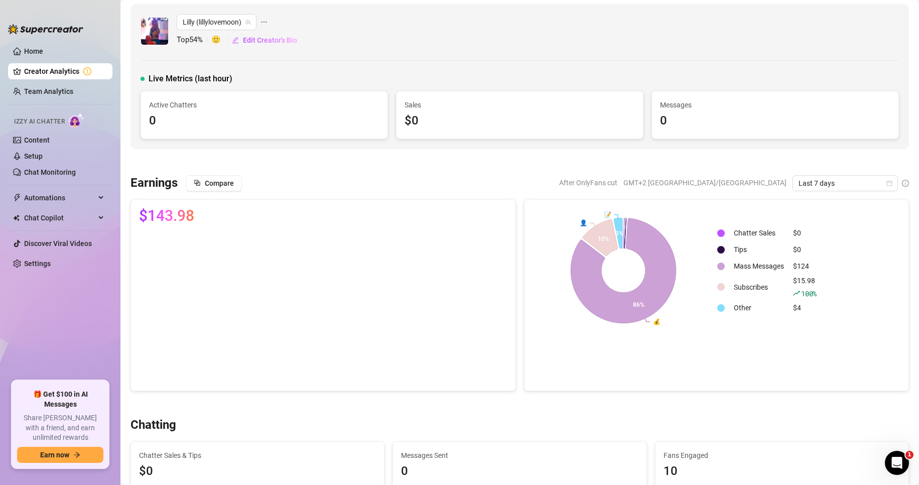
scroll to position [0, 0]
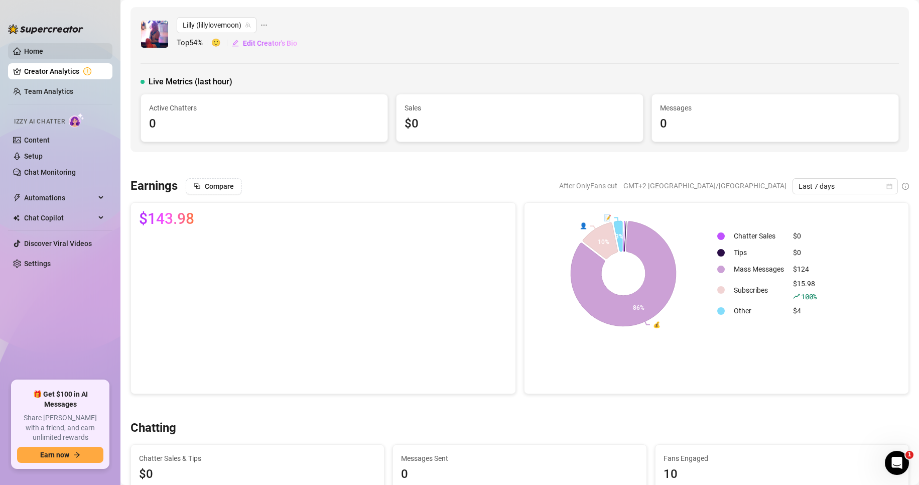
click at [43, 51] on link "Home" at bounding box center [33, 51] width 19 height 8
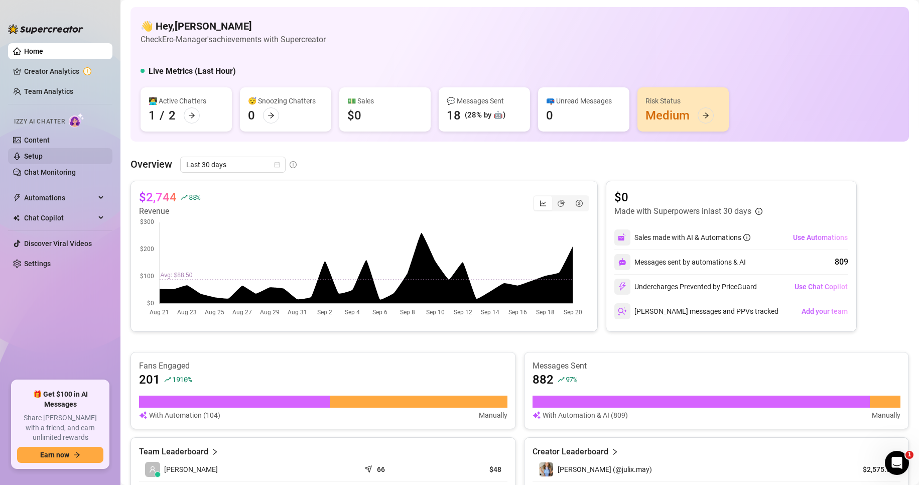
click at [43, 152] on link "Setup" at bounding box center [33, 156] width 19 height 8
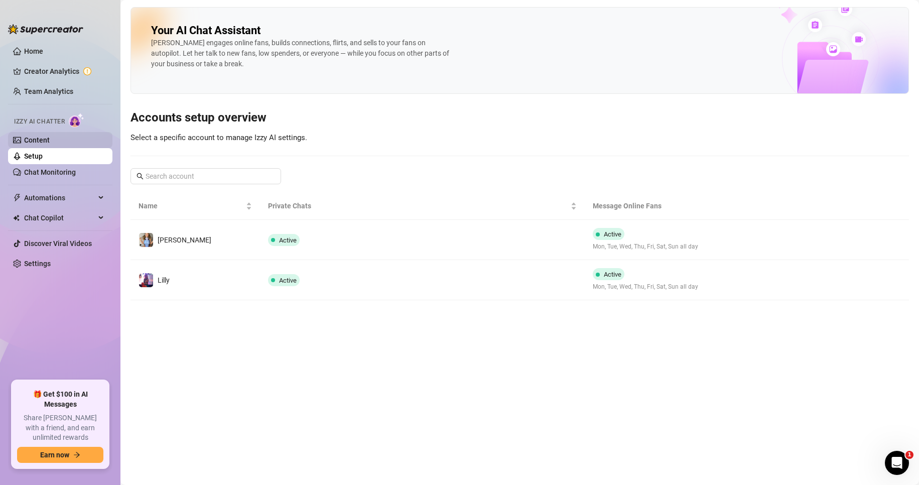
click at [50, 139] on link "Content" at bounding box center [37, 140] width 26 height 8
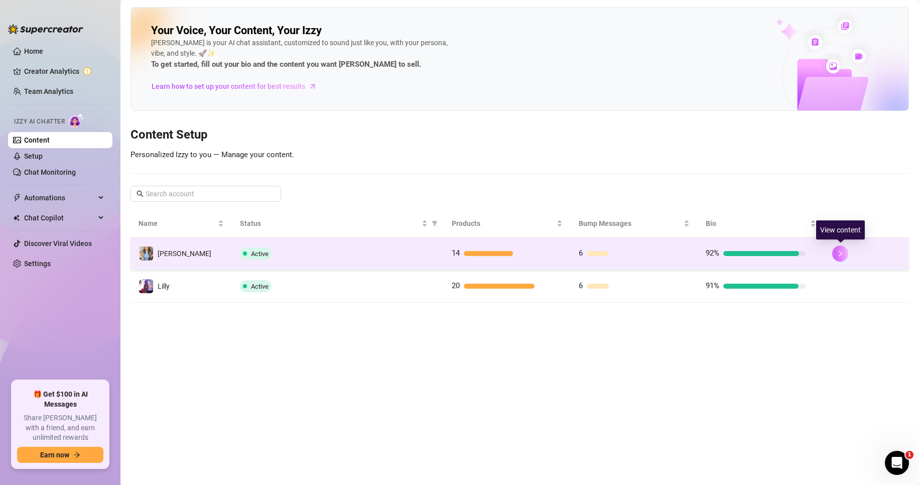
click at [839, 254] on icon "right" at bounding box center [840, 253] width 7 height 7
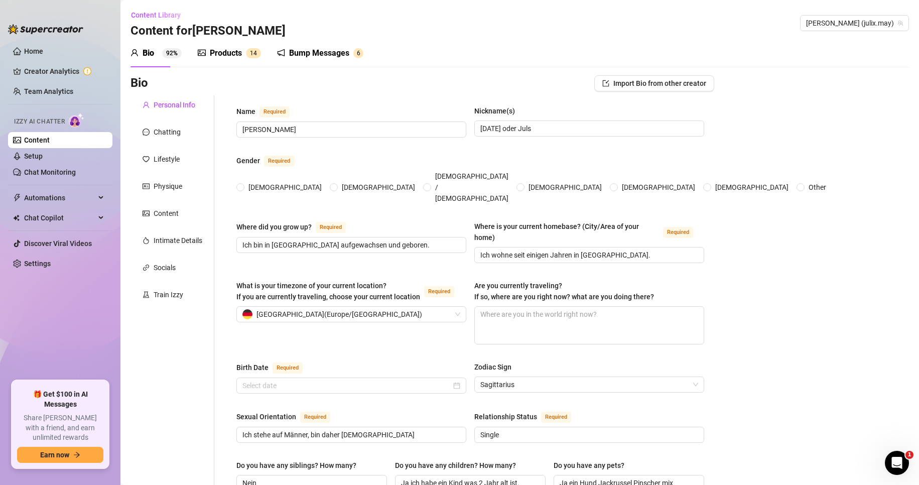
radio input "true"
type input "[DATE]"
click at [327, 51] on div "Bump Messages" at bounding box center [319, 53] width 60 height 12
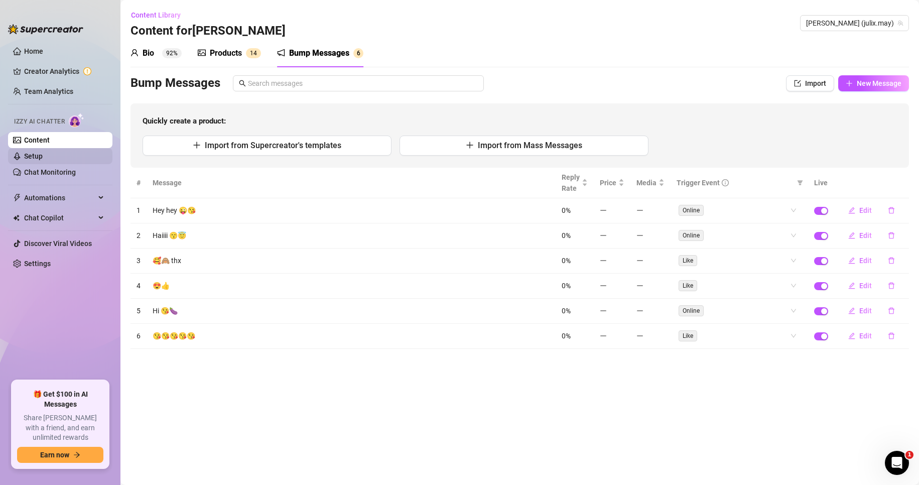
click at [43, 159] on link "Setup" at bounding box center [33, 156] width 19 height 8
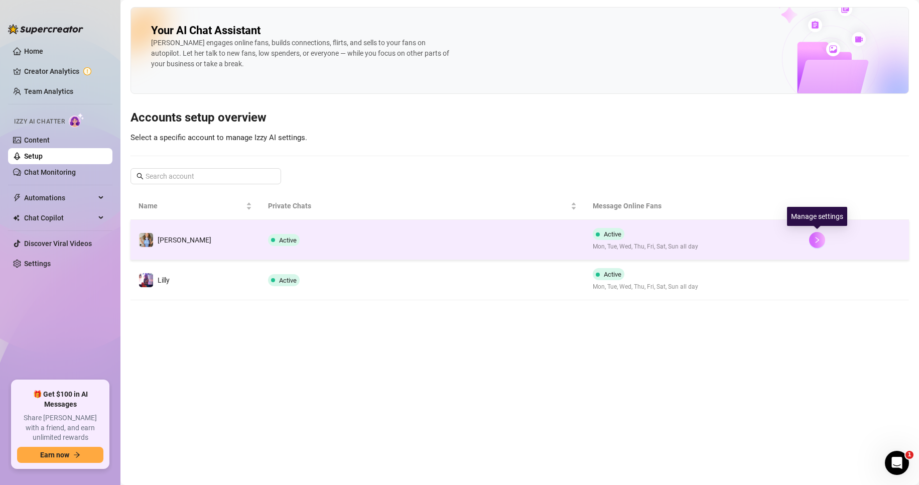
click at [821, 239] on button "button" at bounding box center [817, 240] width 16 height 16
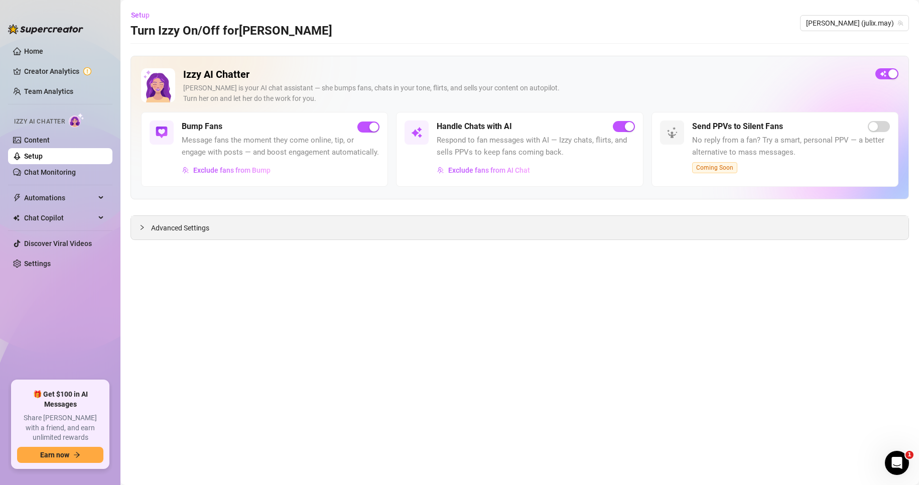
click at [171, 232] on span "Advanced Settings" at bounding box center [180, 227] width 58 height 11
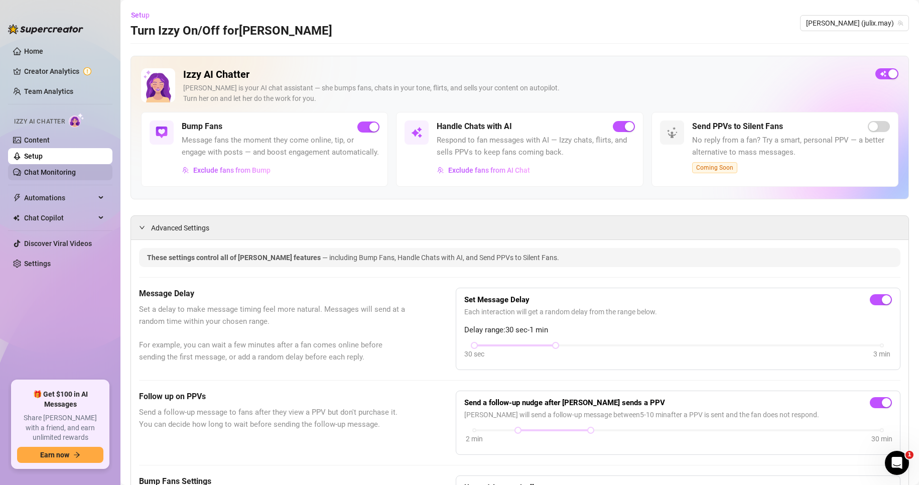
click at [70, 171] on link "Chat Monitoring" at bounding box center [50, 172] width 52 height 8
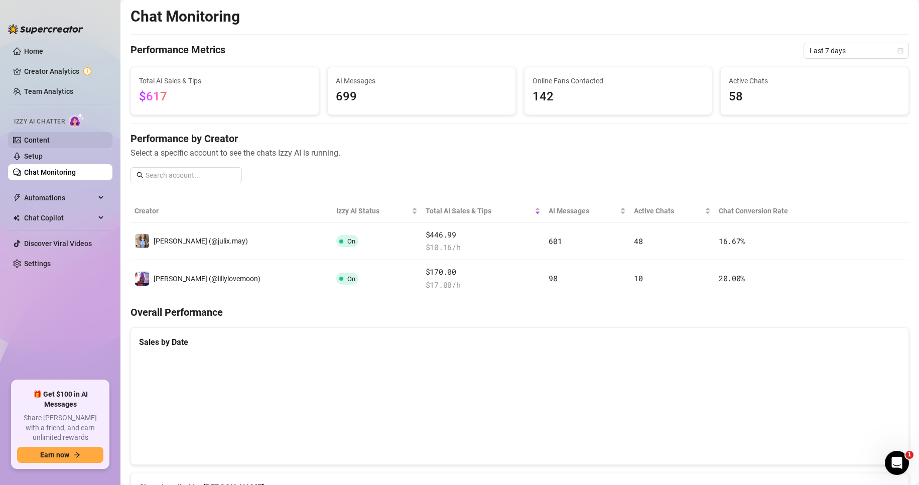
click at [50, 140] on link "Content" at bounding box center [37, 140] width 26 height 8
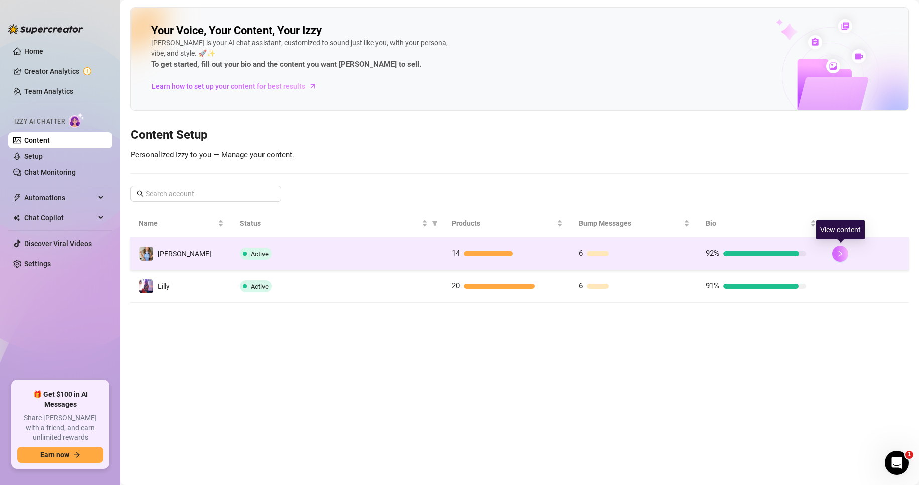
click at [845, 255] on button "button" at bounding box center [841, 254] width 16 height 16
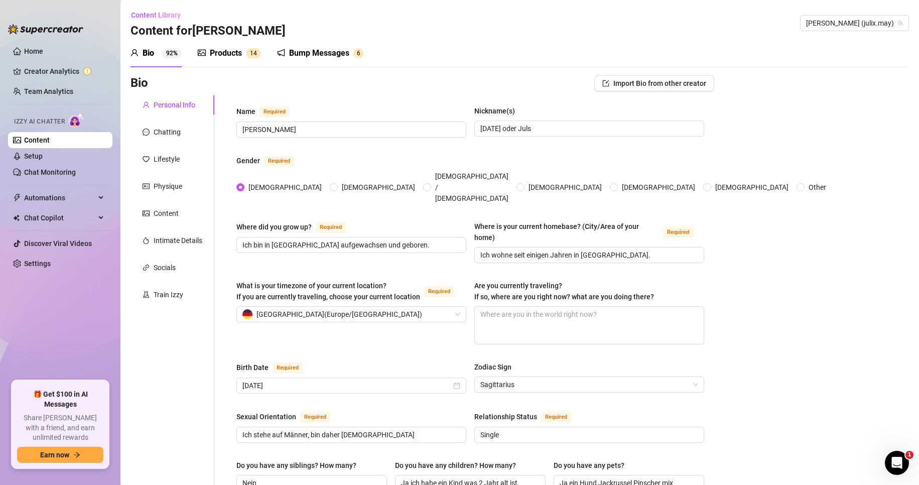
click at [339, 59] on div "Bump Messages" at bounding box center [319, 53] width 60 height 12
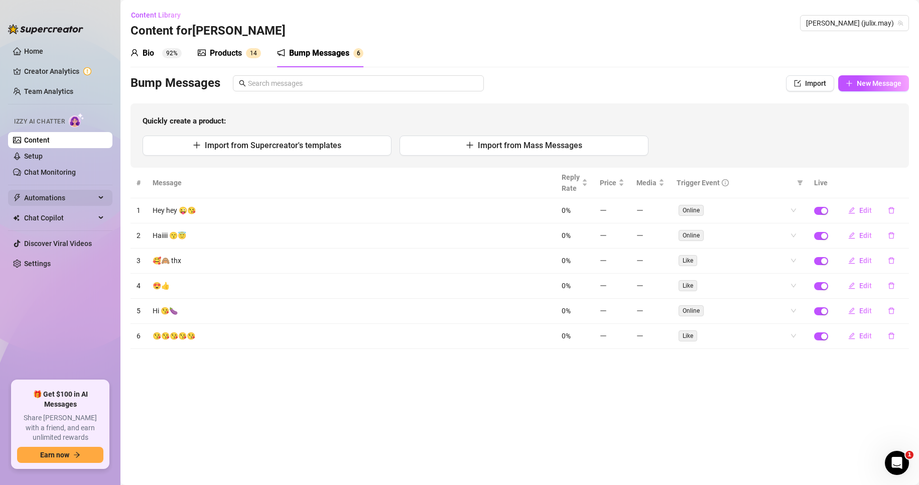
click at [98, 194] on div "Automations" at bounding box center [60, 198] width 104 height 16
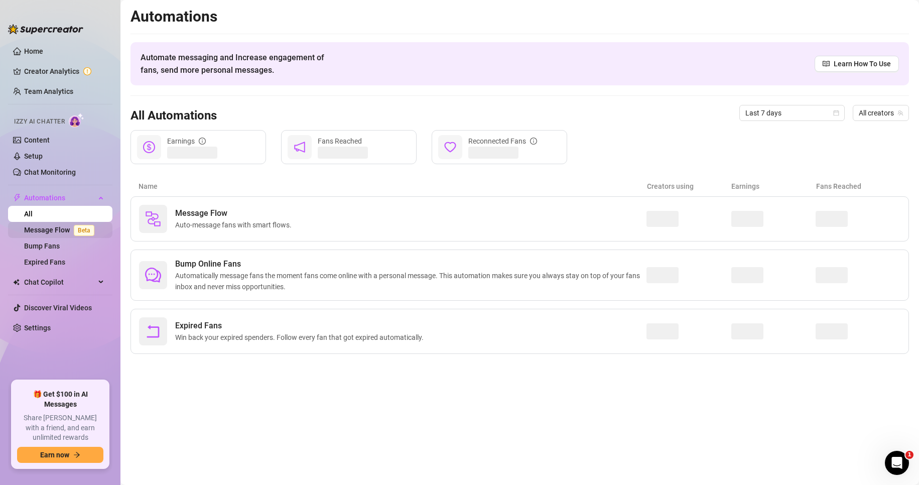
click at [58, 231] on link "Message Flow Beta" at bounding box center [61, 230] width 74 height 8
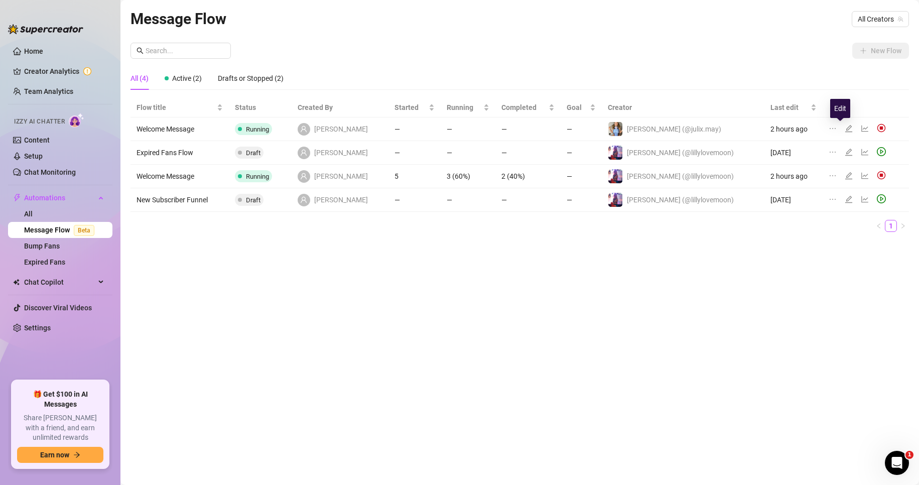
click at [846, 128] on icon "edit" at bounding box center [849, 128] width 7 height 7
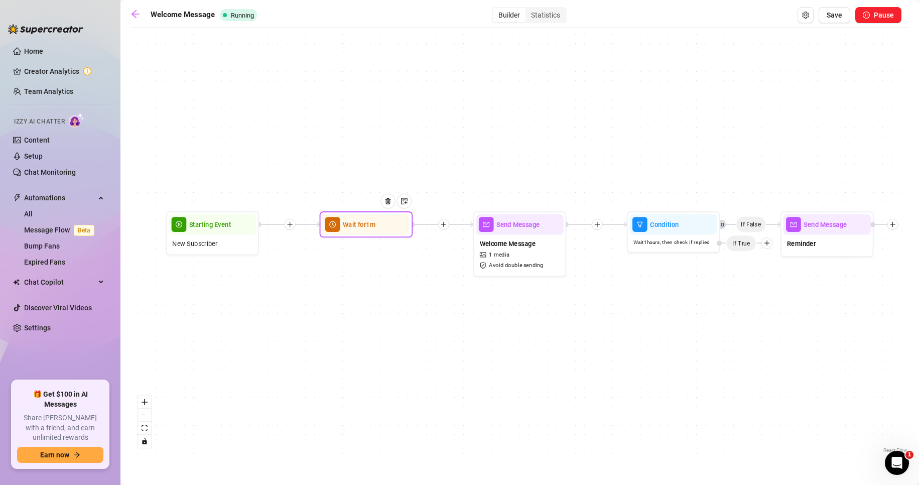
click at [351, 230] on div "Wait for 1m" at bounding box center [365, 224] width 87 height 21
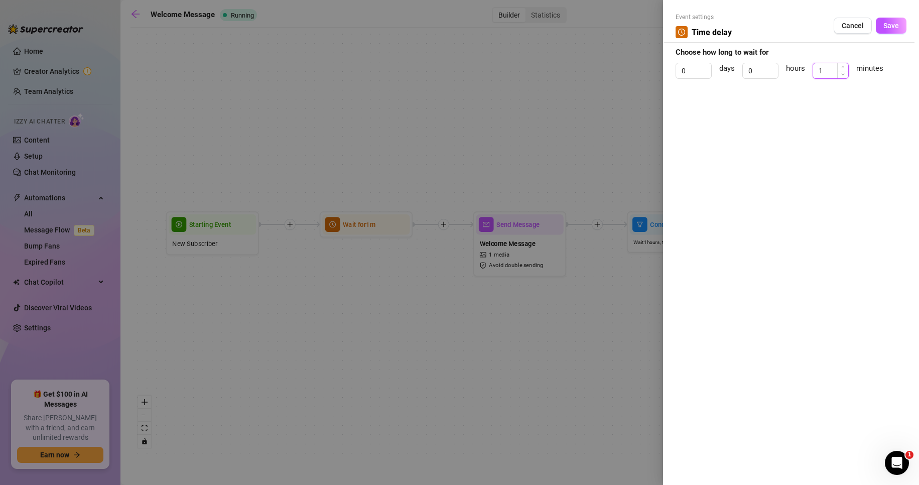
click at [819, 67] on input "1" at bounding box center [831, 70] width 35 height 15
click at [818, 68] on input "1" at bounding box center [831, 70] width 35 height 15
click at [860, 26] on span "Cancel" at bounding box center [853, 26] width 22 height 8
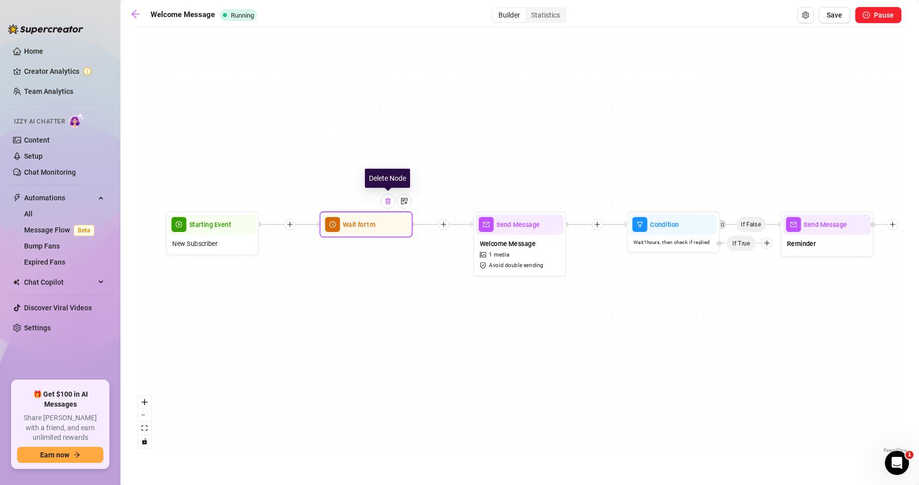
click at [389, 205] on div at bounding box center [388, 201] width 15 height 15
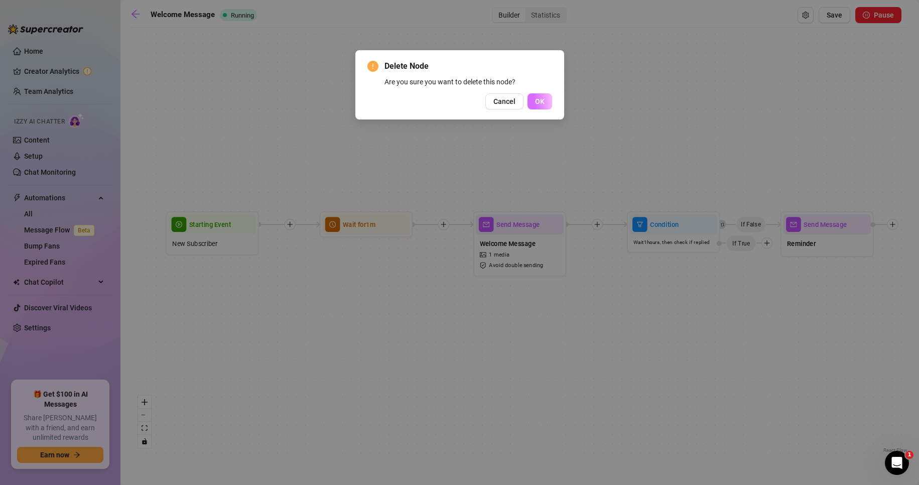
click at [537, 98] on span "OK" at bounding box center [540, 101] width 10 height 8
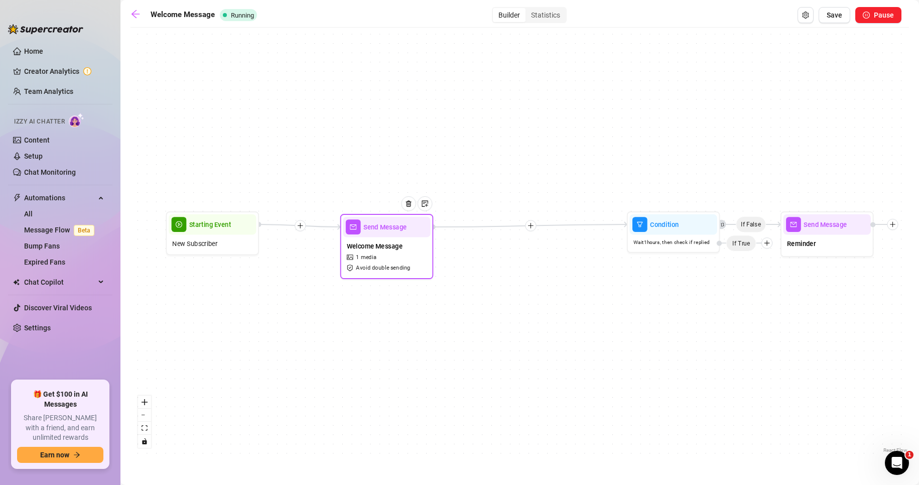
drag, startPoint x: 515, startPoint y: 233, endPoint x: 420, endPoint y: 227, distance: 95.1
click at [383, 230] on div "Send Message" at bounding box center [386, 227] width 87 height 21
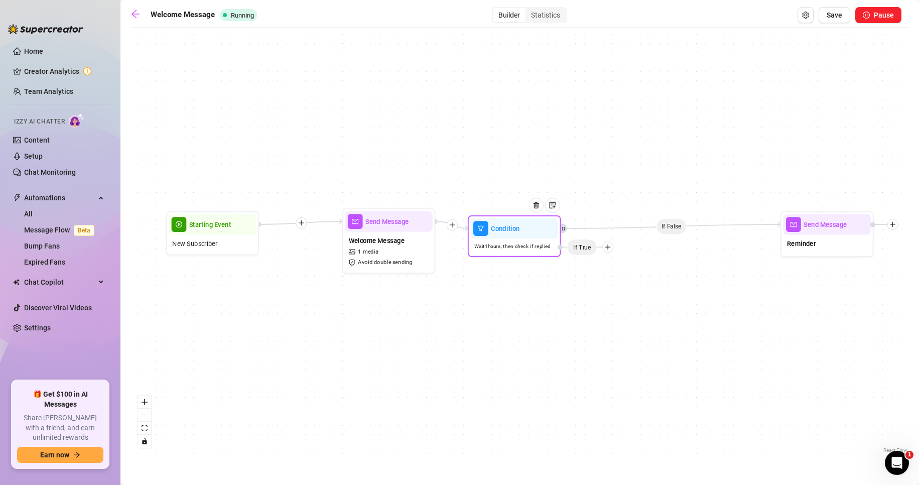
drag, startPoint x: 671, startPoint y: 236, endPoint x: 530, endPoint y: 239, distance: 141.2
click at [513, 240] on div "Wait 1 hours, then check if replied" at bounding box center [514, 247] width 87 height 16
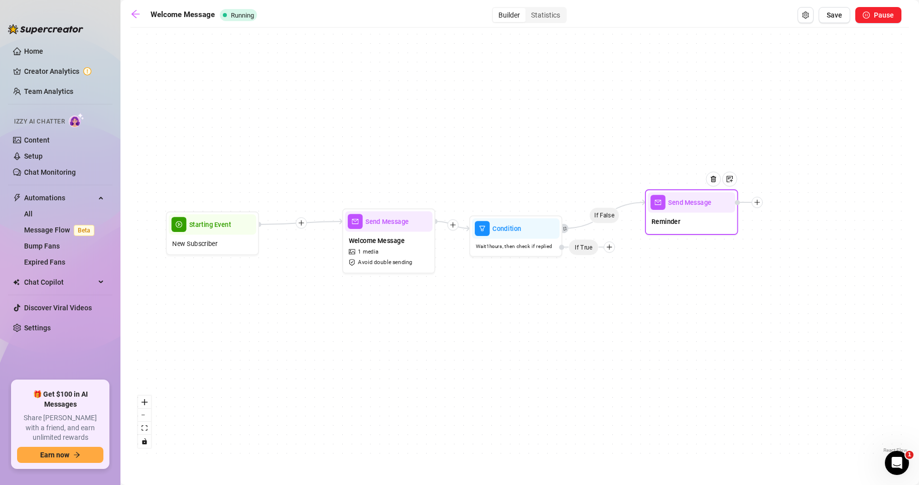
drag, startPoint x: 752, startPoint y: 224, endPoint x: 683, endPoint y: 215, distance: 69.9
click at [683, 215] on div "Reminder" at bounding box center [691, 222] width 87 height 20
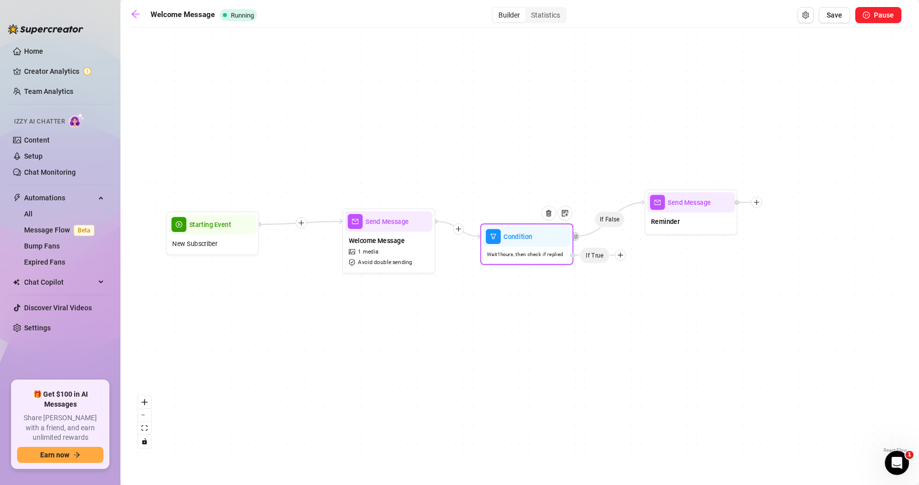
drag, startPoint x: 538, startPoint y: 245, endPoint x: 550, endPoint y: 253, distance: 14.1
click at [550, 253] on span "Wait 1 hours, then check if replied" at bounding box center [525, 255] width 76 height 8
click at [837, 18] on span "Save" at bounding box center [835, 15] width 16 height 8
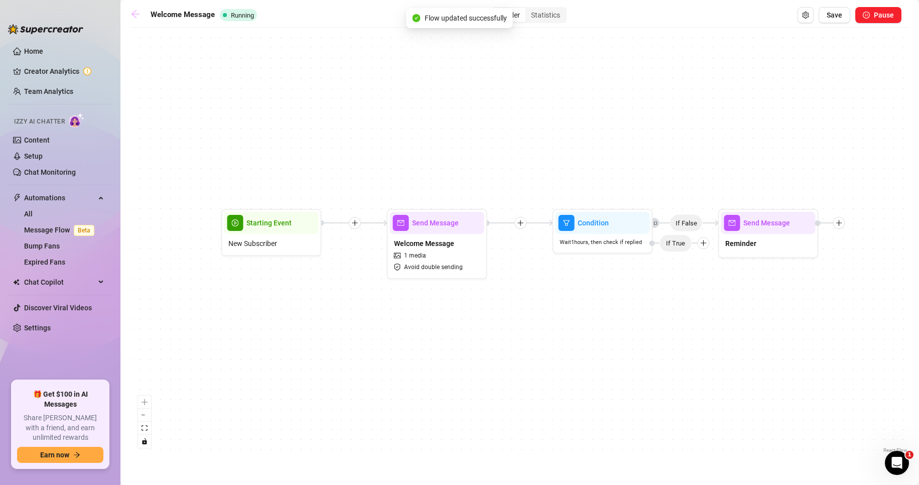
click at [134, 17] on icon "arrow-left" at bounding box center [136, 14] width 10 height 10
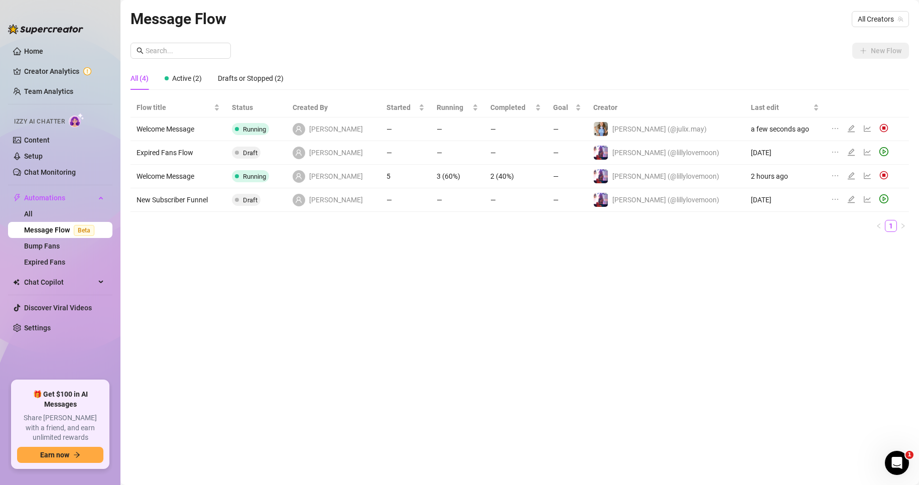
click at [848, 177] on icon "edit" at bounding box center [851, 175] width 7 height 7
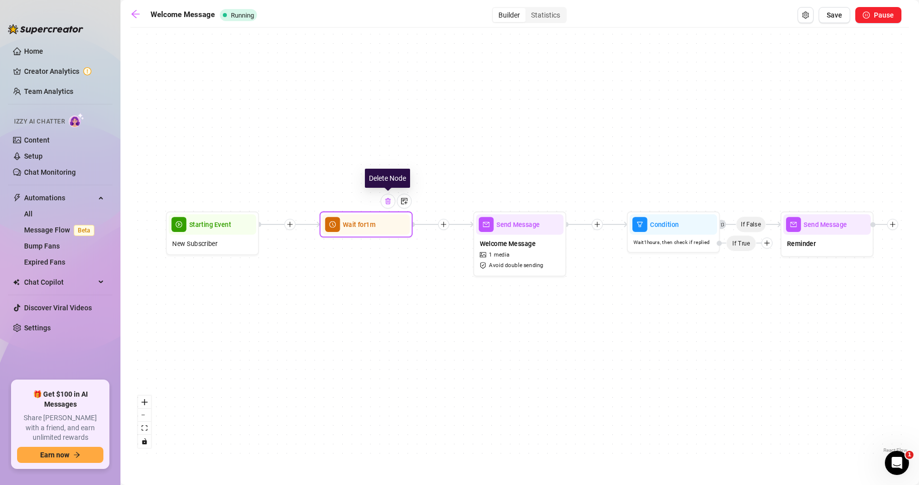
click at [388, 204] on img at bounding box center [389, 201] width 8 height 8
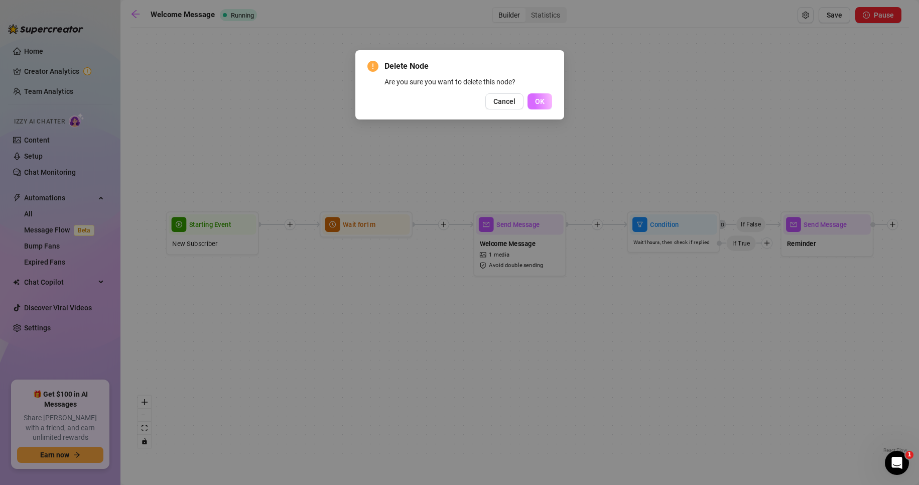
click at [538, 103] on span "OK" at bounding box center [540, 101] width 10 height 8
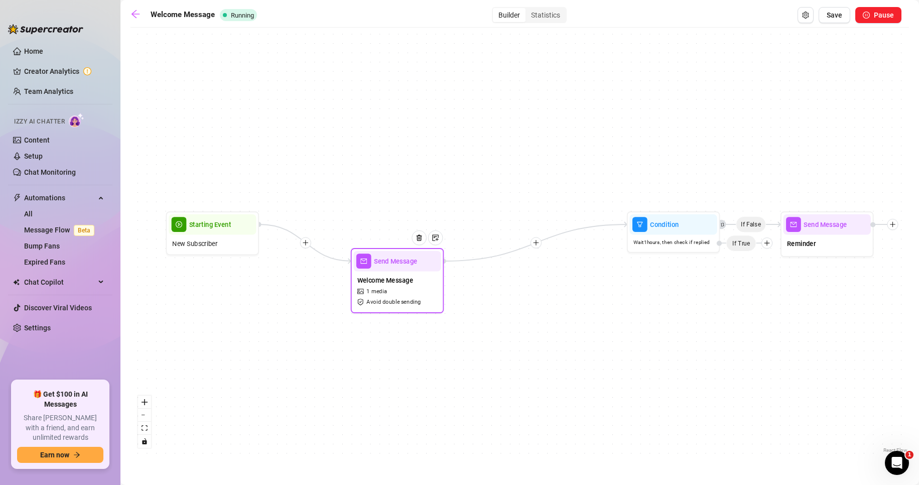
drag, startPoint x: 410, startPoint y: 246, endPoint x: 604, endPoint y: 270, distance: 195.3
click at [407, 289] on div "Welcome Message 1 media Avoid double sending" at bounding box center [397, 290] width 87 height 39
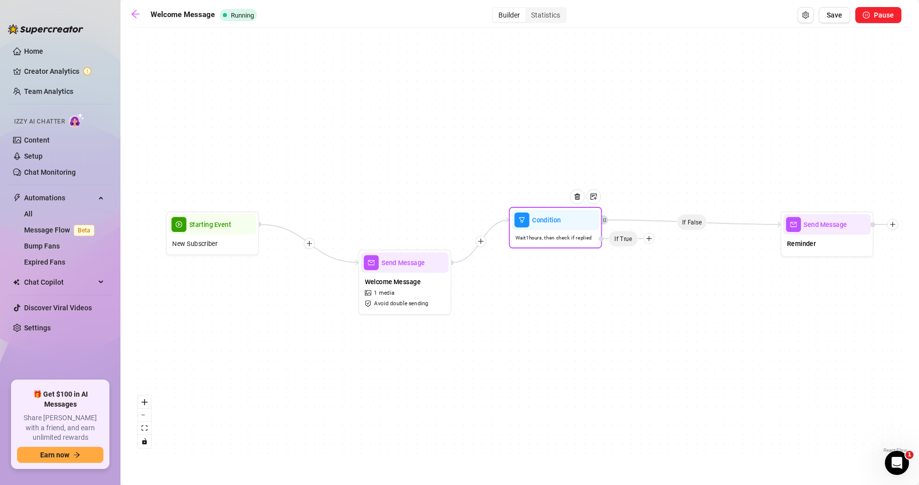
drag, startPoint x: 669, startPoint y: 249, endPoint x: 544, endPoint y: 244, distance: 124.6
click at [544, 244] on div "Wait 1 hours, then check if replied" at bounding box center [555, 238] width 87 height 16
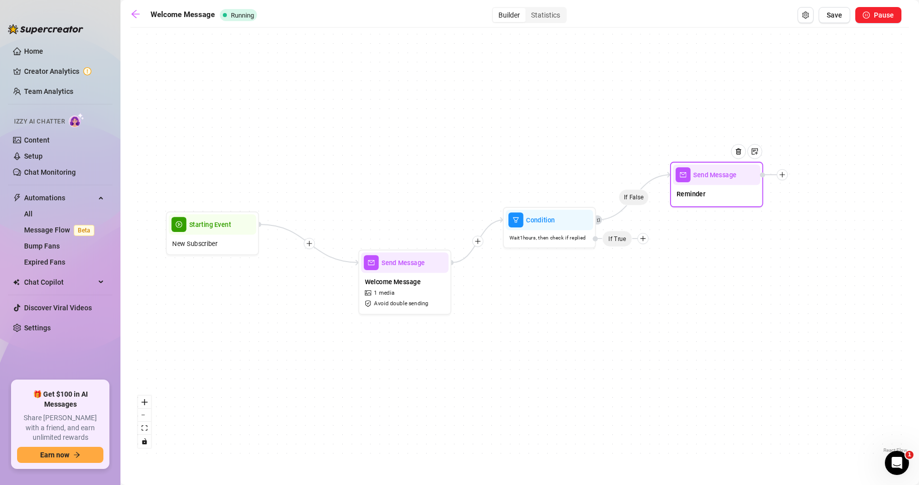
drag, startPoint x: 826, startPoint y: 249, endPoint x: 718, endPoint y: 184, distance: 125.7
click at [718, 185] on div "Reminder" at bounding box center [716, 195] width 87 height 20
click at [848, 20] on button "Save" at bounding box center [835, 15] width 32 height 16
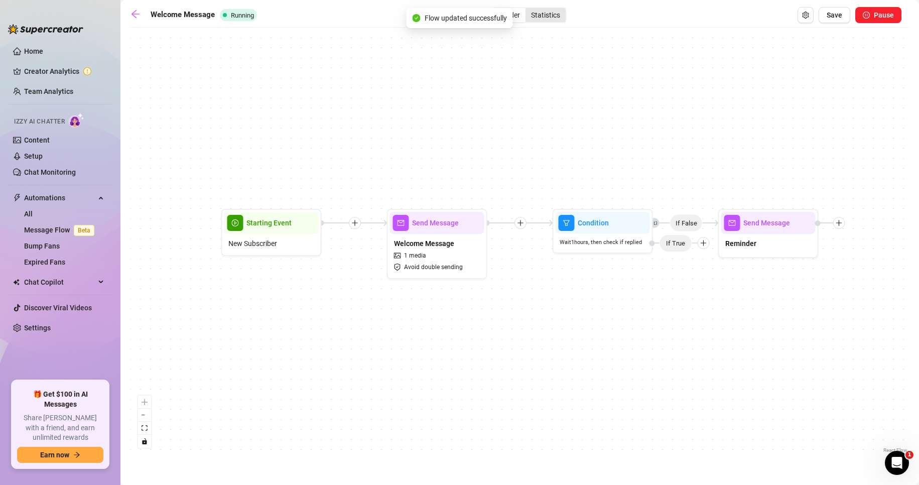
click at [557, 16] on div "Statistics" at bounding box center [546, 15] width 40 height 14
click at [528, 10] on input "Statistics" at bounding box center [528, 10] width 0 height 0
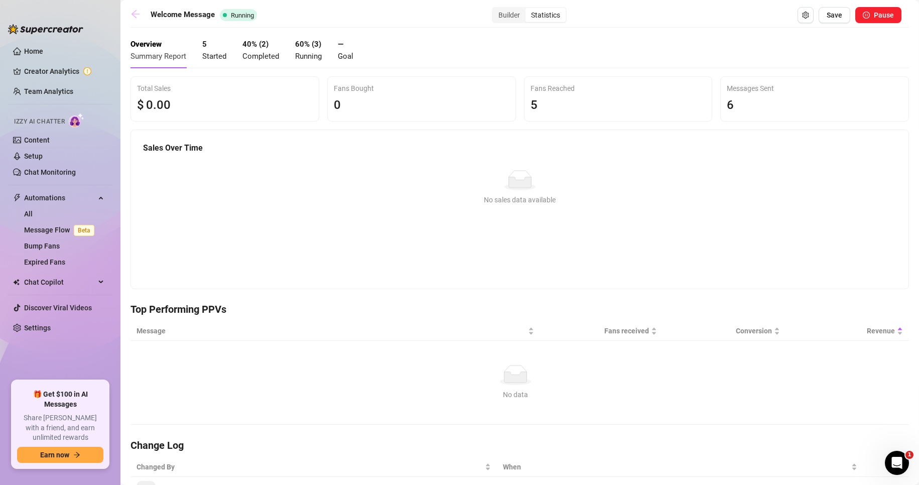
click at [134, 13] on icon "arrow-left" at bounding box center [136, 14] width 8 height 8
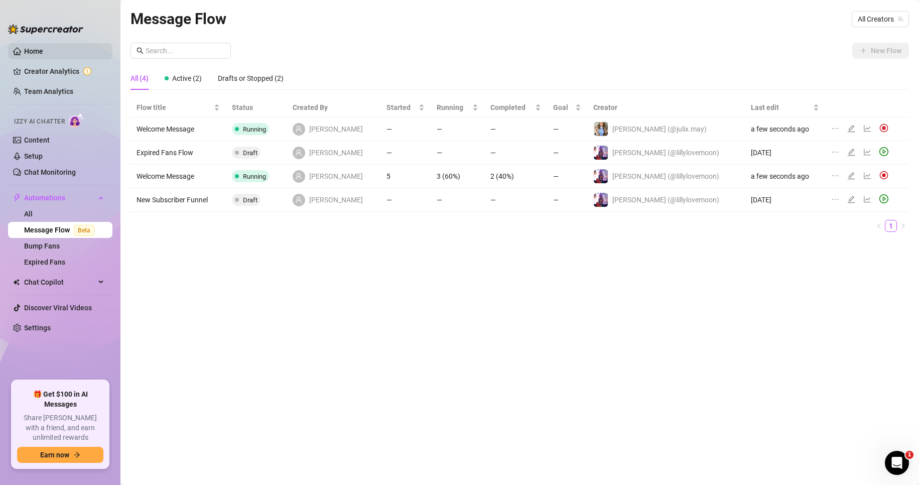
click at [43, 54] on link "Home" at bounding box center [33, 51] width 19 height 8
